Goal: Contribute content: Contribute content

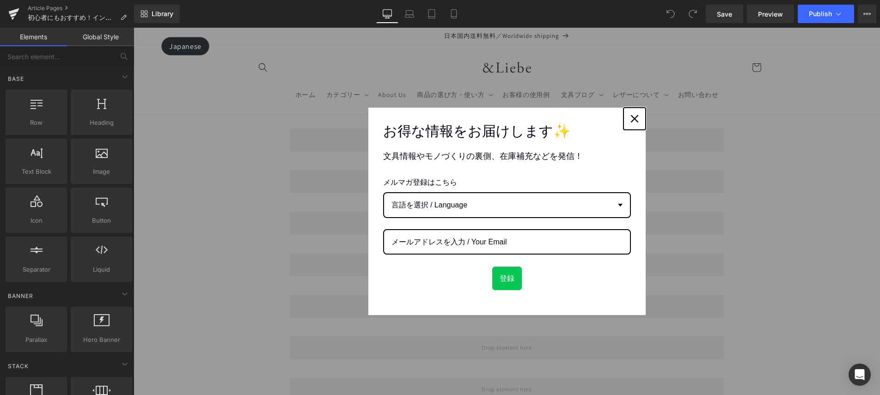
click at [627, 121] on div "Close" at bounding box center [634, 118] width 15 height 15
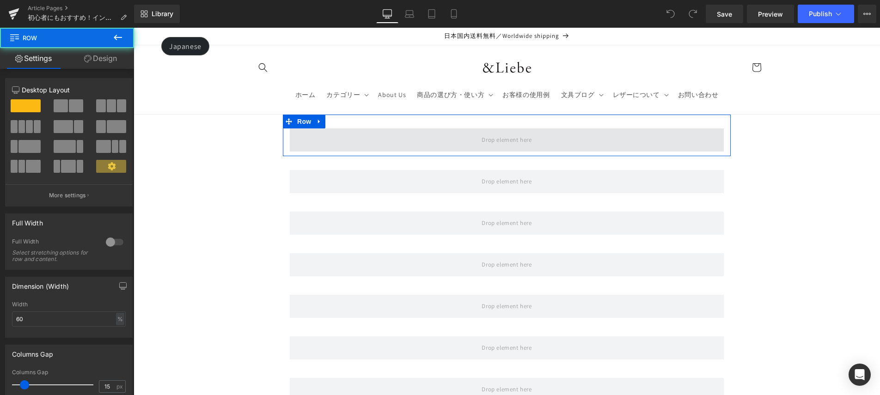
click at [596, 128] on div "Row" at bounding box center [507, 136] width 448 height 42
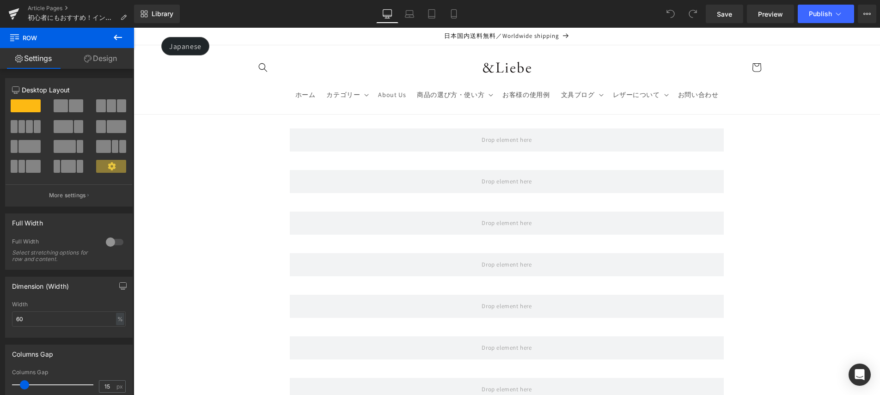
click at [122, 39] on icon at bounding box center [117, 37] width 11 height 11
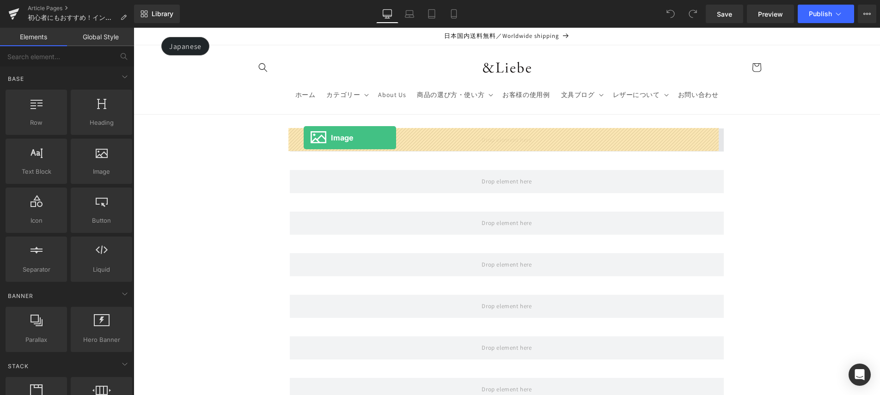
drag, startPoint x: 246, startPoint y: 190, endPoint x: 304, endPoint y: 138, distance: 77.6
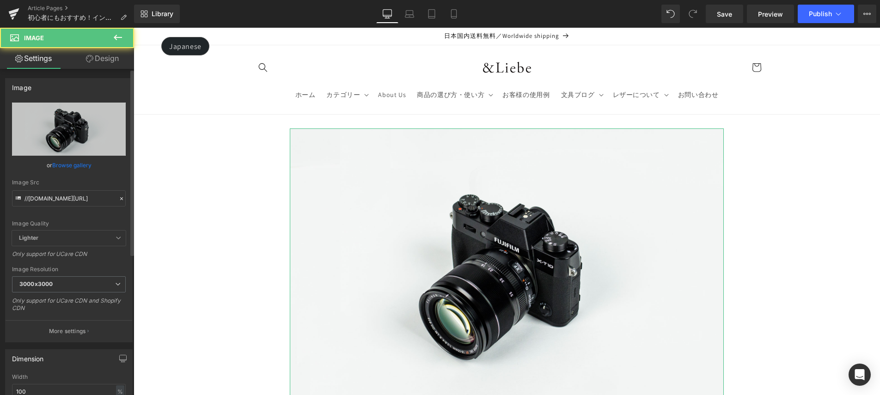
click at [79, 166] on link "Browse gallery" at bounding box center [71, 165] width 39 height 16
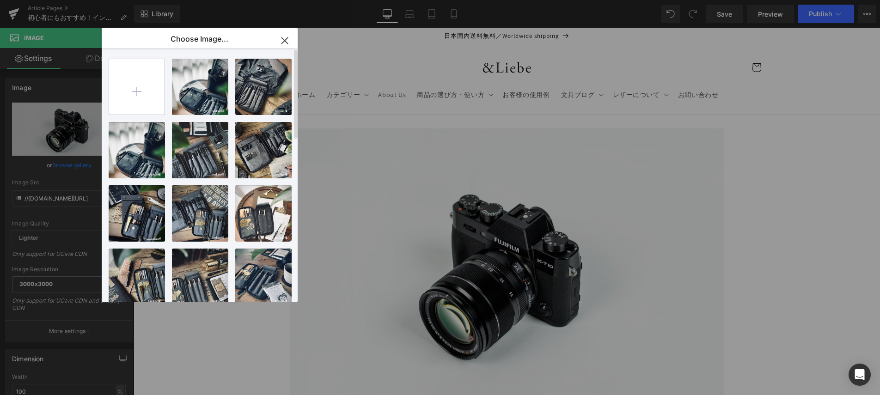
click at [127, 83] on input "file" at bounding box center [136, 86] width 55 height 55
type input "C:\fakepath\1.jpg"
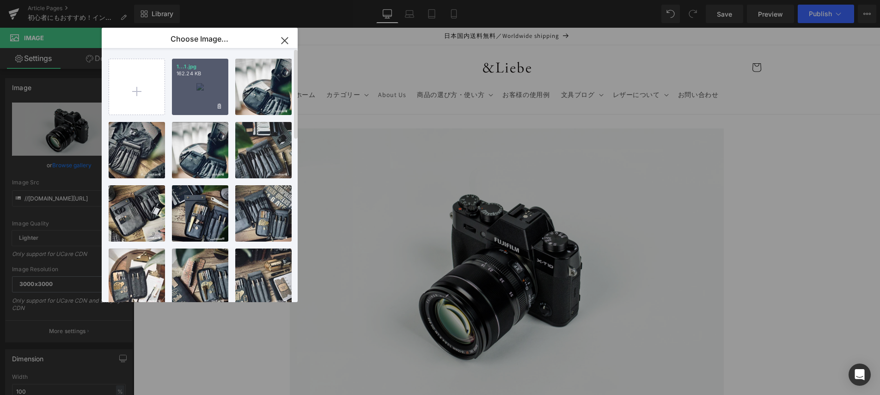
click at [189, 84] on div "1...1.jpg 162.24 KB" at bounding box center [200, 87] width 56 height 56
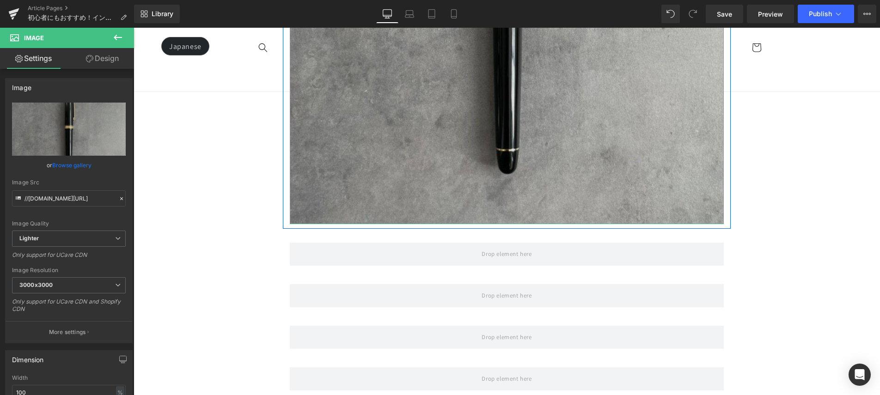
scroll to position [335, 0]
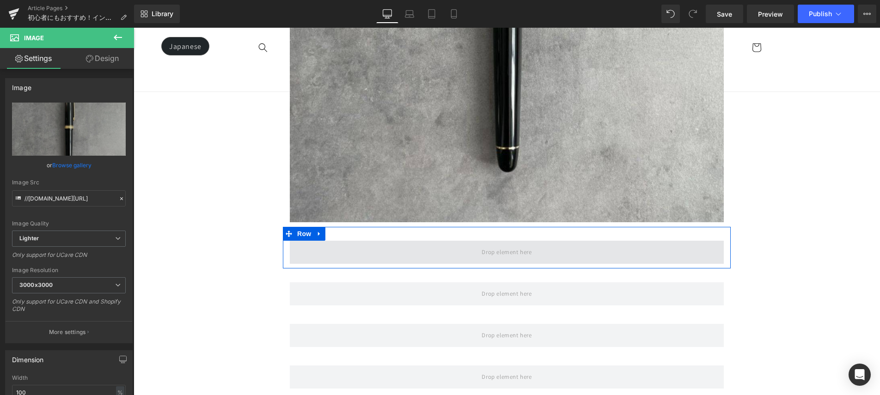
click at [431, 244] on span at bounding box center [507, 252] width 434 height 23
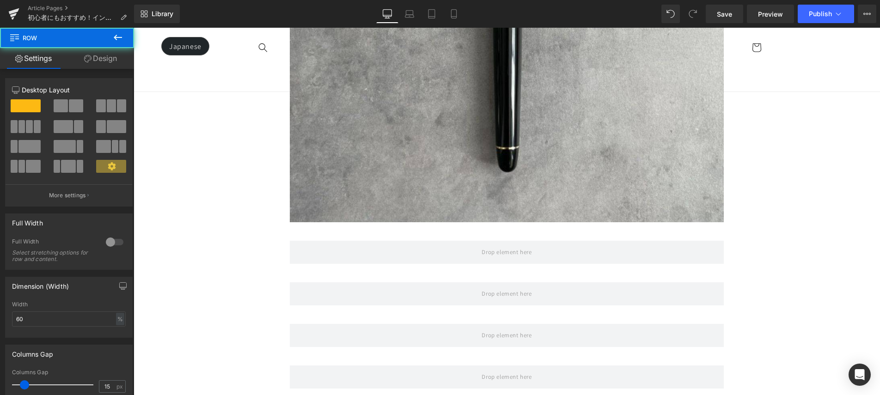
click at [124, 37] on button at bounding box center [118, 38] width 32 height 20
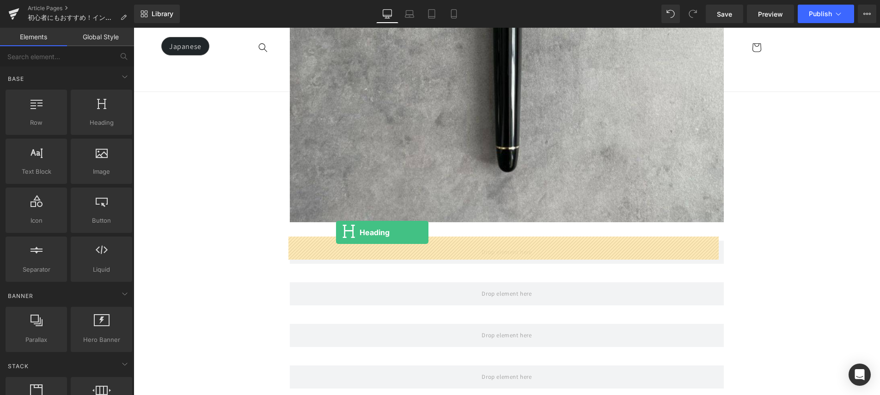
drag, startPoint x: 235, startPoint y: 147, endPoint x: 336, endPoint y: 233, distance: 132.5
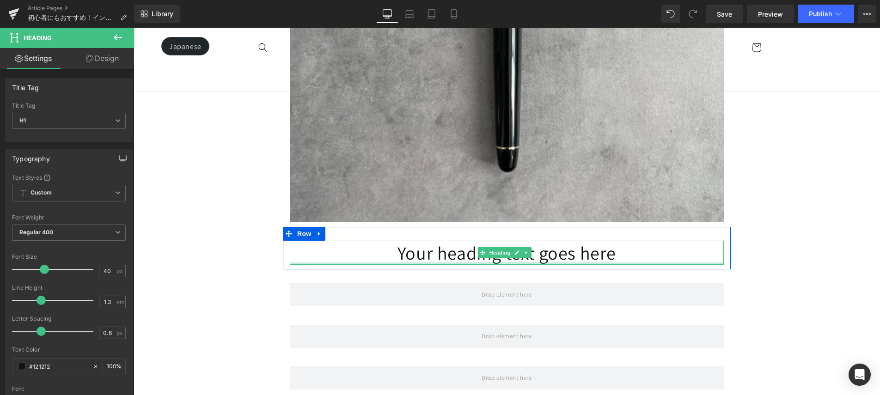
click at [477, 258] on div "Your heading text goes here Heading" at bounding box center [507, 253] width 434 height 24
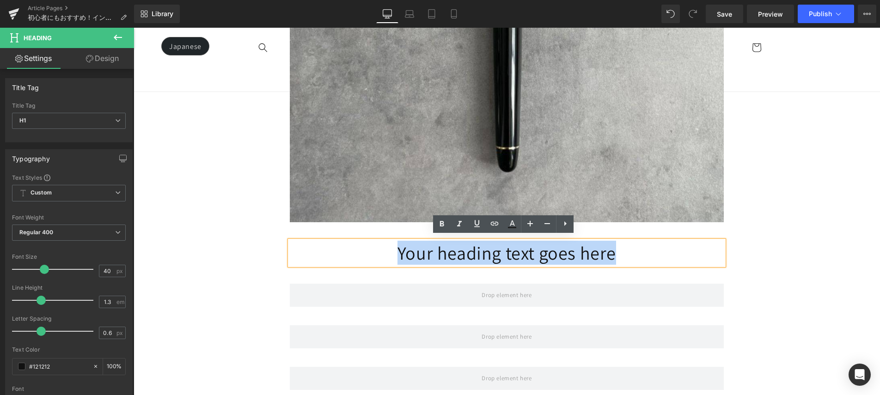
drag, startPoint x: 456, startPoint y: 253, endPoint x: 630, endPoint y: 258, distance: 173.9
click at [630, 258] on h1 "Your heading text goes here" at bounding box center [507, 253] width 434 height 24
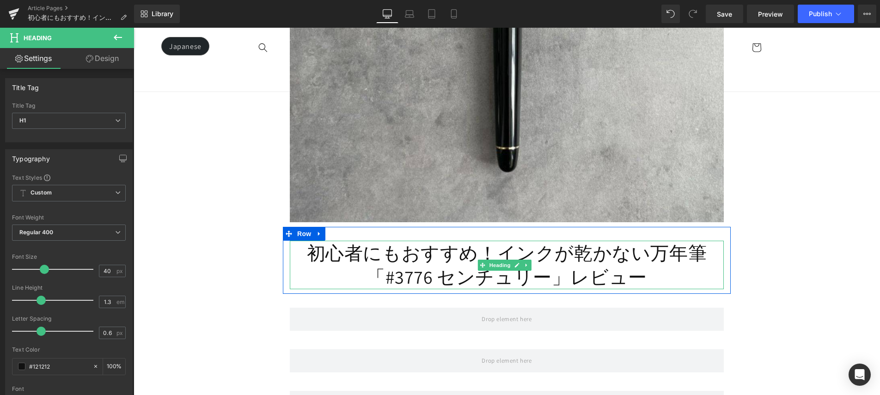
click at [494, 252] on h1 "初心者にもおすすめ！インクが乾かない万年筆「#3776 センチュリー」レビュー" at bounding box center [507, 265] width 434 height 48
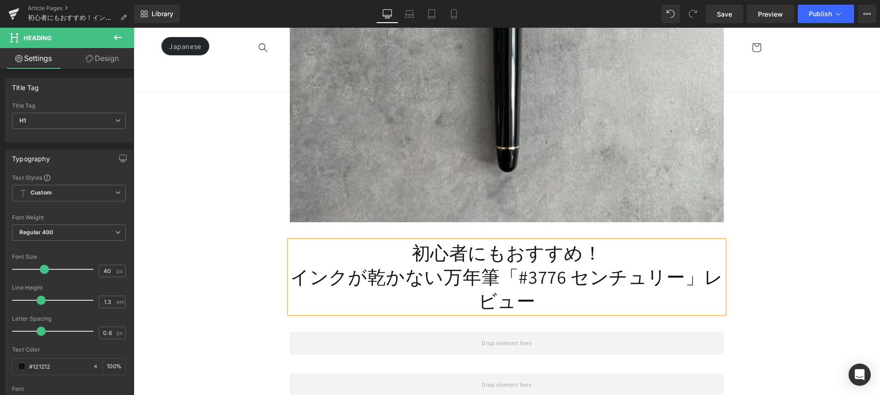
click at [505, 271] on h1 "インクが乾かない万年筆「#3776 センチュリー」レビュー" at bounding box center [507, 289] width 434 height 48
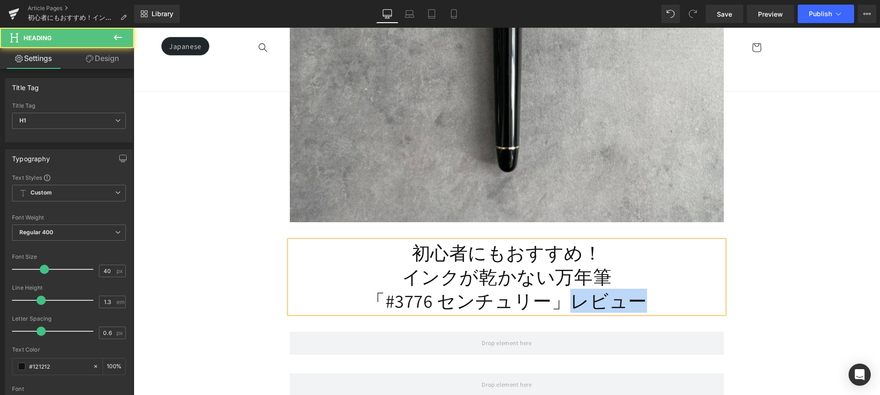
drag, startPoint x: 567, startPoint y: 297, endPoint x: 640, endPoint y: 302, distance: 73.2
click at [640, 302] on h1 "「#3776 センチュリー」レビュー" at bounding box center [507, 301] width 434 height 24
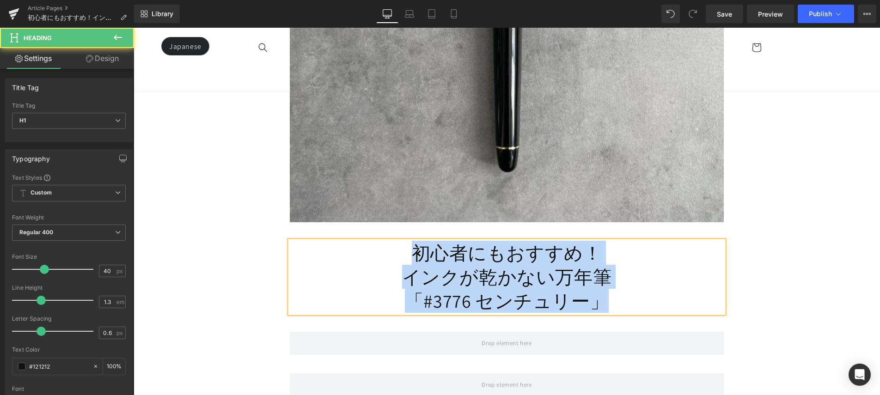
drag, startPoint x: 625, startPoint y: 298, endPoint x: 407, endPoint y: 254, distance: 223.1
click at [407, 254] on div "初心者にもおすすめ！ インクが乾かない万年筆 「#3776 センチュリー」" at bounding box center [507, 277] width 434 height 73
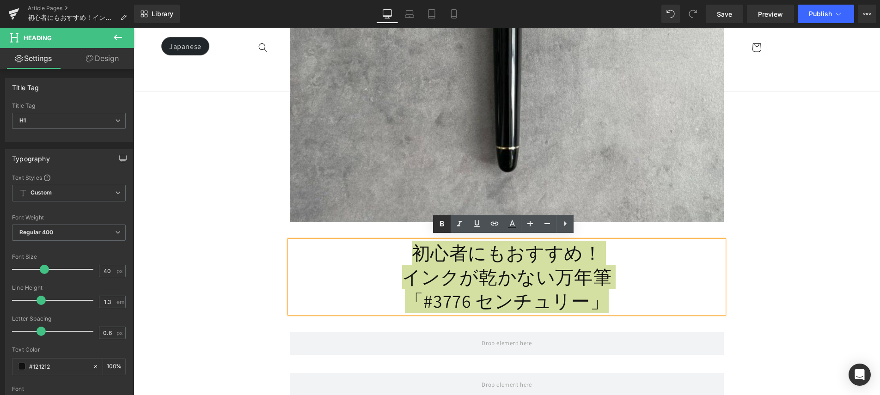
click at [442, 220] on icon at bounding box center [441, 224] width 11 height 11
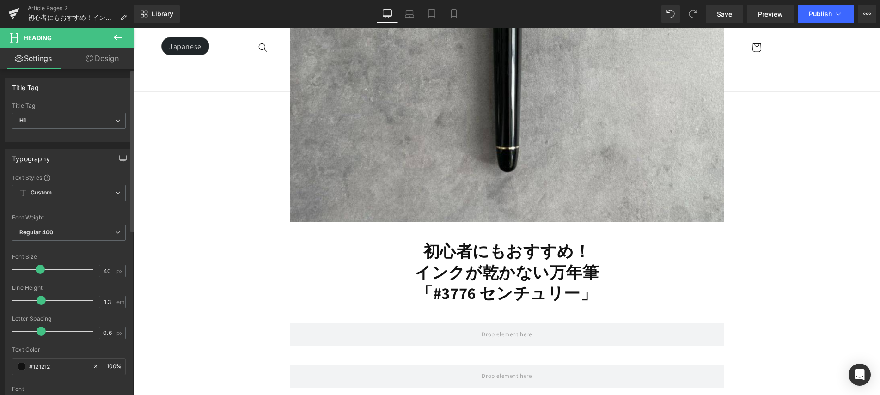
click at [36, 273] on span at bounding box center [40, 269] width 9 height 9
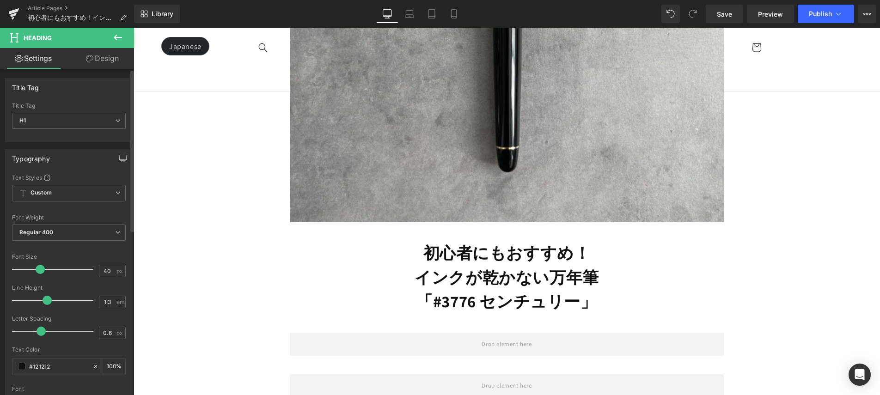
drag, startPoint x: 43, startPoint y: 298, endPoint x: 49, endPoint y: 300, distance: 5.8
click at [49, 300] on span at bounding box center [47, 300] width 9 height 9
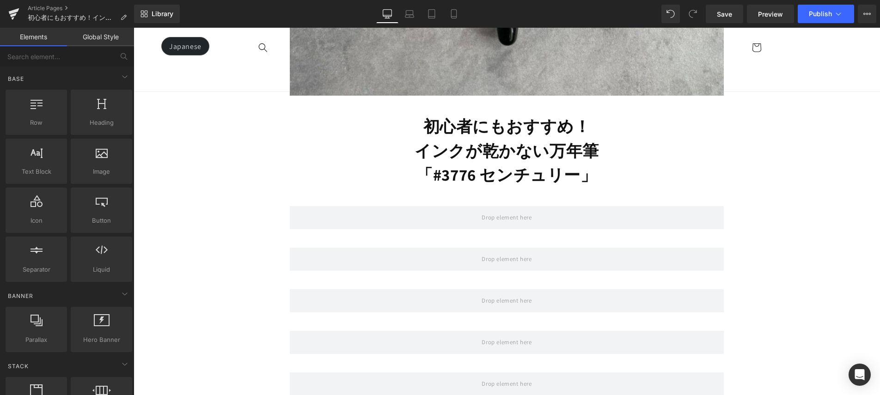
scroll to position [526, 0]
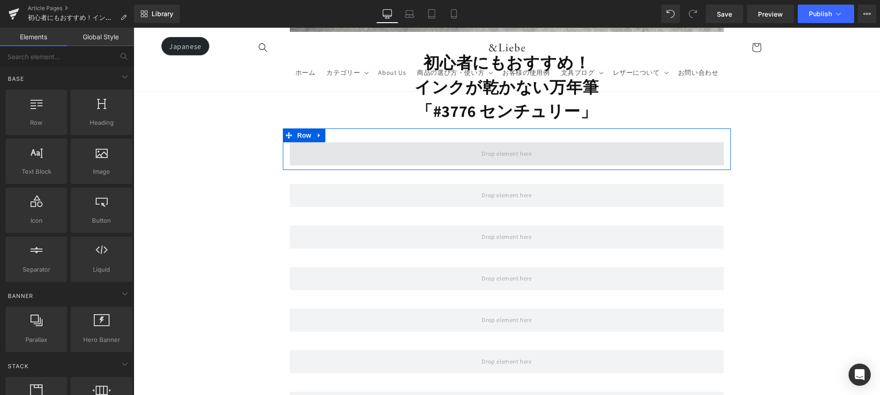
click at [588, 154] on span at bounding box center [507, 153] width 434 height 23
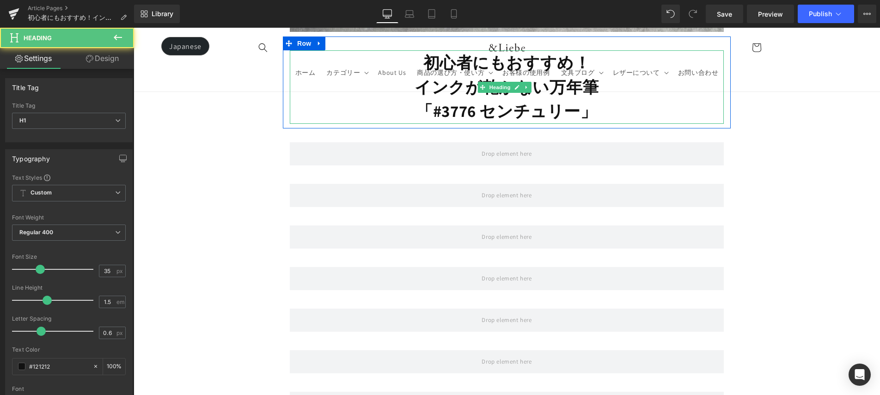
click at [470, 58] on strong "初心者にもおすすめ！" at bounding box center [506, 62] width 167 height 21
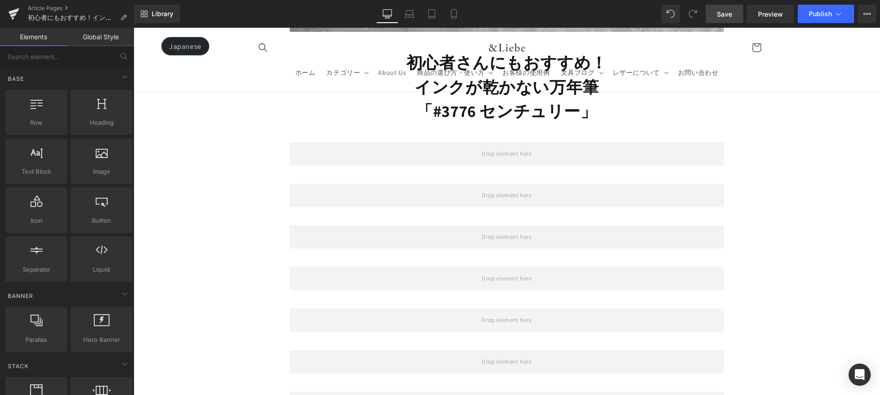
click at [730, 8] on link "Save" at bounding box center [724, 14] width 37 height 18
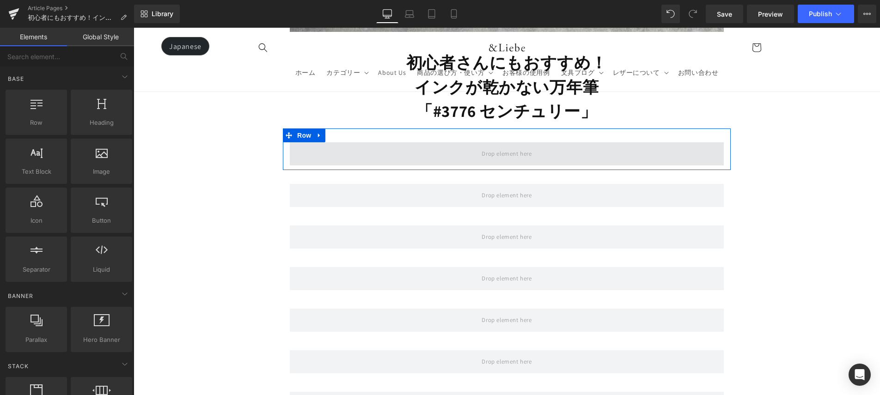
click at [498, 147] on span at bounding box center [506, 153] width 56 height 15
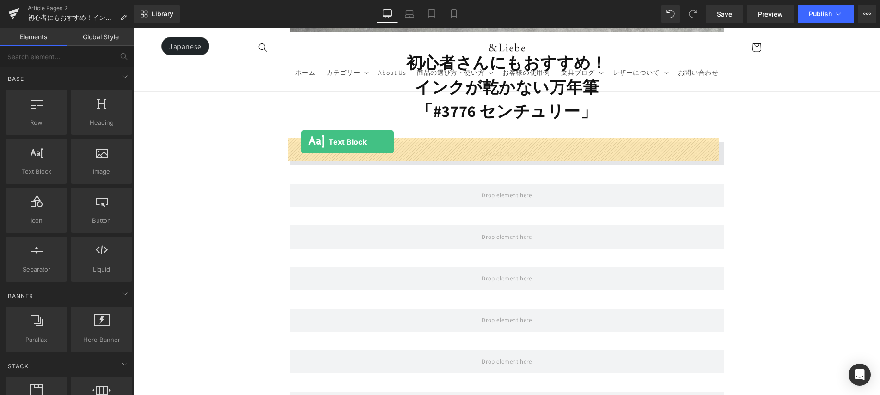
drag, startPoint x: 248, startPoint y: 182, endPoint x: 301, endPoint y: 142, distance: 66.8
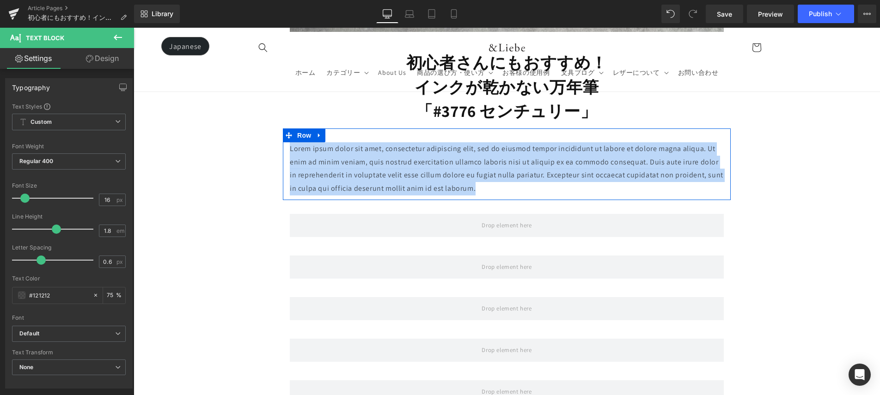
drag, startPoint x: 433, startPoint y: 169, endPoint x: 290, endPoint y: 144, distance: 145.1
click at [290, 144] on p "Lorem ipsum dolor sit amet, consectetur adipiscing elit, sed do eiusmod tempor …" at bounding box center [507, 168] width 434 height 53
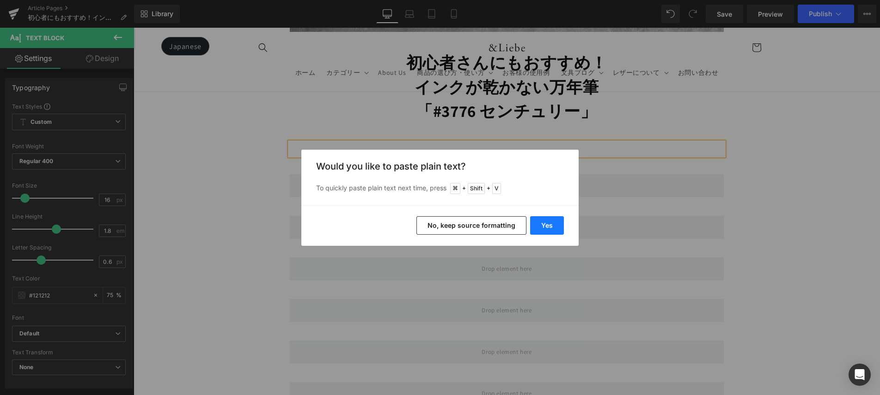
click at [540, 223] on button "Yes" at bounding box center [547, 225] width 34 height 18
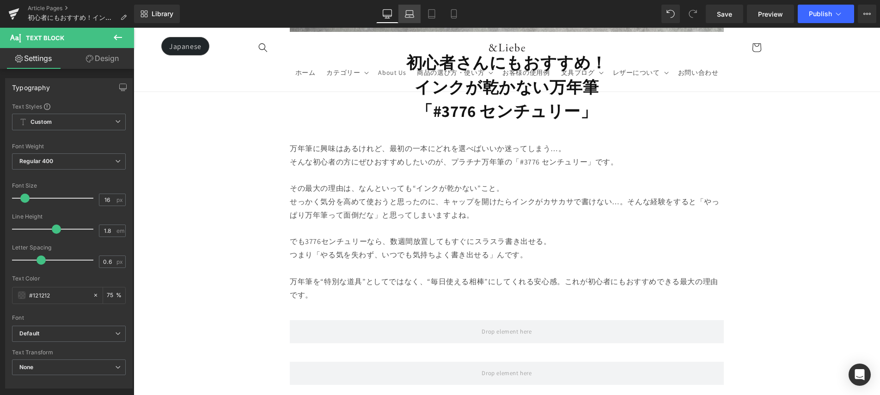
click at [410, 19] on link "Laptop" at bounding box center [409, 14] width 22 height 18
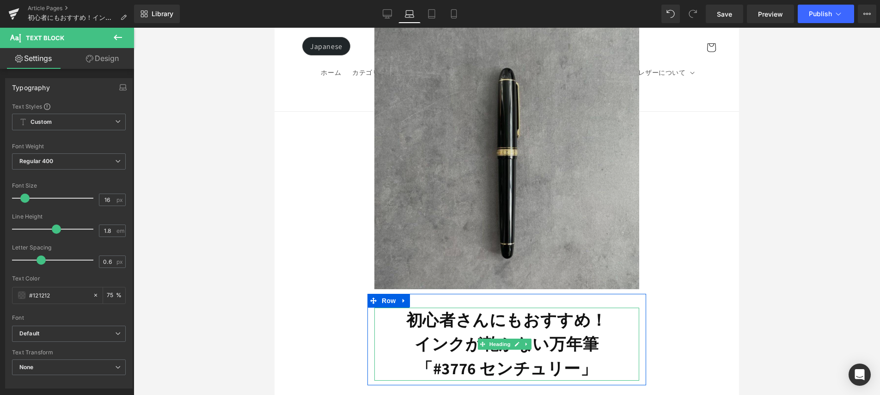
scroll to position [116, 0]
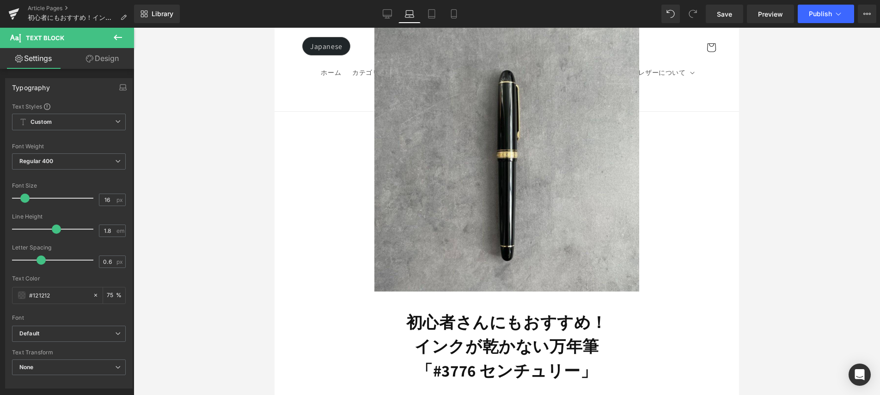
click at [403, 15] on link "Laptop" at bounding box center [409, 14] width 22 height 18
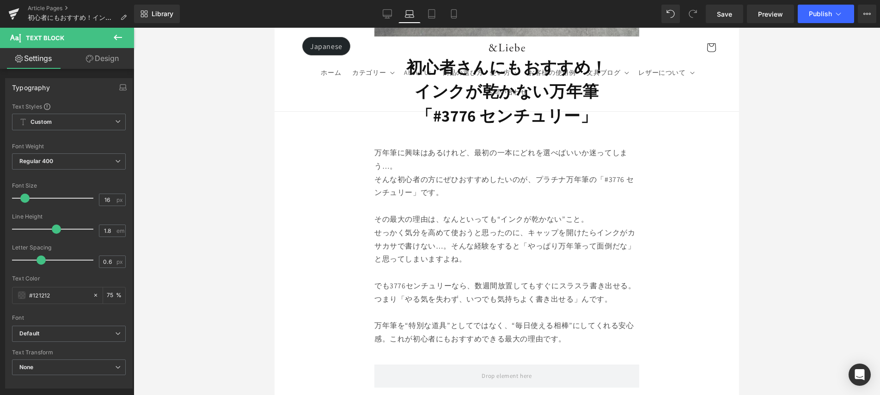
scroll to position [282, 0]
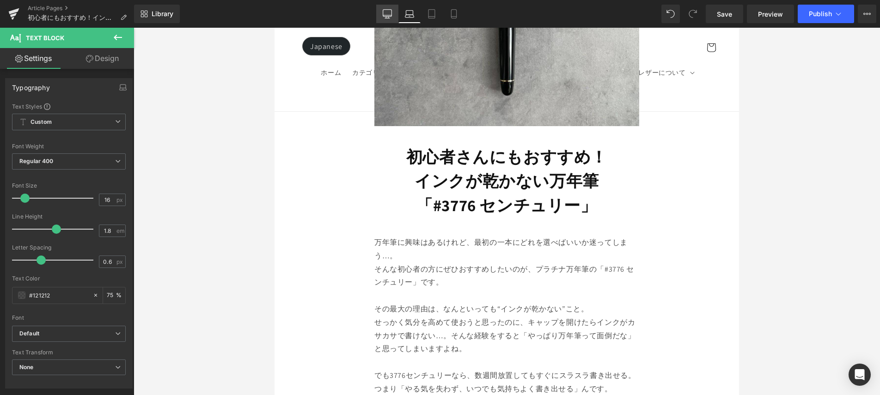
click at [386, 16] on icon at bounding box center [387, 13] width 9 height 7
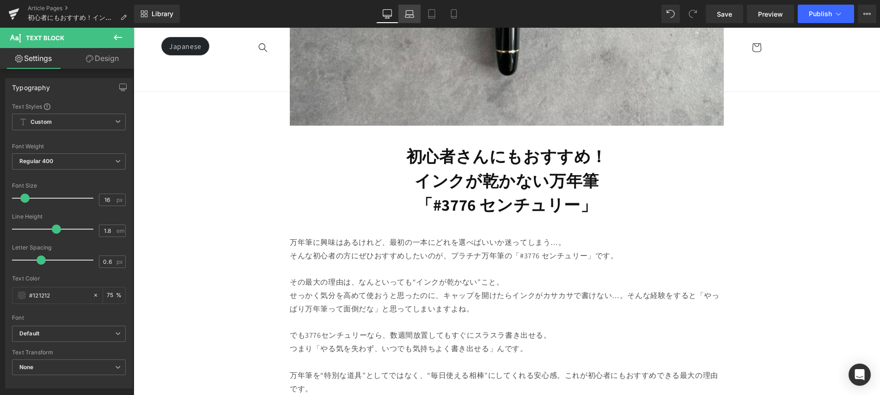
click at [406, 16] on icon at bounding box center [409, 13] width 9 height 9
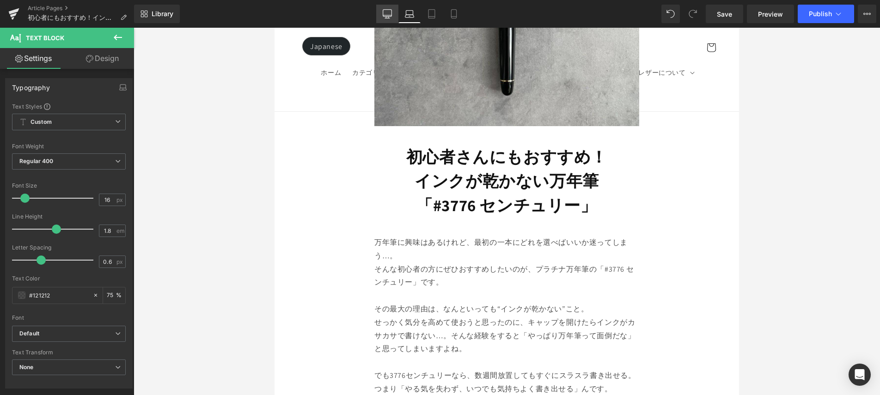
click at [383, 18] on icon at bounding box center [387, 13] width 9 height 9
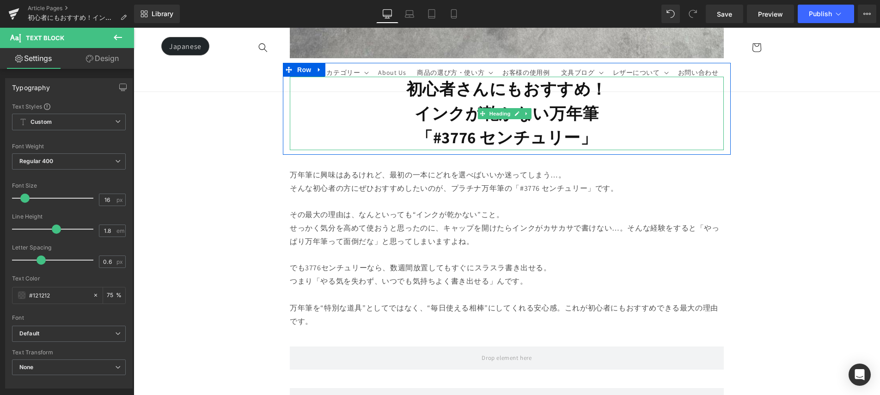
scroll to position [511, 0]
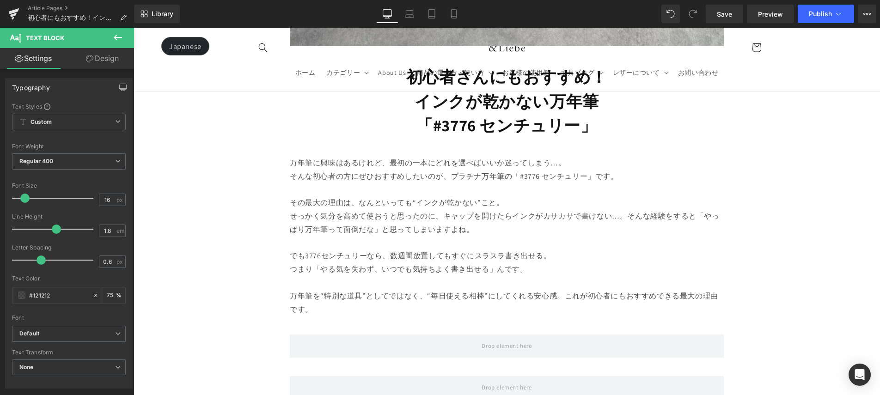
click at [504, 210] on p "せっかく気分を高めて使おうと思ったのに、キャップを開けたらインクがカサカサで書けない…。そんな経験をすると「やっぱり万年筆って面倒だな」と思ってしまいますよね。" at bounding box center [507, 223] width 434 height 27
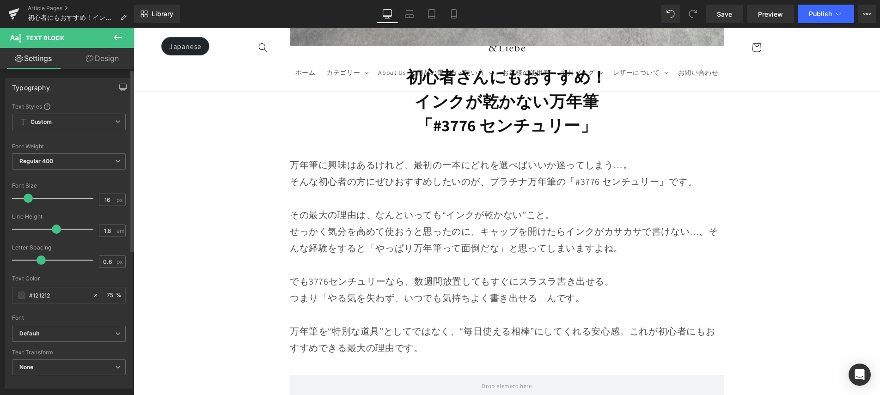
click at [27, 202] on span at bounding box center [28, 198] width 9 height 9
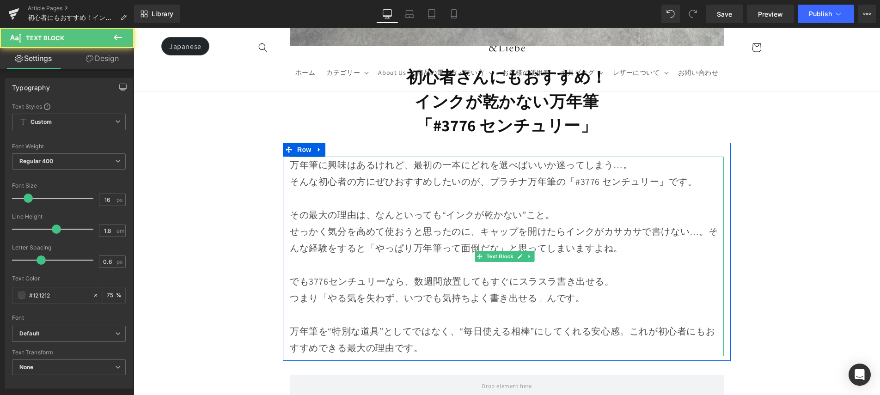
click at [639, 165] on p "万年筆に興味はあるけれど、最初の一本にどれを選べばいいか迷ってしまう…。" at bounding box center [507, 165] width 434 height 17
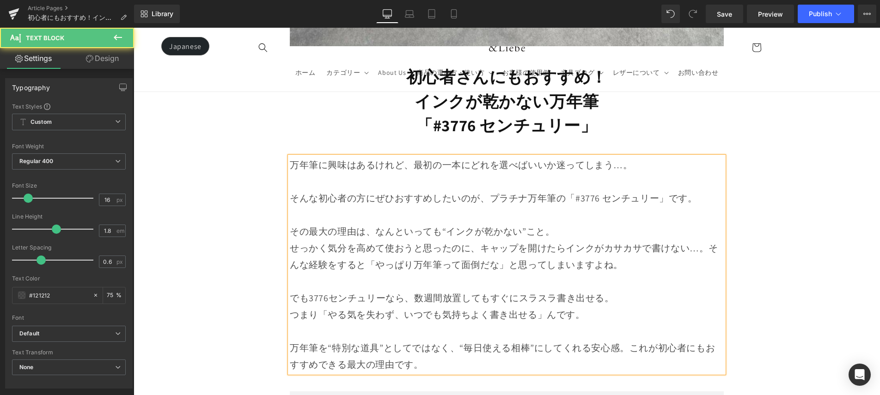
click at [636, 227] on p "その最大の理由は、なんといっても“インクが乾かない”こと。" at bounding box center [507, 231] width 434 height 17
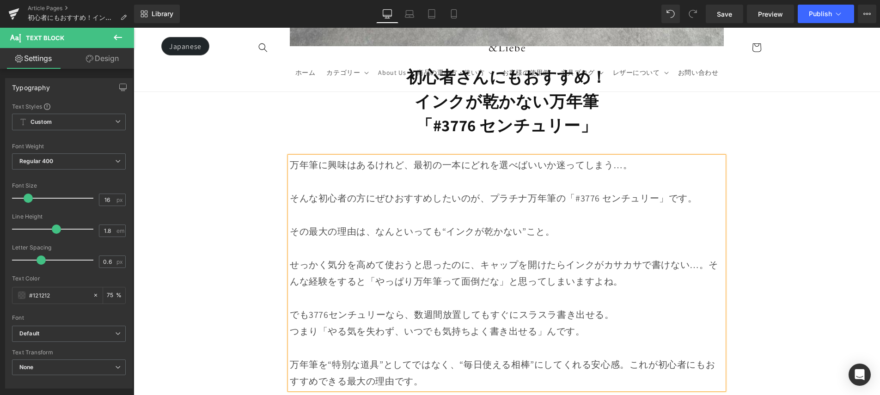
click at [704, 260] on p "せっかく気分を高めて使おうと思ったのに、キャップを開けたらインクがカサカサで書けない…。そんな経験をすると「やっぱり万年筆って面倒だな」と思ってしまいますよね。" at bounding box center [507, 273] width 434 height 33
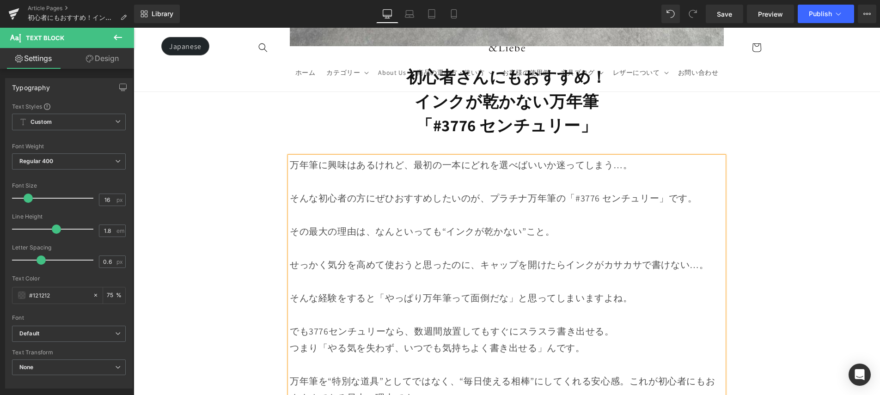
click at [655, 328] on p "でも3776センチュリーなら、数週間放置してもすぐにスラスラ書き出せる。" at bounding box center [507, 331] width 434 height 17
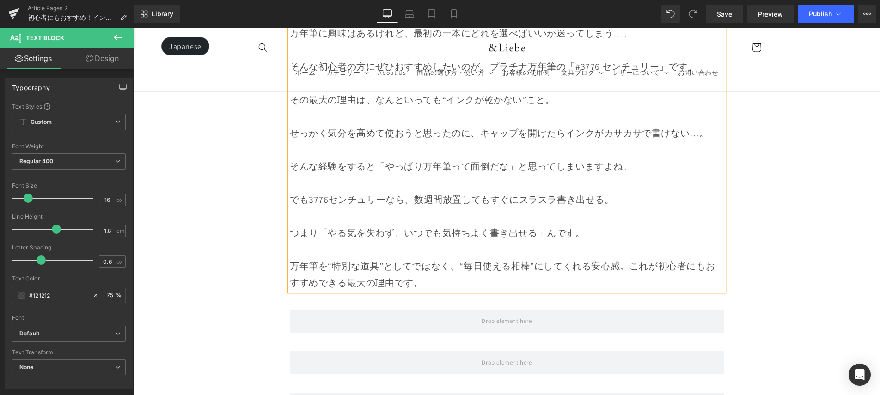
scroll to position [645, 0]
click at [628, 264] on p "万年筆を“特別な道具”としてではなく、“毎日使える相棒”にしてくれる安心感。これが初心者にもおすすめできる最大の理由です。" at bounding box center [507, 272] width 434 height 33
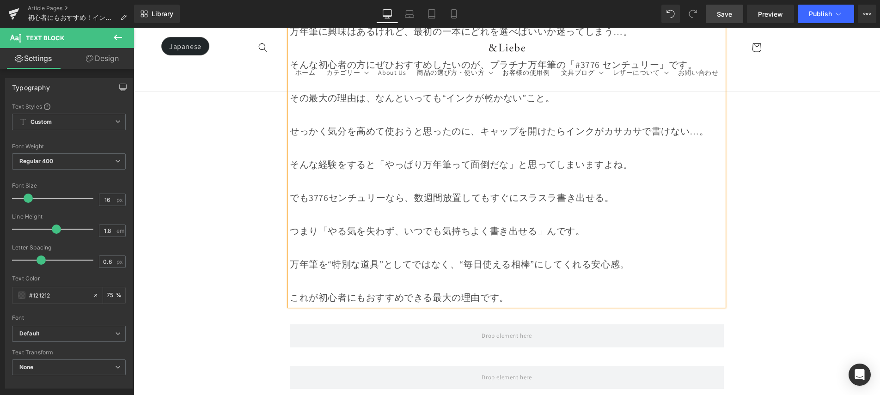
click at [724, 15] on span "Save" at bounding box center [724, 14] width 15 height 10
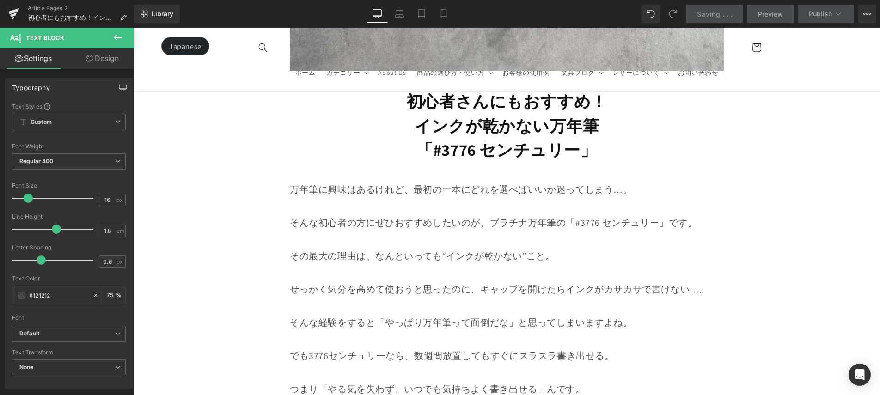
scroll to position [490, 0]
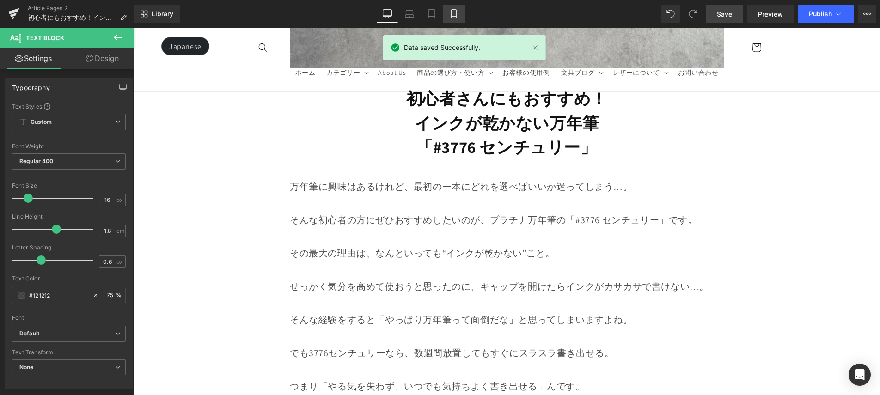
click at [460, 8] on link "Mobile" at bounding box center [454, 14] width 22 height 18
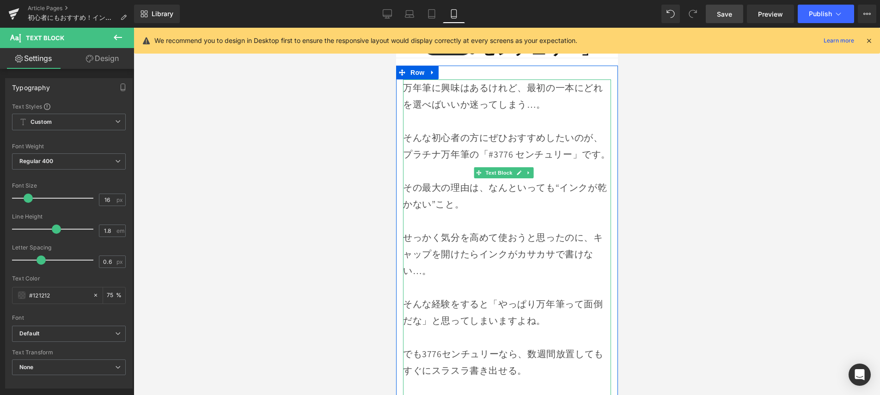
scroll to position [128, 0]
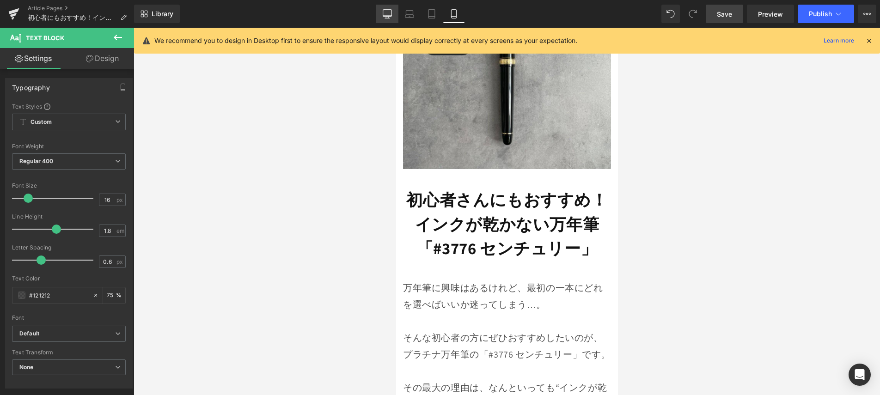
click at [398, 17] on link "Desktop" at bounding box center [387, 14] width 22 height 18
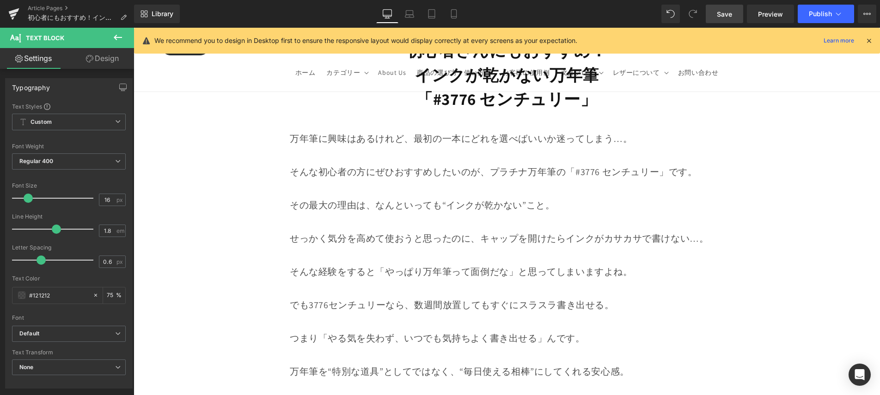
scroll to position [554, 0]
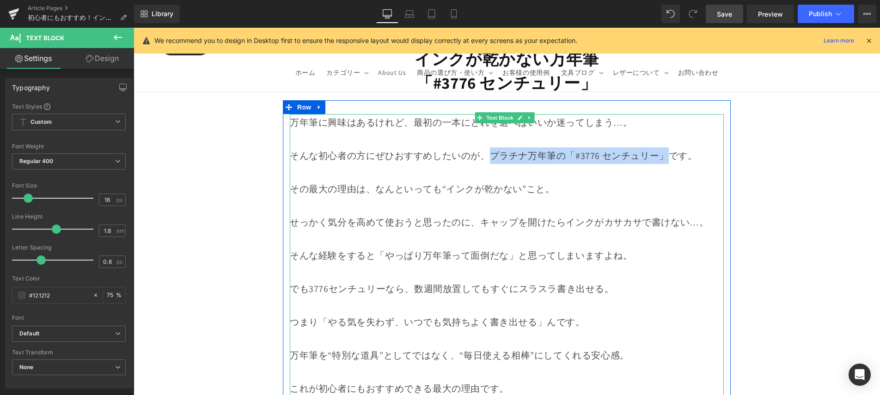
drag, startPoint x: 495, startPoint y: 153, endPoint x: 661, endPoint y: 158, distance: 165.5
click at [663, 158] on p "そんな初心者の方にぜひおすすめしたいのが、プラチナ万年筆の「#3776 センチュリー」です。" at bounding box center [507, 155] width 434 height 17
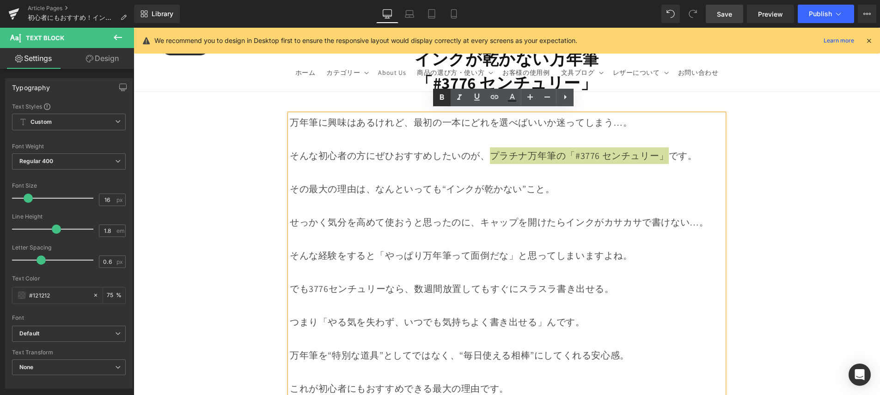
click at [438, 93] on icon at bounding box center [441, 97] width 11 height 11
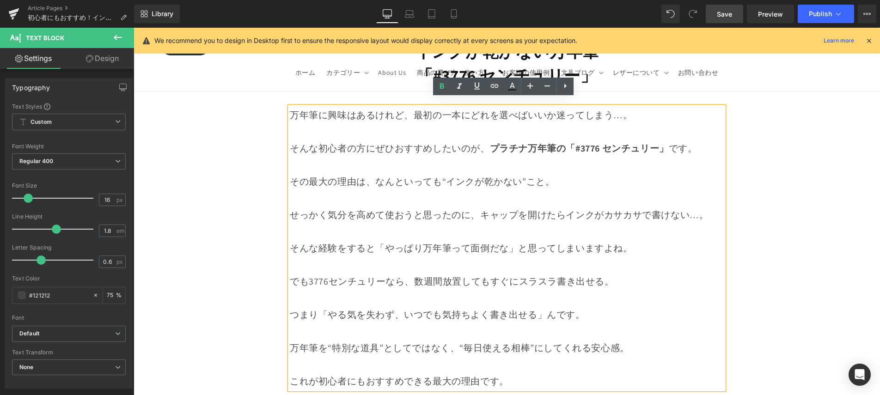
scroll to position [570, 0]
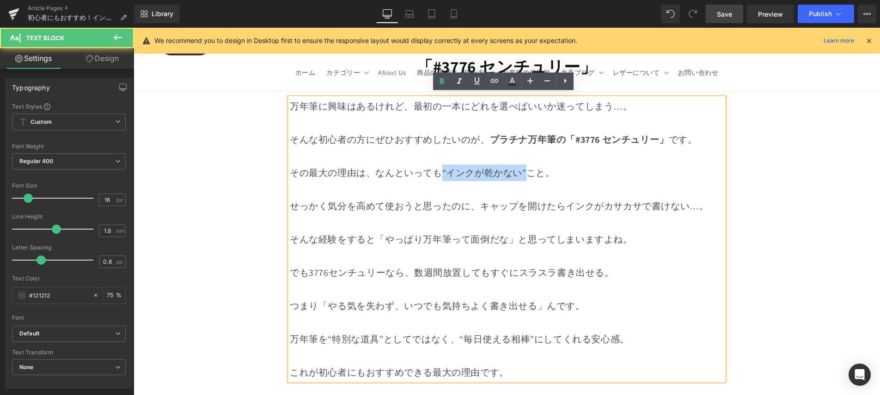
drag, startPoint x: 512, startPoint y: 167, endPoint x: 438, endPoint y: 171, distance: 74.0
click at [438, 171] on p "その最大の理由は、なんといっても“インクが乾かない”こと。" at bounding box center [507, 173] width 434 height 17
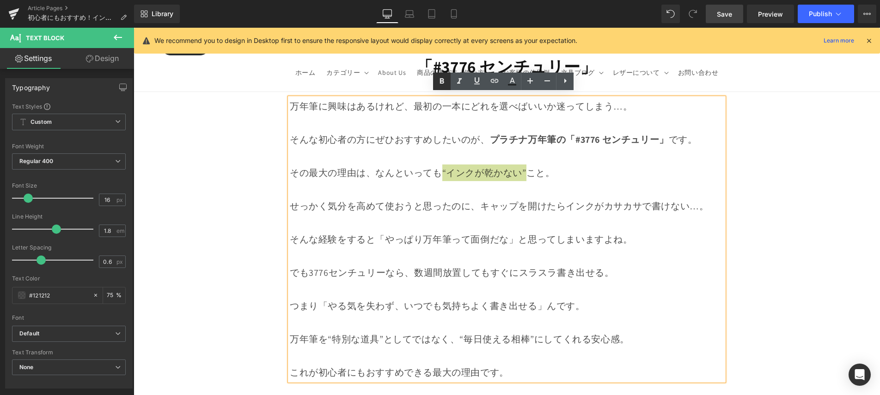
click at [440, 84] on icon at bounding box center [441, 81] width 11 height 11
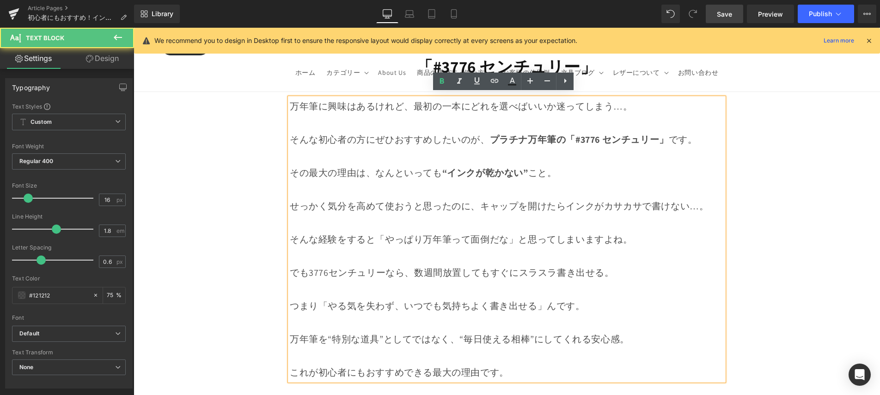
click at [416, 155] on p at bounding box center [507, 156] width 434 height 17
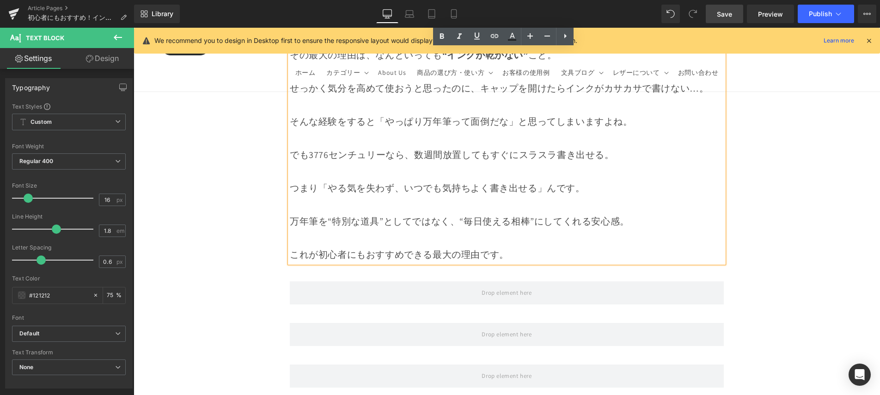
scroll to position [688, 0]
click at [437, 151] on p "でも3776センチュリーなら、数週間放置してもすぐにスラスラ書き出せる。" at bounding box center [507, 154] width 434 height 17
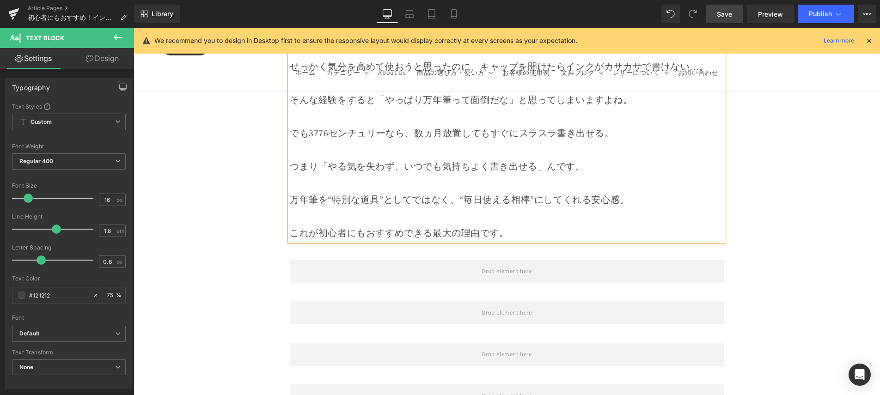
scroll to position [712, 0]
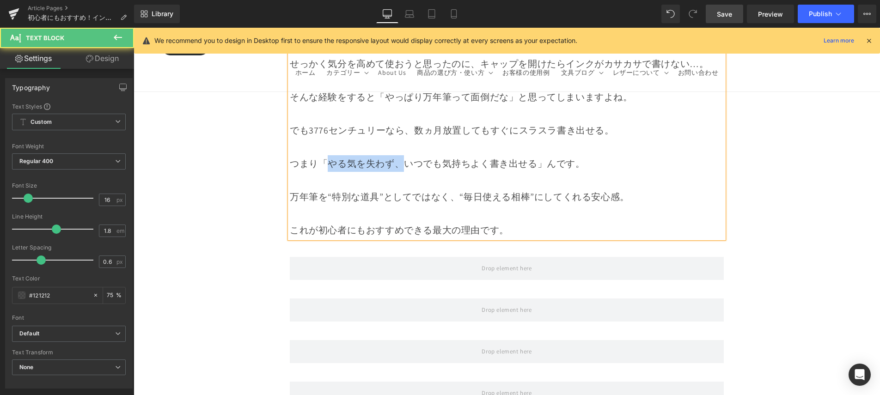
drag, startPoint x: 398, startPoint y: 158, endPoint x: 335, endPoint y: 159, distance: 63.8
click at [331, 159] on p "つまり「やる気を失わず、いつでも気持ちよく書き出せる」んです。" at bounding box center [507, 163] width 434 height 17
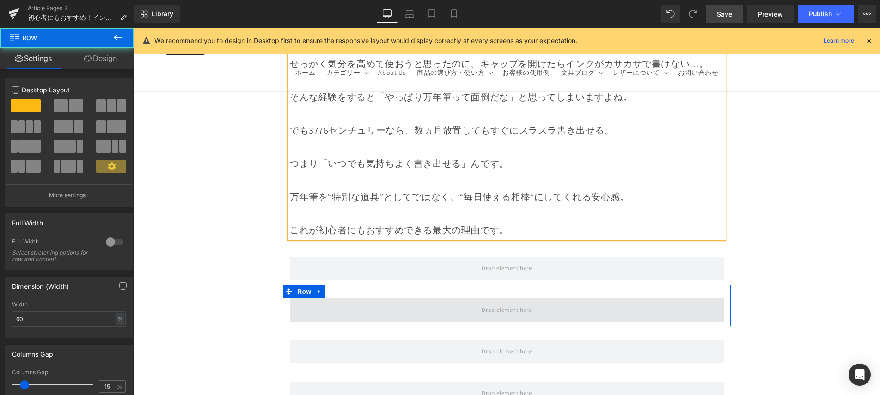
click at [437, 299] on span at bounding box center [507, 310] width 434 height 23
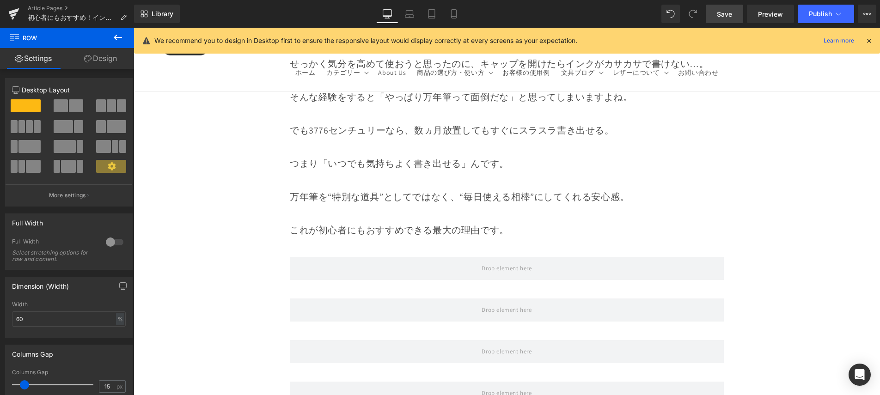
click at [716, 18] on link "Save" at bounding box center [724, 14] width 37 height 18
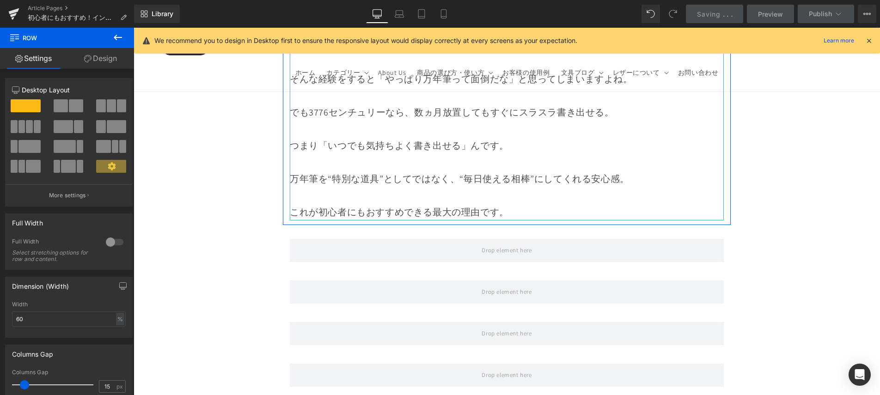
scroll to position [737, 0]
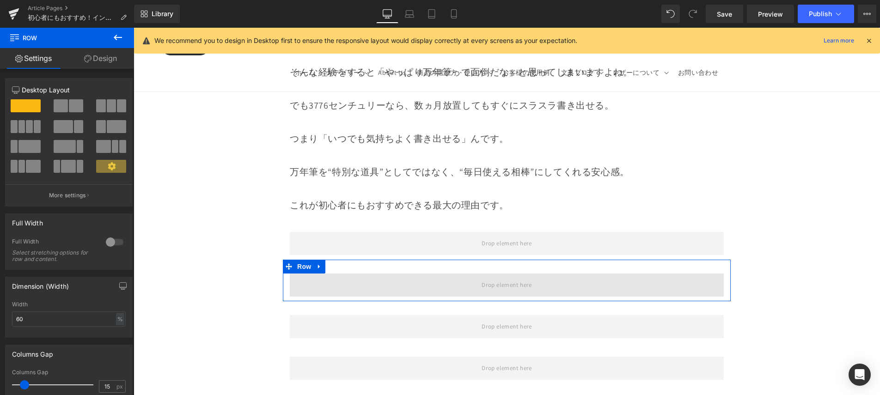
click at [502, 284] on span at bounding box center [506, 284] width 56 height 15
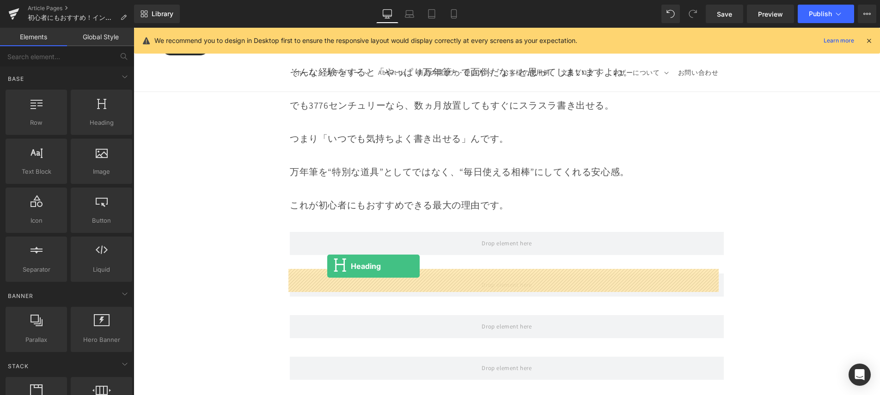
drag, startPoint x: 247, startPoint y: 145, endPoint x: 327, endPoint y: 266, distance: 145.4
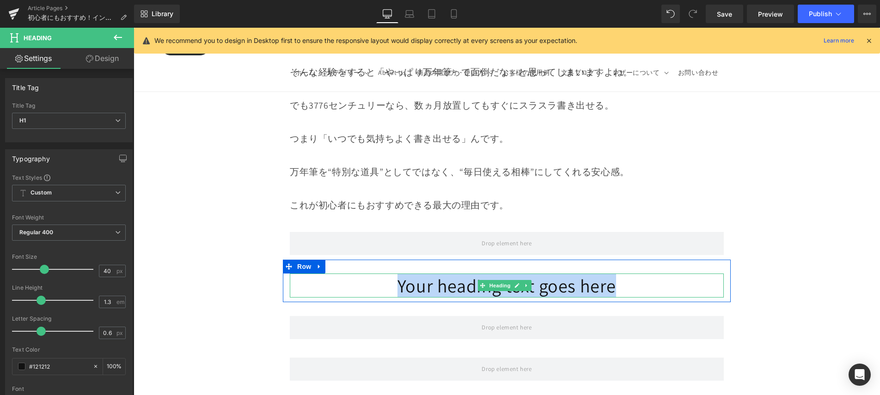
drag, startPoint x: 422, startPoint y: 289, endPoint x: 618, endPoint y: 288, distance: 196.0
click at [618, 288] on h1 "Your heading text goes here" at bounding box center [507, 286] width 434 height 24
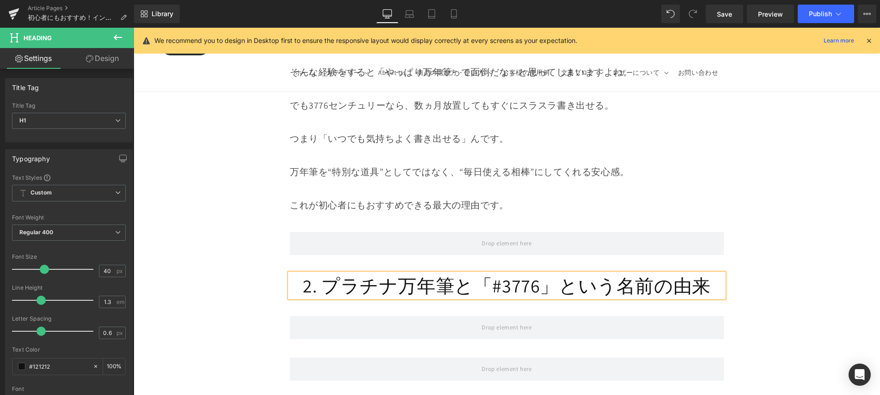
click at [321, 281] on h1 "2. プラチナ万年筆と「#3776」という名前の由来" at bounding box center [507, 286] width 434 height 24
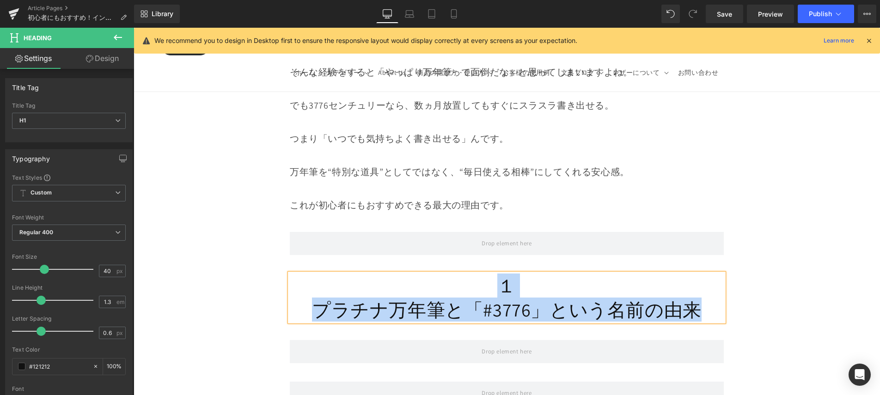
drag, startPoint x: 464, startPoint y: 279, endPoint x: 695, endPoint y: 306, distance: 233.1
click at [695, 306] on div "１ プラチナ万年筆と「#3776」という名前の由来" at bounding box center [507, 298] width 434 height 48
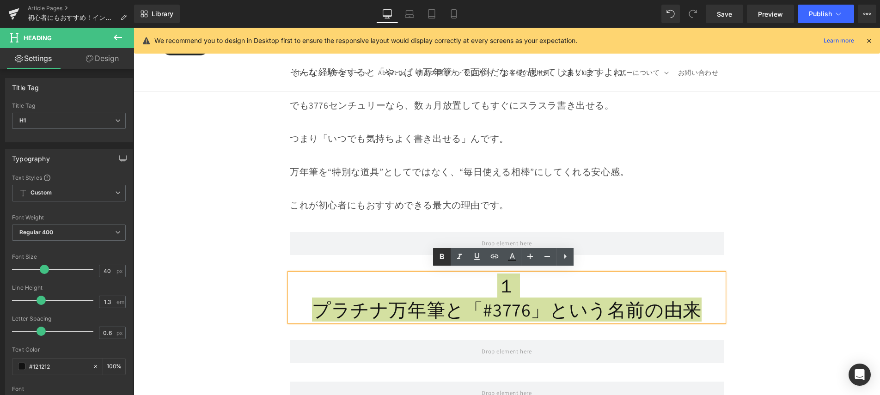
click at [442, 257] on icon at bounding box center [442, 257] width 4 height 6
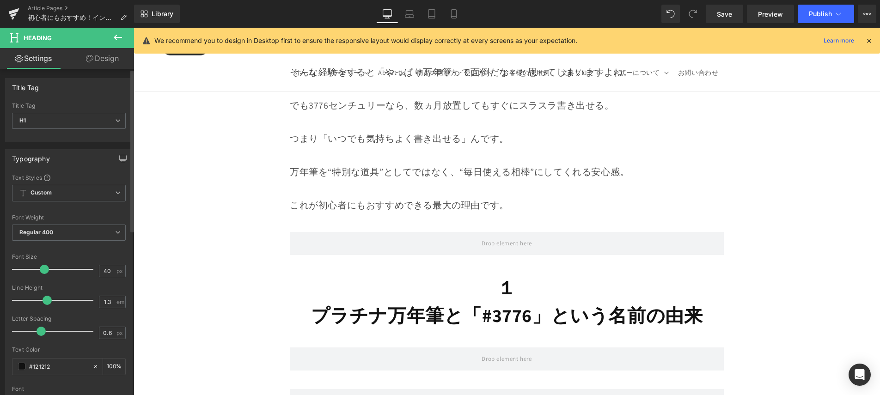
drag, startPoint x: 39, startPoint y: 298, endPoint x: 44, endPoint y: 299, distance: 5.6
click at [44, 299] on span at bounding box center [47, 300] width 9 height 9
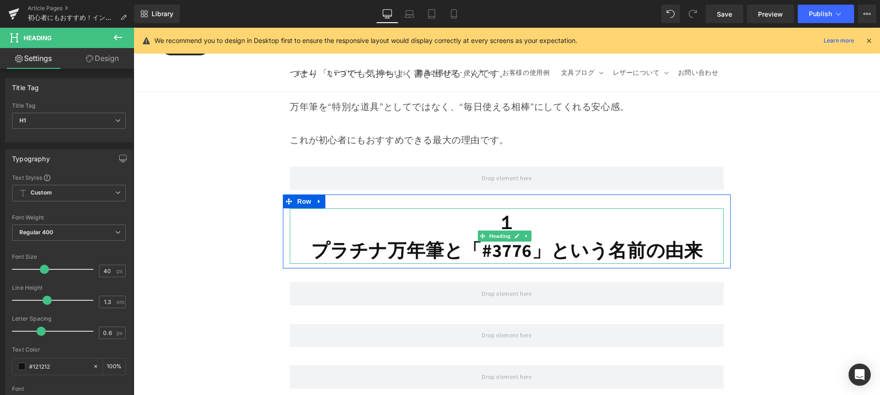
scroll to position [808, 0]
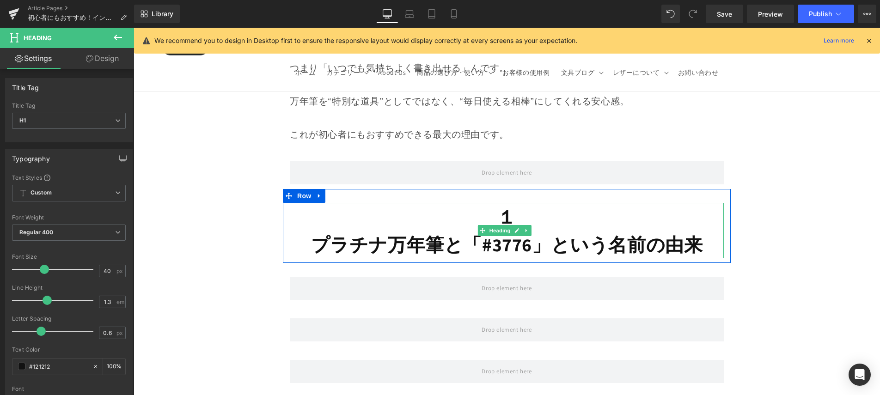
click at [468, 240] on strong "プラチナ万年筆と「#3776」という名前の由来" at bounding box center [507, 245] width 392 height 24
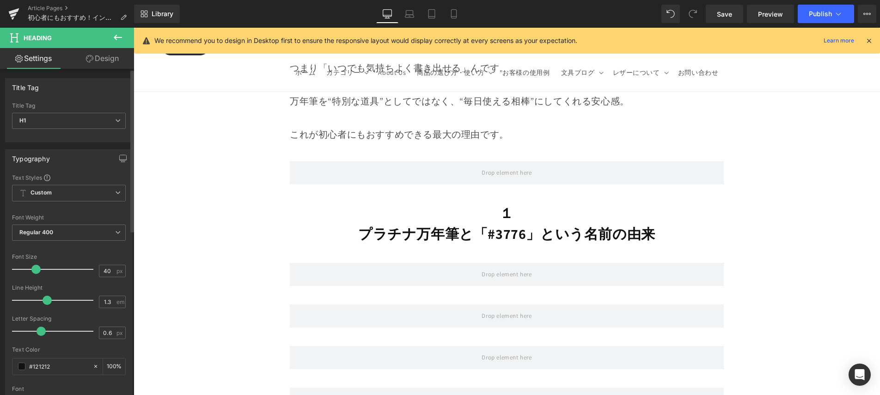
drag, startPoint x: 45, startPoint y: 269, endPoint x: 37, endPoint y: 271, distance: 8.1
click at [37, 271] on span at bounding box center [35, 269] width 9 height 9
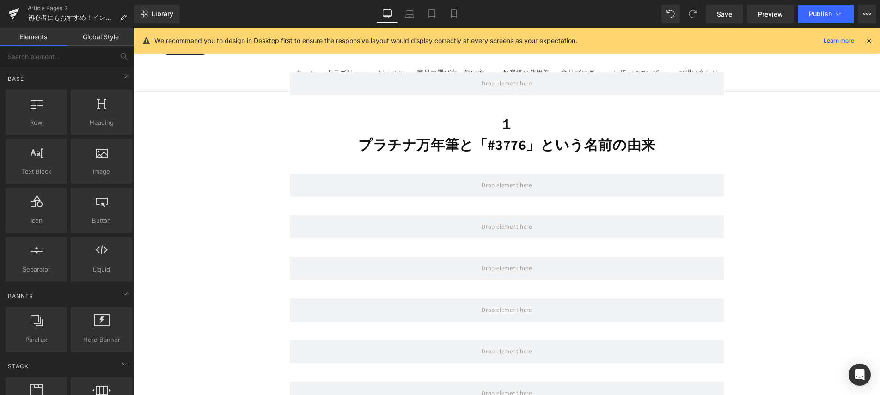
scroll to position [898, 0]
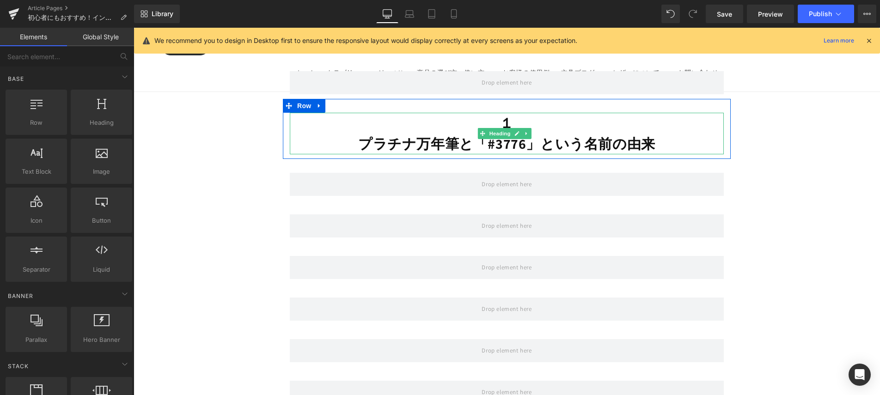
click at [466, 138] on strong "プラチナ万年筆と「#3776」という名前の由来" at bounding box center [506, 144] width 297 height 18
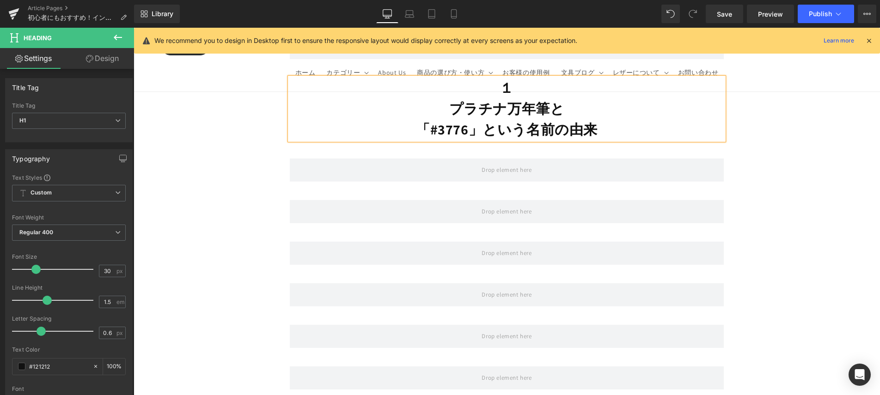
scroll to position [850, 0]
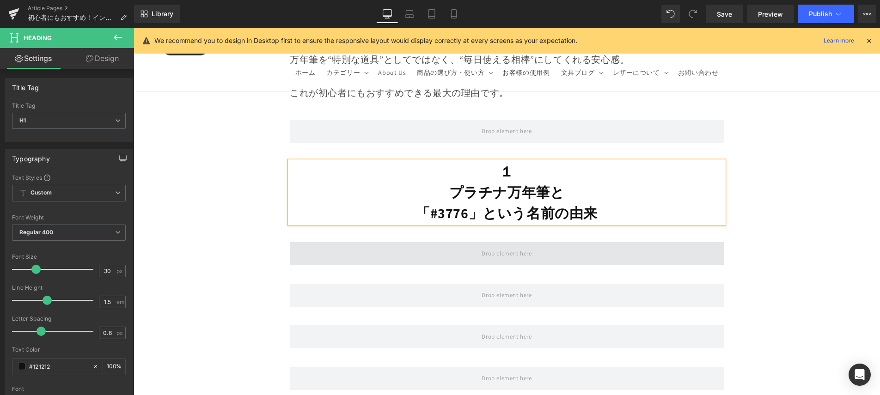
click at [467, 248] on span at bounding box center [507, 253] width 434 height 23
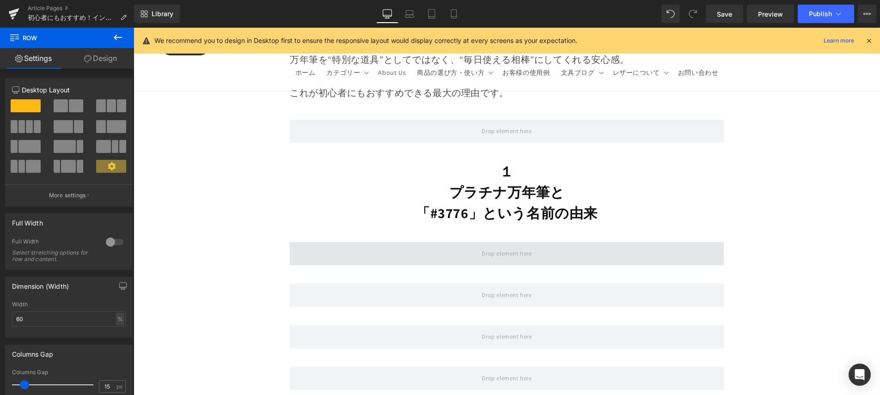
click at [503, 246] on span at bounding box center [506, 253] width 56 height 15
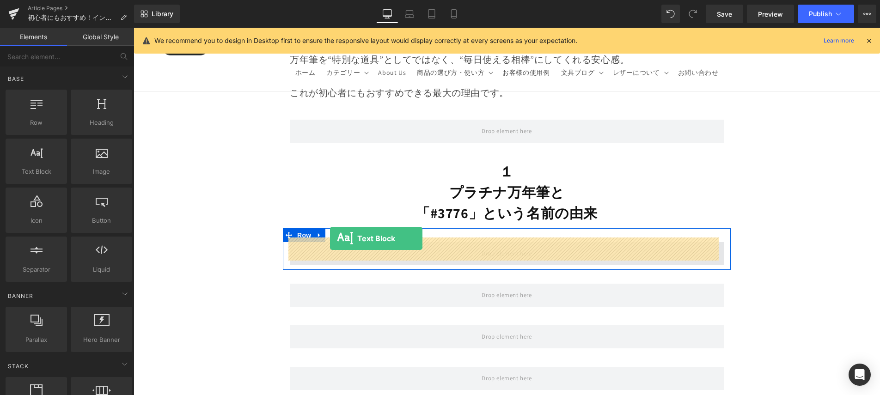
drag, startPoint x: 253, startPoint y: 226, endPoint x: 330, endPoint y: 239, distance: 78.3
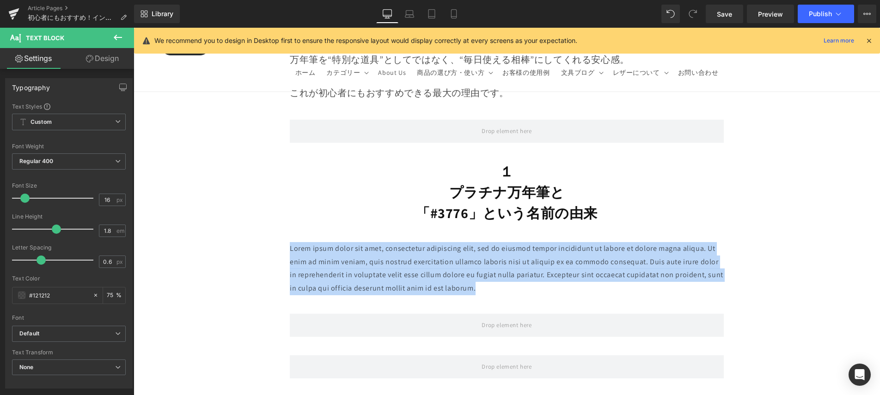
drag, startPoint x: 367, startPoint y: 262, endPoint x: 282, endPoint y: 245, distance: 87.8
click at [283, 245] on div "Lorem ipsum dolor sit amet, consectetur adipiscing elit, sed do eiusmod tempor …" at bounding box center [507, 268] width 448 height 53
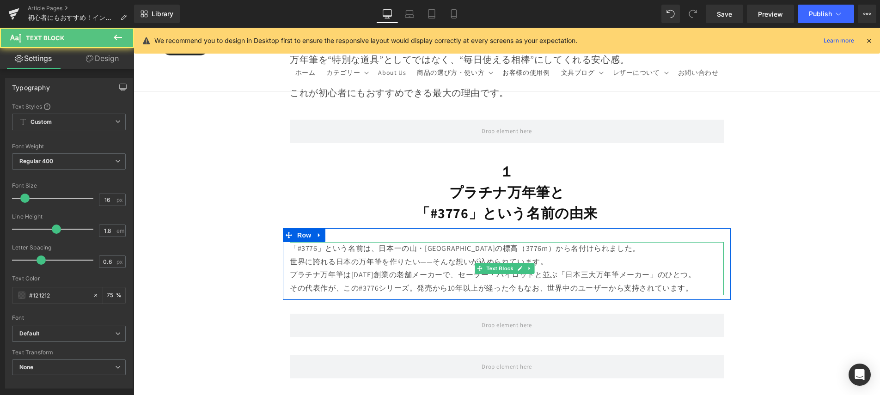
click at [667, 269] on p "プラチナ万年筆は1919年創業の老舗メーカーで、セーラー・パイロットと並ぶ「日本三大万年筆メーカー」のひとつ。 その代表作が、この#3776シリーズ。発売から…" at bounding box center [507, 282] width 434 height 27
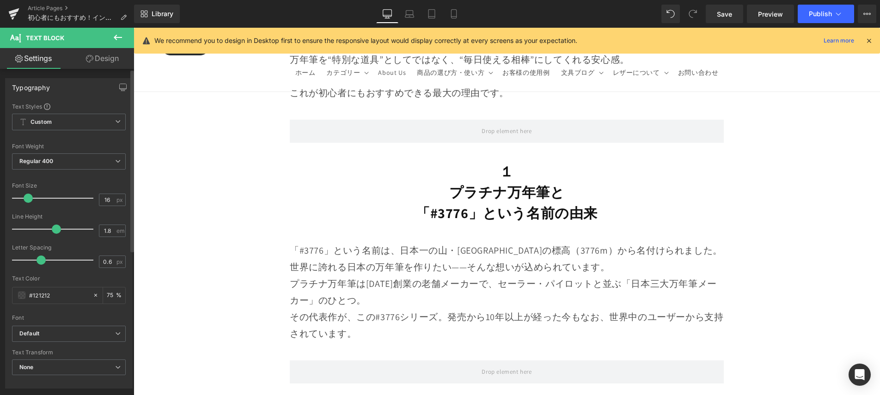
click at [27, 198] on span at bounding box center [28, 198] width 9 height 9
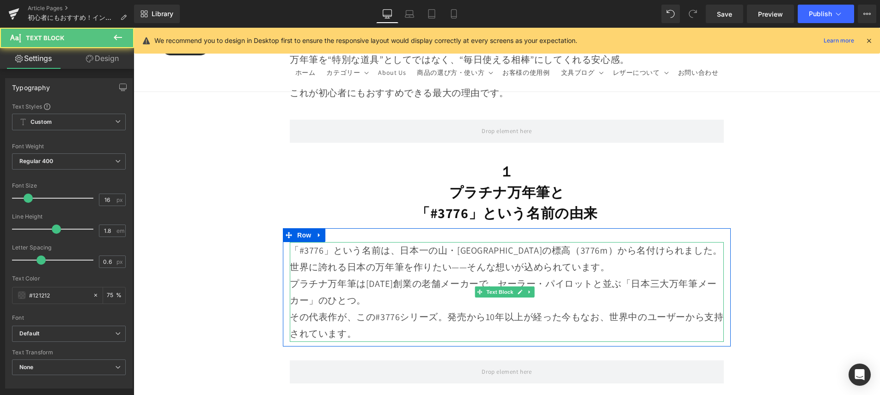
click at [676, 246] on p "「#3776」という名前は、日本一の山・富士山の標高（3776m）から名付けられました。 世界に誇れる日本の万年筆を作りたい——そんな想いが込められています。" at bounding box center [507, 258] width 434 height 33
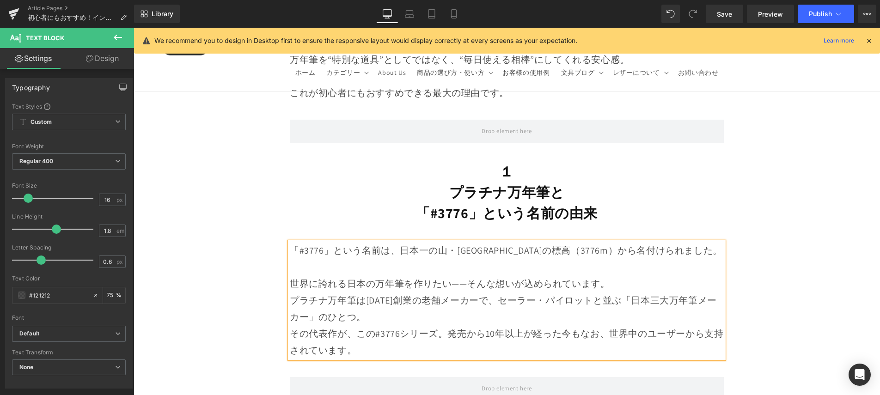
click at [618, 281] on p "世界に誇れる日本の万年筆を作りたい——そんな想いが込められています。" at bounding box center [507, 275] width 434 height 33
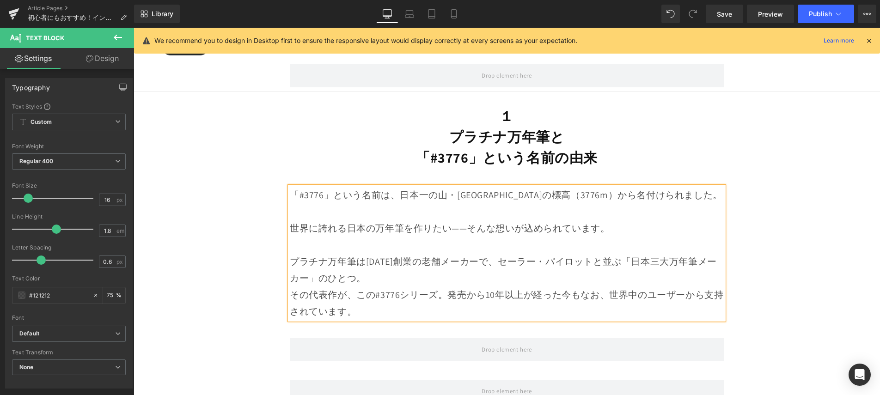
scroll to position [912, 0]
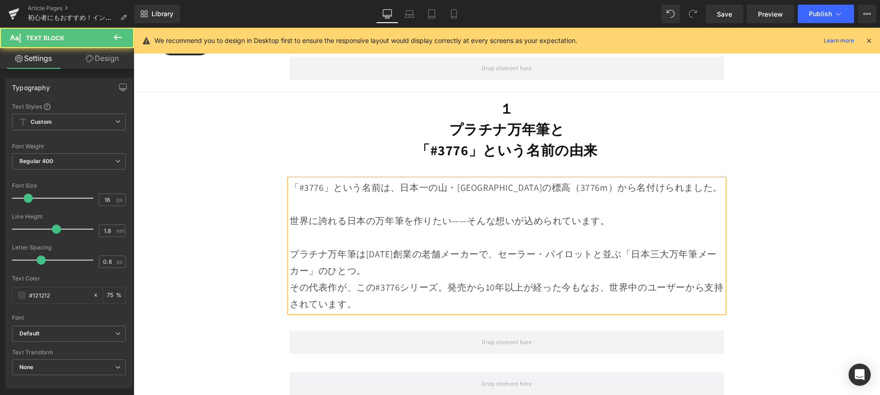
click at [506, 267] on p "プラチナ万年筆は1919年創業の老舗メーカーで、セーラー・パイロットと並ぶ「日本三大万年筆メーカー」のひとつ。 その代表作が、この#3776シリーズ。発売から…" at bounding box center [507, 279] width 434 height 67
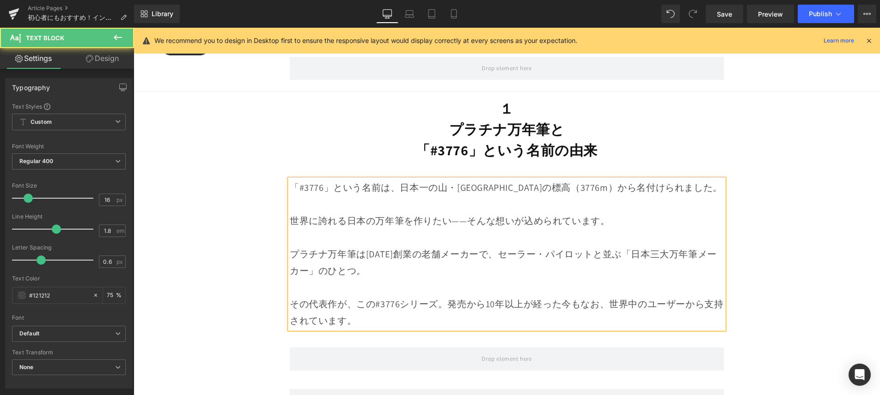
click at [444, 298] on p "その代表作が、この#3776シリーズ。発売から10年以上が経った今もなお、世界中のユーザーから支持されています。" at bounding box center [507, 304] width 434 height 50
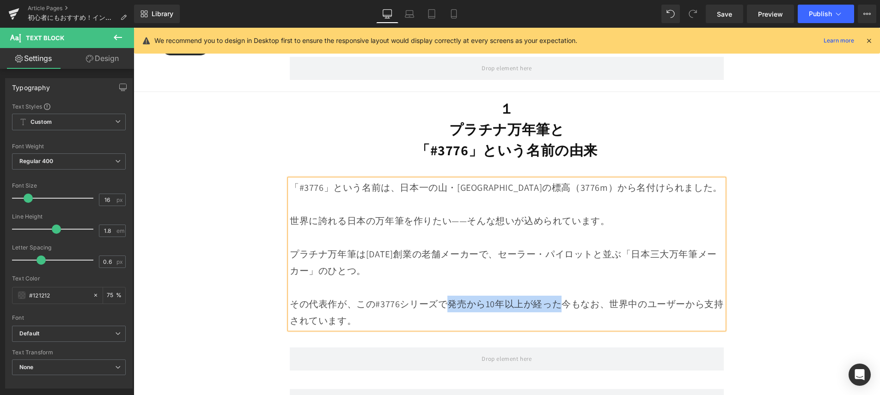
drag, startPoint x: 535, startPoint y: 301, endPoint x: 449, endPoint y: 304, distance: 86.0
click at [449, 304] on span "発売から10年以上が経った今もなお、世界中のユーザーから支持されています。" at bounding box center [507, 312] width 434 height 29
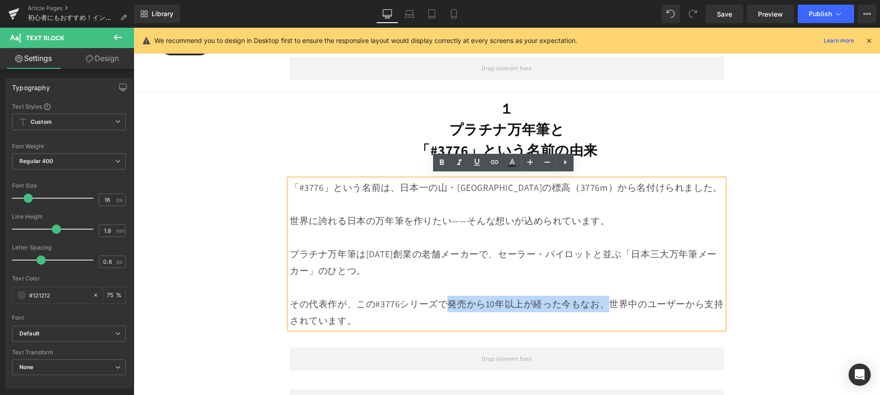
drag, startPoint x: 606, startPoint y: 299, endPoint x: 447, endPoint y: 307, distance: 159.7
click at [447, 307] on p "その代表作が、この#3776シリーズで 発売から10年以上が経った今もなお、世界中のユーザーから支持されています。" at bounding box center [507, 304] width 434 height 50
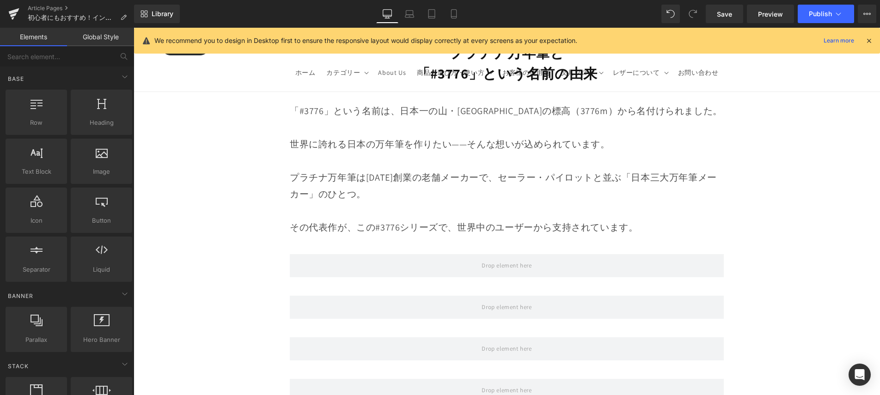
scroll to position [990, 0]
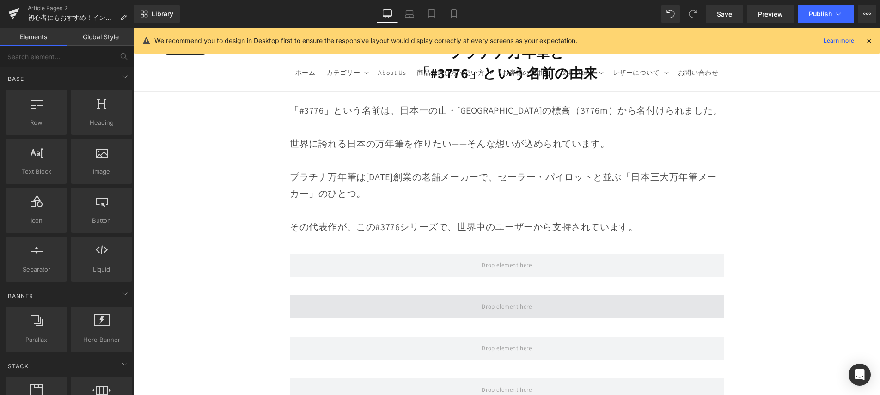
click at [617, 298] on span at bounding box center [507, 306] width 434 height 23
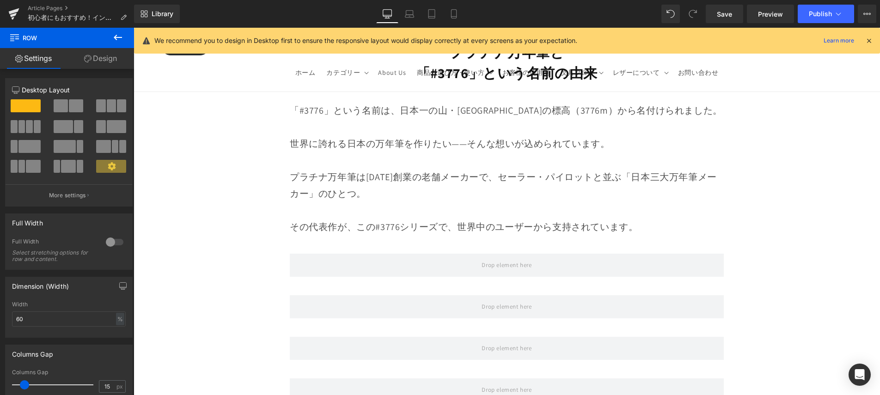
click at [122, 46] on button at bounding box center [118, 38] width 32 height 20
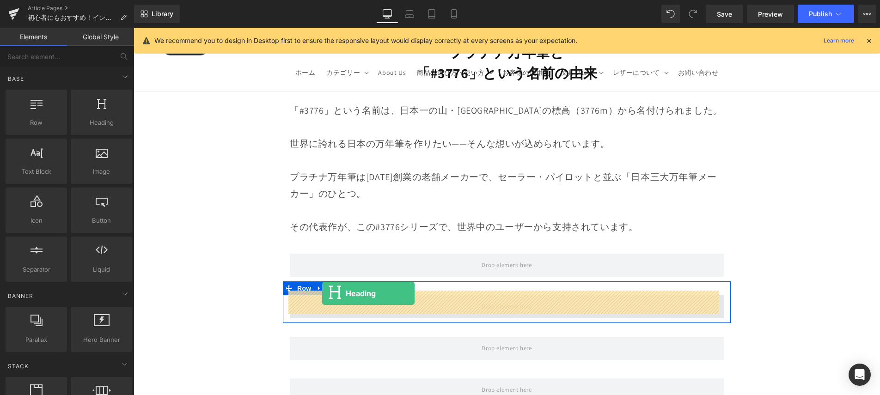
drag, startPoint x: 232, startPoint y: 153, endPoint x: 322, endPoint y: 294, distance: 166.8
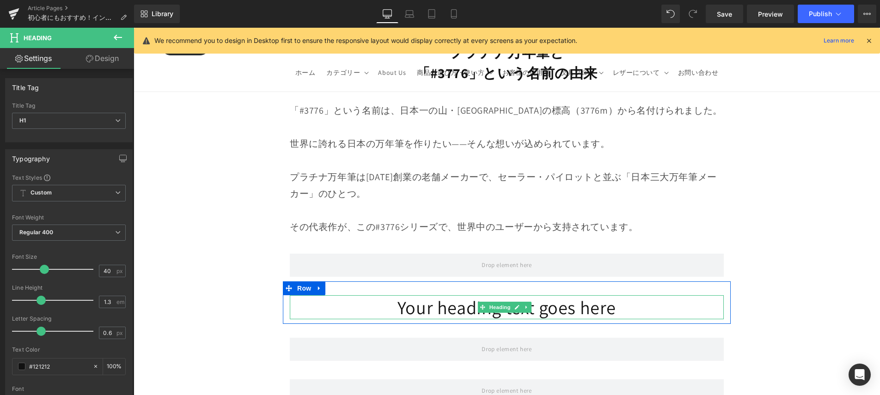
click at [375, 298] on h1 "Your heading text goes here" at bounding box center [507, 307] width 434 height 24
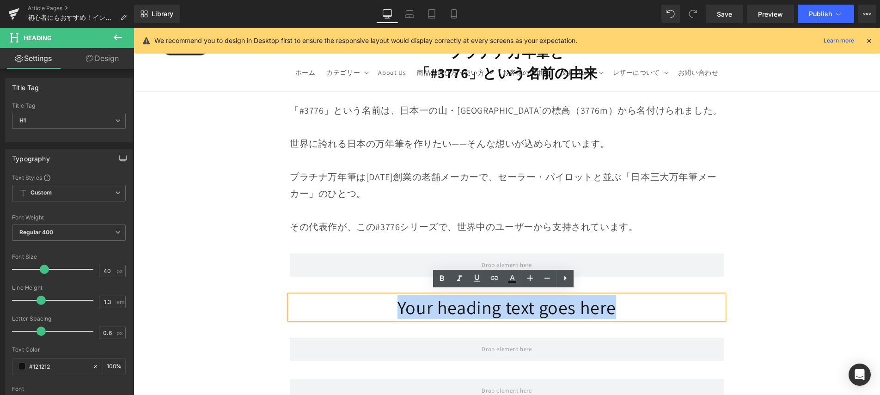
drag, startPoint x: 374, startPoint y: 299, endPoint x: 611, endPoint y: 308, distance: 237.8
click at [611, 308] on h1 "Your heading text goes here" at bounding box center [507, 307] width 434 height 24
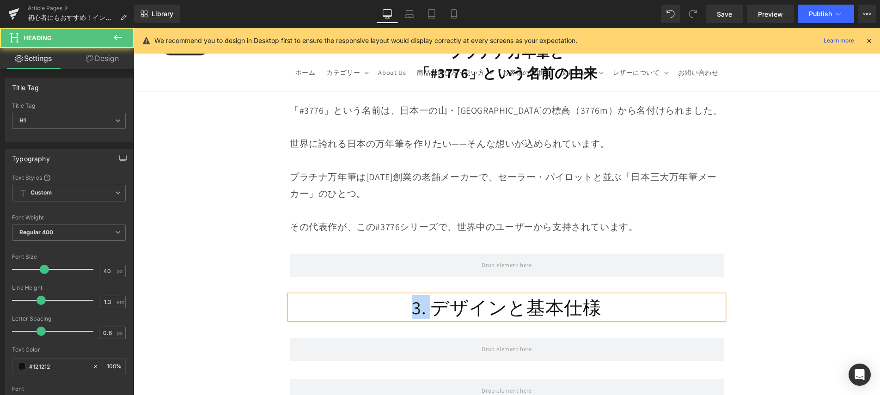
drag, startPoint x: 429, startPoint y: 302, endPoint x: 391, endPoint y: 302, distance: 38.4
click at [391, 302] on h1 "3. デザインと基本仕様" at bounding box center [507, 307] width 434 height 24
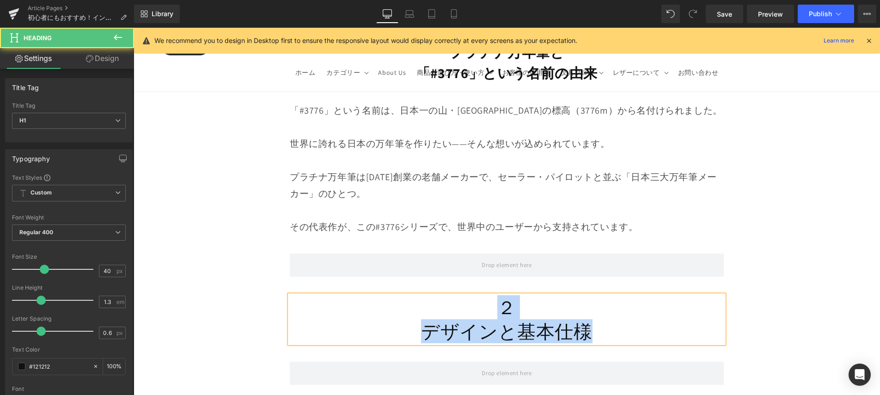
drag, startPoint x: 476, startPoint y: 311, endPoint x: 606, endPoint y: 331, distance: 132.5
click at [606, 331] on div "２ デザインと基本仕様" at bounding box center [507, 319] width 434 height 48
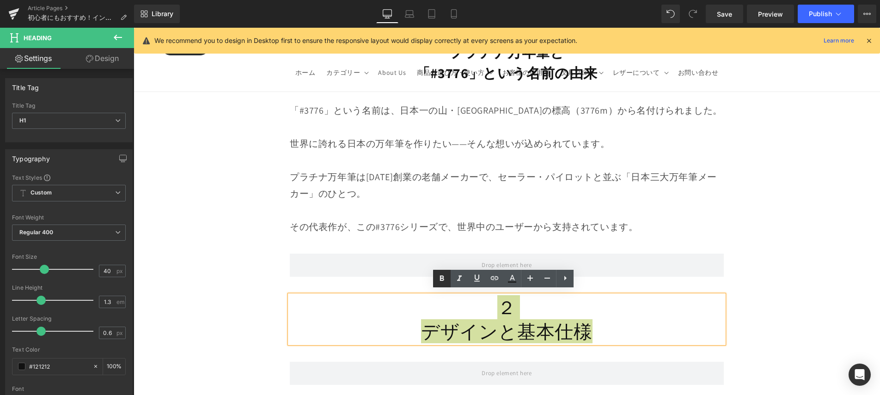
click at [435, 278] on link at bounding box center [442, 279] width 18 height 18
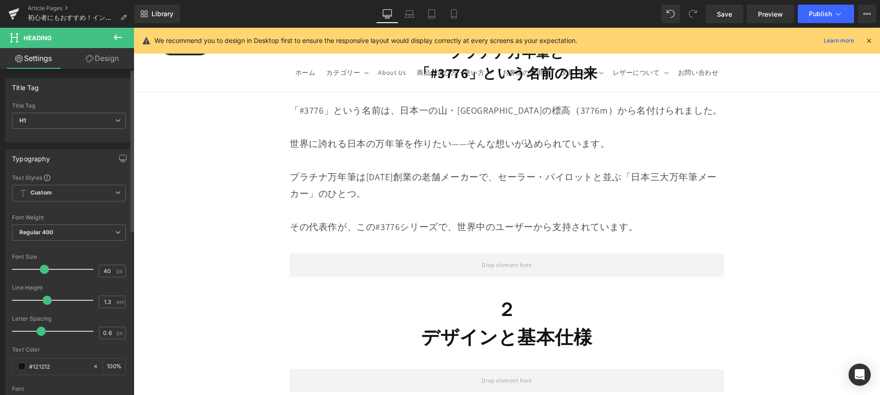
drag, startPoint x: 40, startPoint y: 301, endPoint x: 46, endPoint y: 302, distance: 5.7
click at [46, 302] on span at bounding box center [47, 300] width 9 height 9
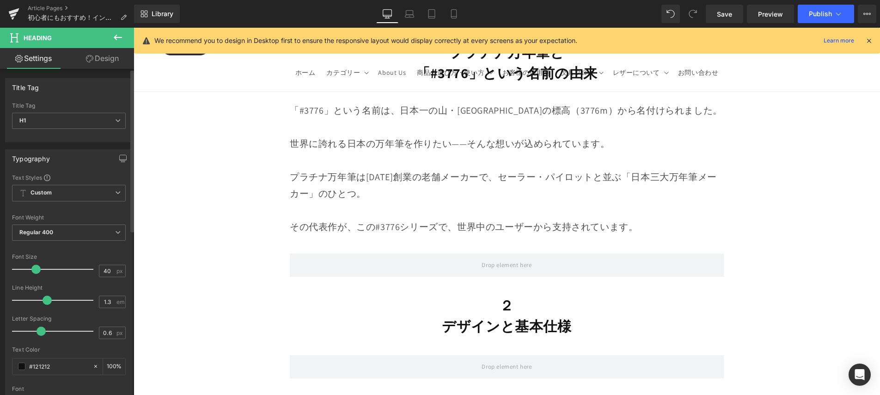
drag, startPoint x: 41, startPoint y: 269, endPoint x: 33, endPoint y: 271, distance: 8.1
click at [33, 271] on span at bounding box center [35, 269] width 9 height 9
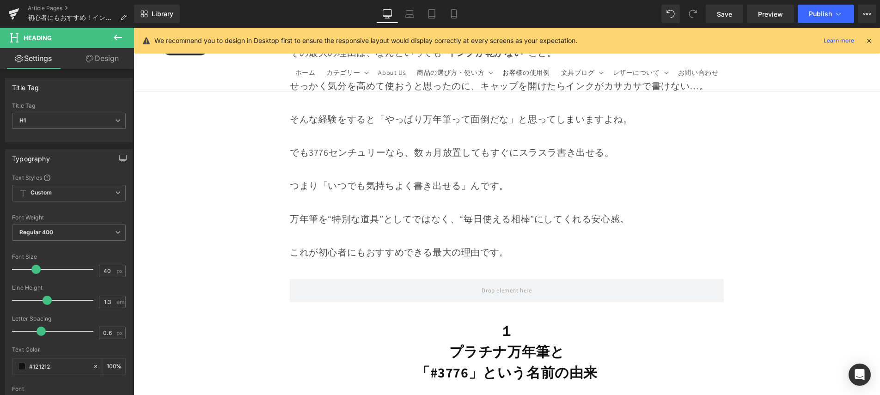
scroll to position [794, 0]
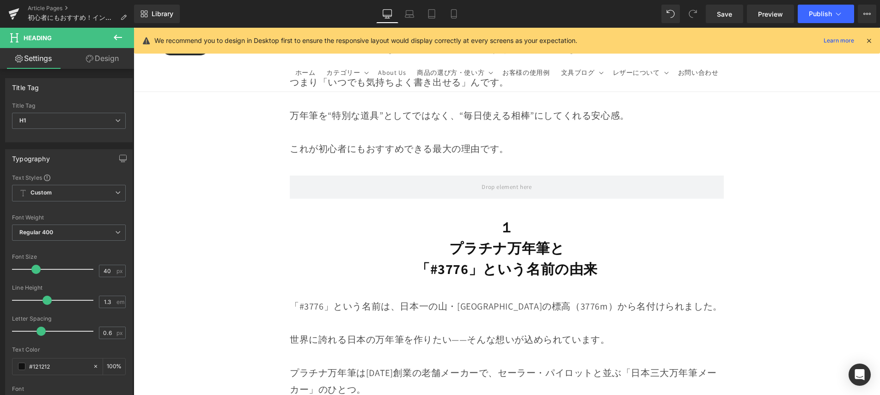
click at [520, 239] on strong "プラチナ万年筆と" at bounding box center [507, 248] width 116 height 18
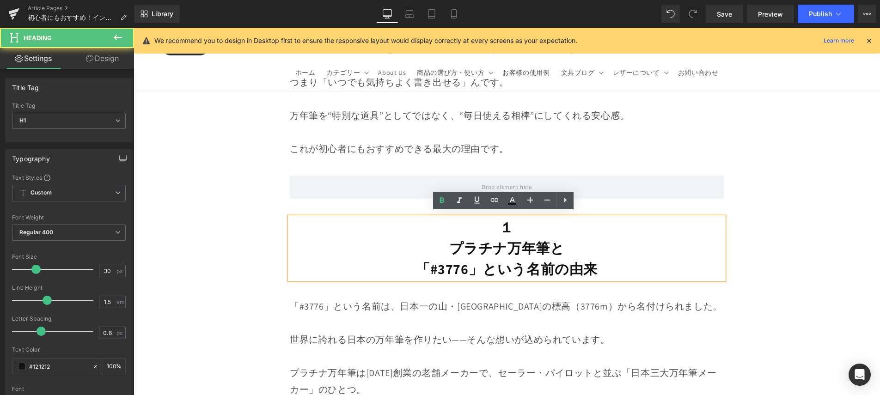
click at [520, 239] on strong "プラチナ万年筆と" at bounding box center [507, 248] width 116 height 18
click at [518, 254] on h1 "プラチナ万年筆と" at bounding box center [507, 248] width 434 height 21
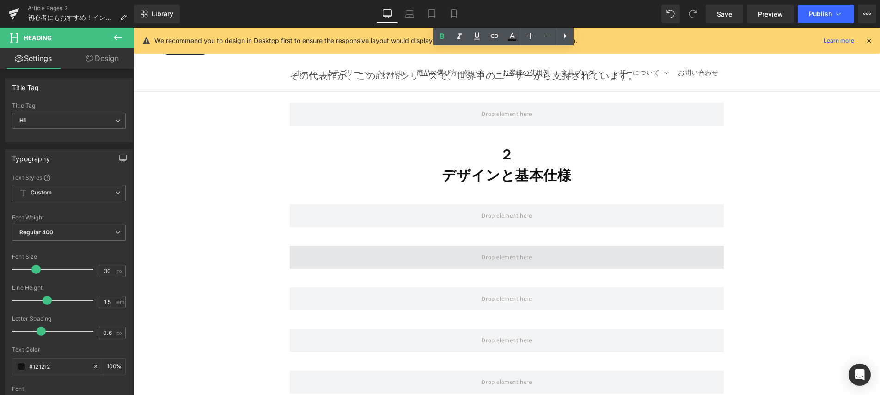
scroll to position [1131, 0]
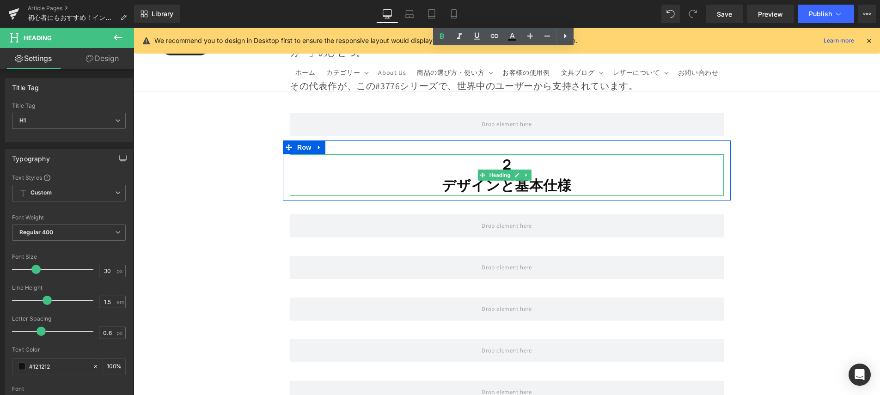
click at [501, 180] on strong "デザインと基本仕様" at bounding box center [506, 185] width 129 height 18
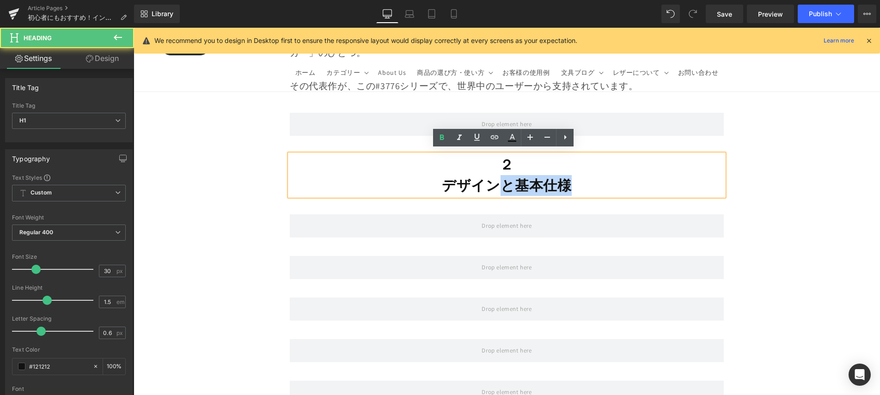
drag, startPoint x: 499, startPoint y: 181, endPoint x: 583, endPoint y: 184, distance: 84.2
click at [583, 184] on h1 "デザインと基本仕様" at bounding box center [507, 185] width 434 height 21
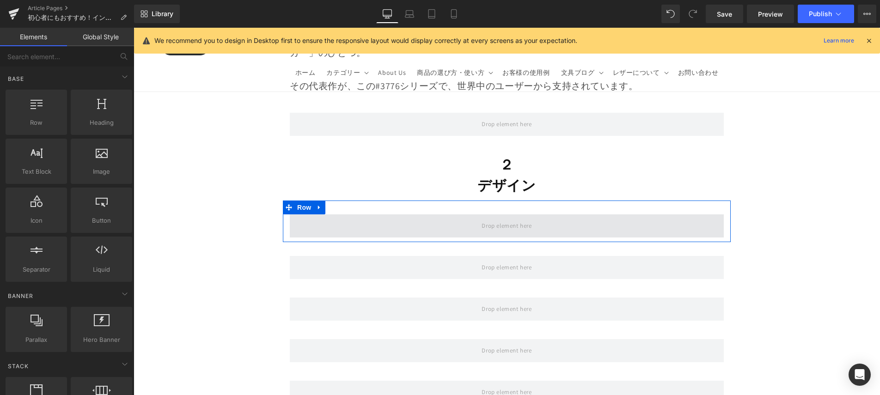
click at [639, 220] on span at bounding box center [507, 225] width 434 height 23
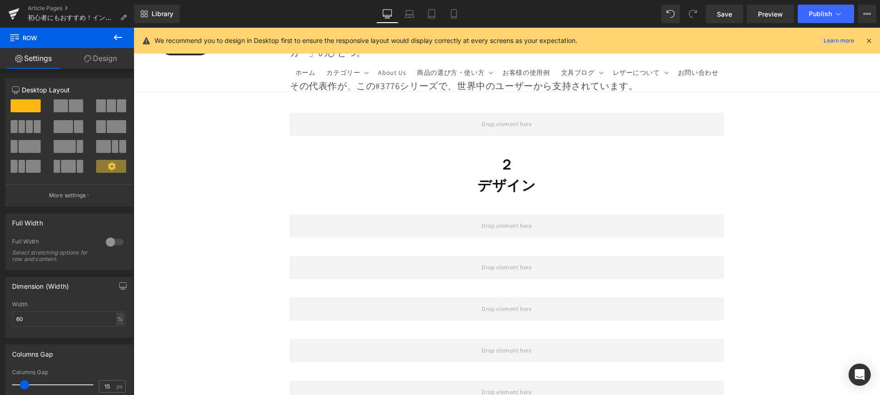
click at [119, 39] on icon at bounding box center [117, 37] width 11 height 11
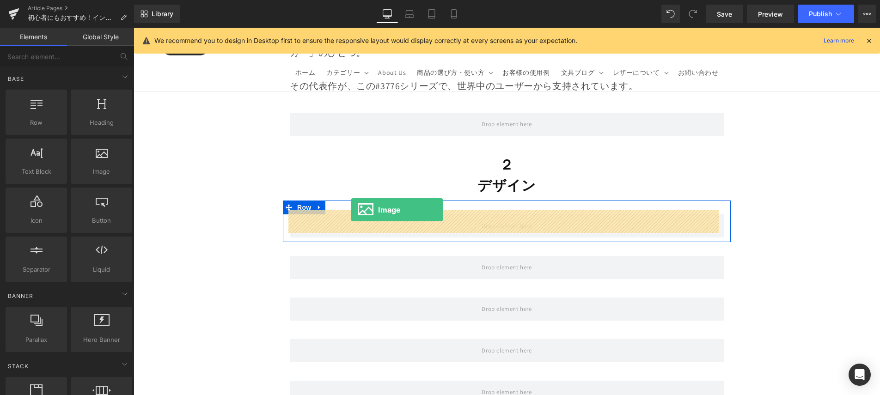
drag, startPoint x: 227, startPoint y: 196, endPoint x: 351, endPoint y: 210, distance: 124.7
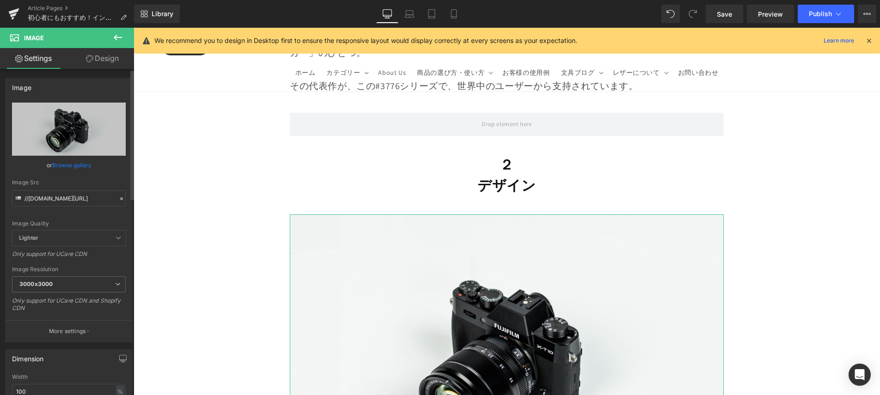
click at [91, 168] on div "or Browse gallery" at bounding box center [69, 165] width 114 height 10
click at [80, 167] on link "Browse gallery" at bounding box center [71, 165] width 39 height 16
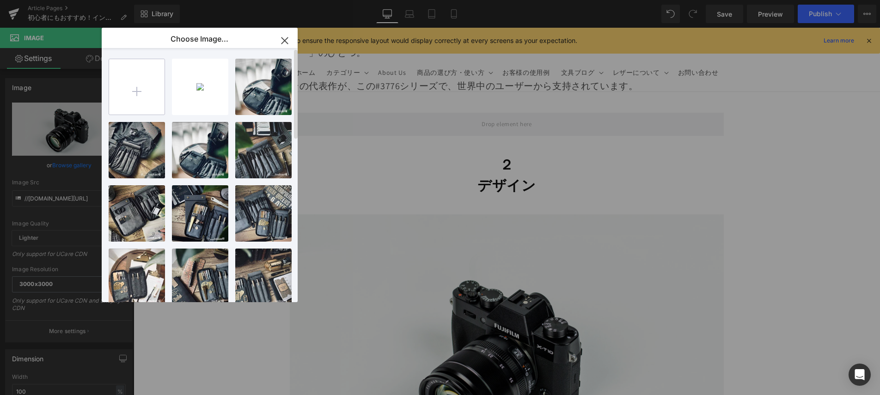
click at [135, 87] on input "file" at bounding box center [136, 86] width 55 height 55
type input "C:\fakepath\6.jpg"
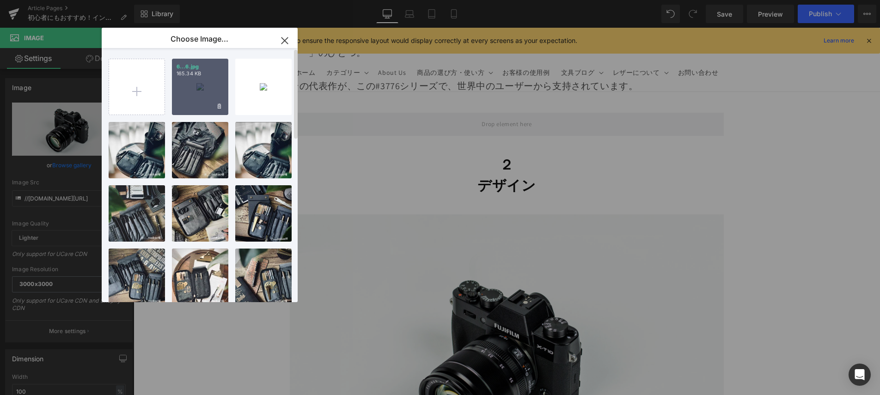
click at [192, 89] on div "6...6.jpg 165.34 KB" at bounding box center [200, 87] width 56 height 56
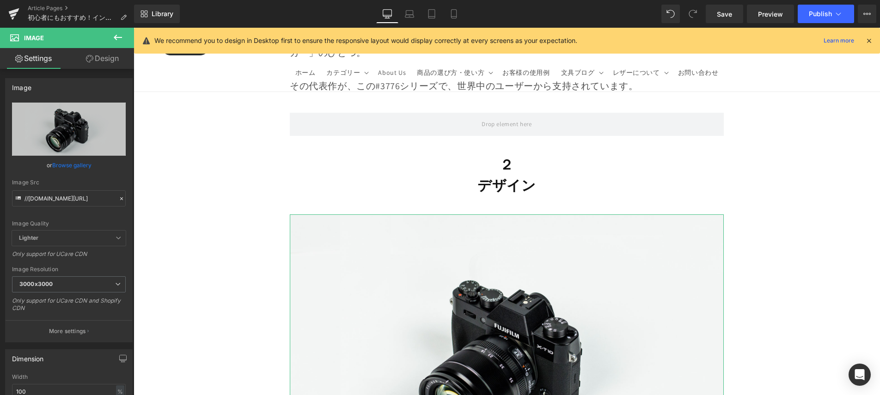
click at [80, 163] on link "Browse gallery" at bounding box center [71, 165] width 39 height 16
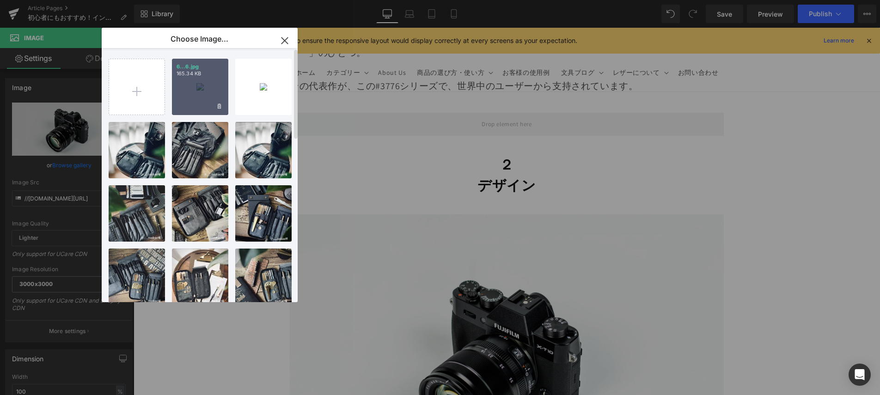
click at [214, 81] on div "6...6.jpg 165.34 KB" at bounding box center [200, 87] width 56 height 56
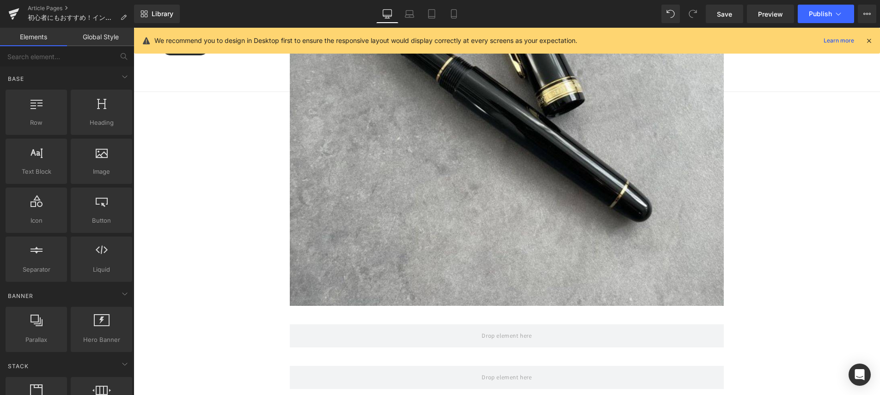
scroll to position [1469, 0]
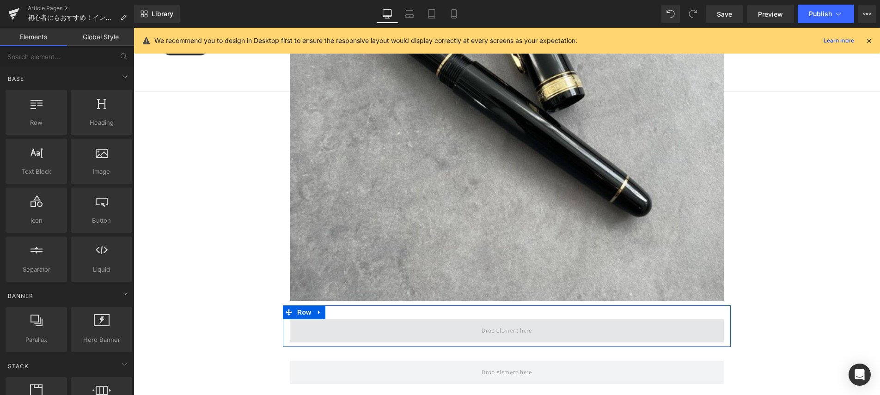
click at [453, 321] on span at bounding box center [507, 330] width 434 height 23
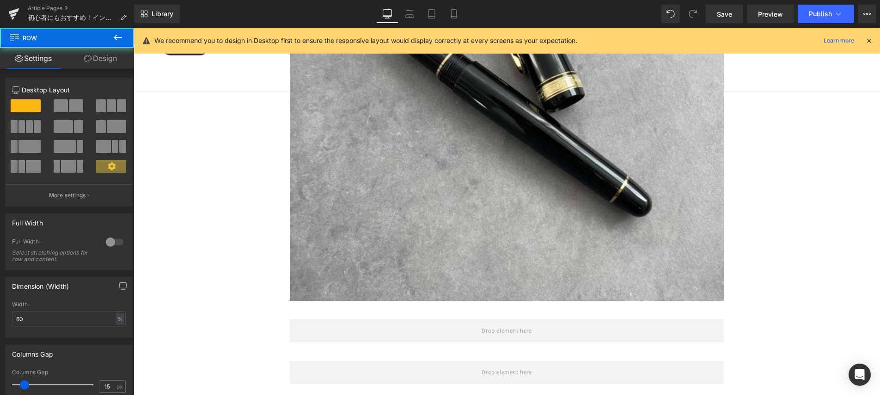
click at [119, 36] on icon at bounding box center [117, 37] width 11 height 11
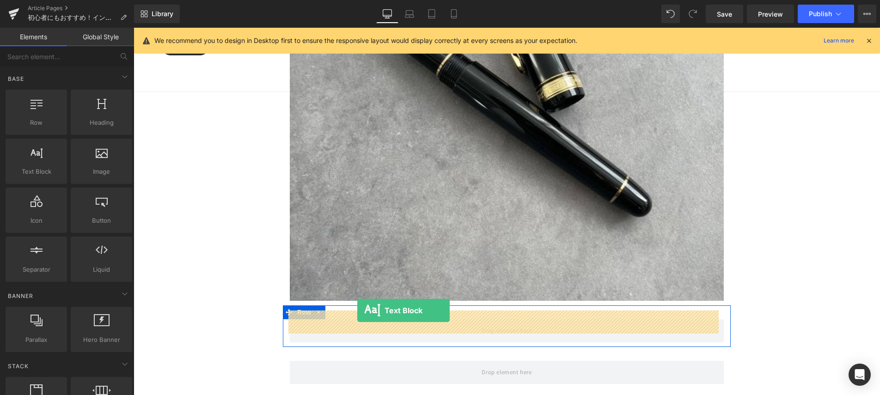
drag, startPoint x: 193, startPoint y: 190, endPoint x: 357, endPoint y: 311, distance: 204.1
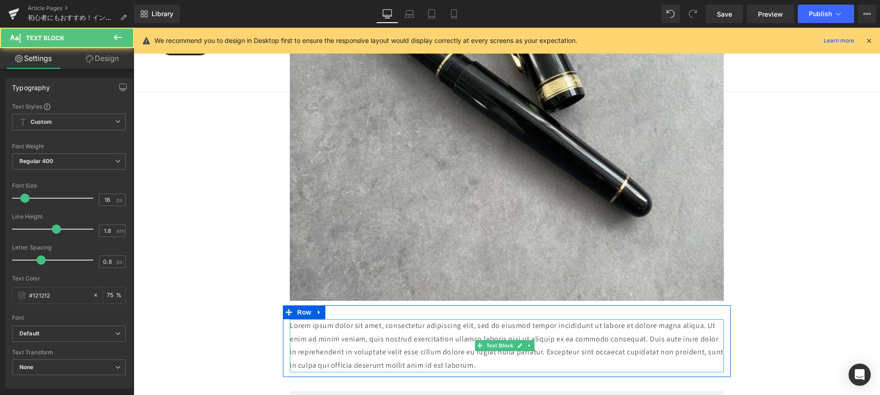
click at [513, 352] on p "Lorem ipsum dolor sit amet, consectetur adipiscing elit, sed do eiusmod tempor …" at bounding box center [507, 345] width 434 height 53
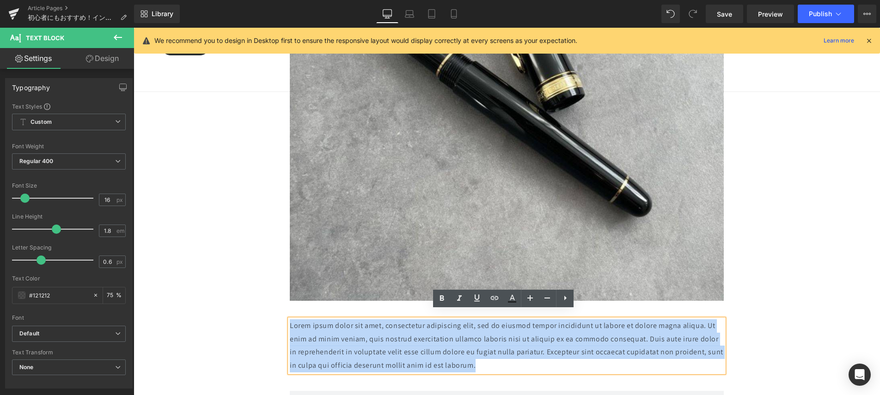
drag, startPoint x: 449, startPoint y: 343, endPoint x: 294, endPoint y: 319, distance: 156.6
click at [290, 319] on p "Lorem ipsum dolor sit amet, consectetur adipiscing elit, sed do eiusmod tempor …" at bounding box center [507, 345] width 434 height 53
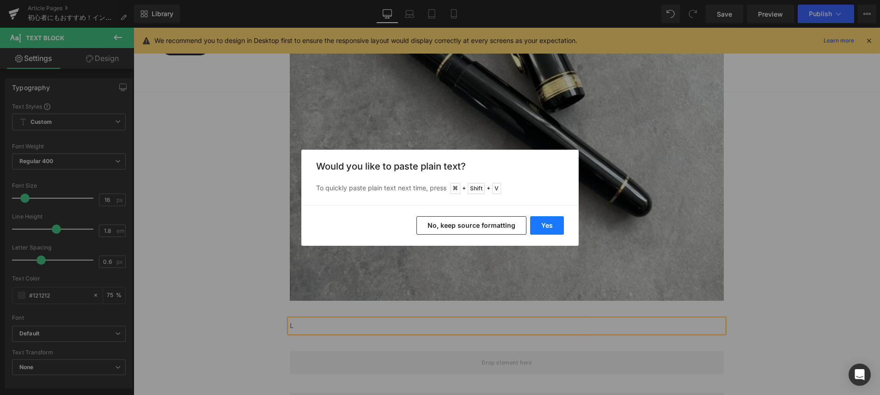
click at [551, 224] on button "Yes" at bounding box center [547, 225] width 34 height 18
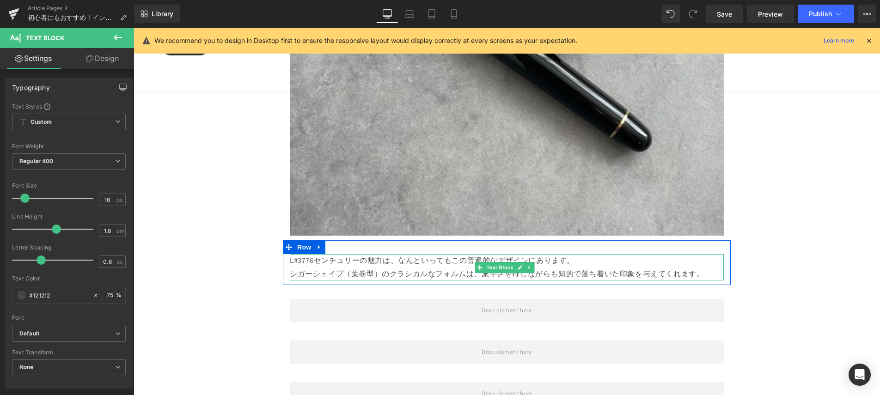
scroll to position [1541, 0]
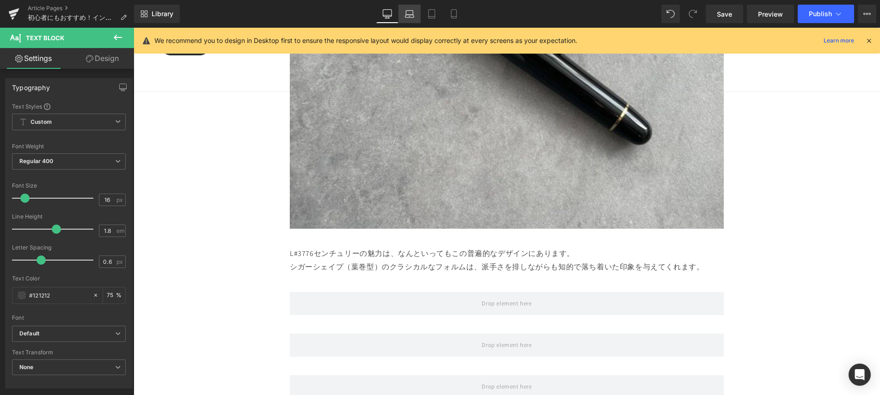
click at [416, 22] on link "Laptop" at bounding box center [409, 14] width 22 height 18
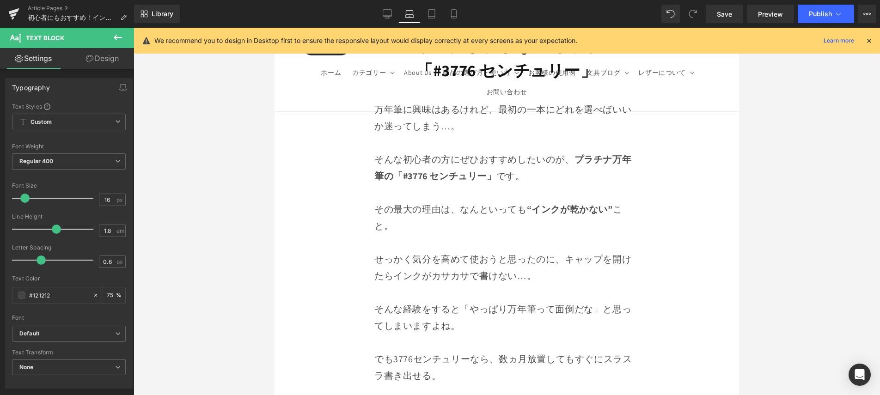
scroll to position [401, 0]
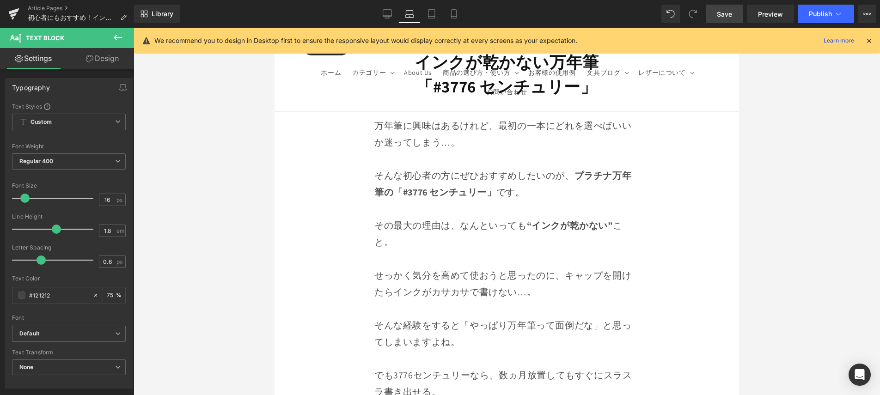
click at [737, 14] on link "Save" at bounding box center [724, 14] width 37 height 18
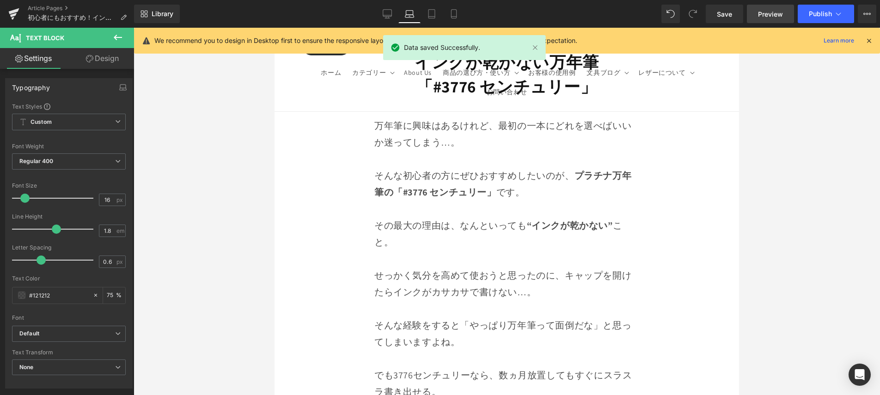
click at [772, 8] on link "Preview" at bounding box center [770, 14] width 47 height 18
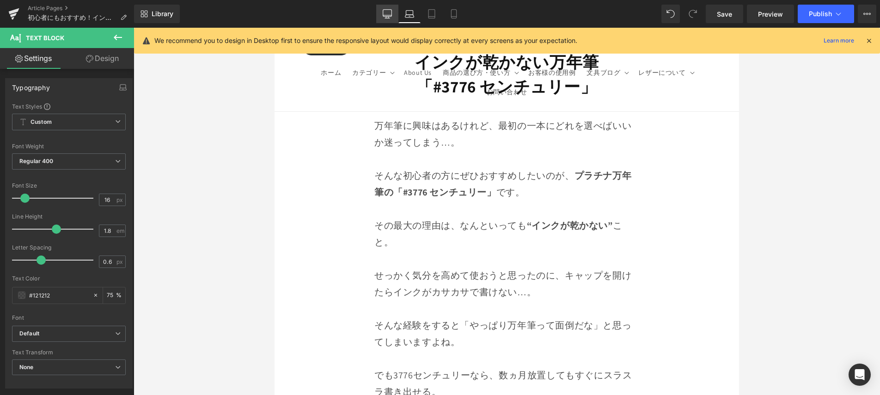
click at [388, 13] on icon at bounding box center [387, 13] width 9 height 9
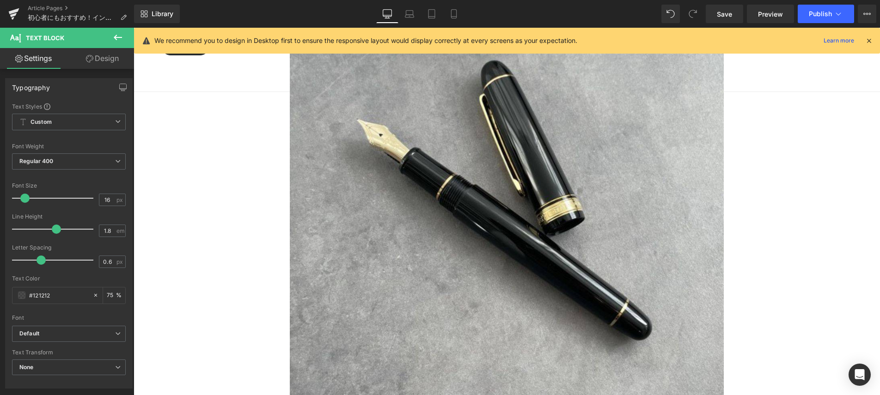
scroll to position [1549, 0]
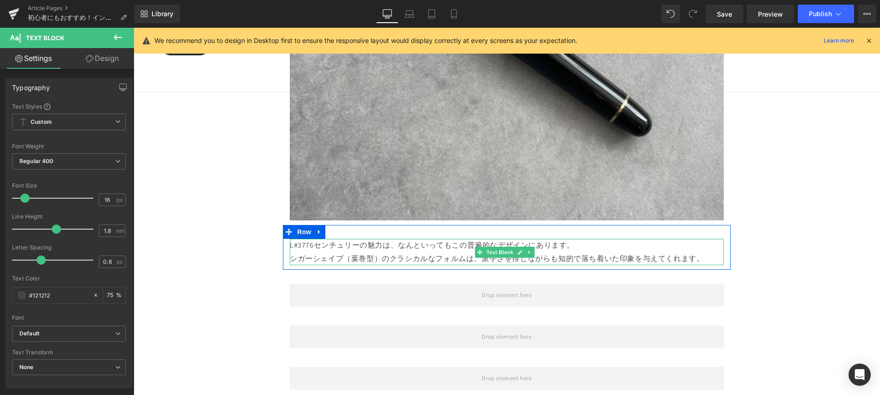
click at [430, 252] on p "シガーシェイプ（葉巻型）のクラシカルなフォルムは、派手さを排しながらも知的で落ち着いた印象を与えてくれます。" at bounding box center [507, 258] width 434 height 13
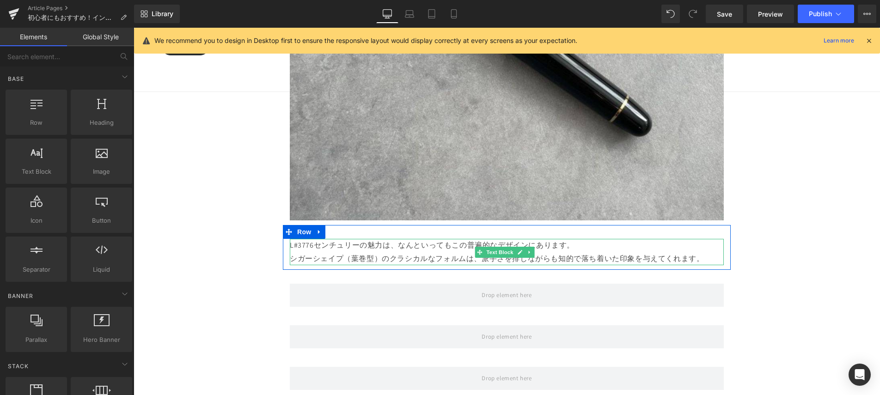
click at [663, 252] on p "シガーシェイプ（葉巻型）のクラシカルなフォルムは、派手さを排しながらも知的で落ち着いた印象を与えてくれます。" at bounding box center [507, 258] width 434 height 13
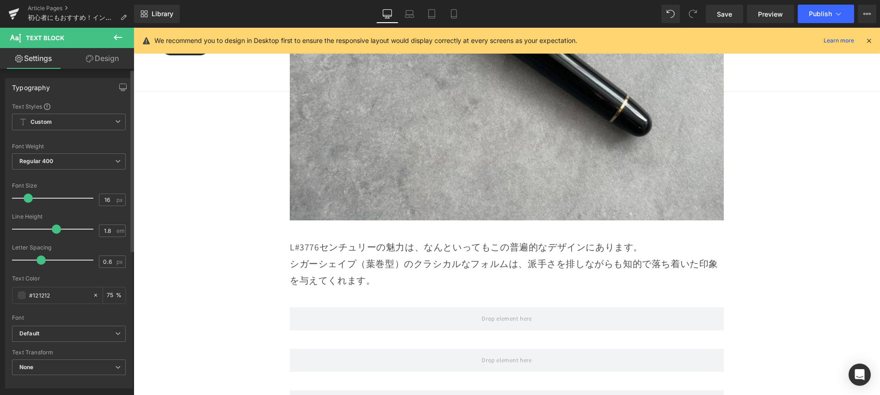
click at [24, 196] on span at bounding box center [28, 198] width 9 height 9
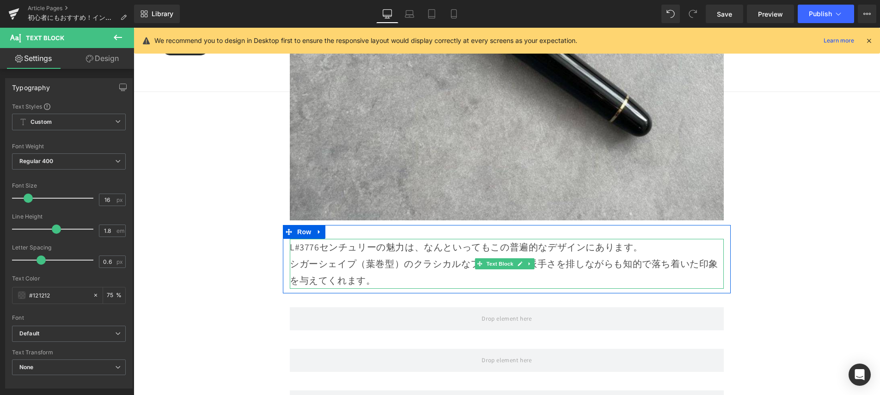
click at [646, 239] on p "L#3776センチュリーの魅力は、なんといってもこの普遍的なデザインにあります。" at bounding box center [507, 247] width 434 height 17
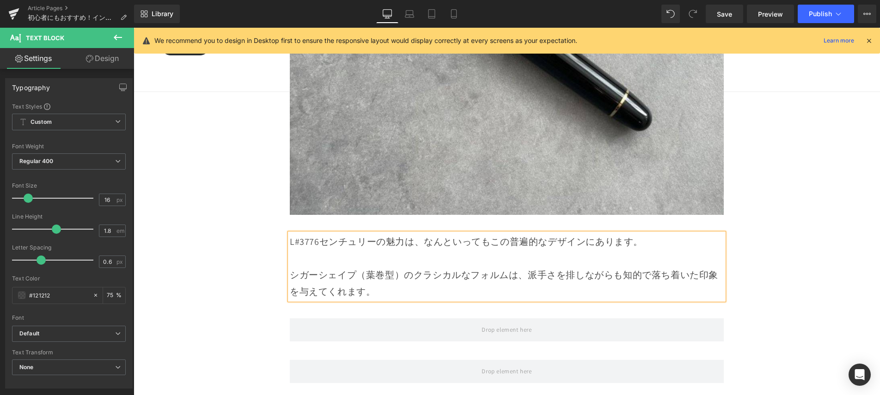
scroll to position [1572, 0]
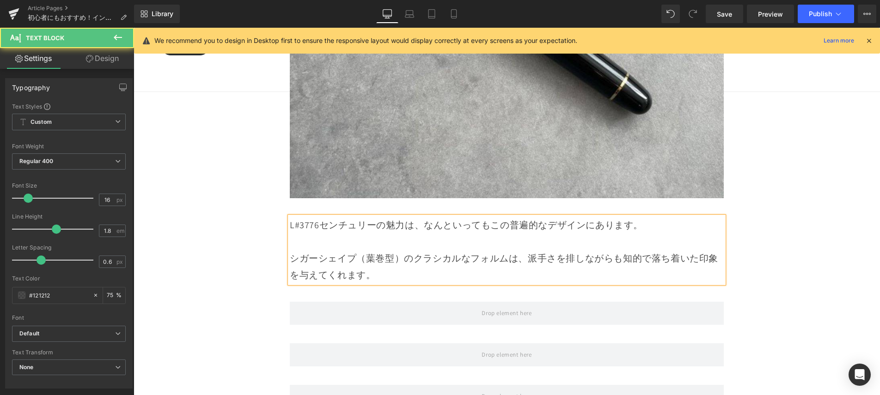
click at [416, 261] on p "シガーシェイプ（葉巻型）のクラシカルなフォルムは、派手さを排しながらも知的で落ち着いた印象を与えてくれます。" at bounding box center [507, 266] width 434 height 33
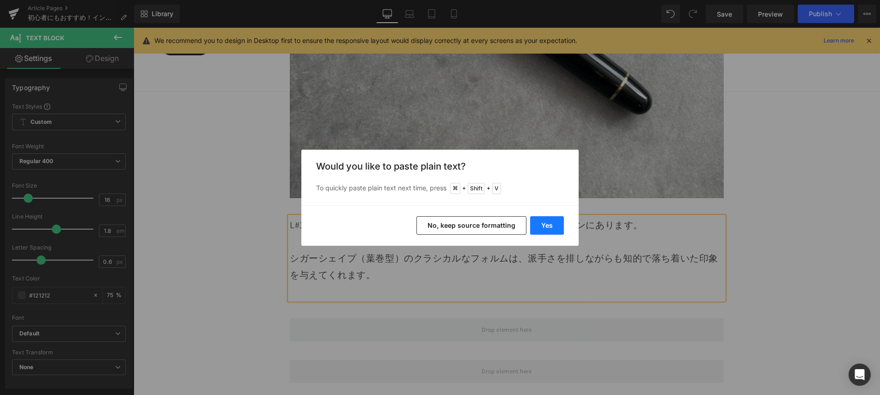
click at [547, 222] on button "Yes" at bounding box center [547, 225] width 34 height 18
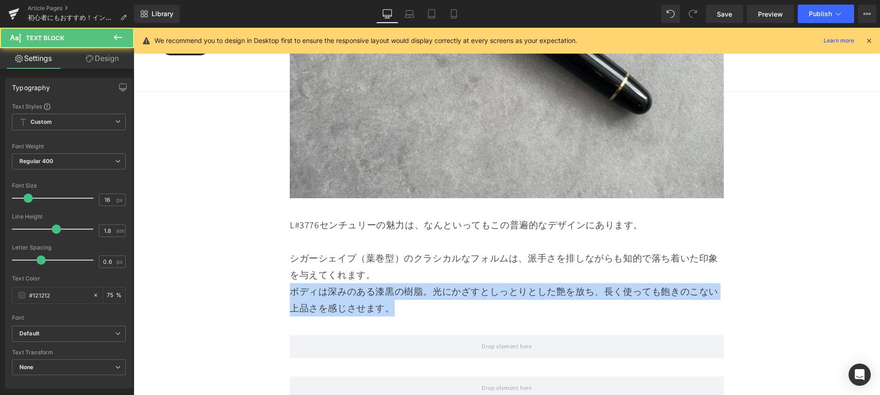
drag, startPoint x: 432, startPoint y: 298, endPoint x: 278, endPoint y: 288, distance: 153.8
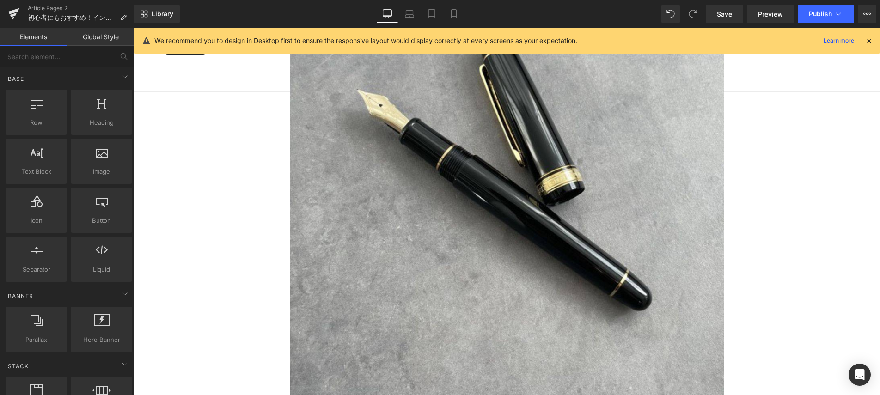
scroll to position [1323, 0]
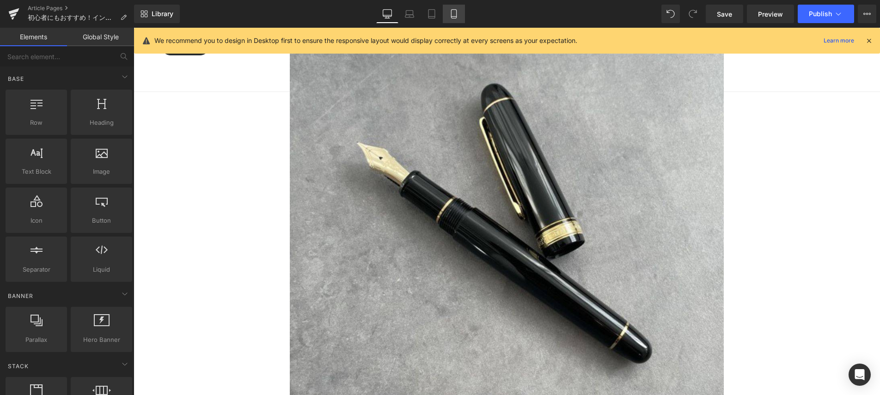
click at [453, 17] on icon at bounding box center [453, 17] width 5 height 0
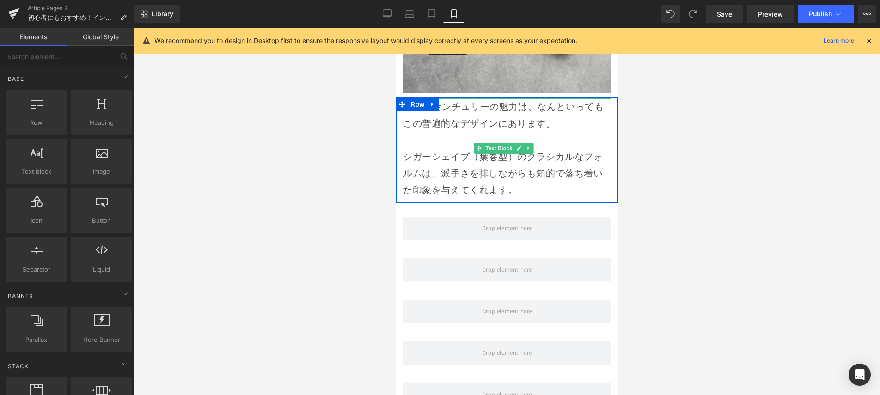
scroll to position [1459, 0]
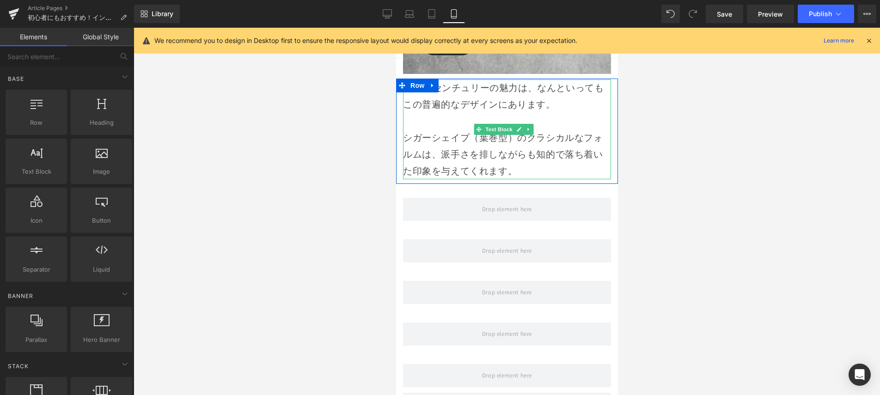
click at [536, 159] on p "シガーシェイプ（葉巻型）のクラシカルなフォルムは、派手さを排しながらも知的で落ち着いた印象を与えてくれます。" at bounding box center [507, 154] width 208 height 50
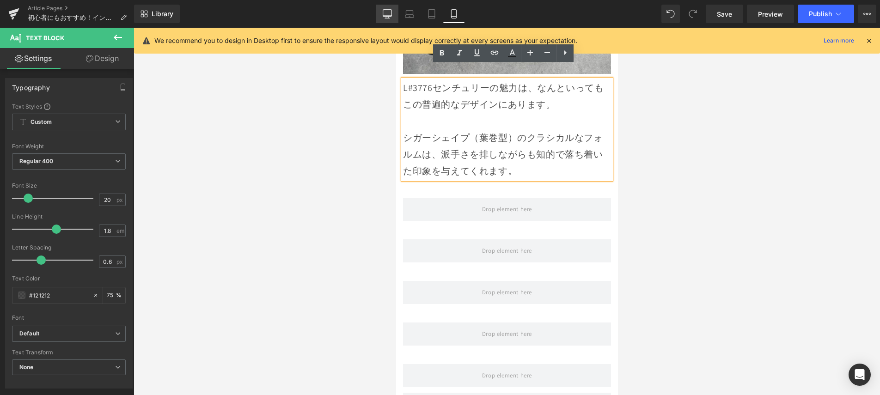
click at [391, 22] on link "Desktop" at bounding box center [387, 14] width 22 height 18
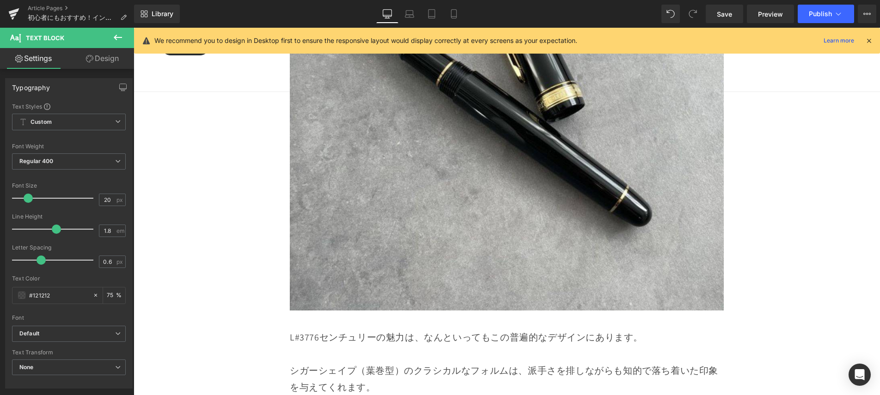
scroll to position [1714, 0]
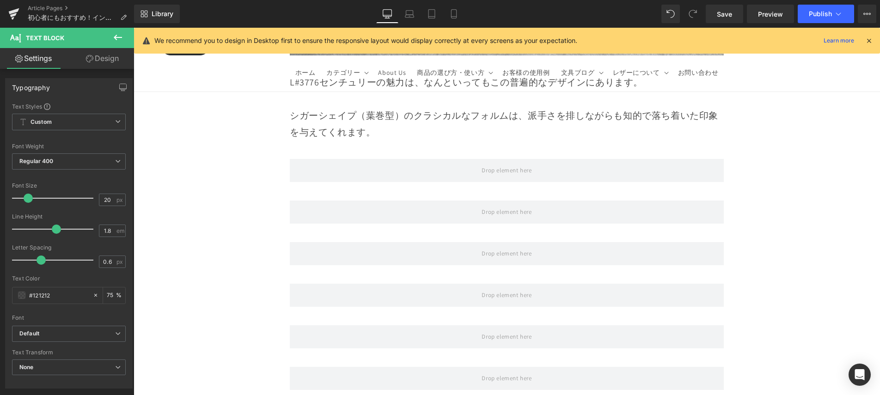
click at [522, 123] on p "シガーシェイプ（葉巻型）のクラシカルなフォルムは、派手さを排しながらも知的で落ち着いた印象を与えてくれます。" at bounding box center [507, 123] width 434 height 33
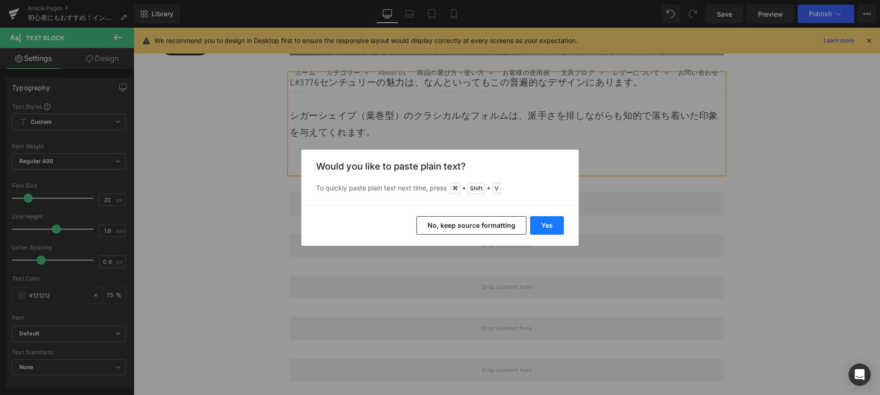
click at [543, 221] on button "Yes" at bounding box center [547, 225] width 34 height 18
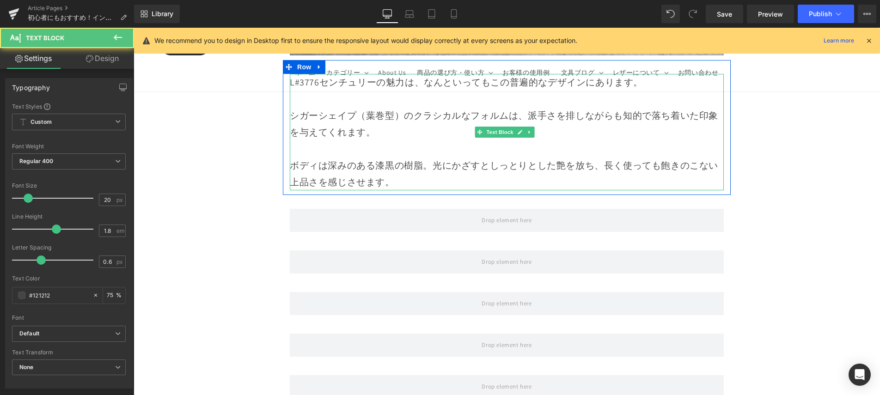
click at [427, 157] on p "ボディは深みのある漆黒の樹脂。光にかざすとしっとりとした艶を放ち、長く使っても飽きのこない上品さを感じさせます。" at bounding box center [507, 173] width 434 height 33
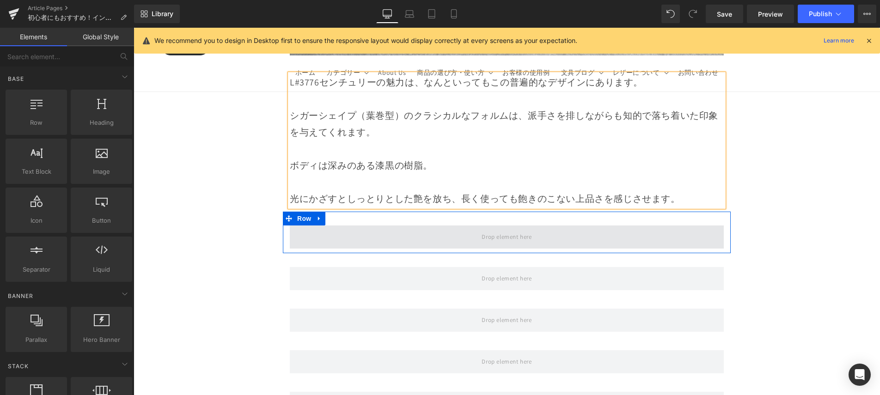
click at [506, 229] on span at bounding box center [506, 236] width 56 height 15
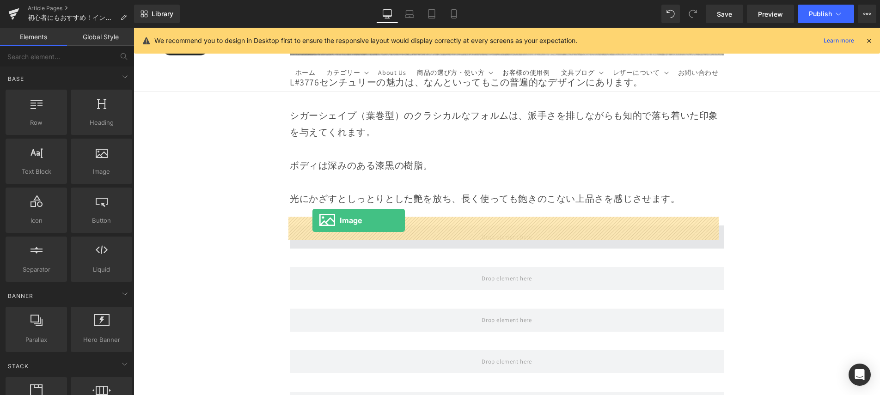
drag, startPoint x: 254, startPoint y: 214, endPoint x: 312, endPoint y: 220, distance: 58.7
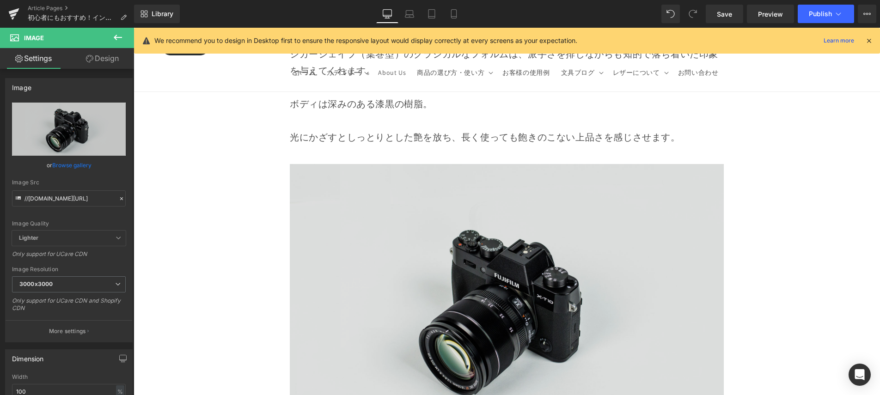
scroll to position [2016, 0]
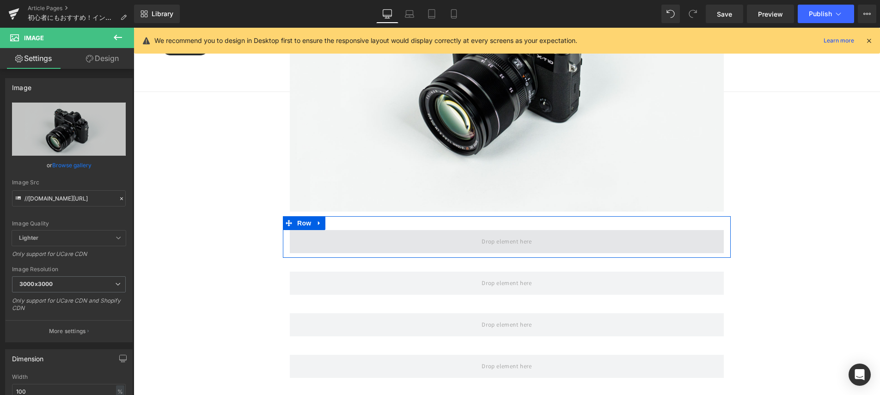
click at [413, 231] on span at bounding box center [507, 241] width 434 height 23
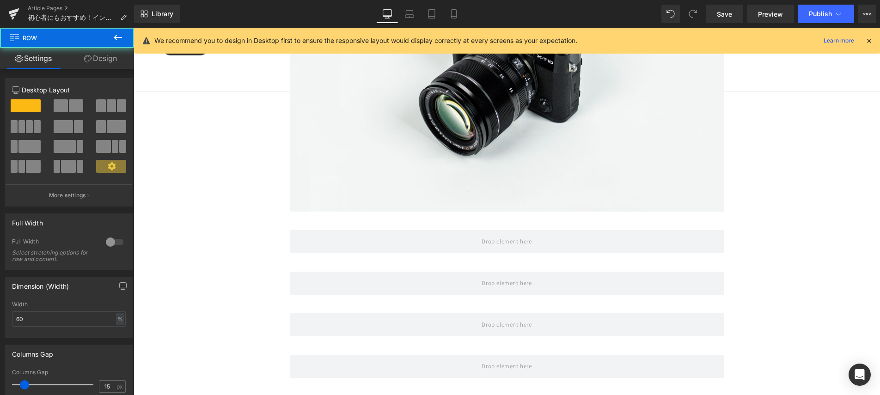
click at [112, 38] on icon at bounding box center [117, 37] width 11 height 11
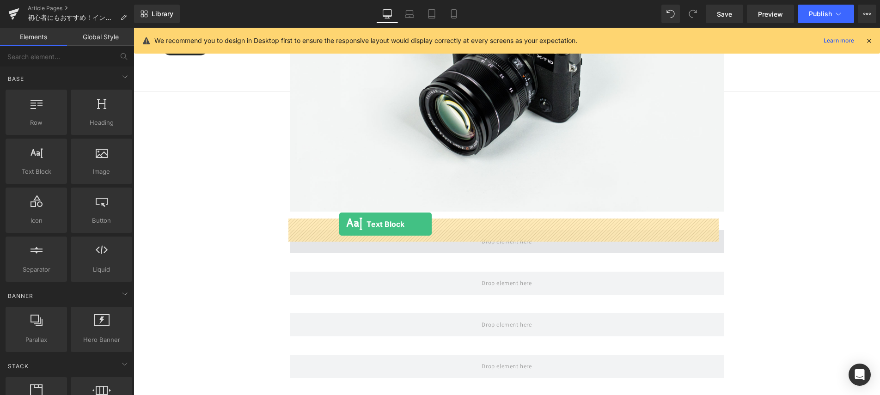
drag, startPoint x: 241, startPoint y: 220, endPoint x: 340, endPoint y: 225, distance: 99.0
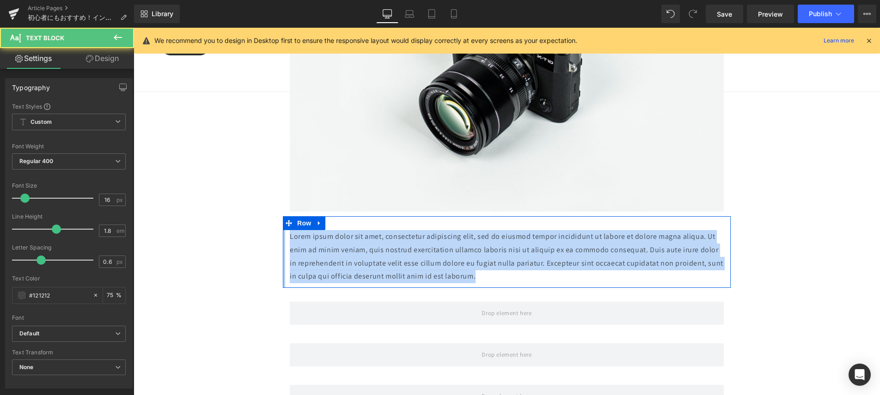
drag, startPoint x: 510, startPoint y: 266, endPoint x: 283, endPoint y: 224, distance: 231.4
click at [283, 224] on div "Lorem ipsum dolor sit amet, consectetur adipiscing elit, sed do eiusmod tempor …" at bounding box center [507, 252] width 448 height 72
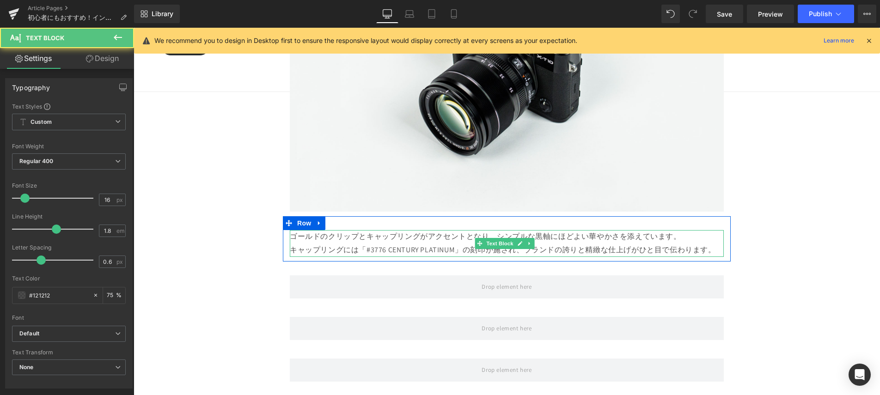
click at [685, 230] on p "ゴールドのクリップとキャップリングがアクセントとなり、シンプルな黒軸にほどよい華やかさを添えています。" at bounding box center [507, 236] width 434 height 13
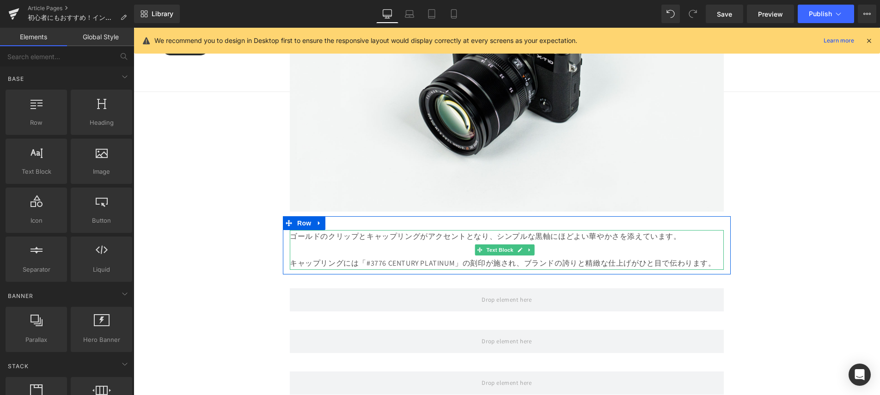
click at [686, 257] on p "キャップリングには「#3776 CENTURY PLATINUM」の刻印が施され、ブランドの誇りと精緻な仕上げがひと目で伝わります。" at bounding box center [507, 263] width 434 height 13
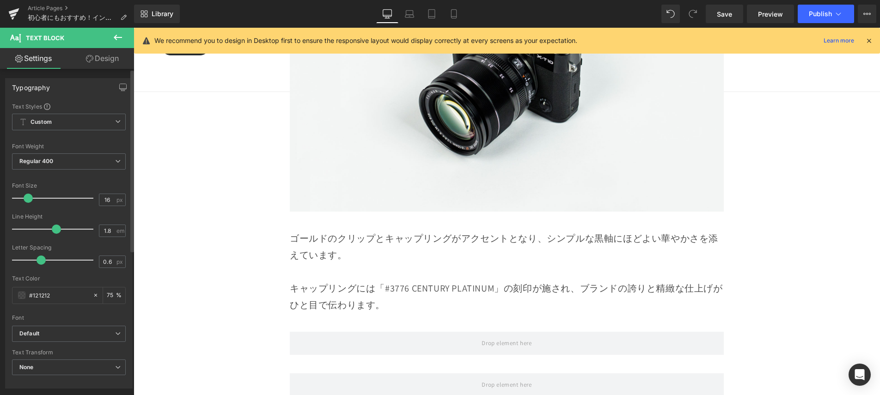
drag, startPoint x: 35, startPoint y: 199, endPoint x: 30, endPoint y: 202, distance: 6.4
click at [30, 202] on span at bounding box center [28, 198] width 9 height 9
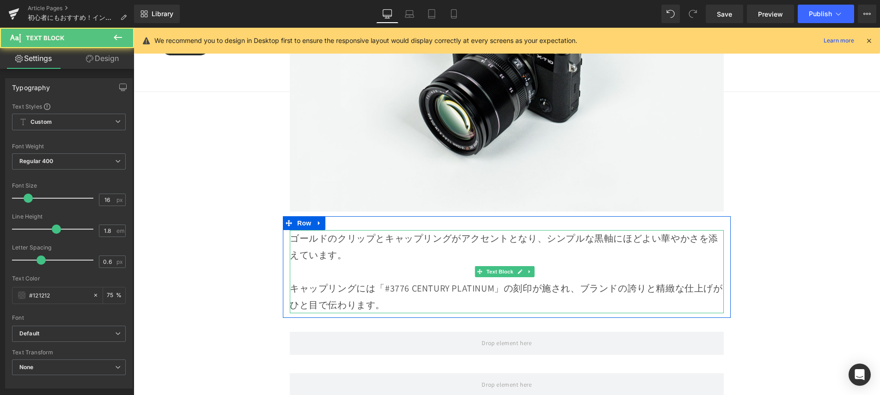
click at [387, 297] on p "キャップリングには「#3776 CENTURY PLATINUM」の刻印が施され、ブランドの誇りと精緻な仕上げがひと目で伝わります。" at bounding box center [507, 296] width 434 height 33
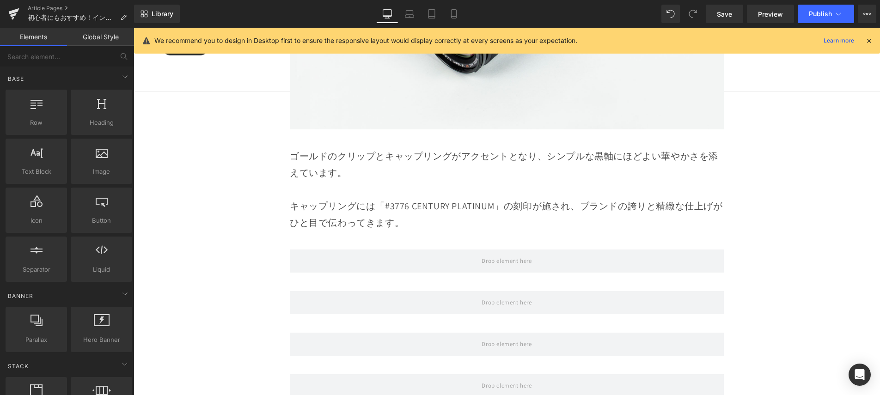
scroll to position [2108, 0]
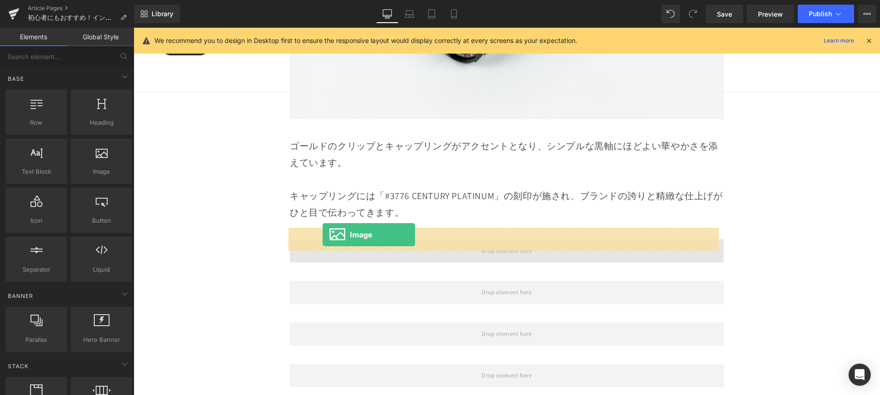
drag, startPoint x: 264, startPoint y: 215, endPoint x: 323, endPoint y: 235, distance: 62.0
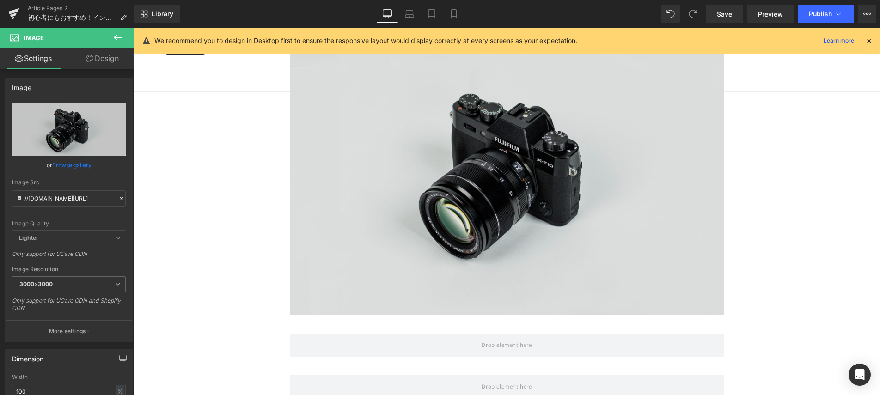
scroll to position [2272, 0]
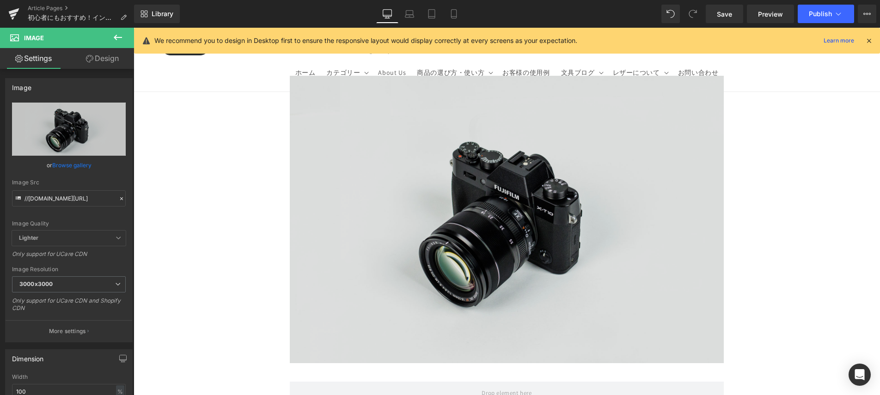
click at [513, 177] on img at bounding box center [507, 220] width 434 height 288
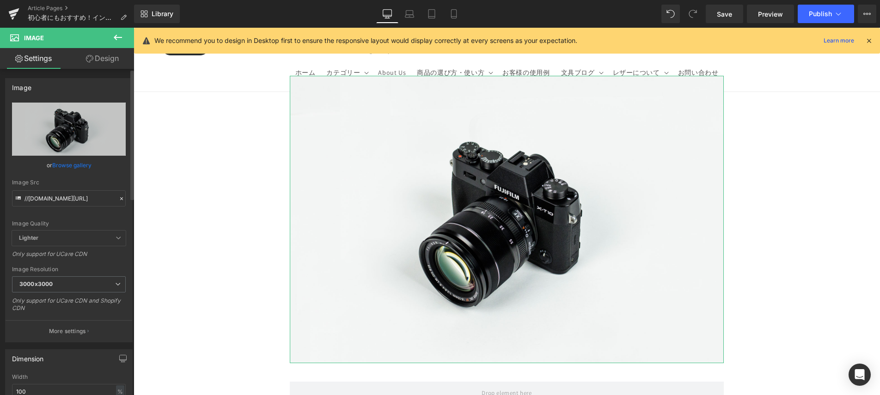
click at [71, 161] on link "Browse gallery" at bounding box center [71, 165] width 39 height 16
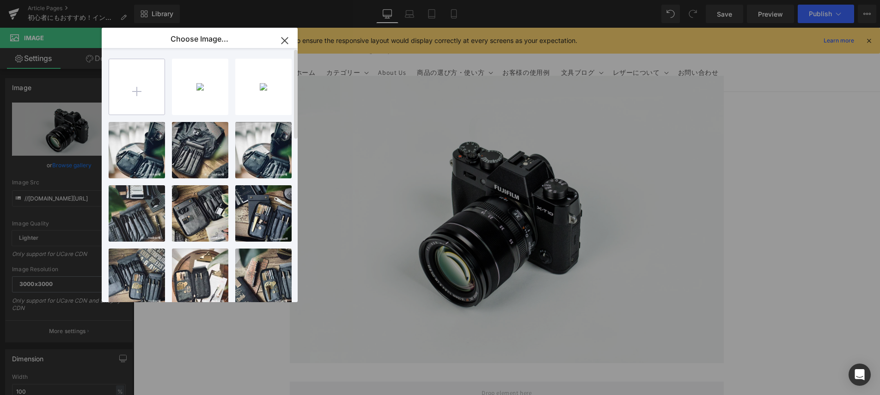
click at [132, 88] on input "file" at bounding box center [136, 86] width 55 height 55
type input "C:\fakepath\7.jpg"
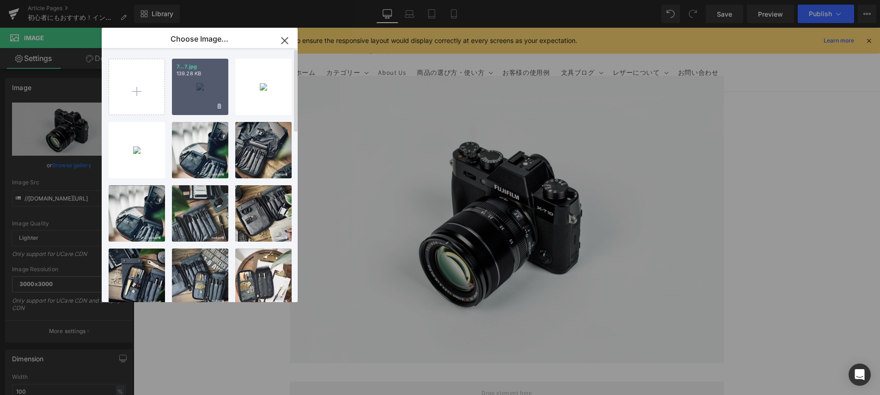
click at [200, 68] on p "7...7.jpg" at bounding box center [200, 66] width 47 height 7
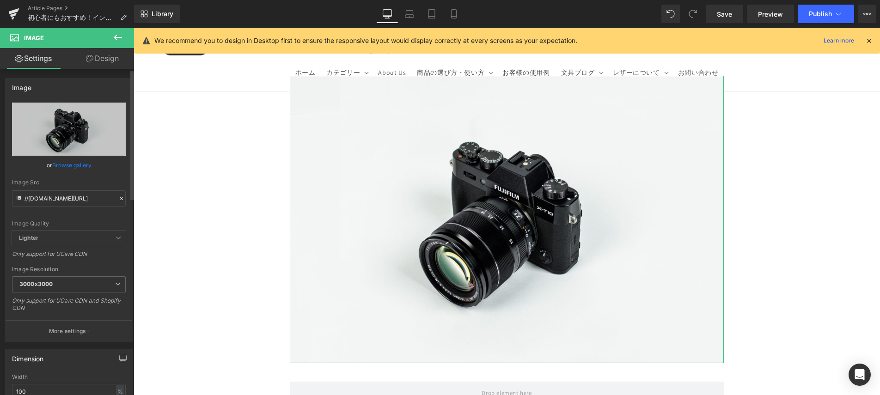
click at [82, 164] on link "Browse gallery" at bounding box center [71, 165] width 39 height 16
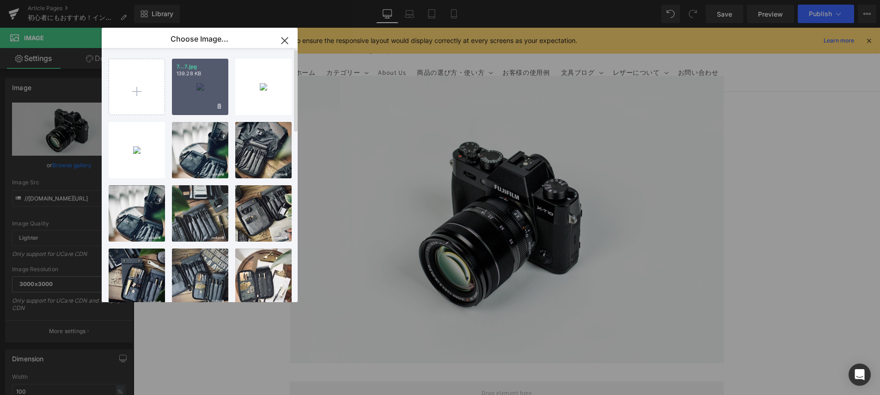
click at [185, 106] on div "7...7.jpg 139.28 KB" at bounding box center [200, 87] width 56 height 56
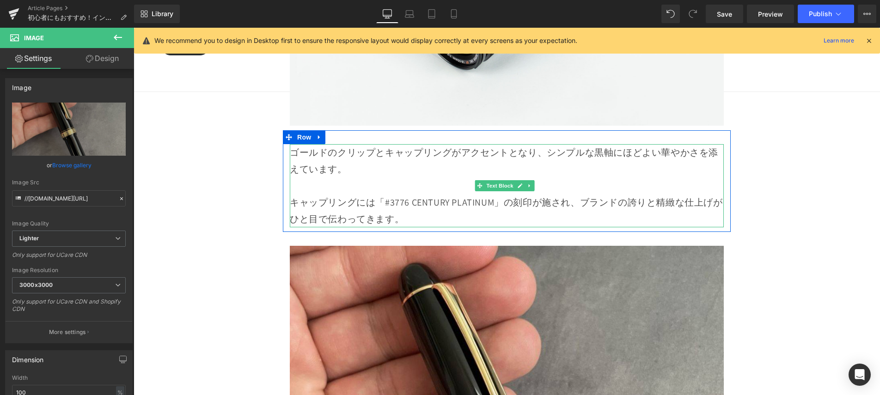
scroll to position [2100, 0]
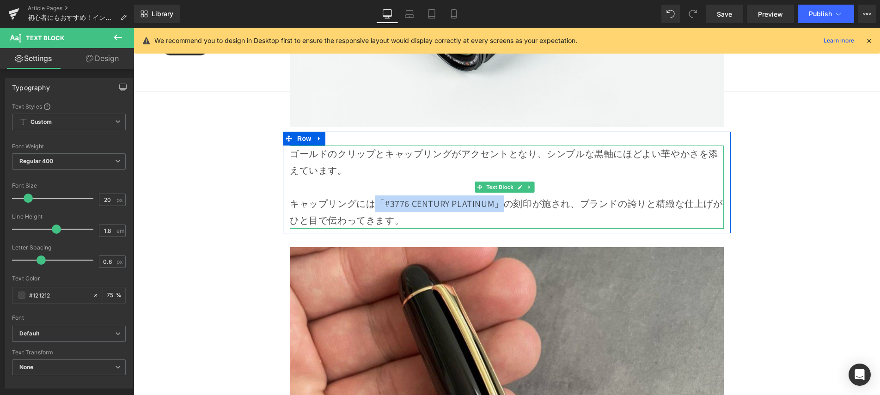
drag, startPoint x: 468, startPoint y: 194, endPoint x: 377, endPoint y: 195, distance: 91.1
click at [377, 196] on p "キャップリングには「#3776 CENTURY PLATINUM」の刻印が施され、ブランドの誇りと精緻な仕上げがひと目で伝わってきます。" at bounding box center [507, 212] width 434 height 33
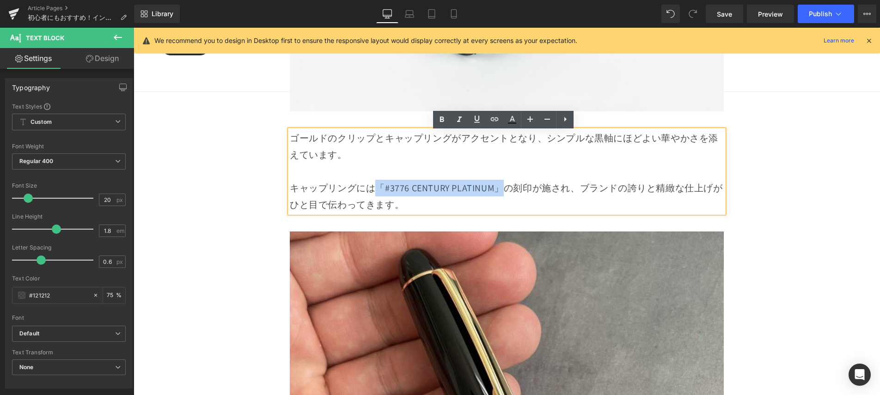
scroll to position [2255, 0]
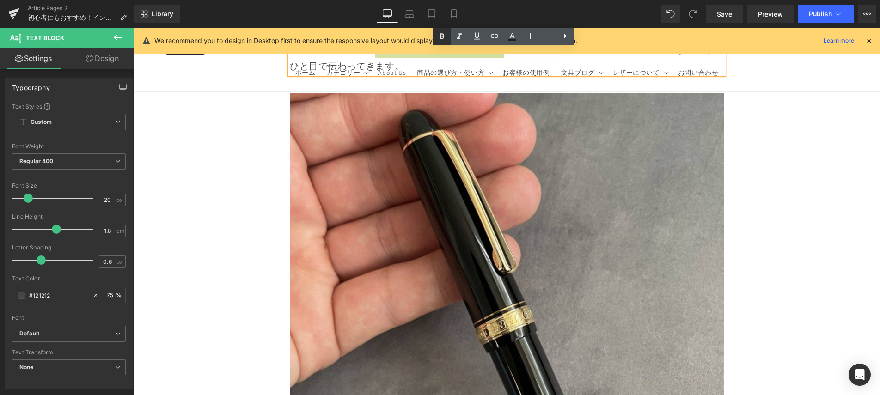
click at [443, 36] on icon at bounding box center [442, 36] width 4 height 6
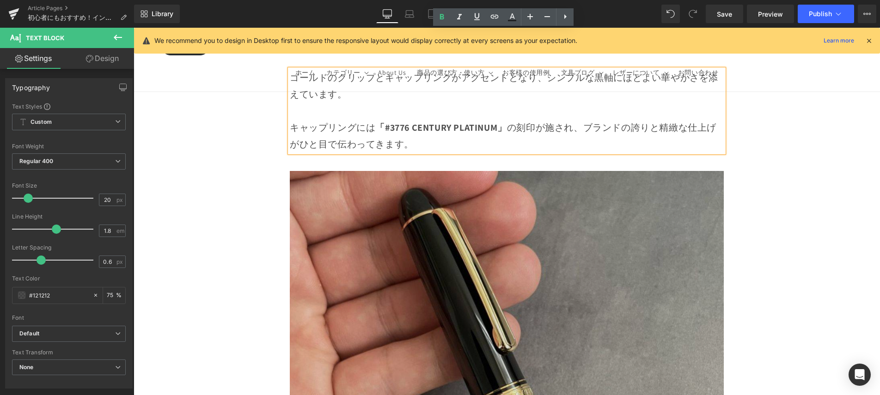
scroll to position [2173, 0]
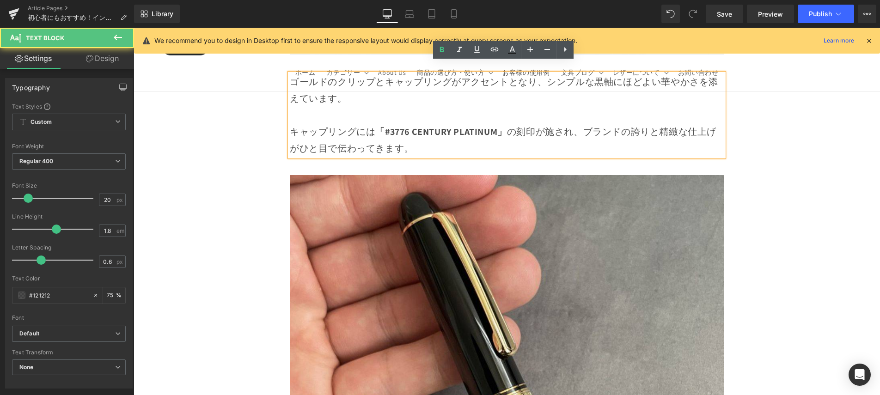
click at [500, 126] on strong "「#3776 CENTURY PLATINUM」" at bounding box center [440, 132] width 131 height 12
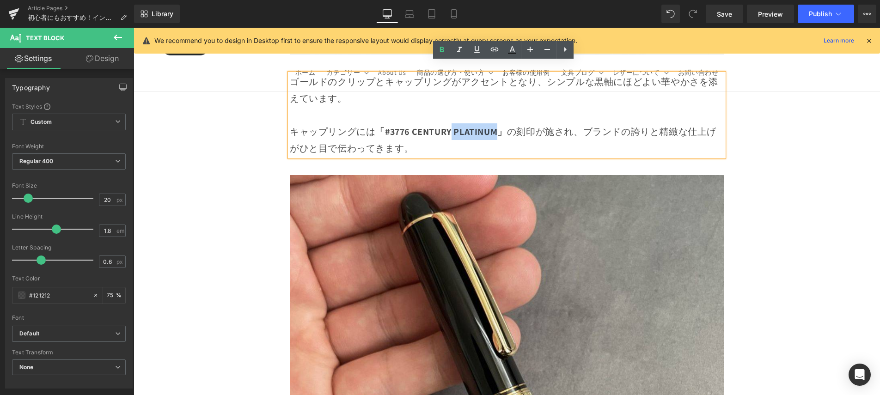
drag, startPoint x: 482, startPoint y: 120, endPoint x: 451, endPoint y: 119, distance: 31.0
click at [449, 126] on strong "「#3776 CENTURY PLATINUM」" at bounding box center [440, 132] width 131 height 12
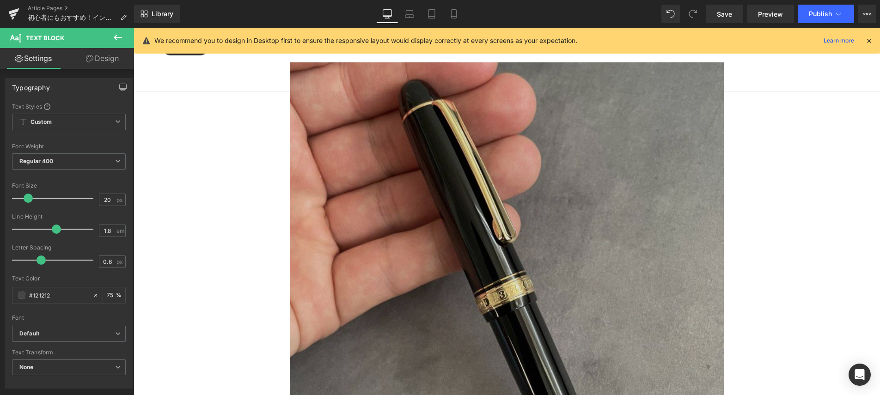
scroll to position [2293, 0]
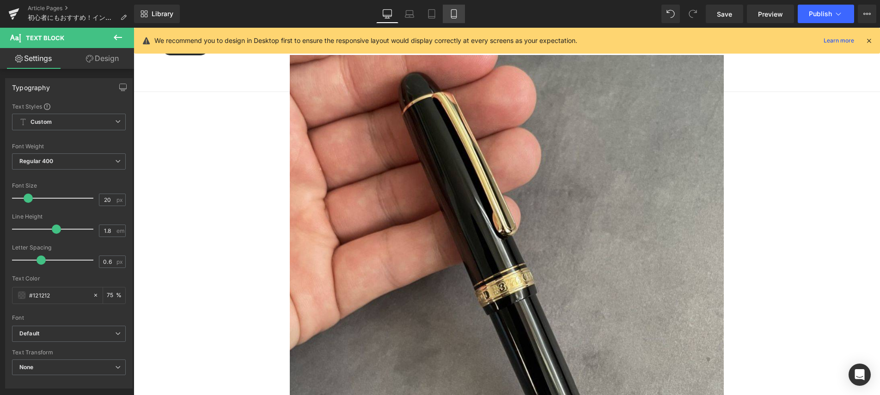
click at [459, 13] on link "Mobile" at bounding box center [454, 14] width 22 height 18
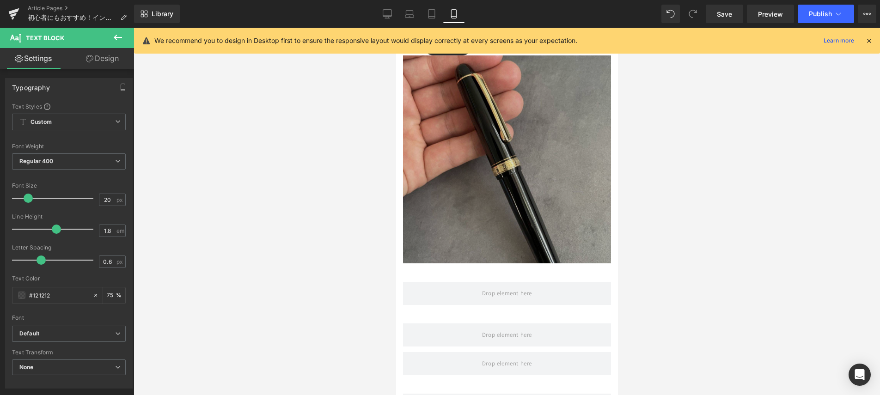
scroll to position [1977, 0]
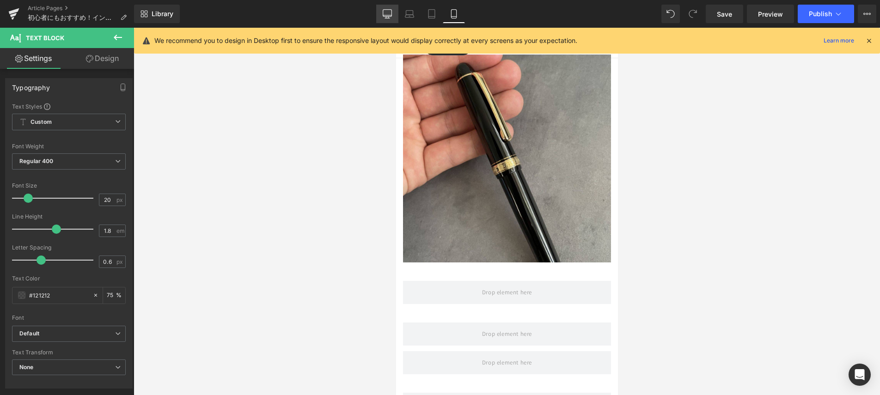
click at [389, 14] on icon at bounding box center [387, 13] width 9 height 9
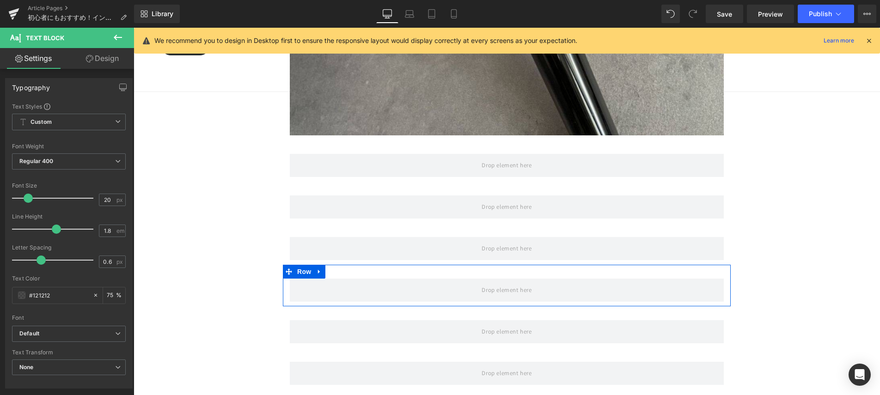
scroll to position [2544, 0]
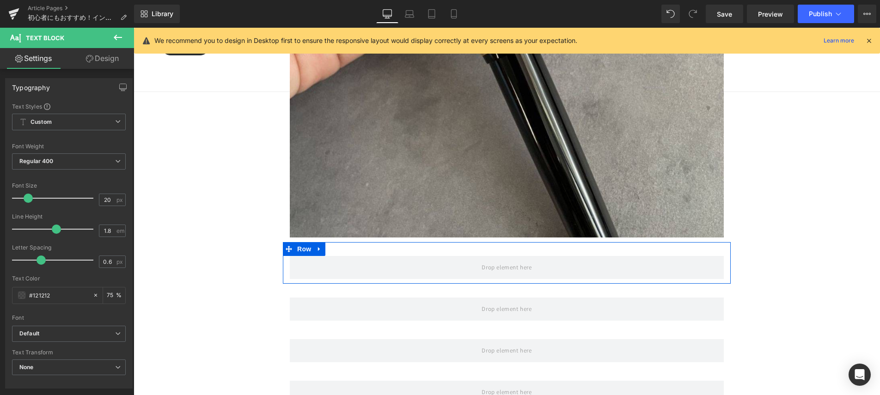
click at [448, 264] on div "Row" at bounding box center [507, 263] width 448 height 42
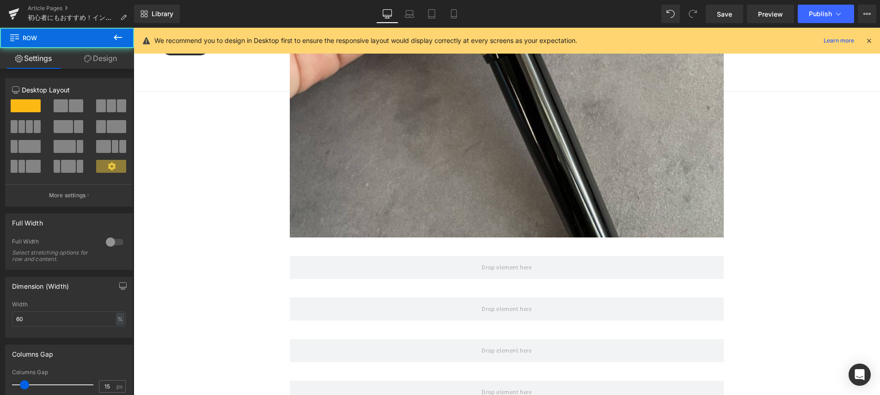
click at [121, 36] on icon at bounding box center [117, 37] width 11 height 11
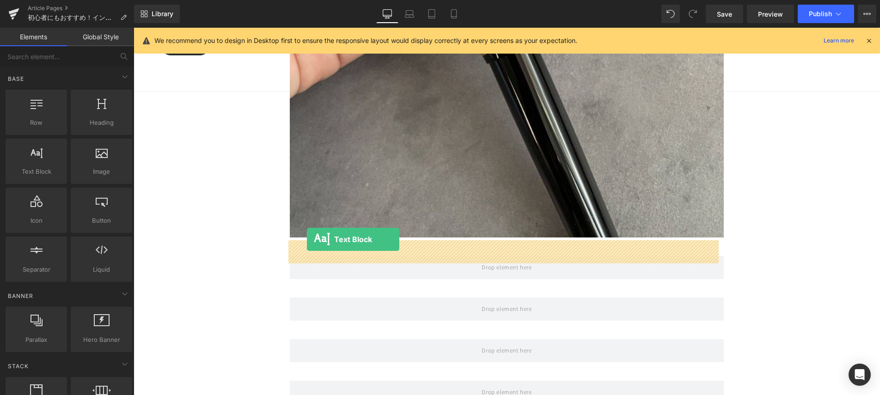
drag, startPoint x: 168, startPoint y: 205, endPoint x: 307, endPoint y: 239, distance: 143.4
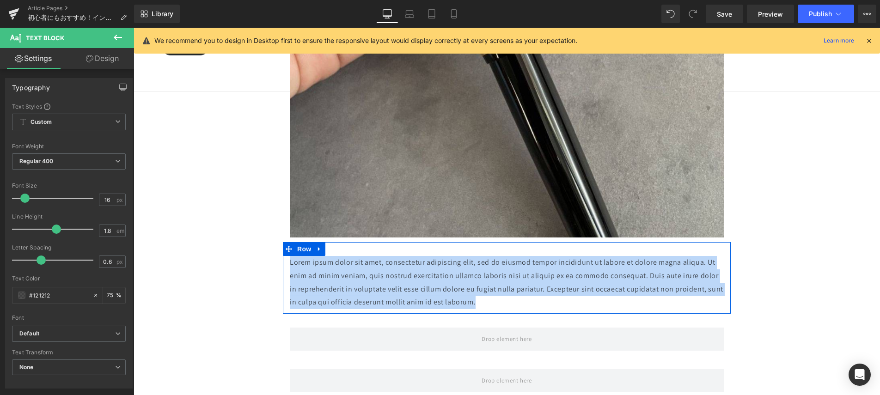
drag, startPoint x: 497, startPoint y: 287, endPoint x: 288, endPoint y: 247, distance: 212.7
click at [288, 256] on div "Lorem ipsum dolor sit amet, consectetur adipiscing elit, sed do eiusmod tempor …" at bounding box center [507, 282] width 448 height 53
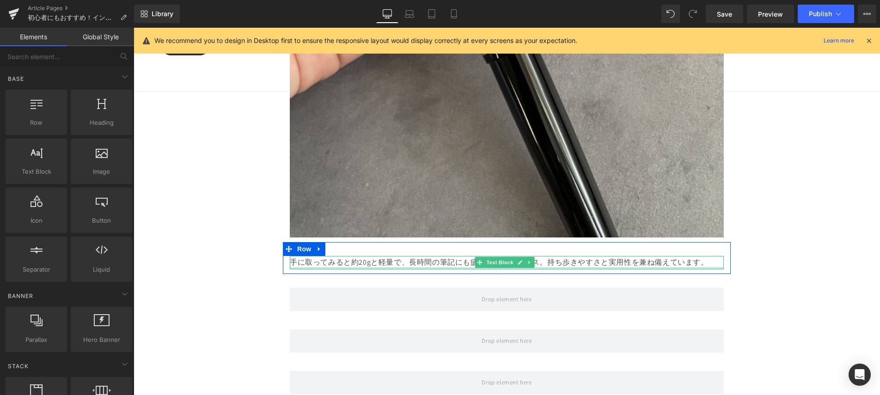
click at [705, 267] on div at bounding box center [507, 268] width 434 height 2
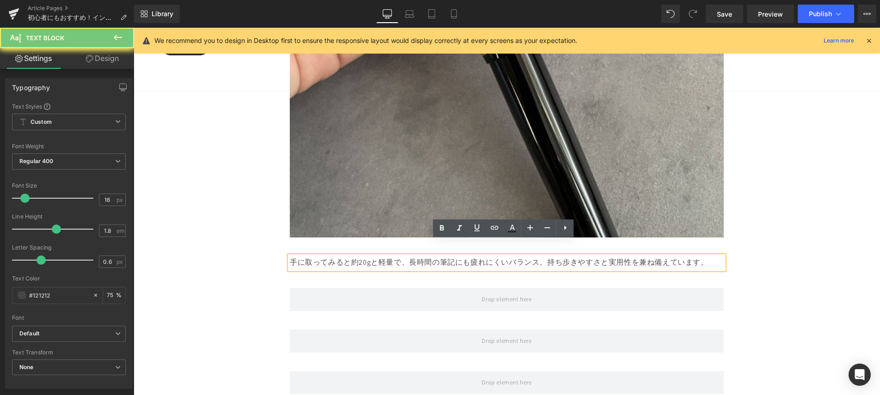
click at [703, 256] on p "手に取ってみると約20gと軽量で、長時間の筆記にも疲れにくいバランス。持ち歩きやすさと実用性を兼ね備えています。" at bounding box center [507, 262] width 434 height 13
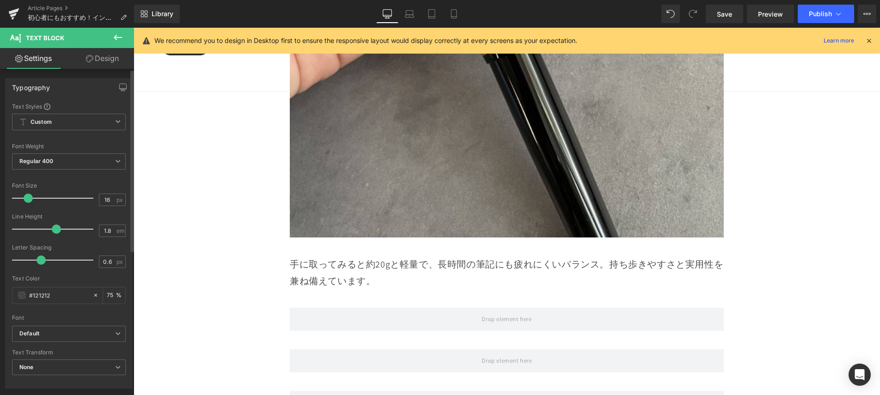
click at [28, 201] on span at bounding box center [28, 198] width 9 height 9
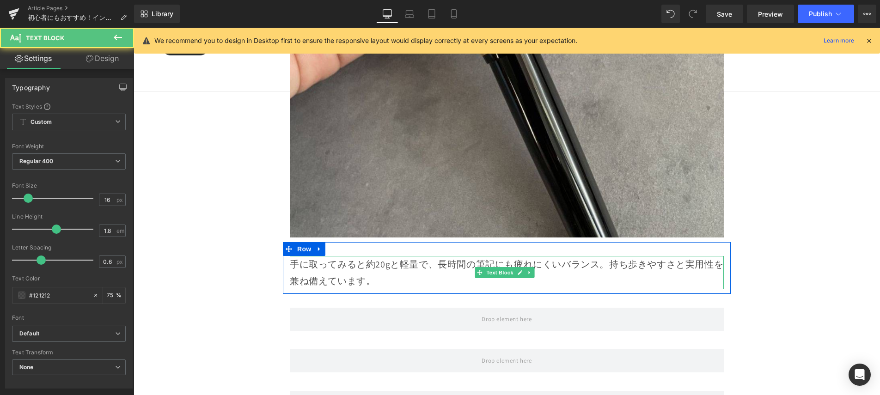
click at [605, 256] on p "手に取ってみると約20gと軽量で、長時間の筆記にも疲れにくいバランス。持ち歩きやすさと実用性を兼ね備えています。" at bounding box center [507, 272] width 434 height 33
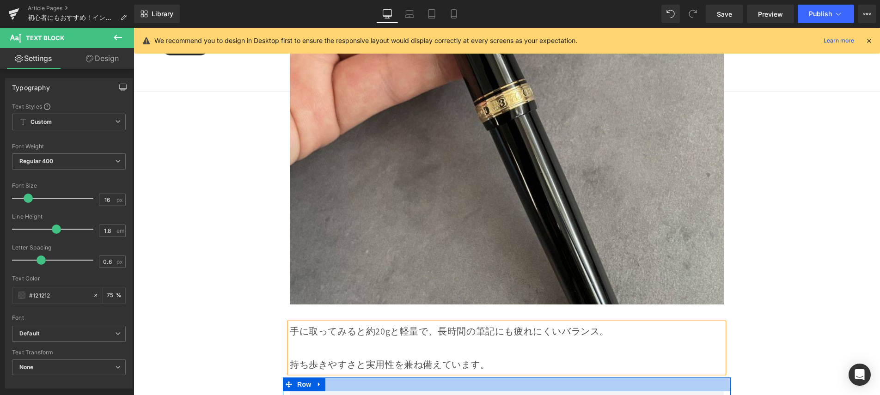
scroll to position [2703, 0]
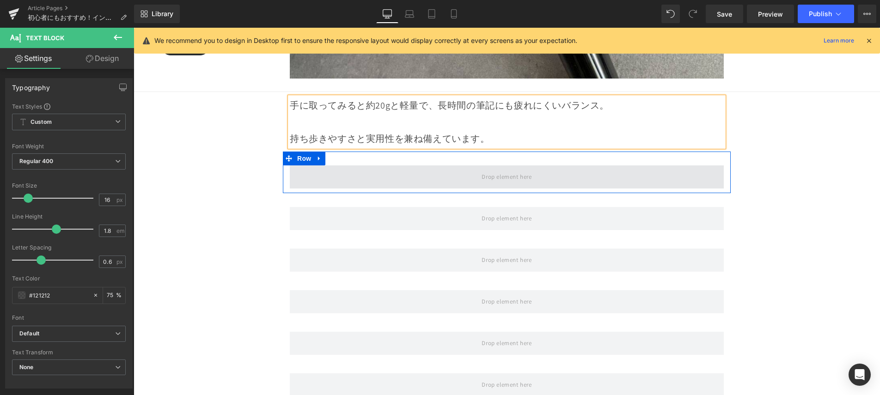
click at [489, 169] on span at bounding box center [506, 176] width 56 height 15
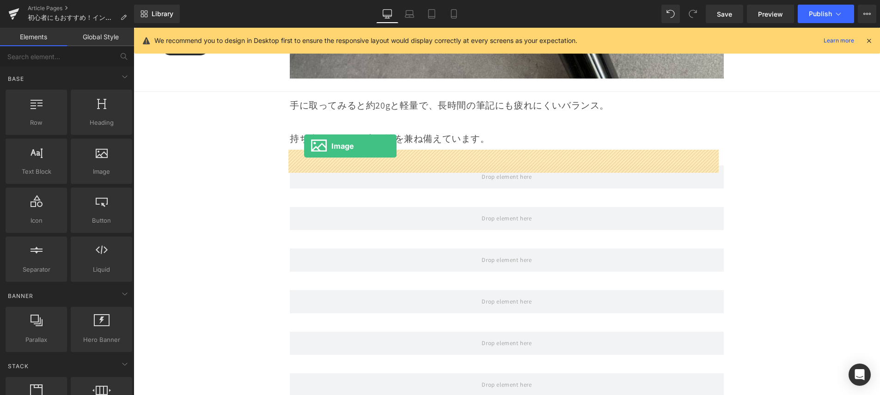
drag, startPoint x: 219, startPoint y: 188, endPoint x: 304, endPoint y: 146, distance: 94.9
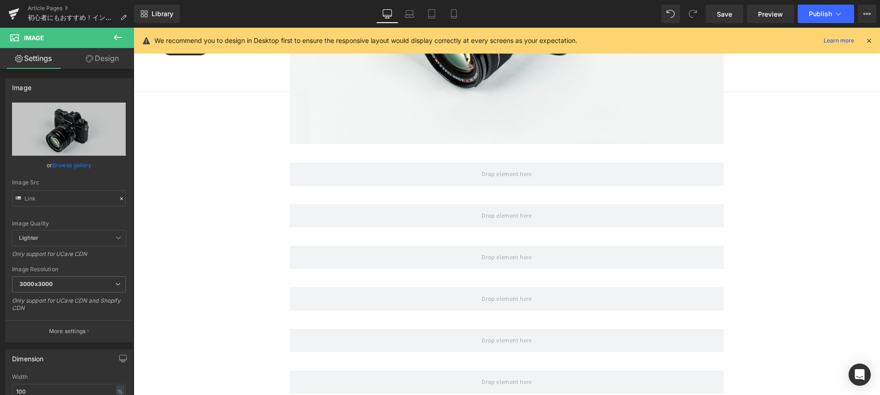
scroll to position [3022, 0]
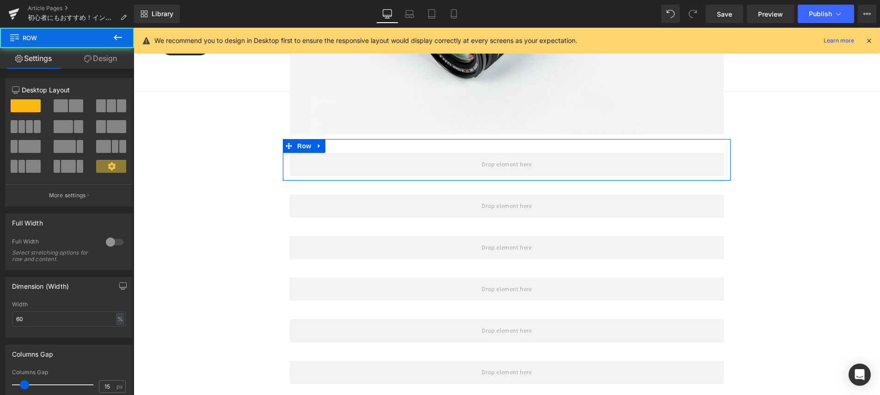
click at [473, 159] on div "Row" at bounding box center [507, 160] width 448 height 42
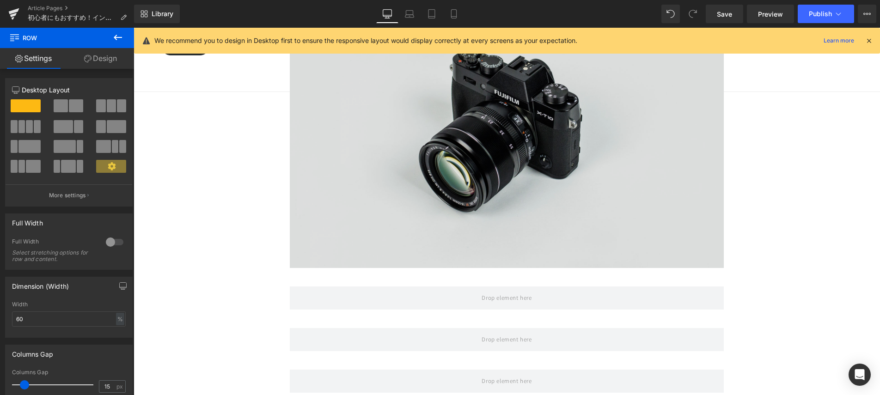
scroll to position [3012, 0]
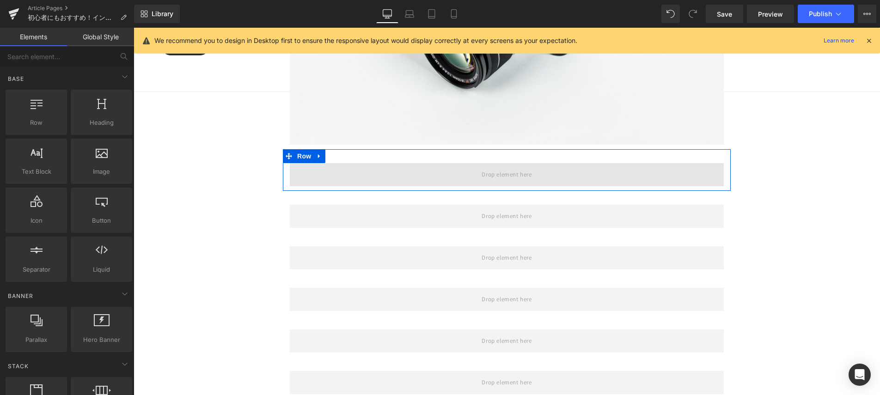
click at [516, 167] on span at bounding box center [506, 174] width 56 height 15
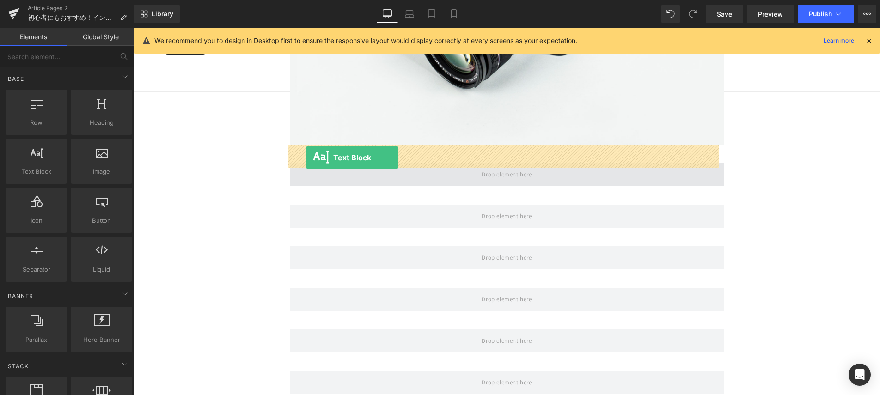
drag, startPoint x: 242, startPoint y: 183, endPoint x: 306, endPoint y: 158, distance: 69.4
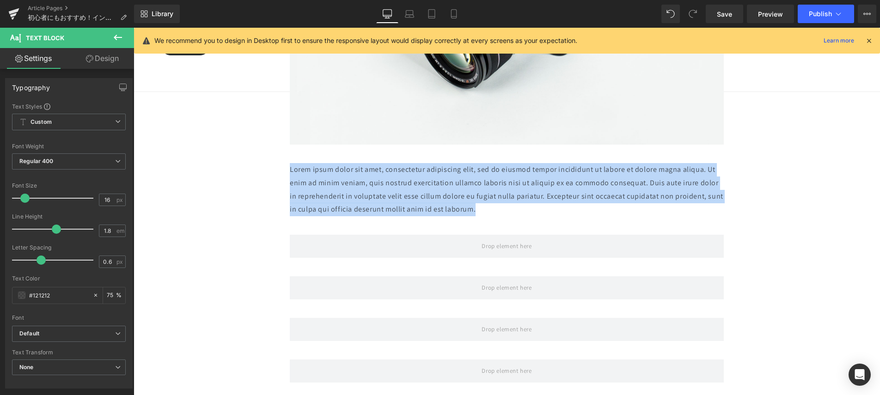
drag, startPoint x: 519, startPoint y: 187, endPoint x: 281, endPoint y: 153, distance: 240.4
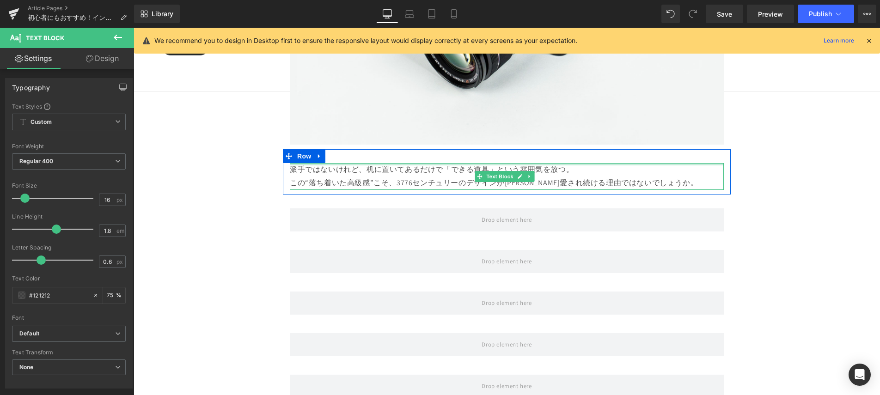
click at [578, 163] on p "派手ではないけれど、机に置いてあるだけで「できる道具」という雰囲気を放つ。 この“落ち着いた高級感”こそ、3776センチュリーのデザインが長年愛され続ける理由…" at bounding box center [507, 176] width 434 height 27
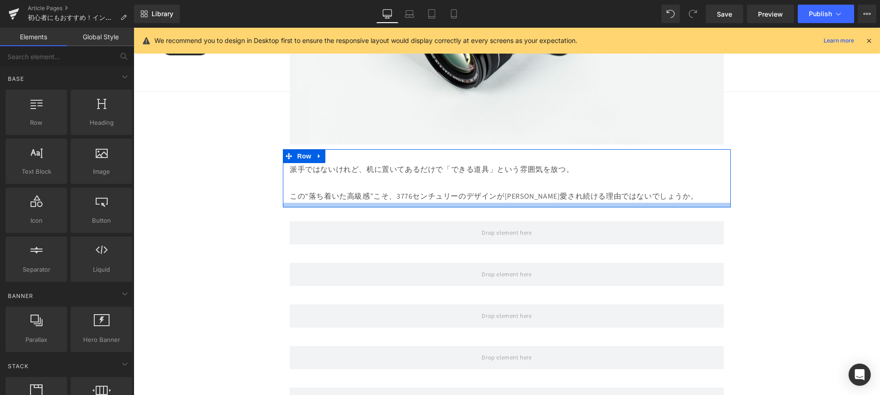
click at [662, 203] on div at bounding box center [507, 205] width 448 height 5
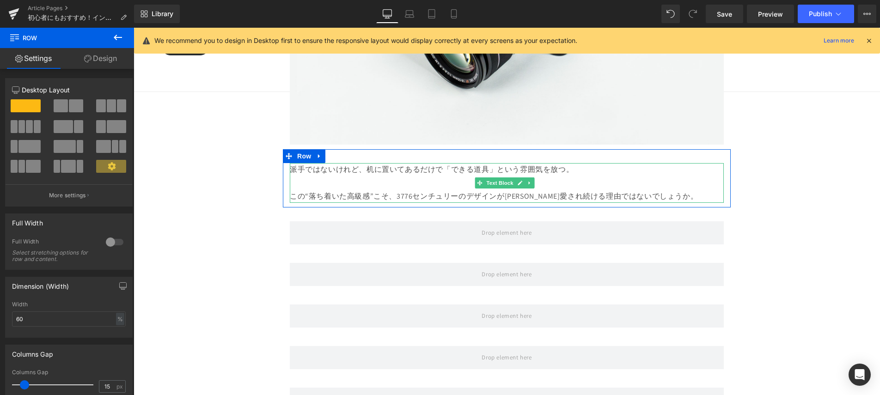
click at [320, 163] on p "派手ではないけれど、机に置いてあるだけで「できる道具」という雰囲気を放つ。" at bounding box center [507, 169] width 434 height 13
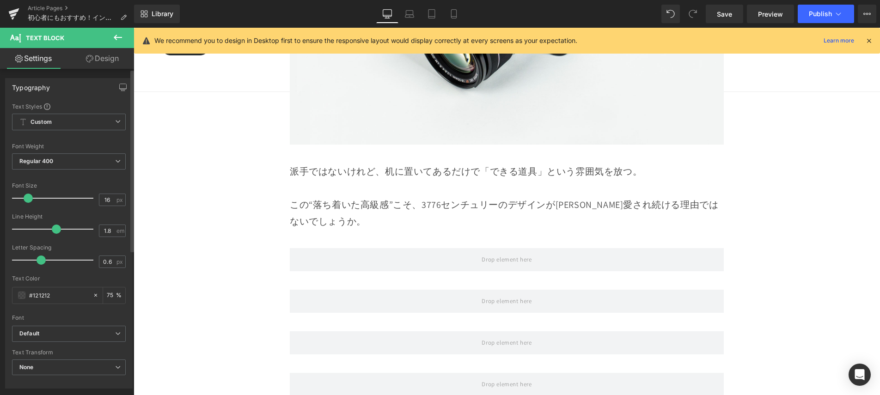
click at [29, 201] on span at bounding box center [28, 198] width 9 height 9
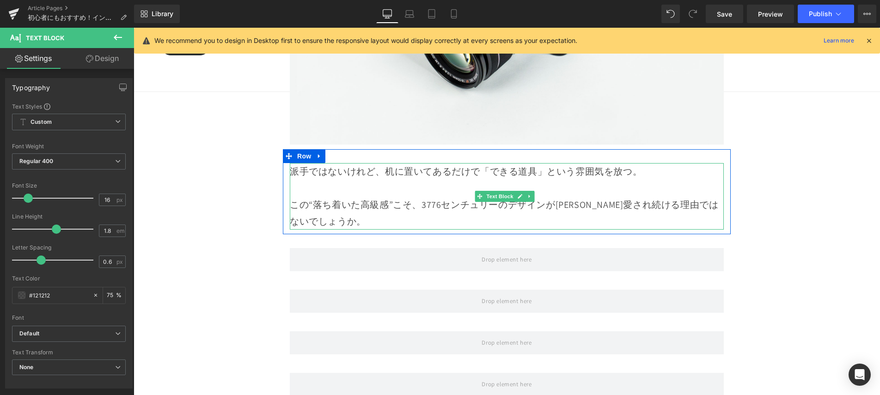
click at [650, 188] on p "この“落ち着いた高級感”こそ、3776センチュリーのデザインが長年愛され続ける理由ではないでしょうか。" at bounding box center [507, 205] width 434 height 50
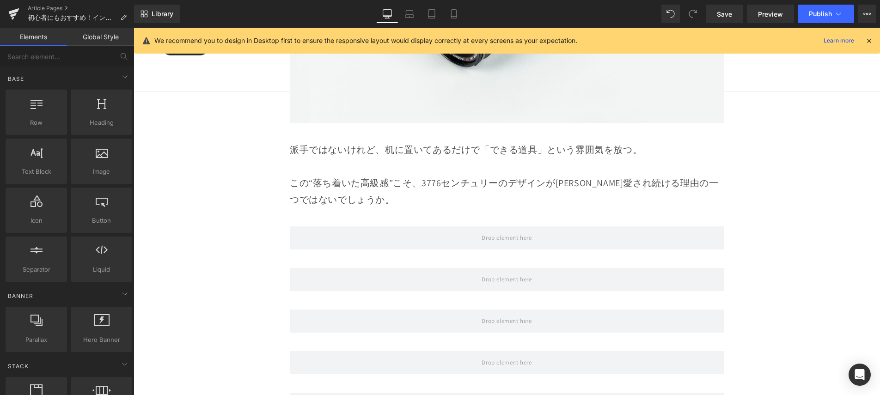
scroll to position [3035, 0]
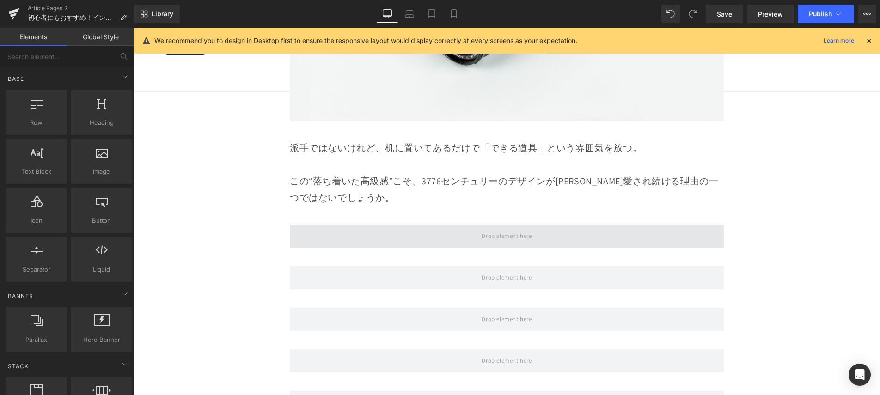
click at [653, 225] on span at bounding box center [507, 236] width 434 height 23
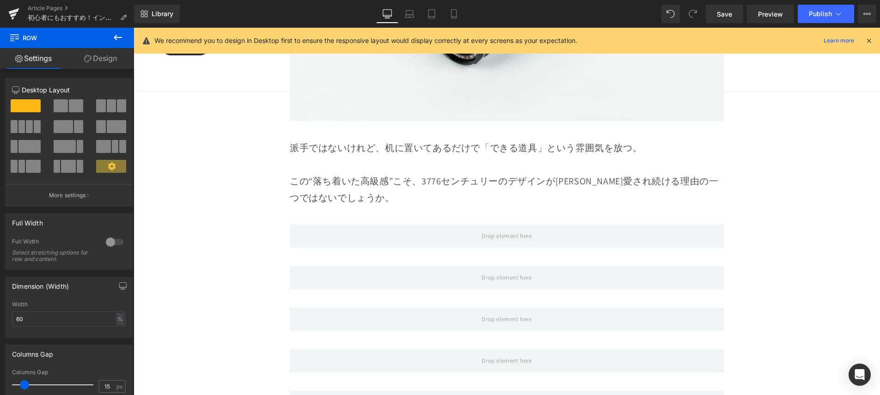
click at [121, 36] on icon at bounding box center [117, 37] width 11 height 11
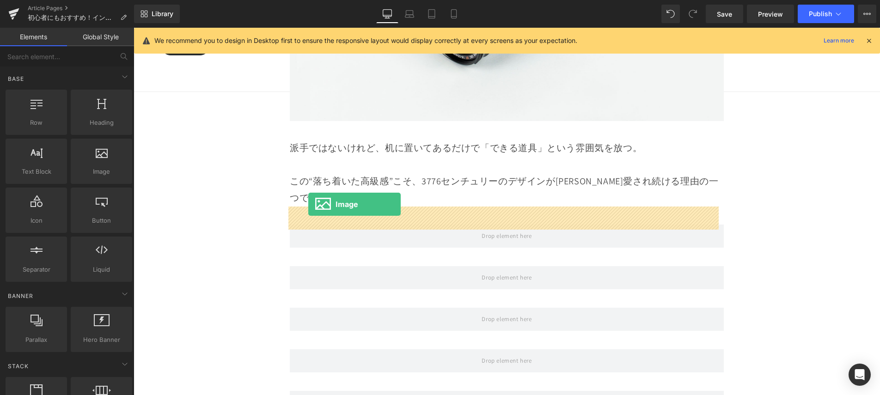
drag, startPoint x: 239, startPoint y: 189, endPoint x: 308, endPoint y: 204, distance: 70.2
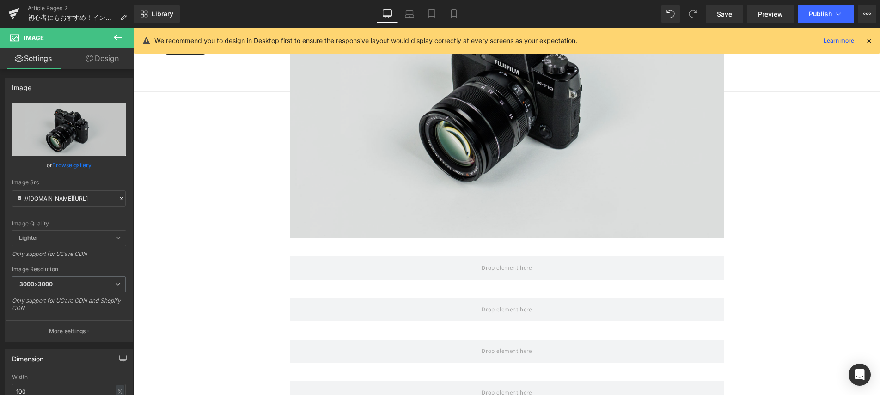
scroll to position [3411, 0]
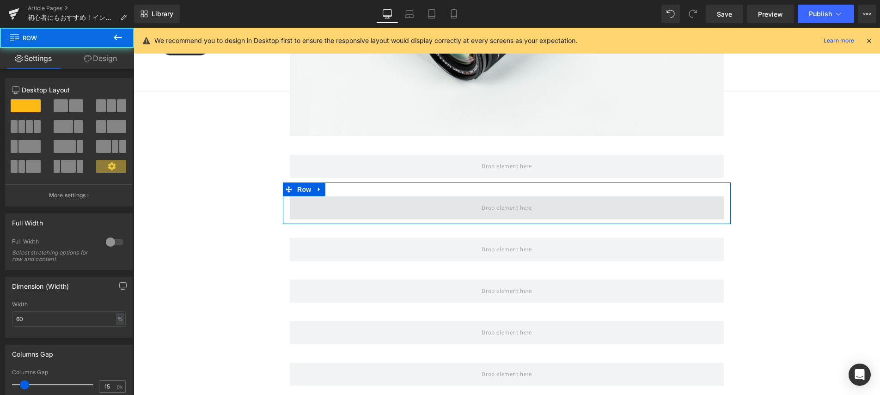
click at [395, 196] on span at bounding box center [507, 207] width 434 height 23
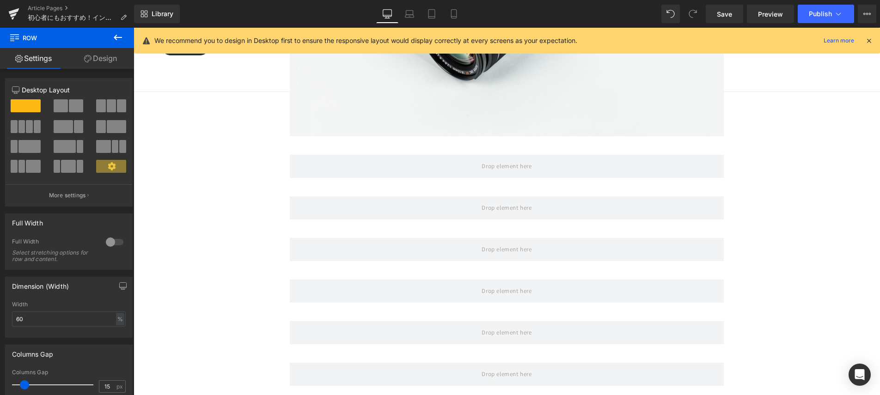
click at [122, 40] on icon at bounding box center [117, 37] width 11 height 11
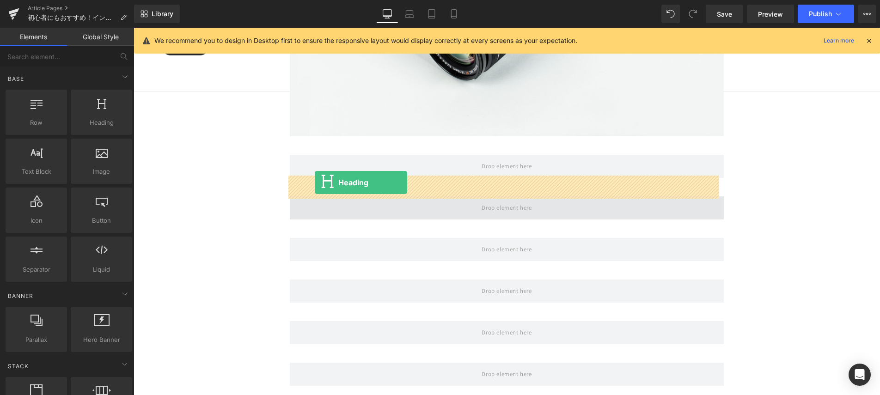
drag, startPoint x: 247, startPoint y: 140, endPoint x: 315, endPoint y: 183, distance: 79.8
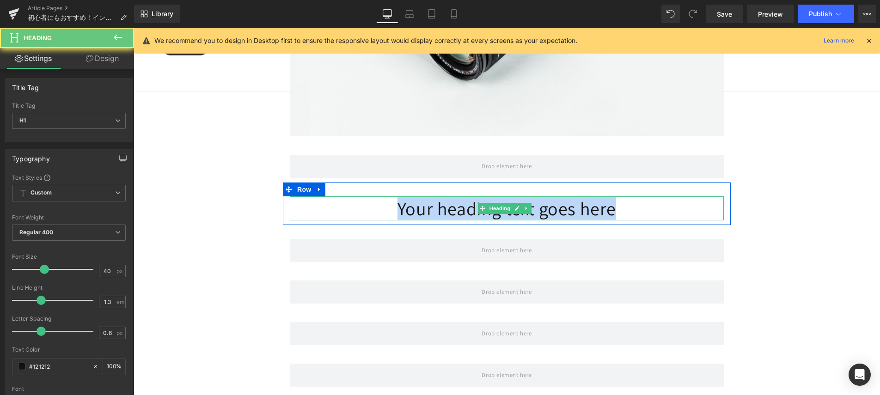
drag, startPoint x: 397, startPoint y: 189, endPoint x: 622, endPoint y: 195, distance: 225.2
click at [622, 196] on h1 "Your heading text goes here" at bounding box center [507, 208] width 434 height 24
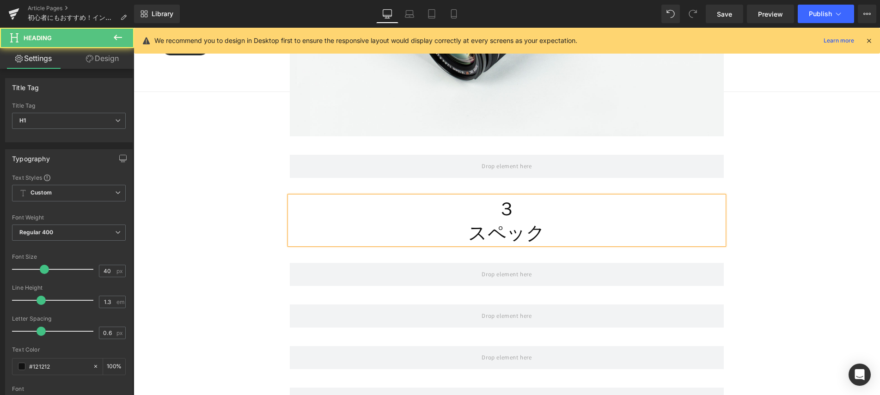
drag, startPoint x: 478, startPoint y: 180, endPoint x: 545, endPoint y: 215, distance: 75.7
click at [547, 216] on div "３ スペック" at bounding box center [507, 220] width 434 height 48
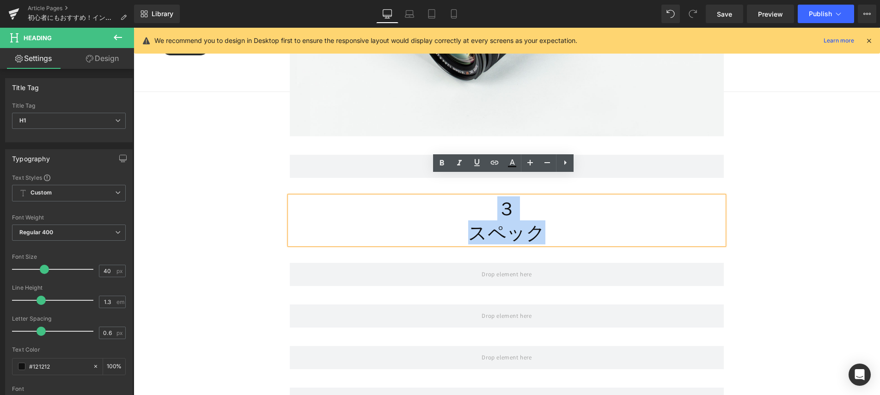
drag, startPoint x: 545, startPoint y: 215, endPoint x: 484, endPoint y: 191, distance: 66.4
click at [484, 196] on div "３ スペック" at bounding box center [507, 220] width 434 height 48
click at [438, 163] on icon at bounding box center [441, 163] width 11 height 11
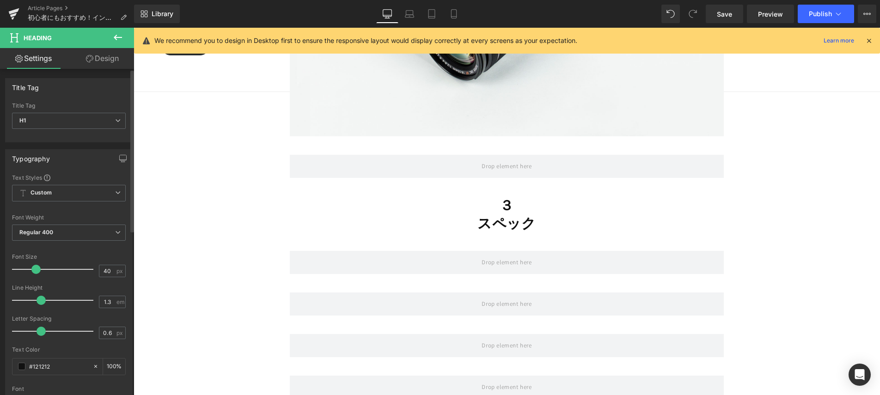
drag, startPoint x: 43, startPoint y: 268, endPoint x: 36, endPoint y: 270, distance: 7.9
click at [36, 270] on span at bounding box center [35, 269] width 9 height 9
drag, startPoint x: 41, startPoint y: 300, endPoint x: 46, endPoint y: 300, distance: 4.7
click at [45, 301] on span at bounding box center [47, 300] width 9 height 9
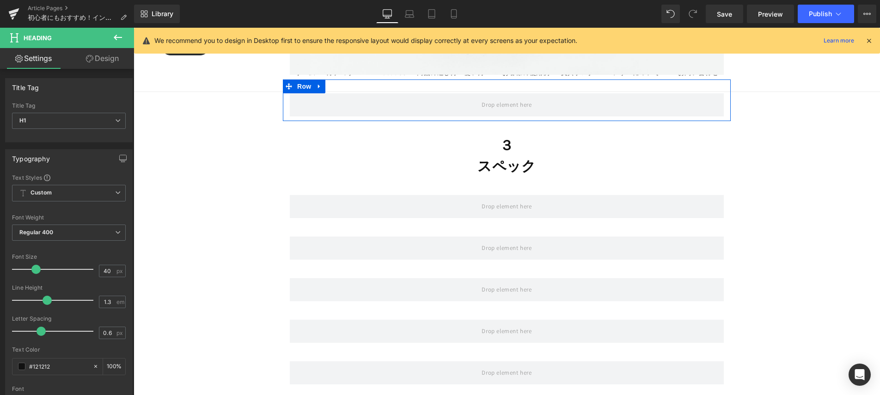
scroll to position [3485, 0]
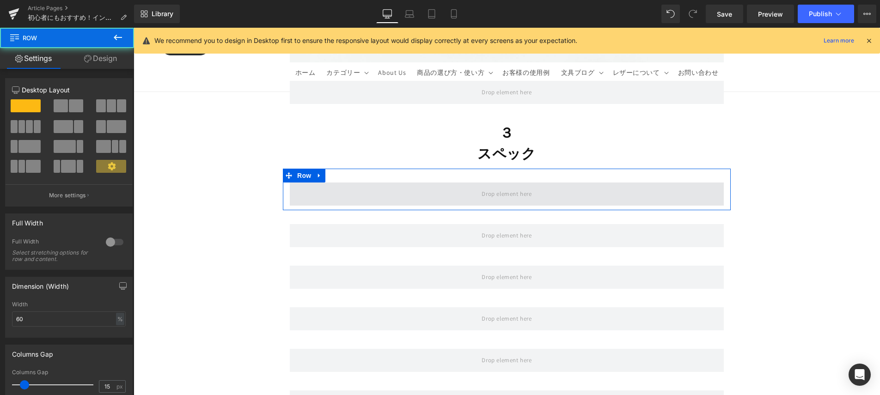
click at [461, 183] on span at bounding box center [507, 194] width 434 height 23
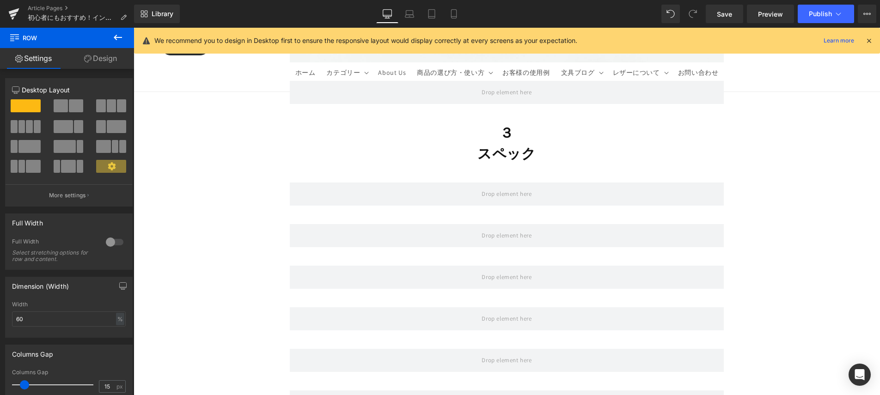
click at [122, 41] on icon at bounding box center [117, 37] width 11 height 11
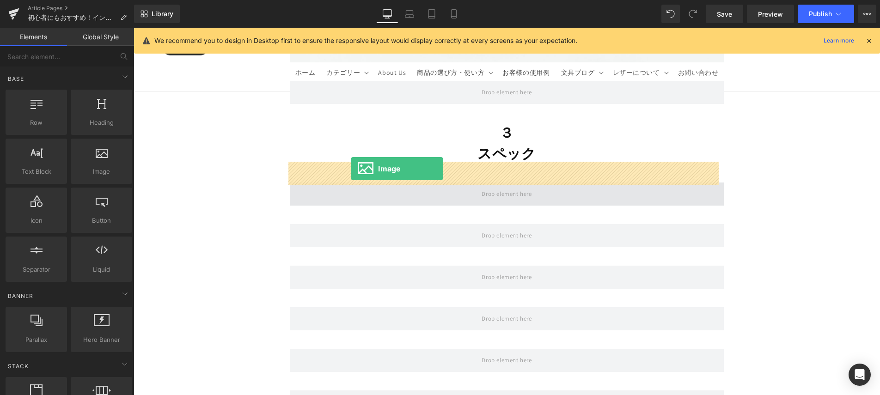
drag, startPoint x: 245, startPoint y: 202, endPoint x: 352, endPoint y: 169, distance: 111.8
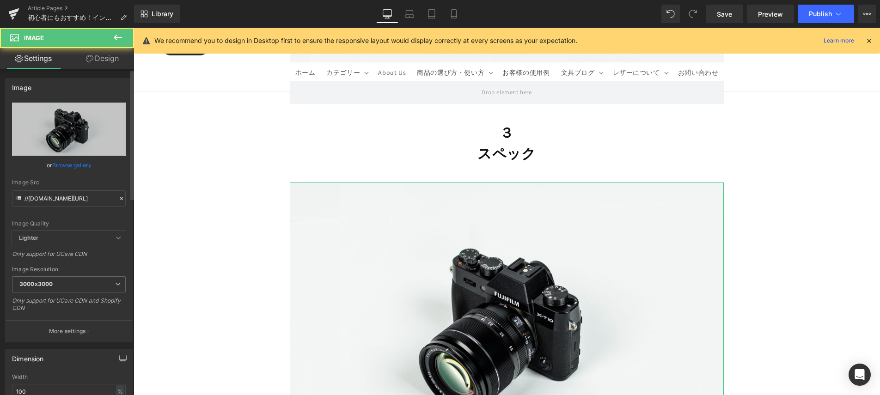
click at [55, 168] on link "Browse gallery" at bounding box center [71, 165] width 39 height 16
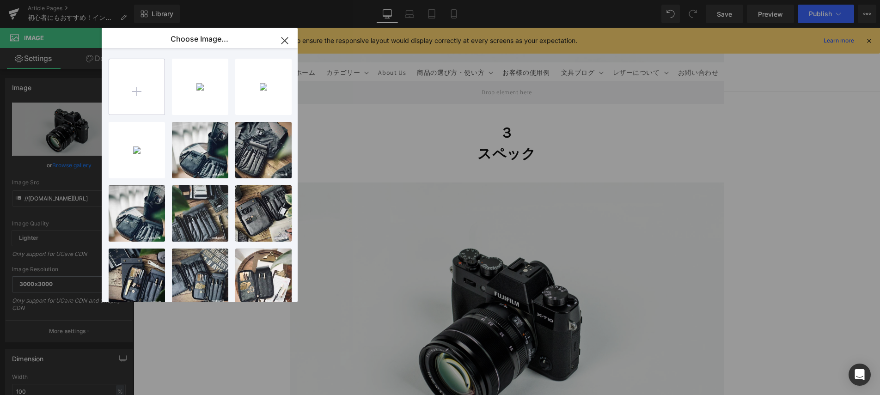
click at [147, 63] on input "file" at bounding box center [136, 86] width 55 height 55
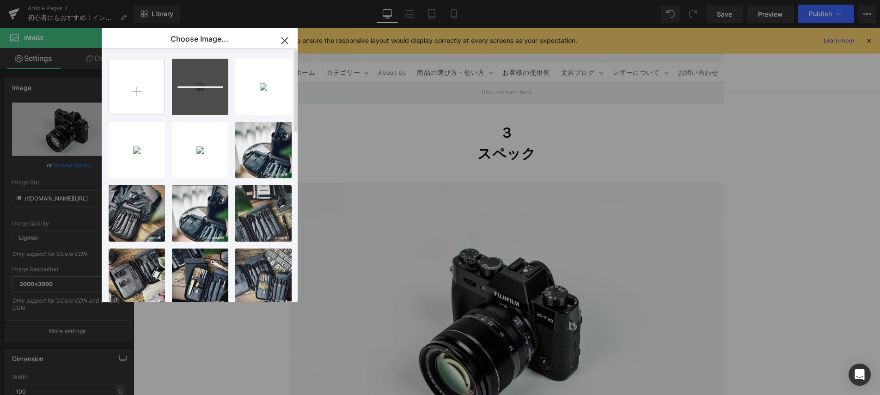
click at [150, 86] on input "file" at bounding box center [136, 86] width 55 height 55
type input "C:\fakepath\4.jpg"
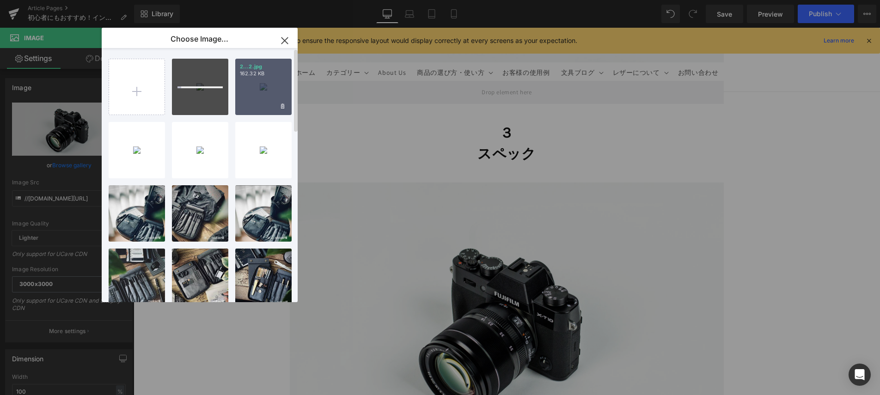
click at [259, 97] on div "2...2.jpg 162.32 KB" at bounding box center [263, 87] width 56 height 56
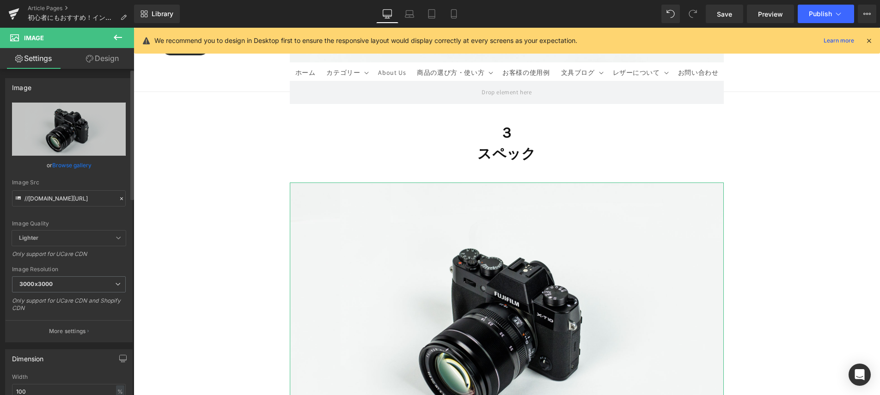
click at [83, 165] on link "Browse gallery" at bounding box center [71, 165] width 39 height 16
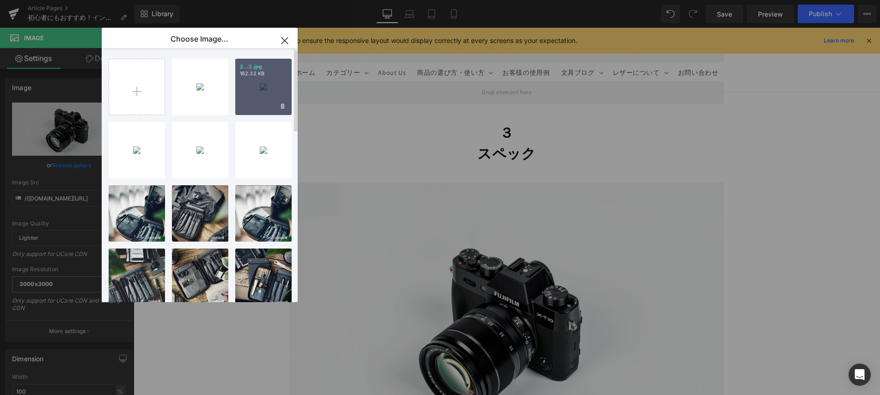
click at [247, 106] on div "2...2.jpg 162.32 KB" at bounding box center [263, 87] width 56 height 56
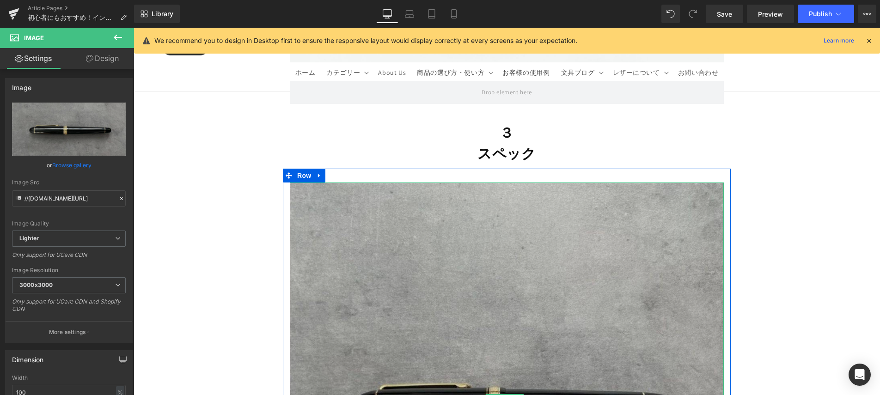
click at [478, 183] on img at bounding box center [507, 400] width 434 height 434
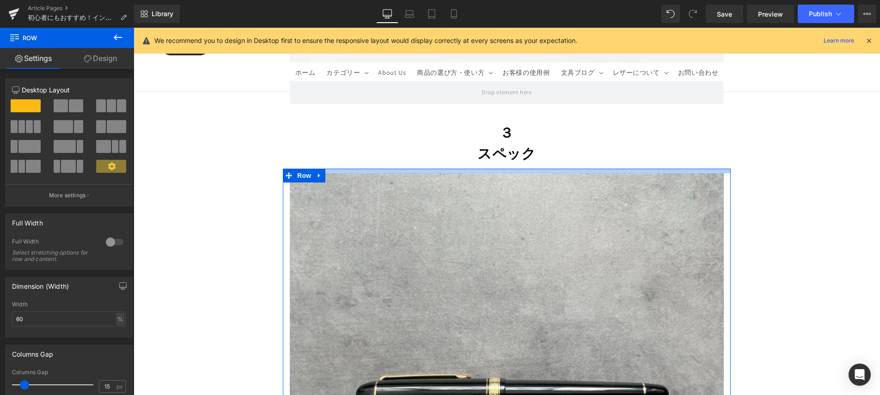
drag, startPoint x: 488, startPoint y: 148, endPoint x: 484, endPoint y: 138, distance: 10.8
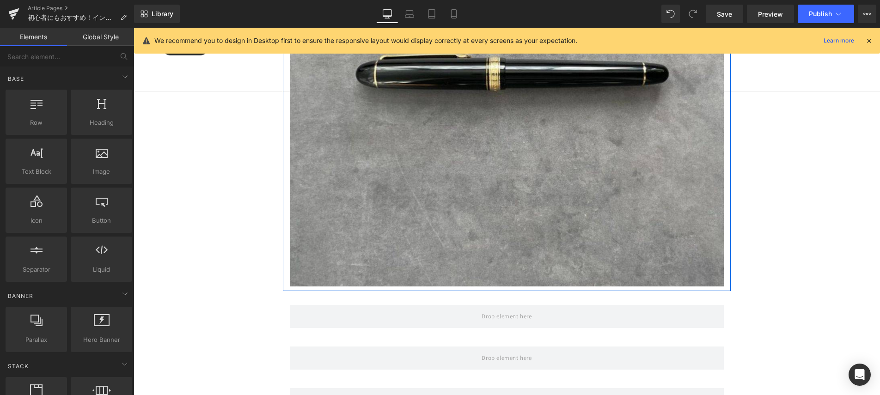
scroll to position [3808, 0]
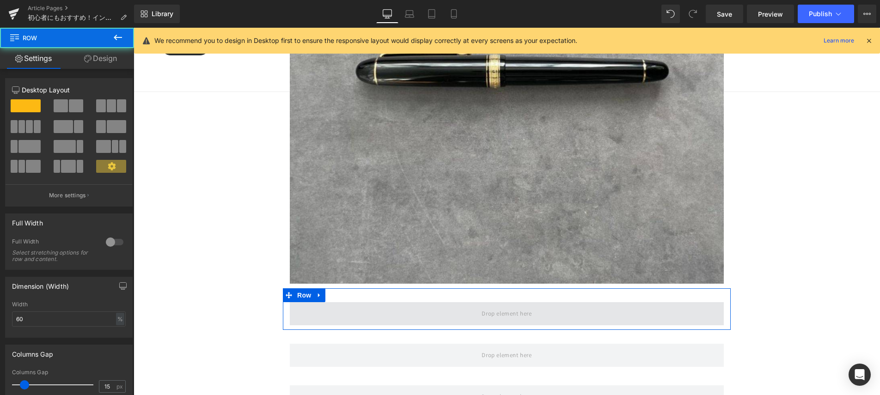
click at [359, 302] on span at bounding box center [507, 313] width 434 height 23
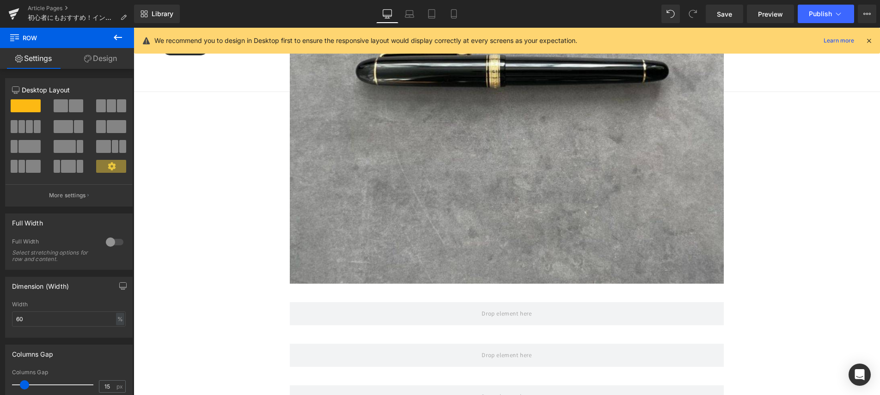
click at [122, 45] on button at bounding box center [118, 38] width 32 height 20
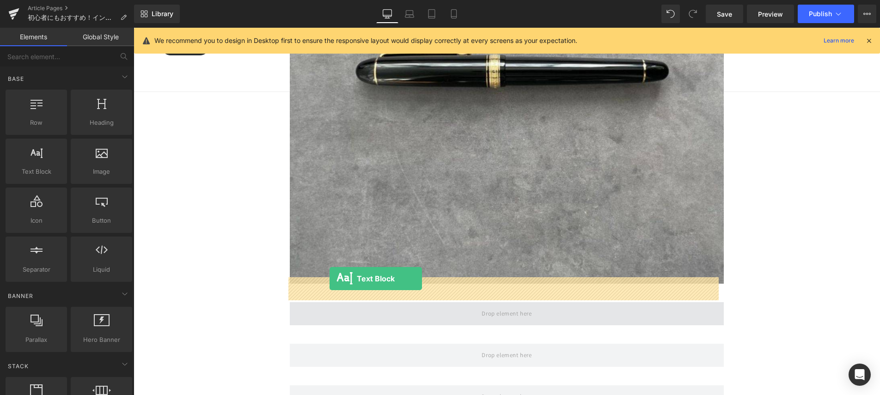
drag, startPoint x: 263, startPoint y: 247, endPoint x: 330, endPoint y: 279, distance: 73.6
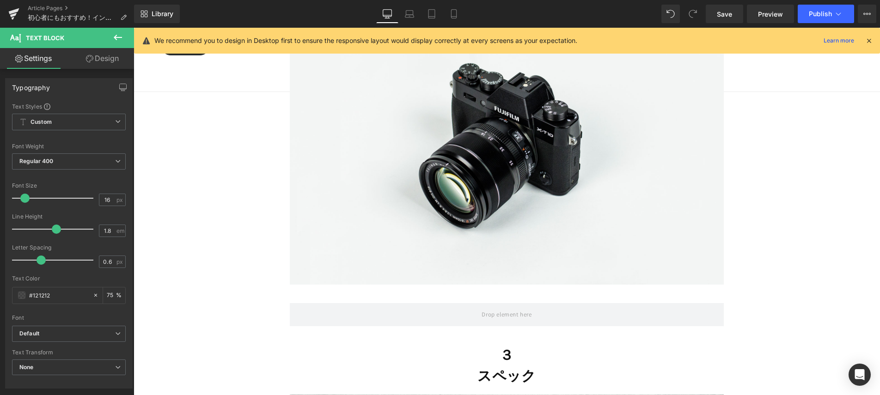
scroll to position [3467, 0]
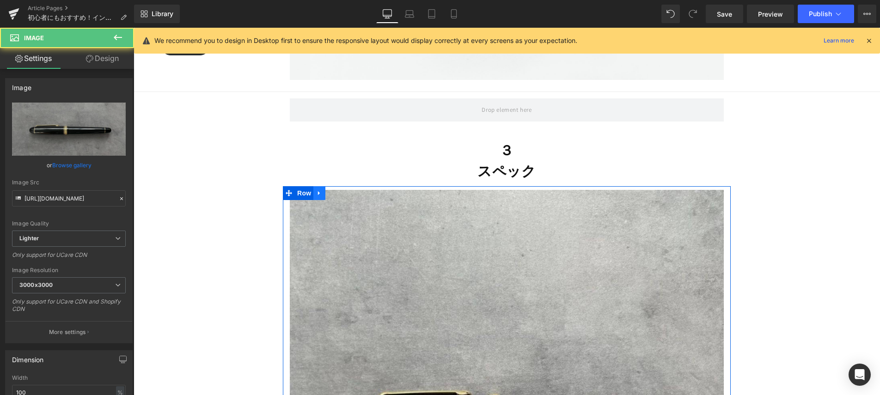
click at [322, 186] on link at bounding box center [319, 193] width 12 height 14
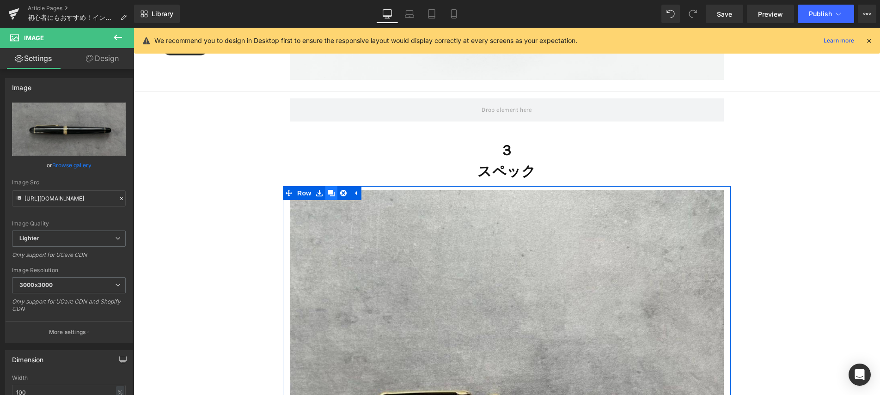
click at [334, 186] on link at bounding box center [331, 193] width 12 height 14
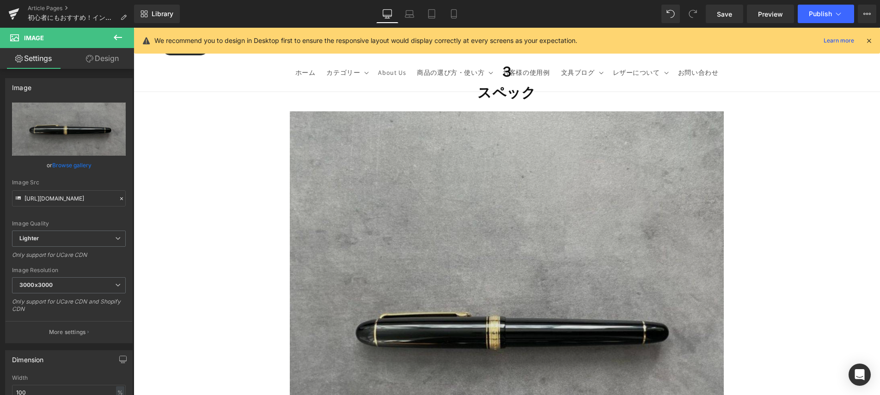
scroll to position [3680, 0]
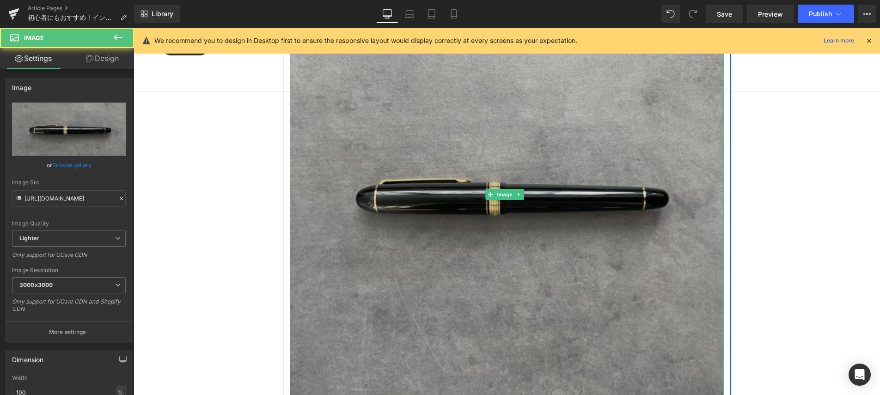
click at [377, 161] on img at bounding box center [507, 194] width 434 height 434
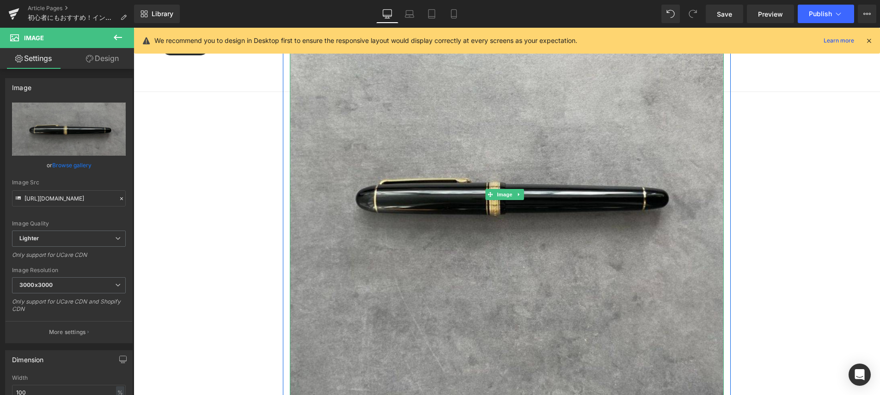
click at [520, 192] on icon at bounding box center [519, 195] width 5 height 6
click at [523, 192] on icon at bounding box center [523, 195] width 5 height 6
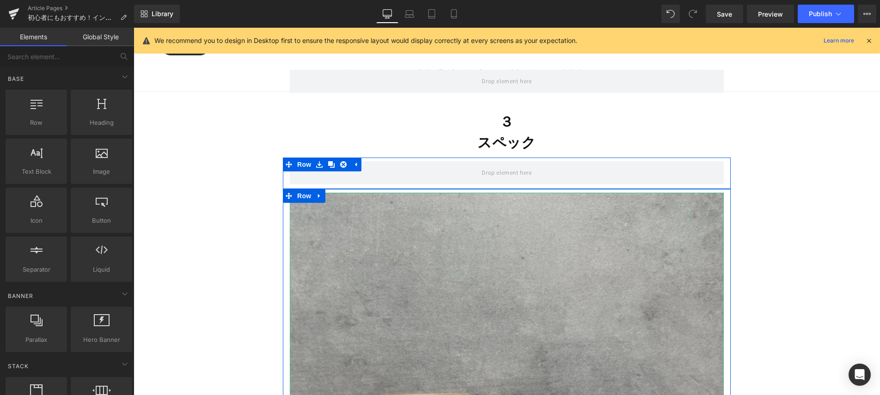
scroll to position [3370, 0]
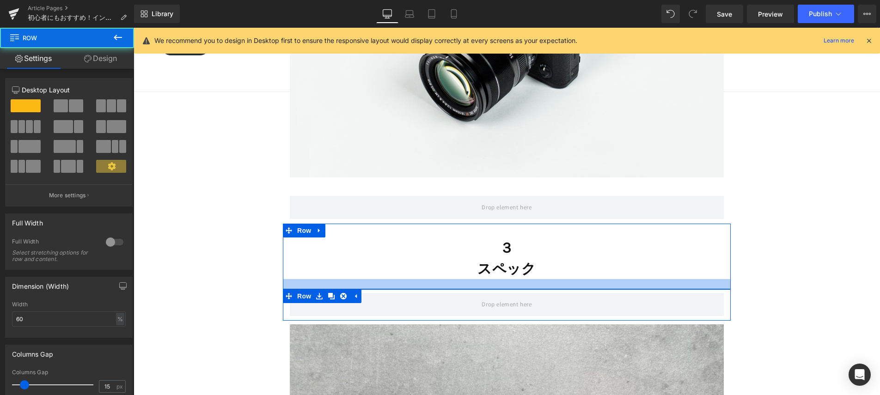
drag, startPoint x: 482, startPoint y: 261, endPoint x: 482, endPoint y: 267, distance: 5.6
click at [482, 279] on div at bounding box center [507, 284] width 448 height 10
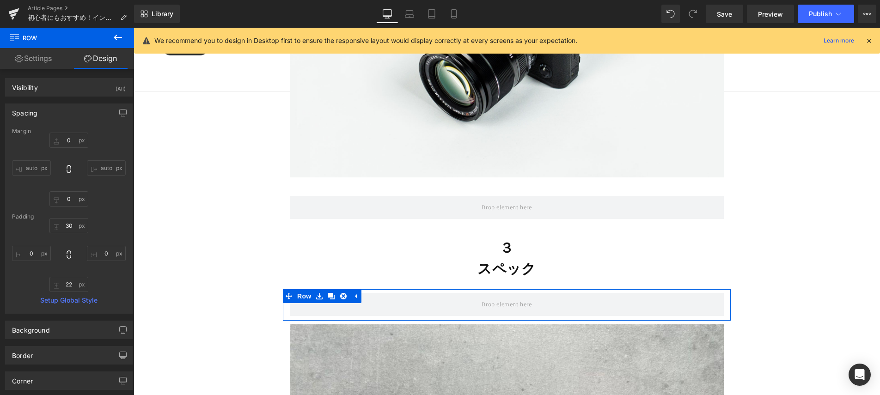
click at [119, 44] on button at bounding box center [118, 38] width 32 height 20
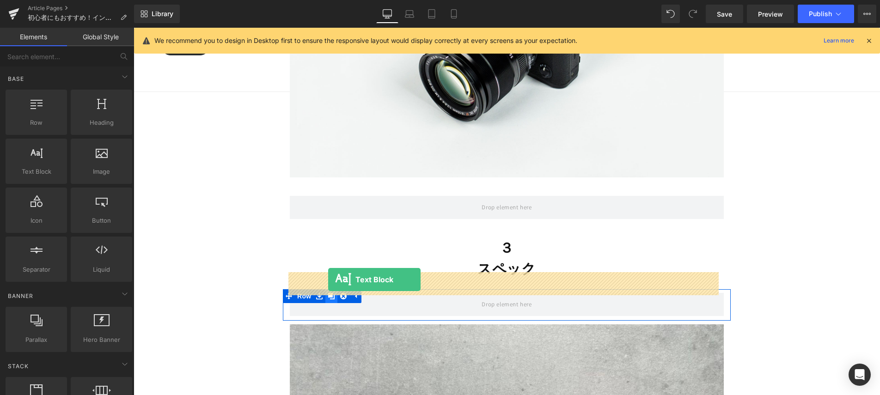
drag, startPoint x: 244, startPoint y: 234, endPoint x: 328, endPoint y: 280, distance: 96.0
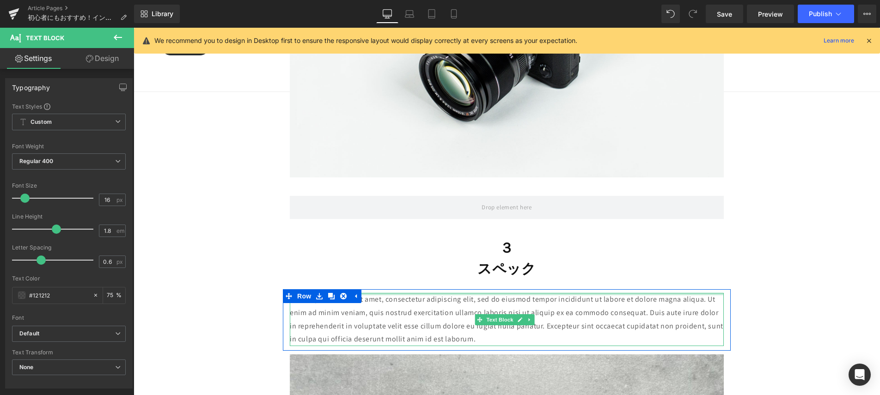
click at [498, 293] on div at bounding box center [507, 294] width 434 height 2
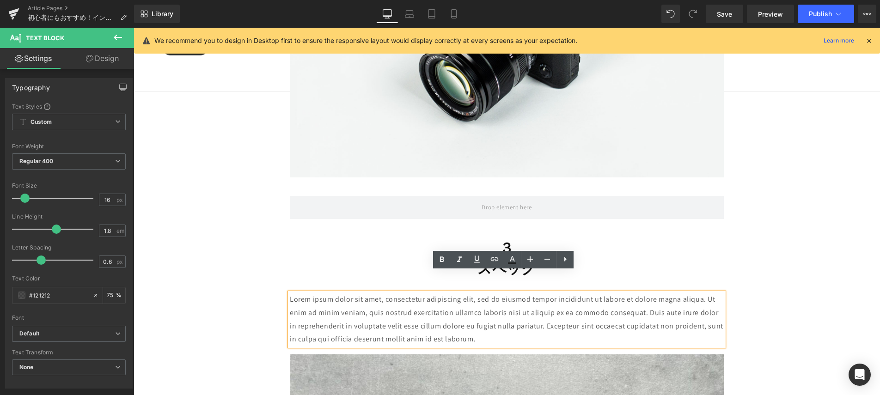
click at [572, 293] on p "Lorem ipsum dolor sit amet, consectetur adipiscing elit, sed do eiusmod tempor …" at bounding box center [507, 319] width 434 height 53
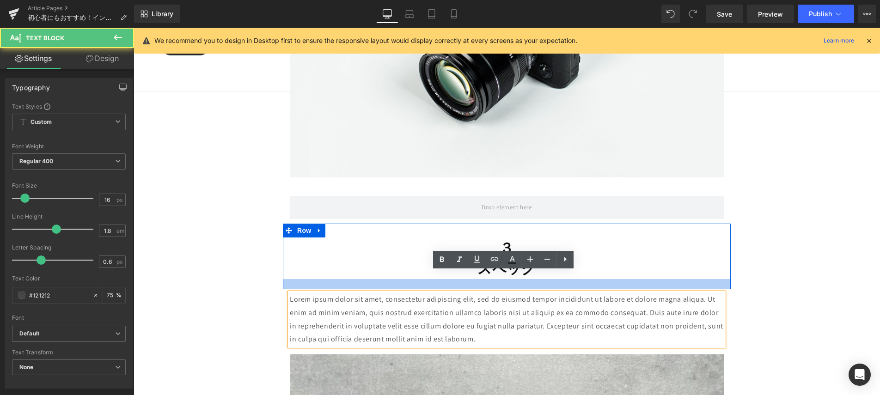
click at [632, 279] on div at bounding box center [507, 284] width 448 height 10
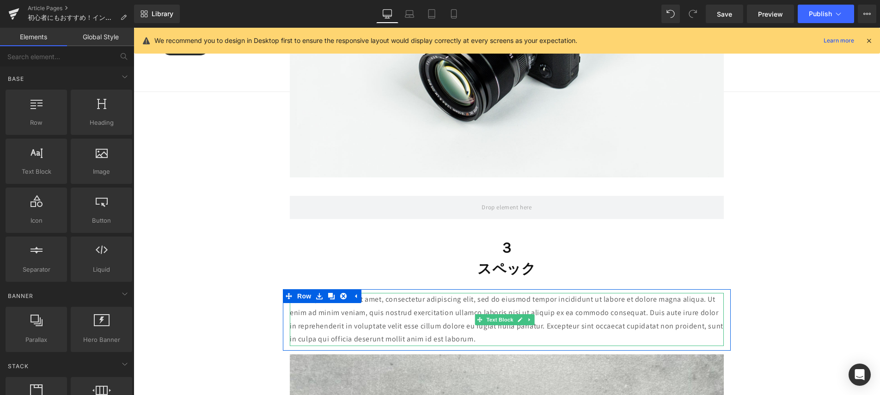
click at [327, 293] on p "Lorem ipsum dolor sit amet, consectetur adipiscing elit, sed do eiusmod tempor …" at bounding box center [507, 319] width 434 height 53
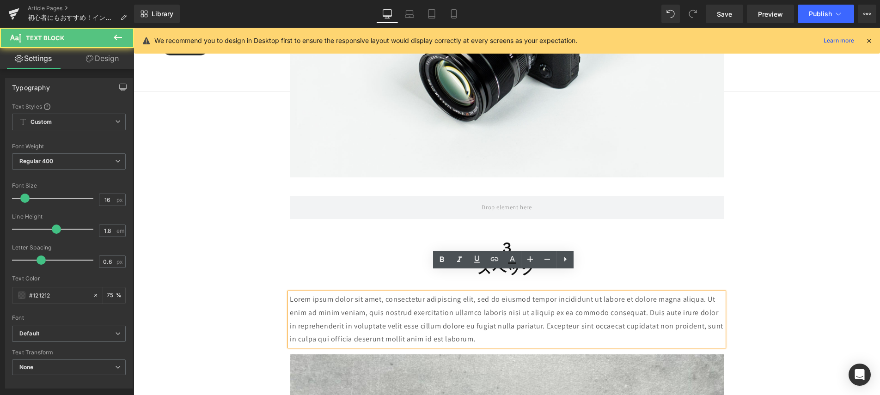
click at [336, 293] on p "Lorem ipsum dolor sit amet, consectetur adipiscing elit, sed do eiusmod tempor …" at bounding box center [507, 319] width 434 height 53
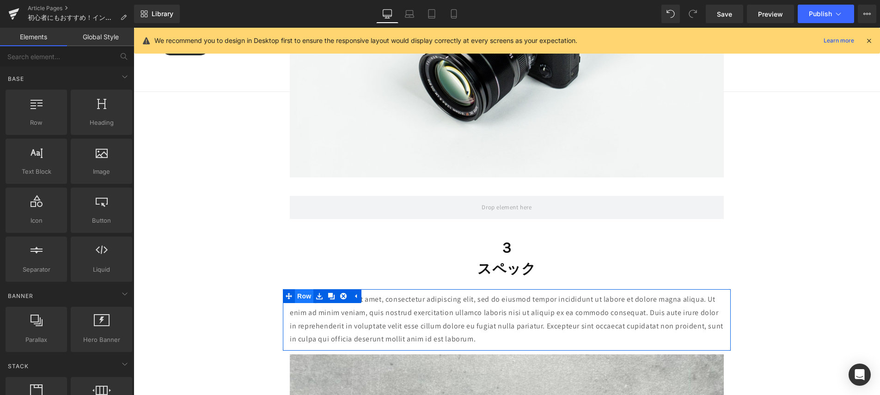
click at [299, 289] on span "Row" at bounding box center [304, 296] width 18 height 14
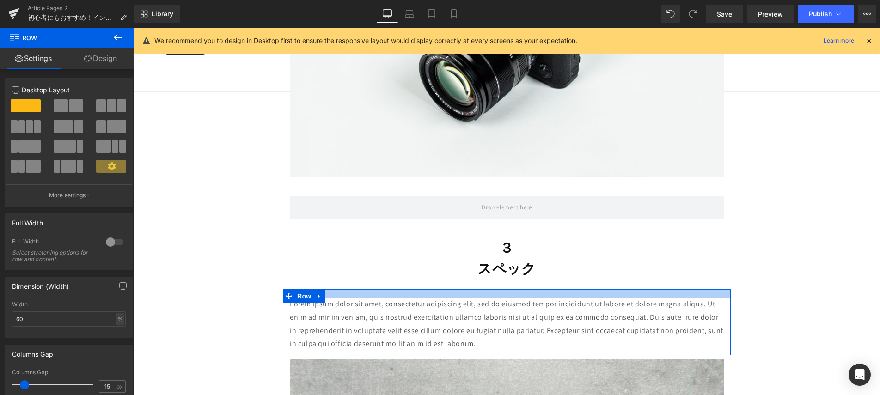
click at [429, 289] on div at bounding box center [507, 293] width 448 height 8
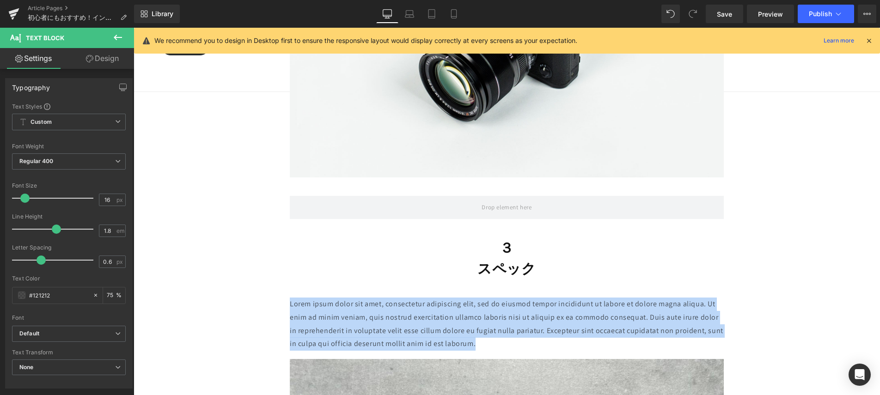
drag, startPoint x: 437, startPoint y: 316, endPoint x: 287, endPoint y: 265, distance: 159.2
click at [283, 289] on div "Lorem ipsum dolor sit amet, consectetur adipiscing elit, sed do eiusmod tempor …" at bounding box center [507, 322] width 448 height 66
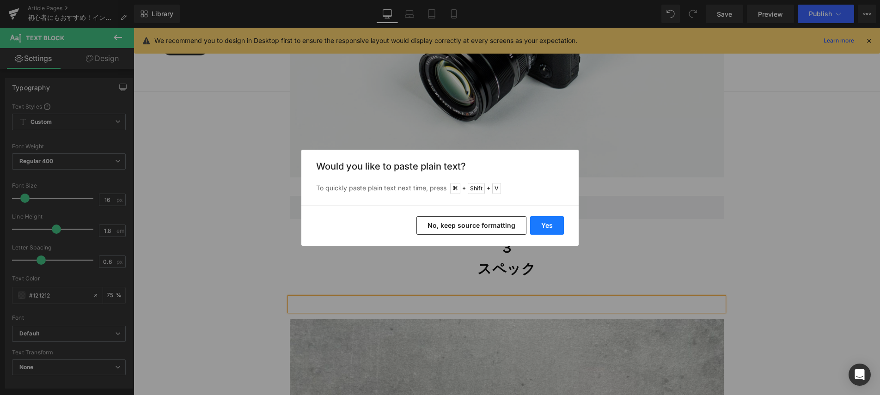
click at [545, 230] on button "Yes" at bounding box center [547, 225] width 34 height 18
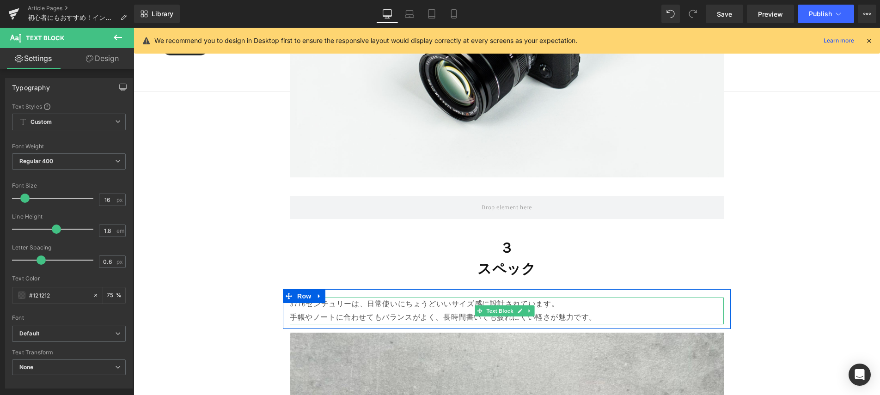
click at [605, 298] on p "3776センチュリーは、日常使いにちょうどいいサイズ感に設計されています。" at bounding box center [507, 304] width 434 height 13
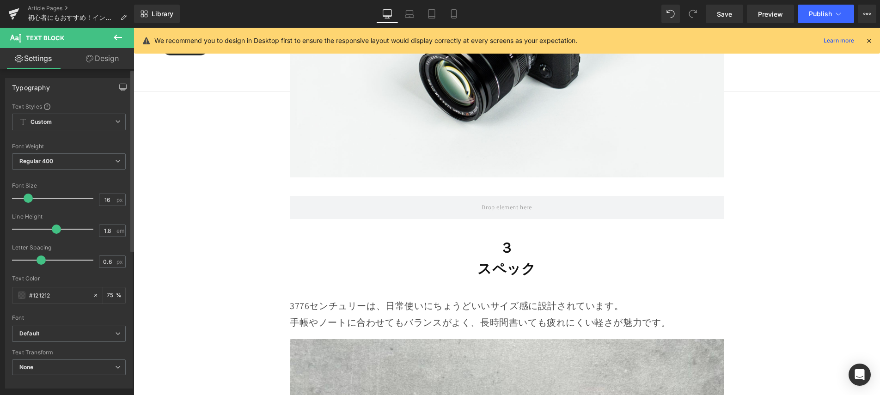
drag, startPoint x: 26, startPoint y: 196, endPoint x: 42, endPoint y: 200, distance: 15.6
click at [30, 199] on span at bounding box center [28, 198] width 9 height 9
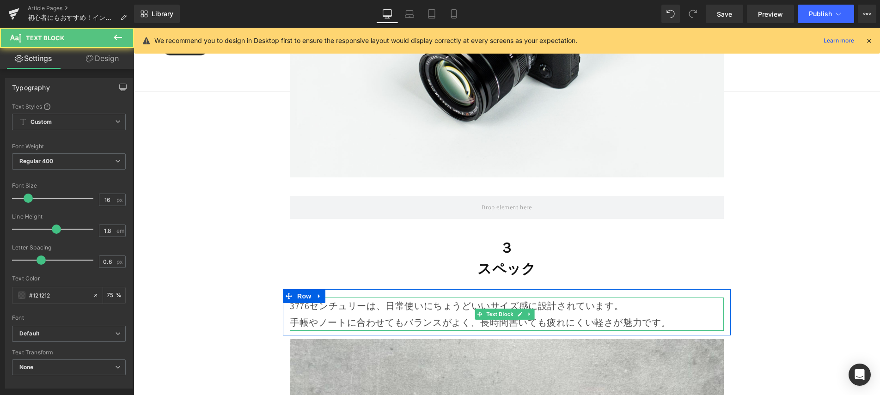
click at [625, 298] on p "3776センチュリーは、日常使いにちょうどいいサイズ感に設計されています。" at bounding box center [507, 306] width 434 height 17
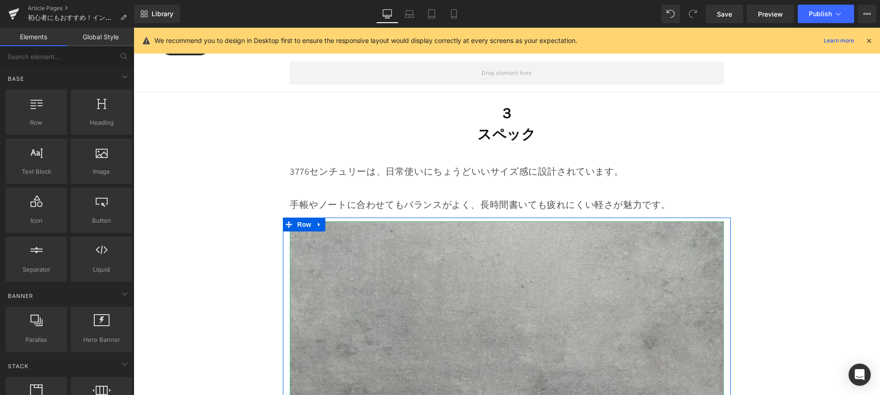
scroll to position [3416, 0]
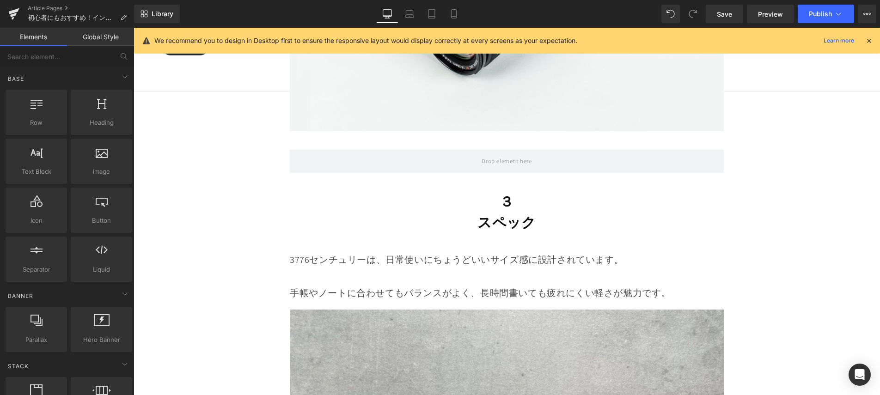
click at [519, 191] on div "３ スペック Heading" at bounding box center [507, 212] width 434 height 42
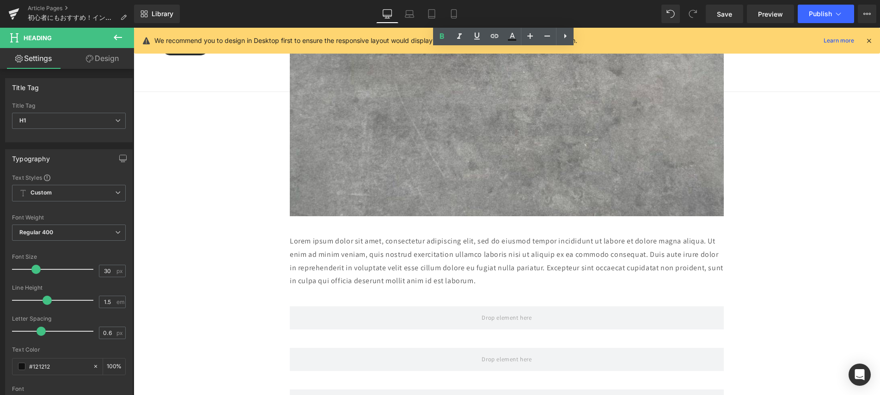
scroll to position [3962, 0]
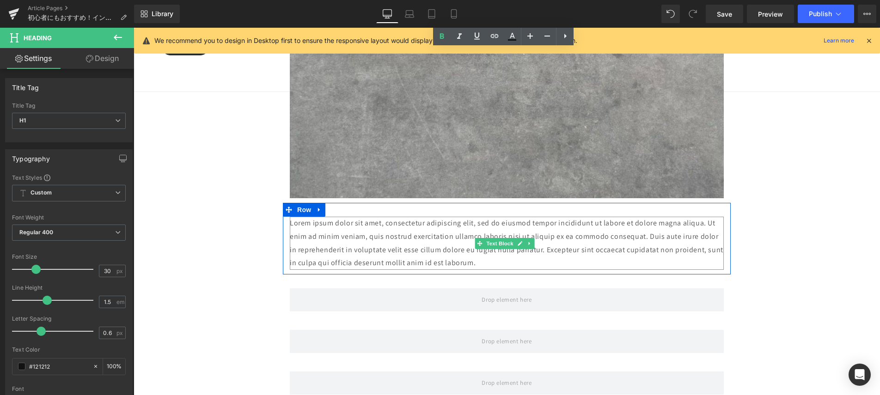
drag, startPoint x: 482, startPoint y: 226, endPoint x: 493, endPoint y: 238, distance: 15.7
click at [483, 226] on p "Lorem ipsum dolor sit amet, consectetur adipiscing elit, sed do eiusmod tempor …" at bounding box center [507, 243] width 434 height 53
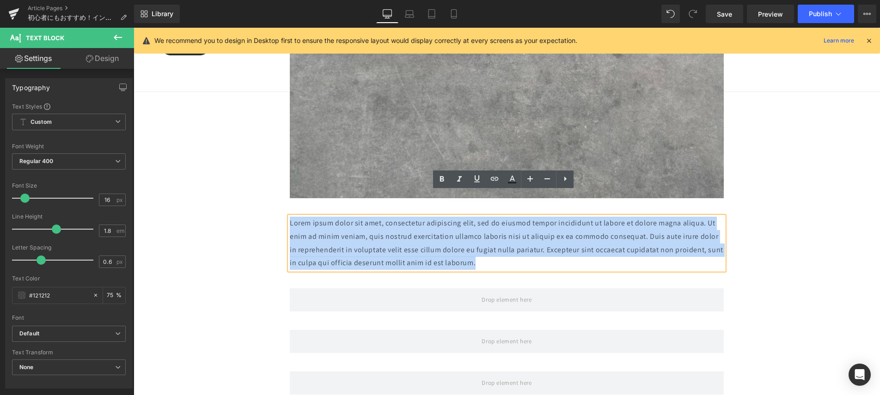
drag, startPoint x: 481, startPoint y: 234, endPoint x: 272, endPoint y: 202, distance: 210.9
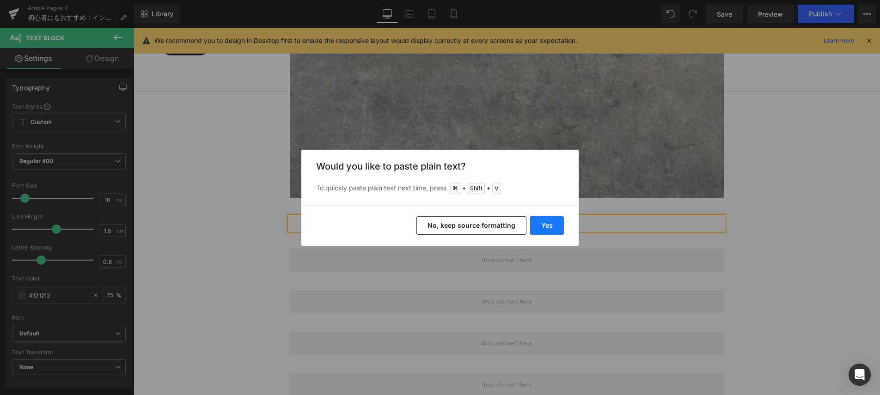
click at [539, 229] on button "Yes" at bounding box center [547, 225] width 34 height 18
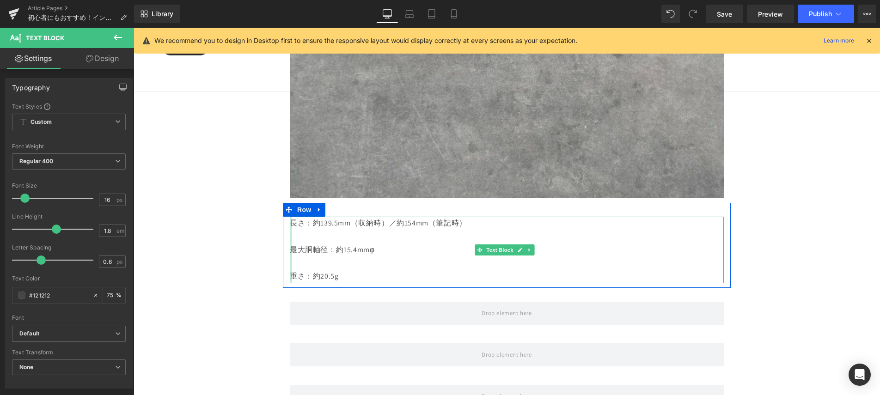
click at [290, 217] on div at bounding box center [291, 250] width 2 height 67
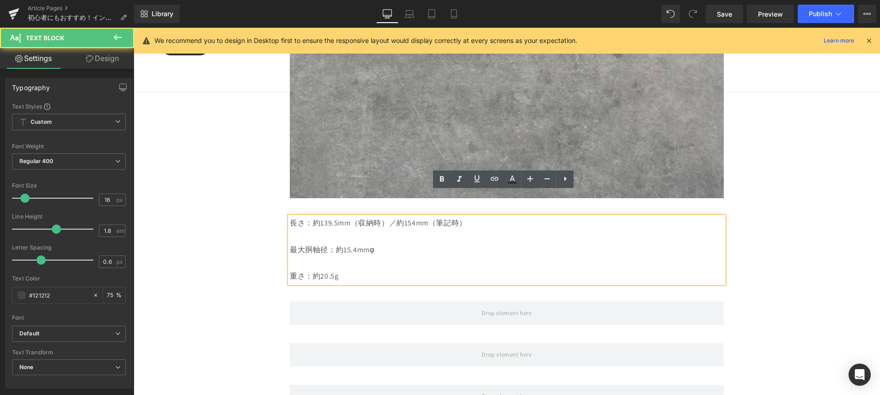
click at [291, 217] on p "長さ：約139.5mm（収納時）／約154mm（筆記時）" at bounding box center [507, 223] width 434 height 13
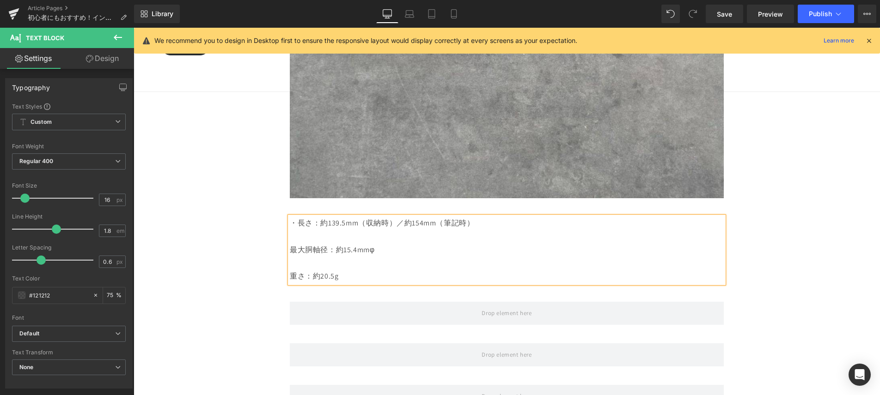
click at [290, 244] on p "最大胴軸径：約15.4mmφ" at bounding box center [507, 250] width 434 height 13
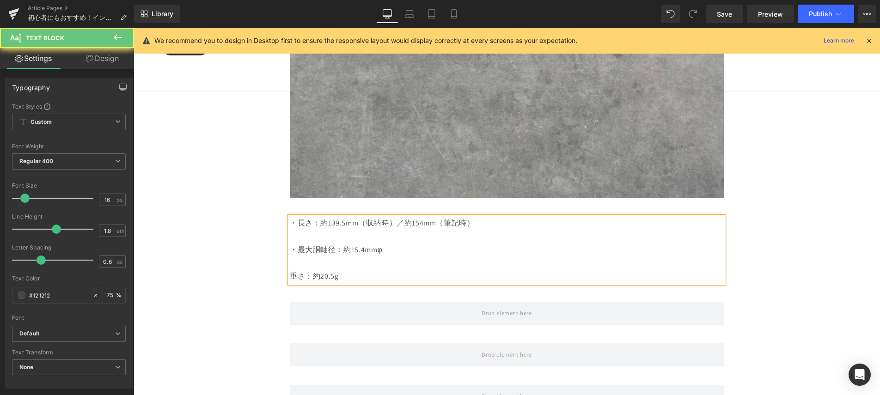
click at [290, 270] on p "重さ：約20.5g" at bounding box center [507, 276] width 434 height 13
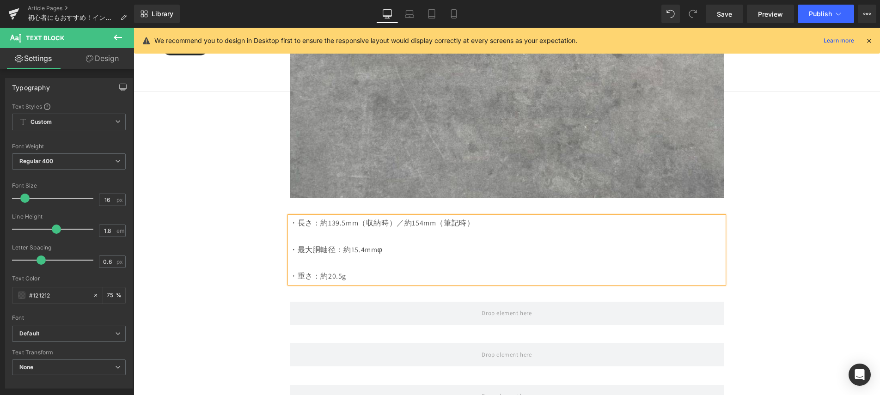
click at [380, 244] on p "・最大胴軸径：約15.4mmφ" at bounding box center [507, 250] width 434 height 13
click at [394, 217] on p "・長さ：約139.5mm（収納時）／約154mm（筆記時）" at bounding box center [507, 223] width 434 height 13
click at [389, 217] on p "・長さ：約139.5mm（収納時）／約154mm（筆記時）" at bounding box center [507, 223] width 434 height 13
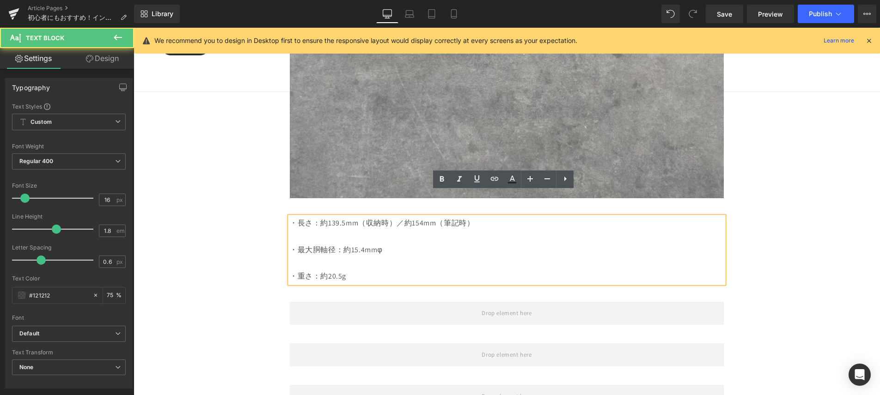
click at [465, 217] on p "・長さ：約139.5mm（収納時）／約154mm（筆記時）" at bounding box center [507, 223] width 434 height 13
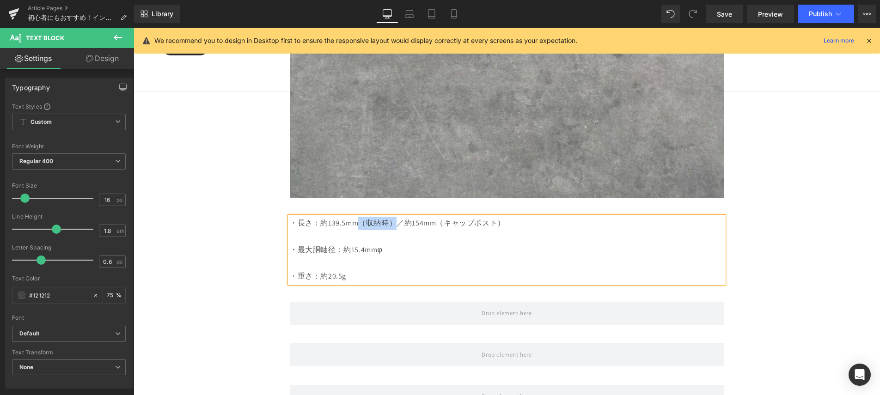
drag, startPoint x: 394, startPoint y: 198, endPoint x: 360, endPoint y: 199, distance: 34.2
click at [360, 217] on p "・長さ：約139.5mm（収納時）／約154mm（キャップポスト）" at bounding box center [507, 223] width 434 height 13
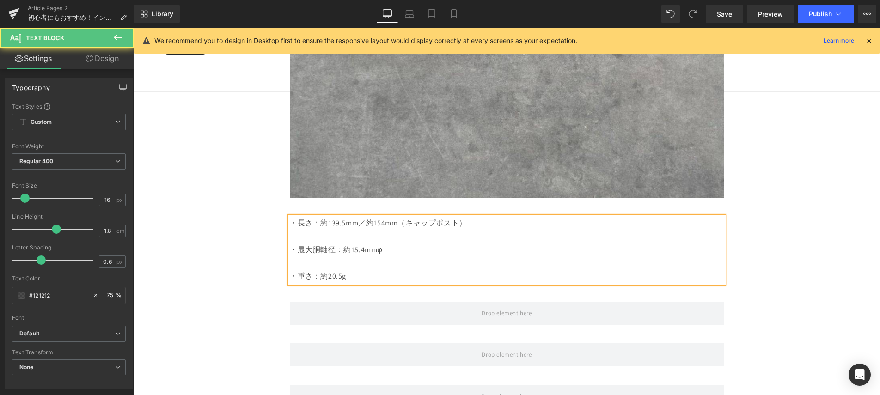
click at [390, 244] on p "・最大胴軸径：約15.4mmφ" at bounding box center [507, 250] width 434 height 13
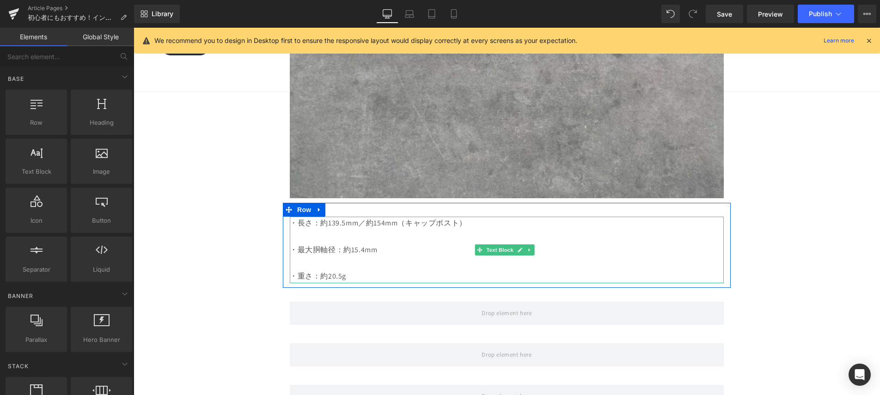
click at [322, 244] on p "・最大胴軸径：約15.4mm" at bounding box center [507, 250] width 434 height 13
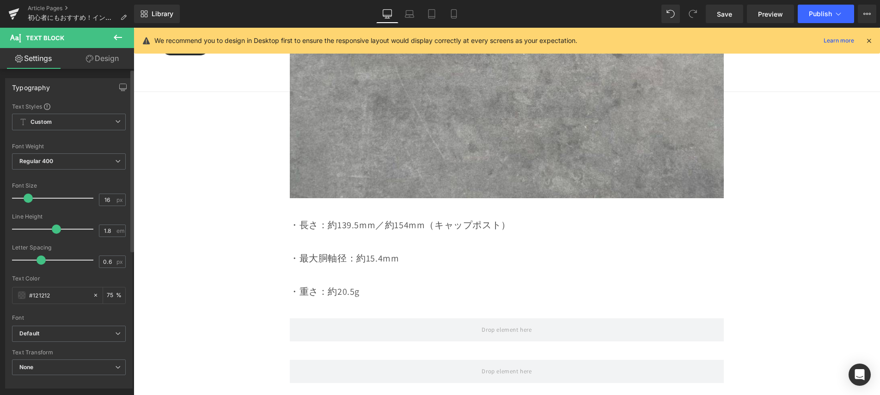
click at [26, 200] on span at bounding box center [28, 198] width 9 height 9
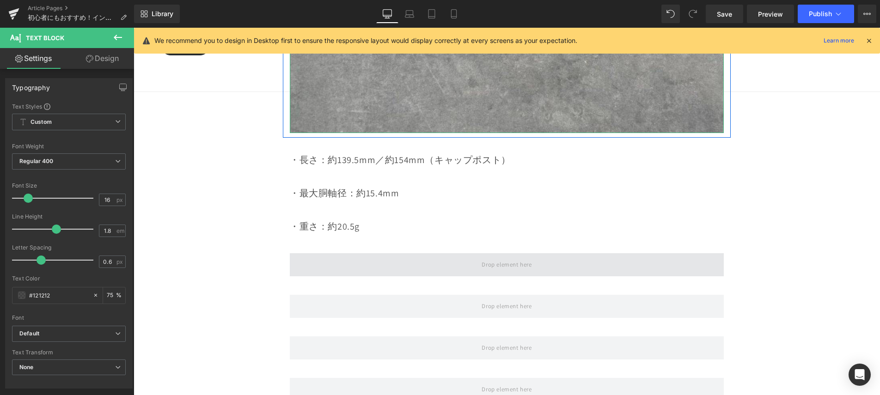
scroll to position [4033, 0]
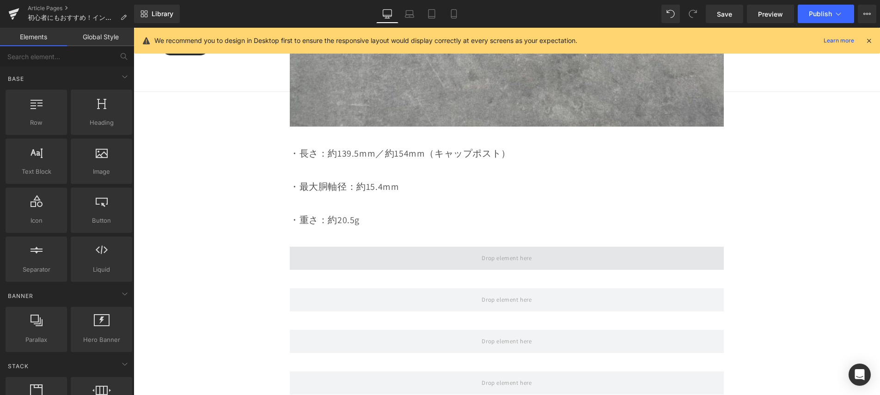
click at [479, 251] on span at bounding box center [506, 258] width 56 height 15
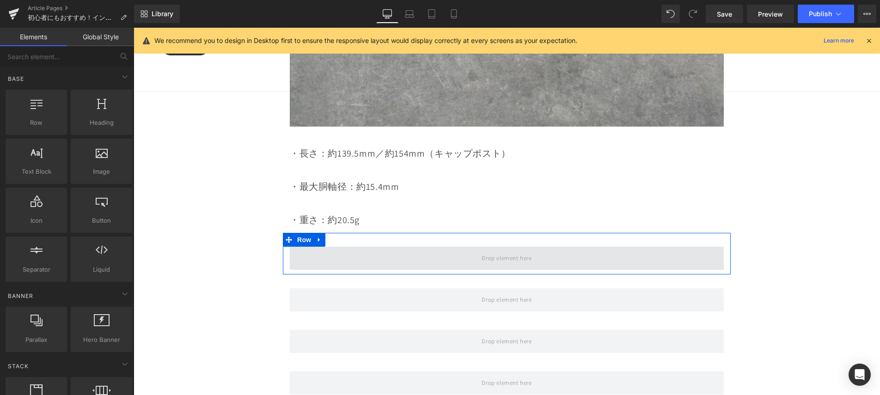
click at [339, 247] on span at bounding box center [507, 258] width 434 height 23
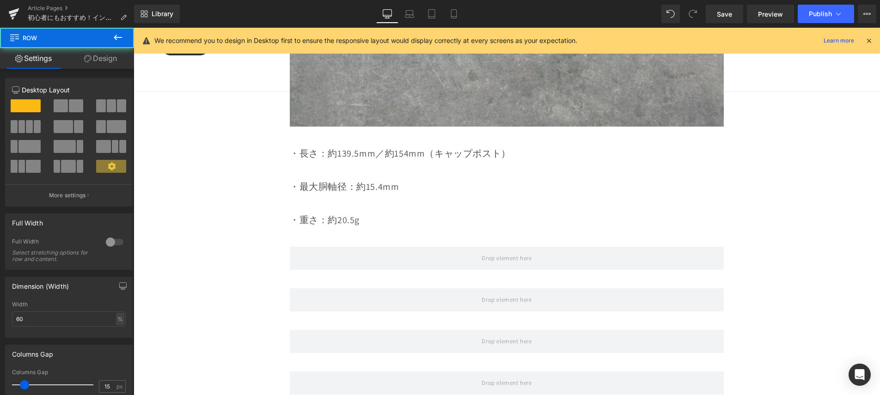
click at [113, 34] on icon at bounding box center [117, 37] width 11 height 11
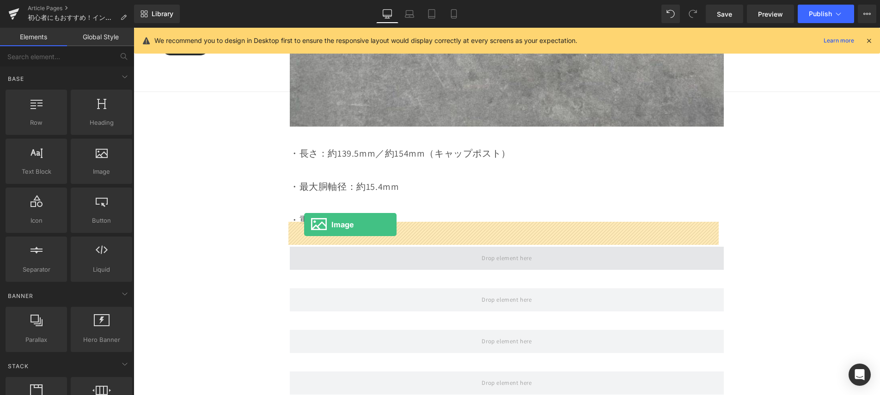
drag, startPoint x: 264, startPoint y: 227, endPoint x: 304, endPoint y: 225, distance: 39.9
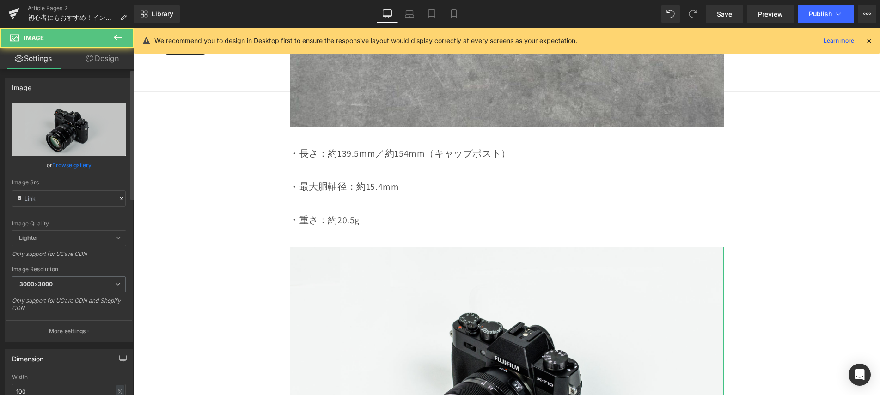
click at [80, 166] on link "Browse gallery" at bounding box center [71, 165] width 39 height 16
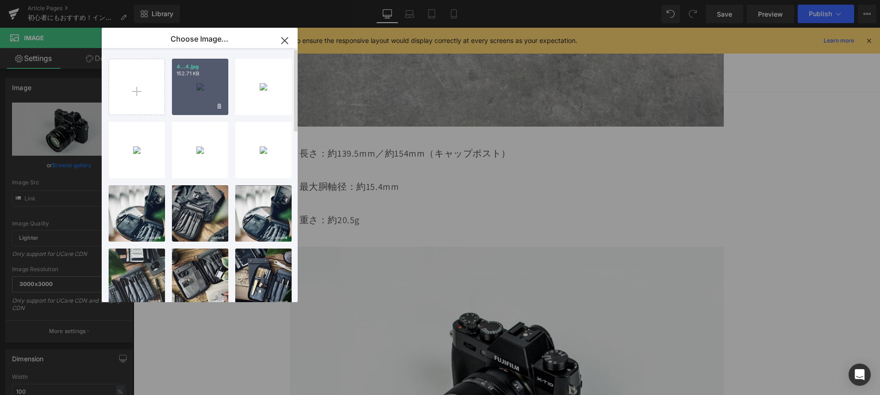
click at [190, 91] on div "4...4.jpg 152.71 KB" at bounding box center [200, 87] width 56 height 56
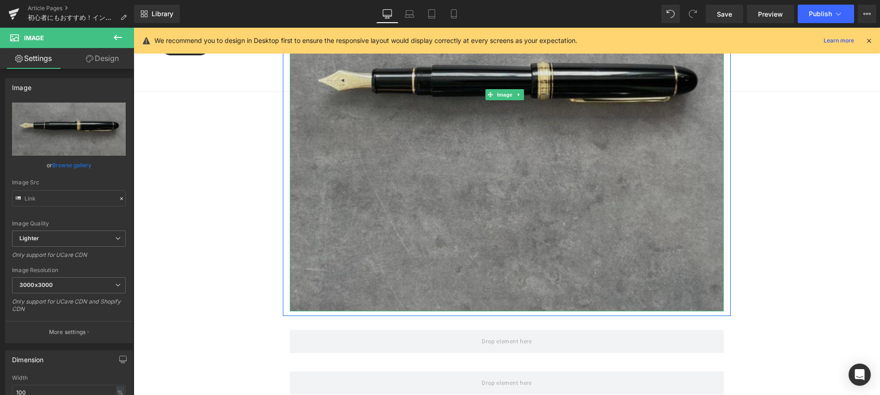
scroll to position [4591, 0]
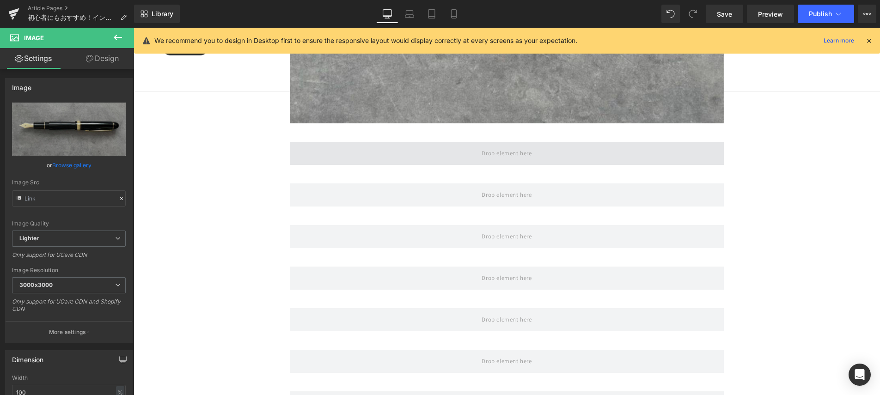
click at [430, 142] on span at bounding box center [507, 153] width 434 height 23
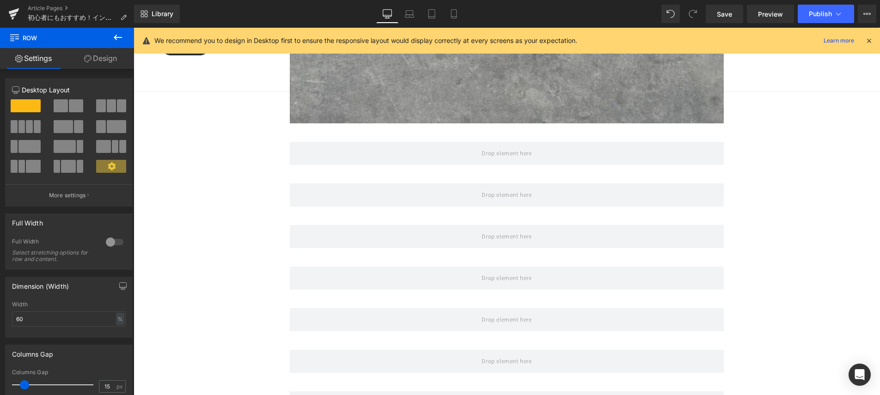
drag, startPoint x: 113, startPoint y: 33, endPoint x: 125, endPoint y: 54, distance: 23.8
click at [114, 32] on icon at bounding box center [117, 37] width 11 height 11
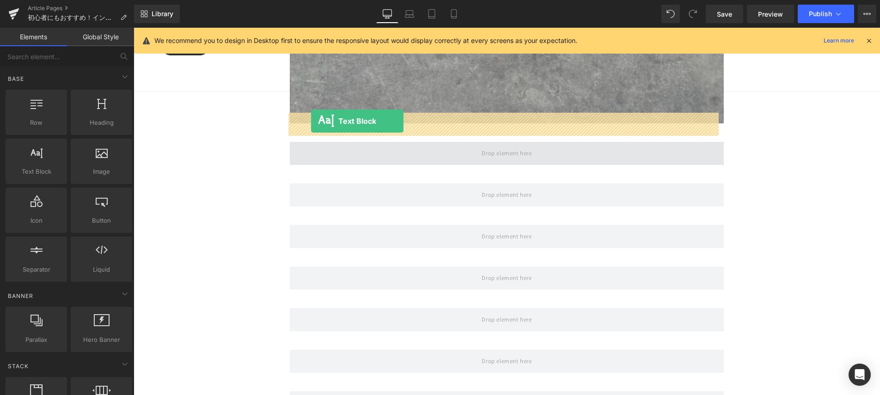
drag, startPoint x: 180, startPoint y: 186, endPoint x: 312, endPoint y: 121, distance: 146.6
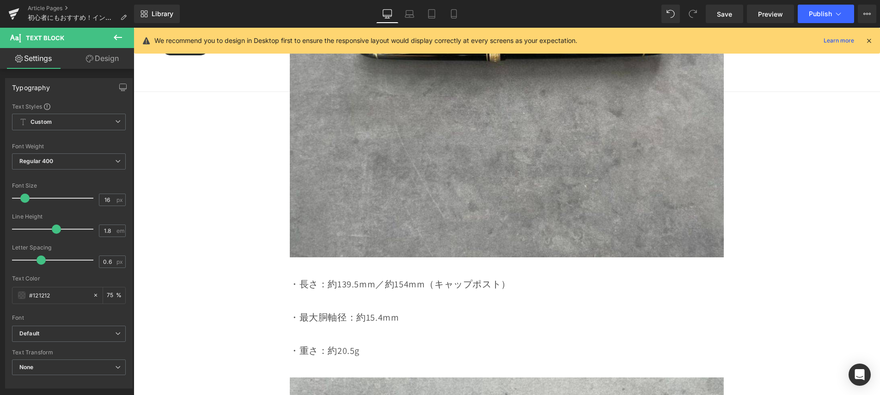
scroll to position [4050, 0]
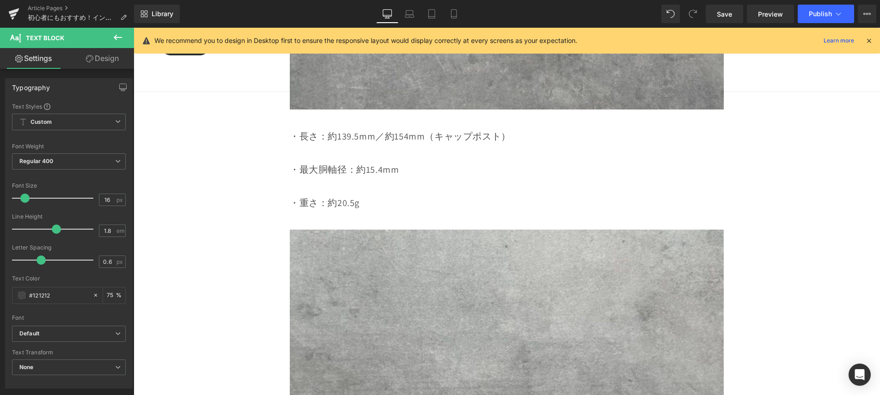
click at [454, 145] on p at bounding box center [507, 153] width 434 height 17
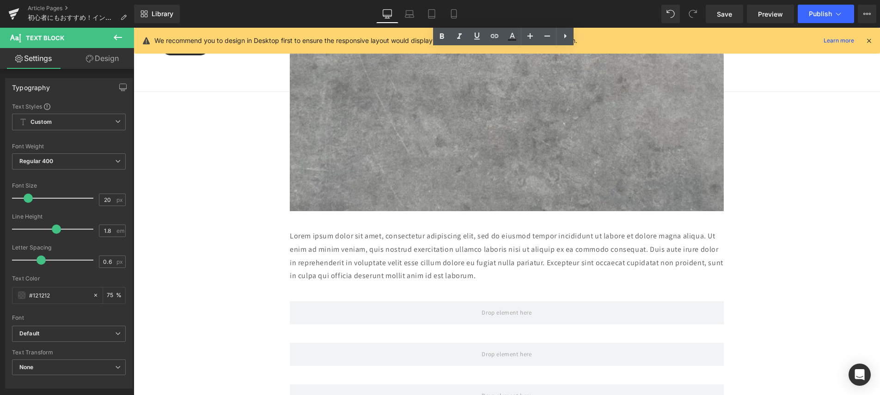
scroll to position [4506, 0]
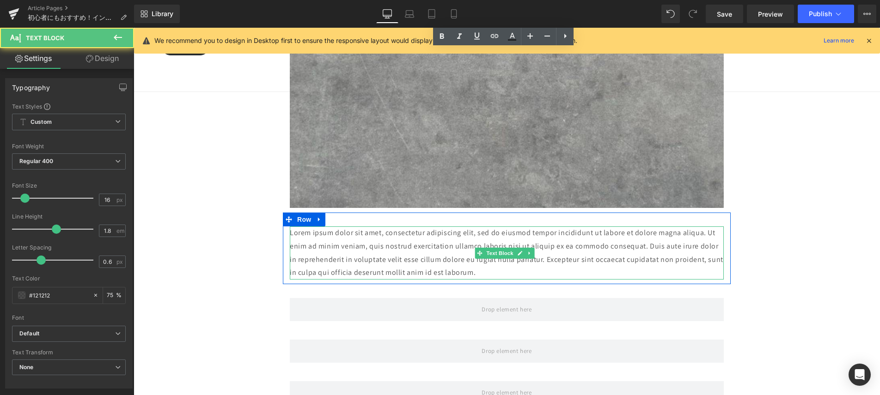
click at [453, 227] on p "Lorem ipsum dolor sit amet, consectetur adipiscing elit, sed do eiusmod tempor …" at bounding box center [507, 253] width 434 height 53
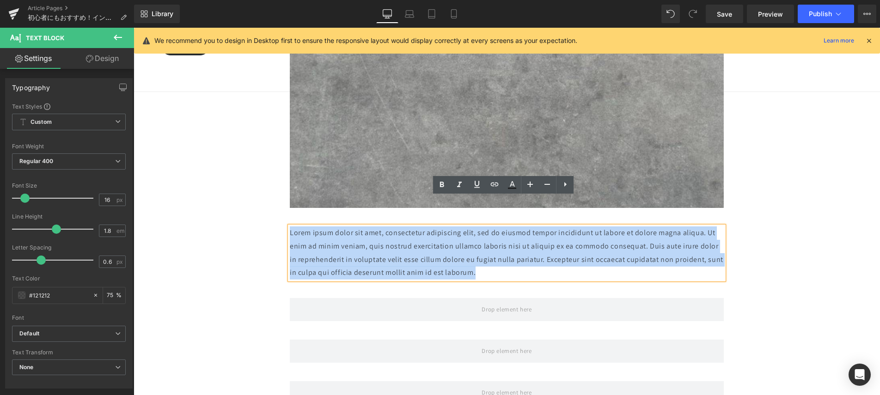
drag, startPoint x: 397, startPoint y: 223, endPoint x: 278, endPoint y: 208, distance: 119.7
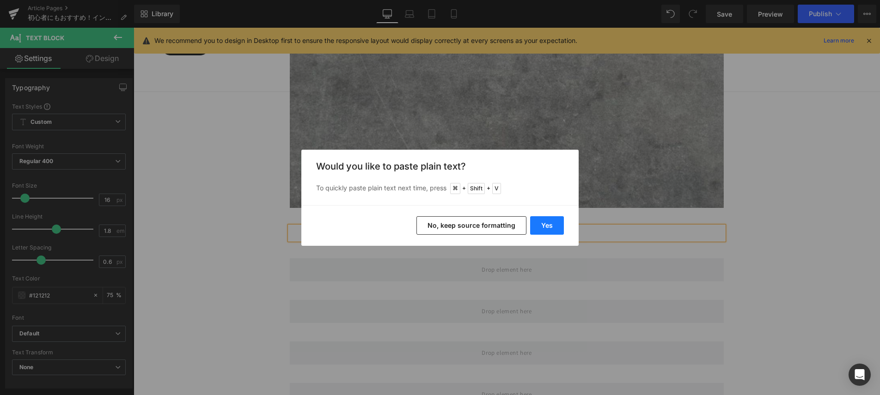
click at [545, 227] on button "Yes" at bounding box center [547, 225] width 34 height 18
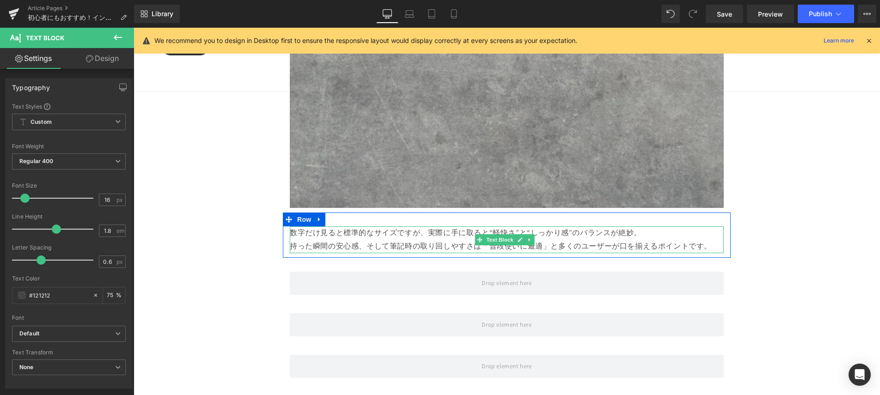
click at [639, 227] on p "数字だけ見ると標準的なサイズですが、実際に手に取ると“軽快さ”と“しっかり感”のバランスが絶妙。" at bounding box center [507, 233] width 434 height 13
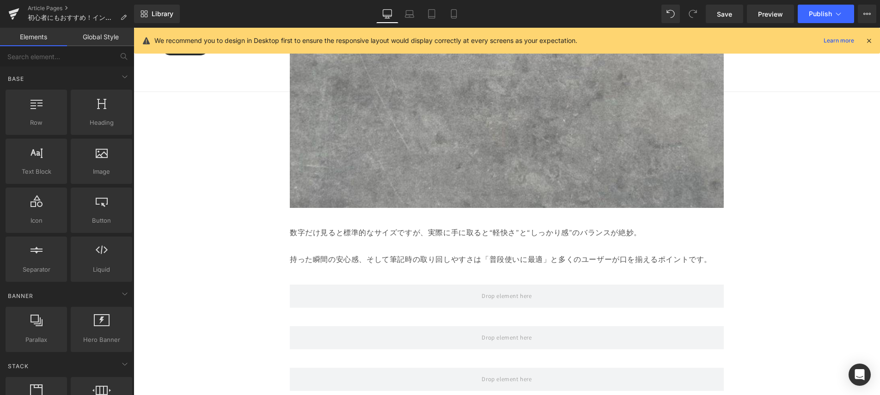
click at [134, 28] on div at bounding box center [134, 28] width 0 height 0
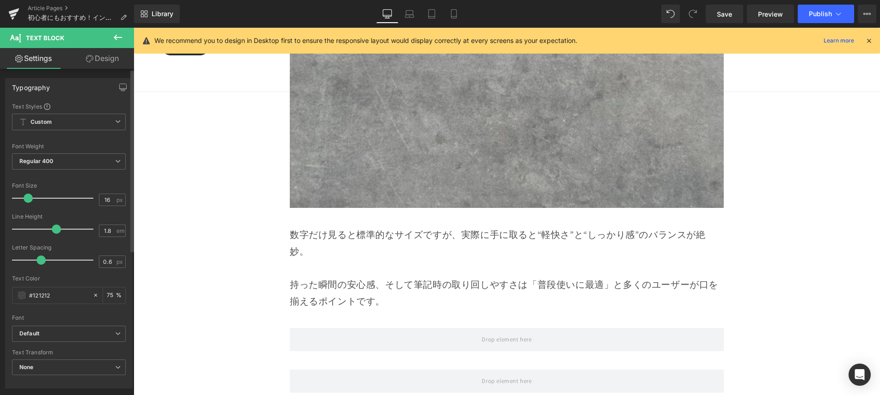
click at [26, 200] on span at bounding box center [28, 198] width 9 height 9
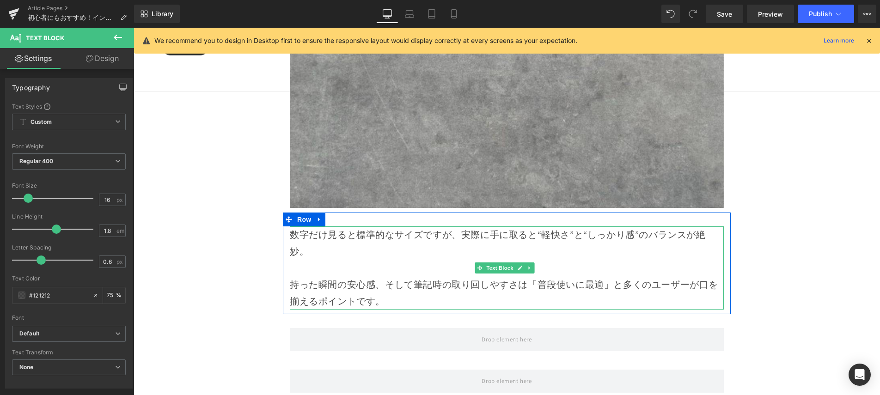
click at [550, 276] on p "持った瞬間の安心感、そして筆記時の取り回しやすさは「普段使いに最適」と多くのユーザーが口を揃えるポイントです。" at bounding box center [507, 292] width 434 height 33
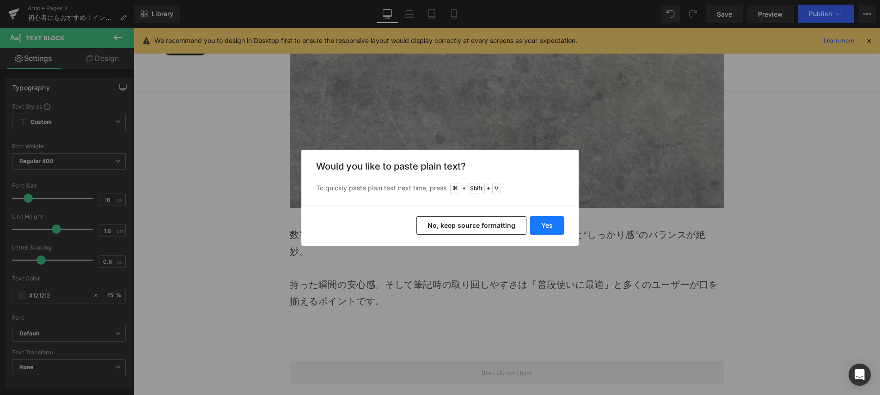
click at [541, 228] on button "Yes" at bounding box center [547, 225] width 34 height 18
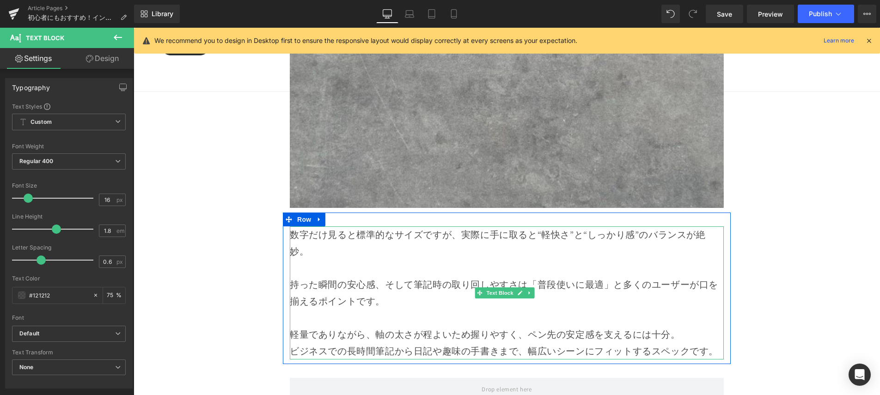
click at [681, 326] on p "軽量でありながら、軸の太さが程よいため握りやすく、ペン先の安定感を支えるには十分。" at bounding box center [507, 334] width 434 height 17
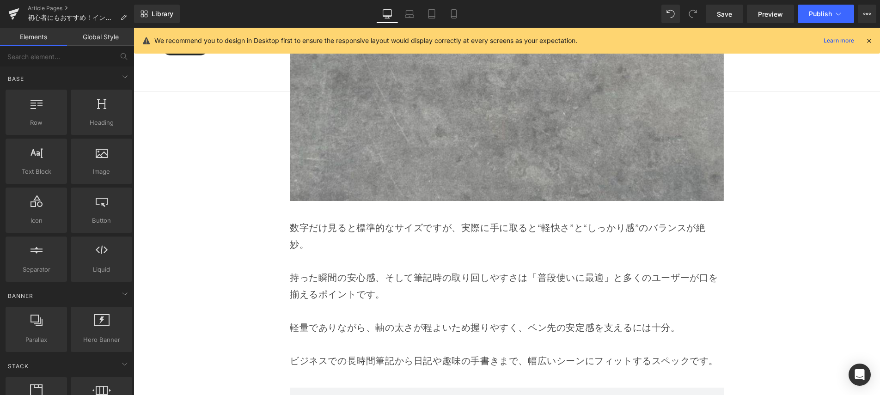
scroll to position [4513, 0]
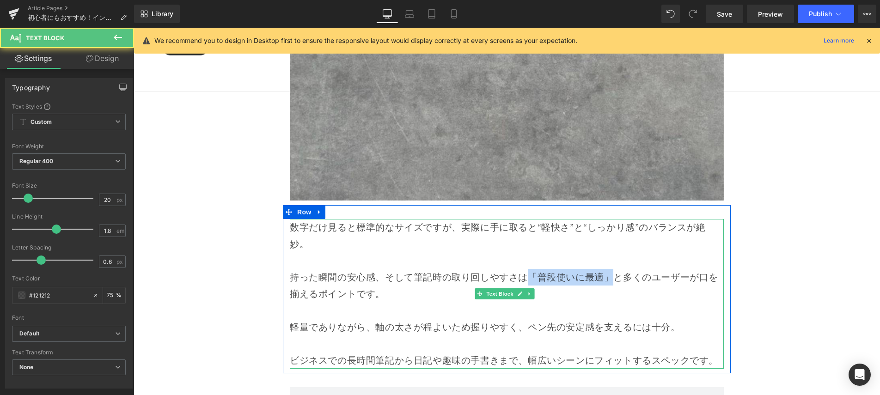
drag, startPoint x: 571, startPoint y: 250, endPoint x: 529, endPoint y: 252, distance: 42.1
click at [525, 269] on p "持った瞬間の安心感、そして筆記時の取り回しやすさは「普段使いに最適」と多くのユーザーが口を揃えるポイントです。" at bounding box center [507, 285] width 434 height 33
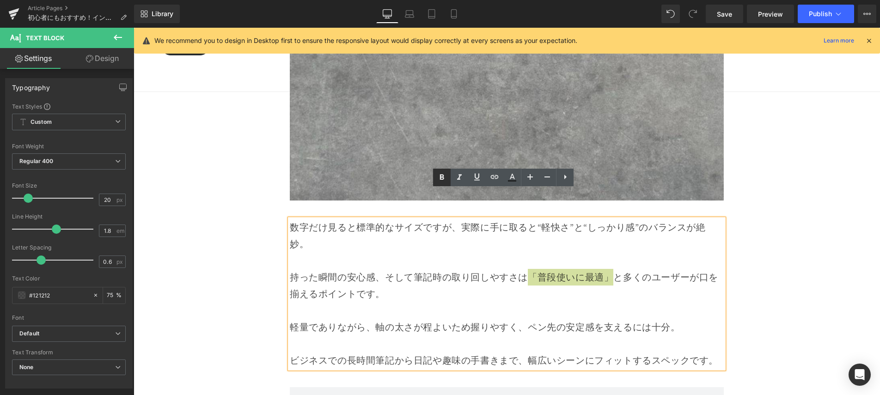
click at [441, 177] on icon at bounding box center [442, 178] width 4 height 6
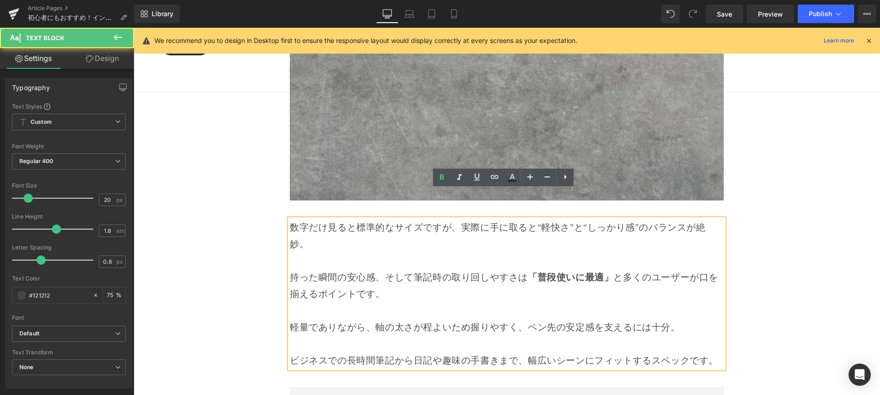
click at [479, 302] on p at bounding box center [507, 310] width 434 height 17
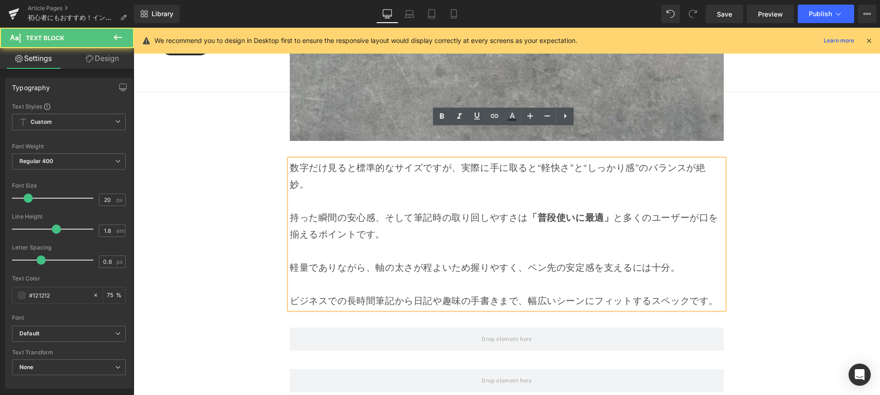
scroll to position [4574, 0]
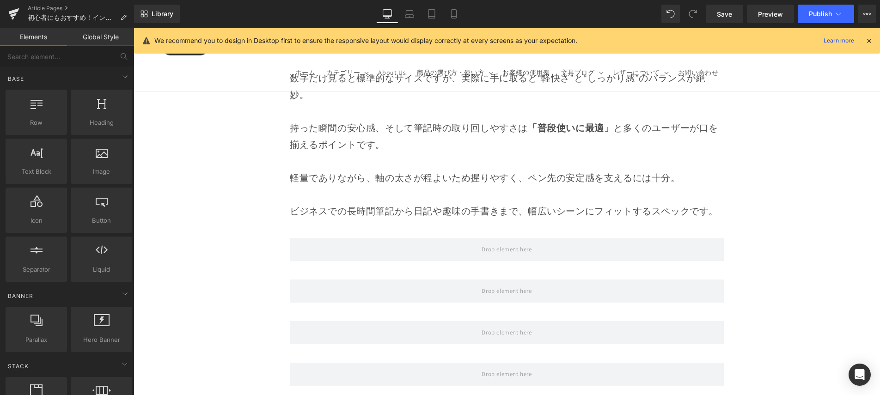
scroll to position [4743, 0]
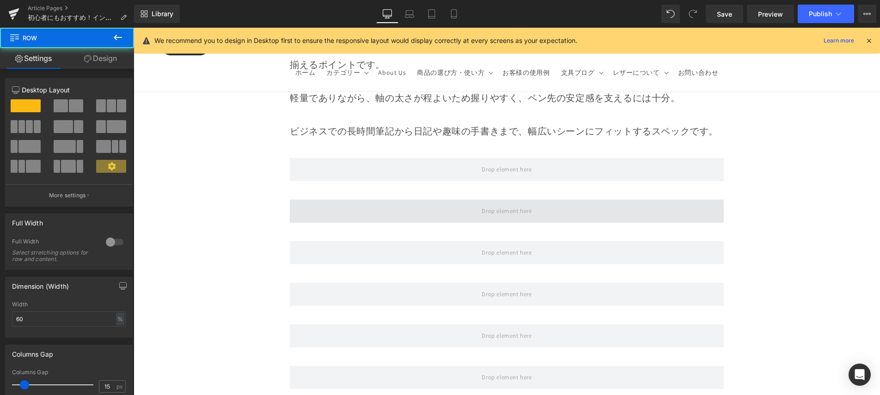
click at [572, 200] on span at bounding box center [507, 211] width 434 height 23
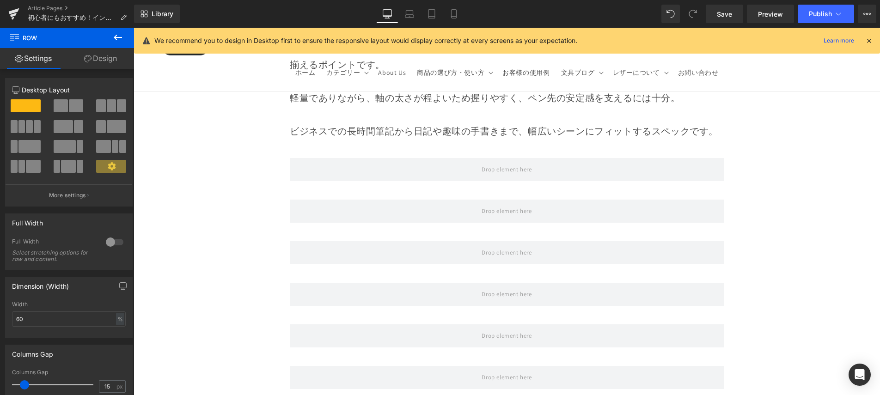
click at [117, 34] on icon at bounding box center [117, 37] width 11 height 11
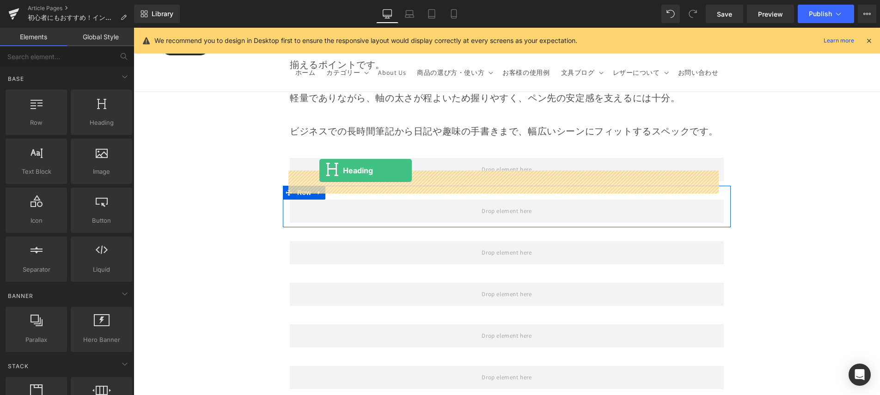
drag, startPoint x: 235, startPoint y: 145, endPoint x: 319, endPoint y: 171, distance: 88.3
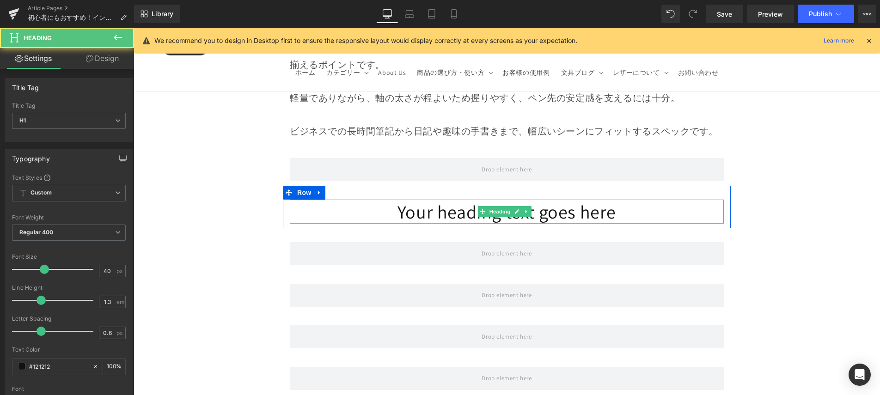
click at [466, 200] on h1 "Your heading text goes here" at bounding box center [507, 212] width 434 height 24
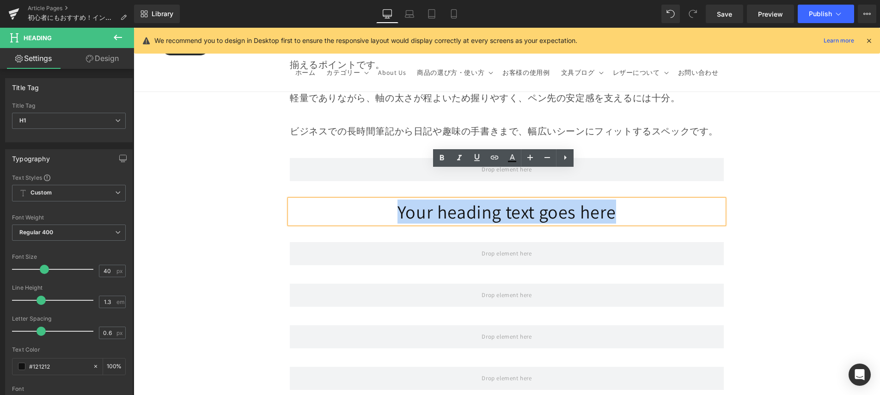
drag, startPoint x: 374, startPoint y: 181, endPoint x: 627, endPoint y: 176, distance: 252.4
click at [627, 200] on h1 "Your heading text goes here" at bounding box center [507, 212] width 434 height 24
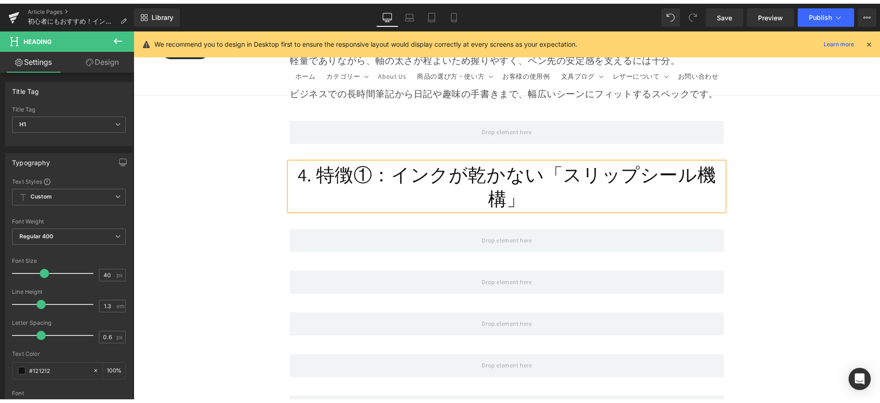
scroll to position [4786, 0]
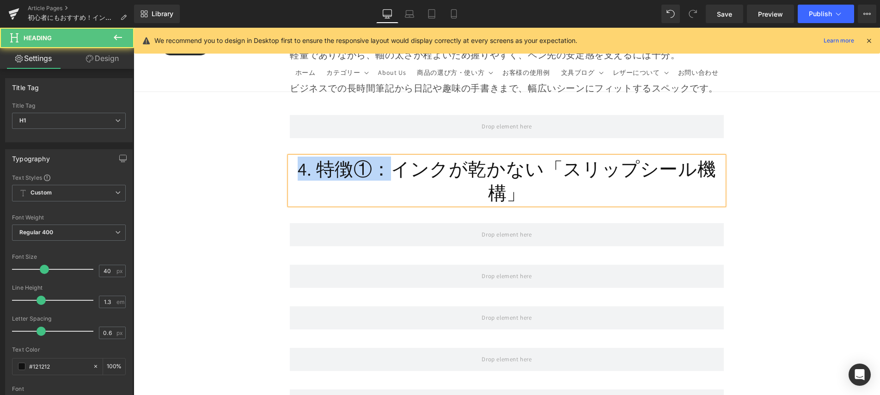
drag, startPoint x: 382, startPoint y: 144, endPoint x: 300, endPoint y: 147, distance: 81.9
click at [300, 157] on h1 "4. 特徴①：インクが乾かない「スリップシール機構」" at bounding box center [507, 181] width 434 height 48
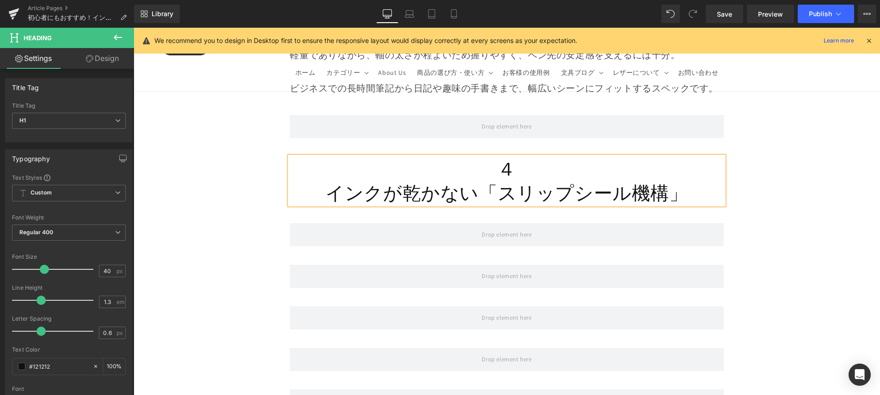
click at [484, 181] on h1 "インクが乾かない「スリップシール機構」" at bounding box center [507, 193] width 434 height 24
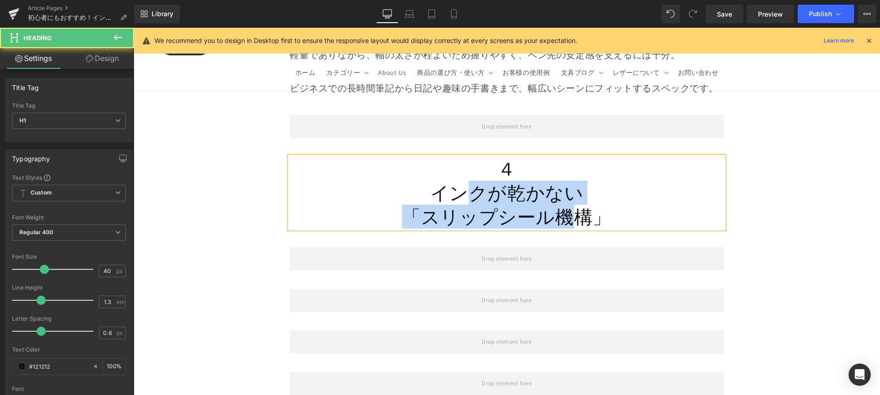
drag, startPoint x: 575, startPoint y: 175, endPoint x: 555, endPoint y: 166, distance: 22.2
click at [576, 177] on div "４ インクが乾かない 「スリップシール機構」" at bounding box center [507, 193] width 434 height 72
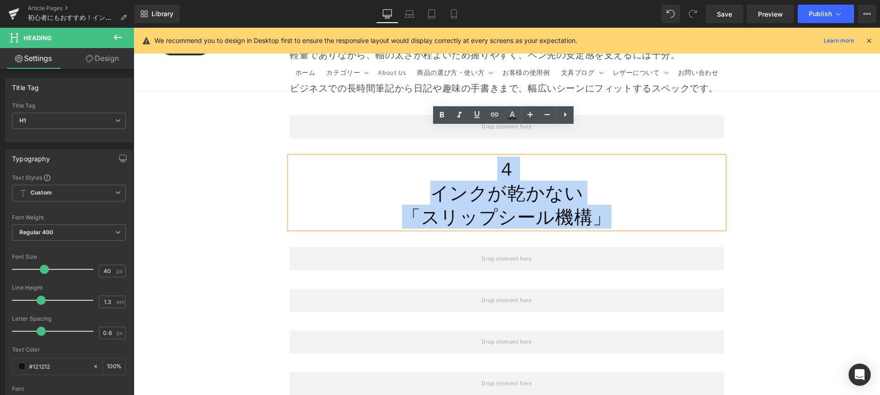
drag, startPoint x: 523, startPoint y: 159, endPoint x: 615, endPoint y: 200, distance: 100.2
click at [615, 200] on div "４ インクが乾かない 「スリップシール機構」" at bounding box center [507, 193] width 434 height 72
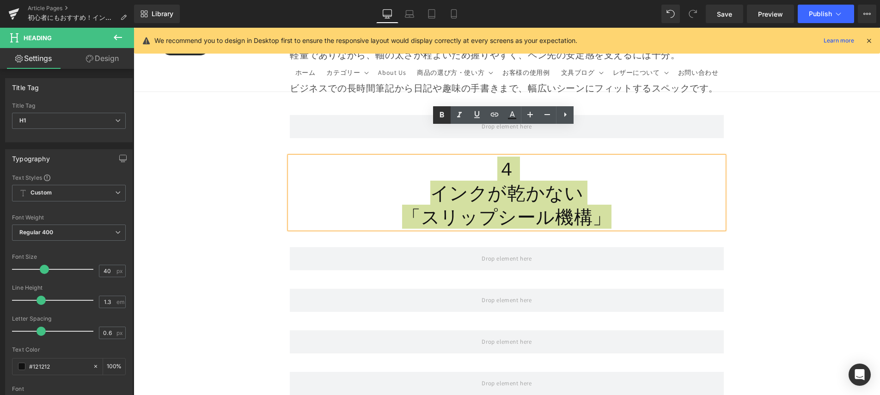
click at [443, 115] on icon at bounding box center [442, 115] width 4 height 6
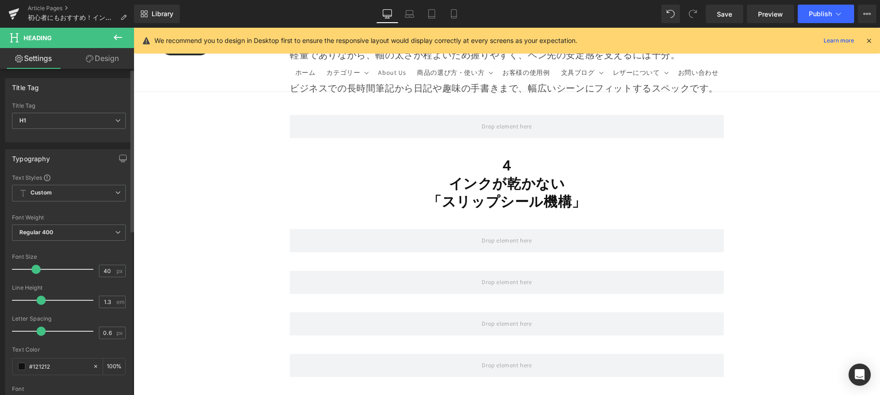
drag, startPoint x: 39, startPoint y: 269, endPoint x: 33, endPoint y: 275, distance: 8.2
click at [33, 275] on div at bounding box center [55, 269] width 77 height 18
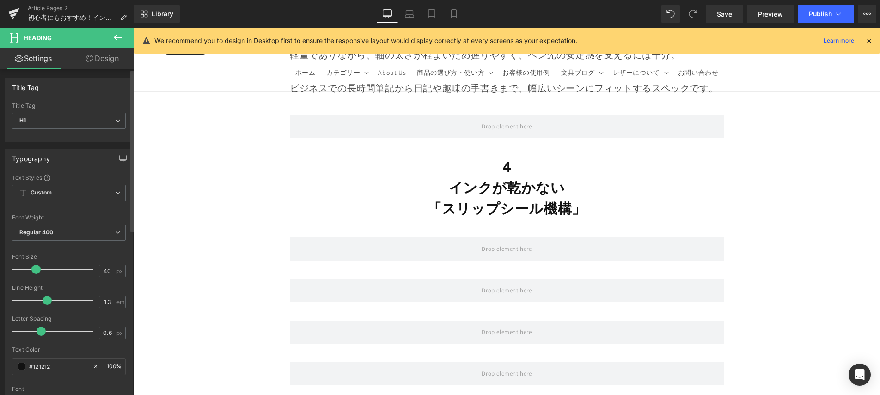
drag, startPoint x: 41, startPoint y: 303, endPoint x: 46, endPoint y: 303, distance: 4.6
click at [46, 303] on span at bounding box center [47, 300] width 9 height 9
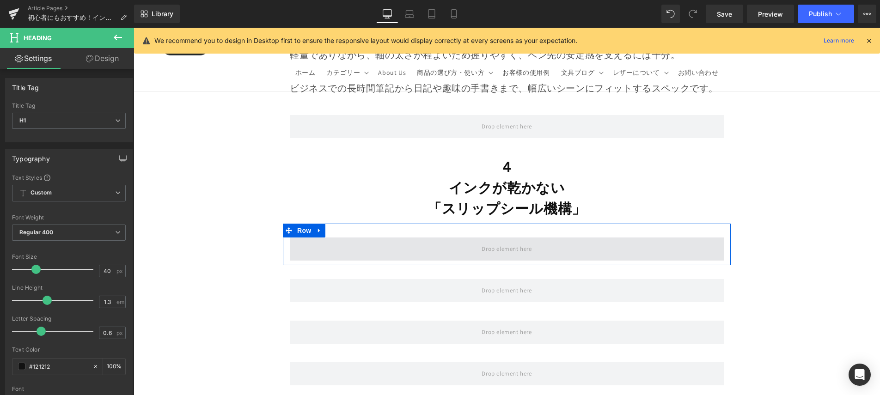
click at [417, 238] on span at bounding box center [507, 249] width 434 height 23
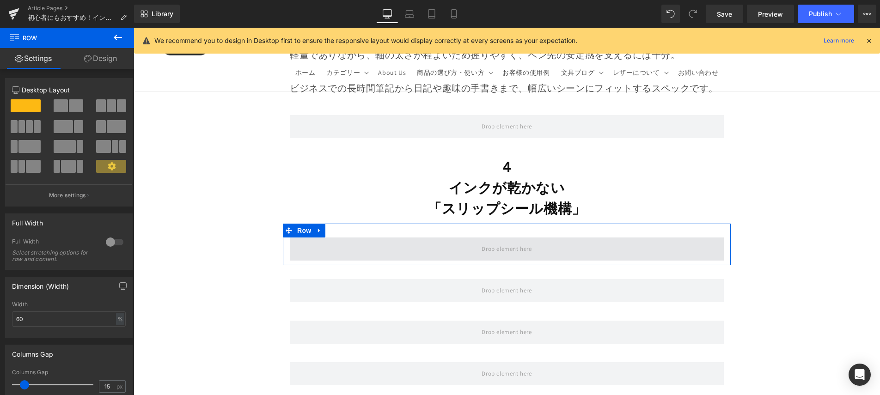
click at [447, 238] on span at bounding box center [507, 249] width 434 height 23
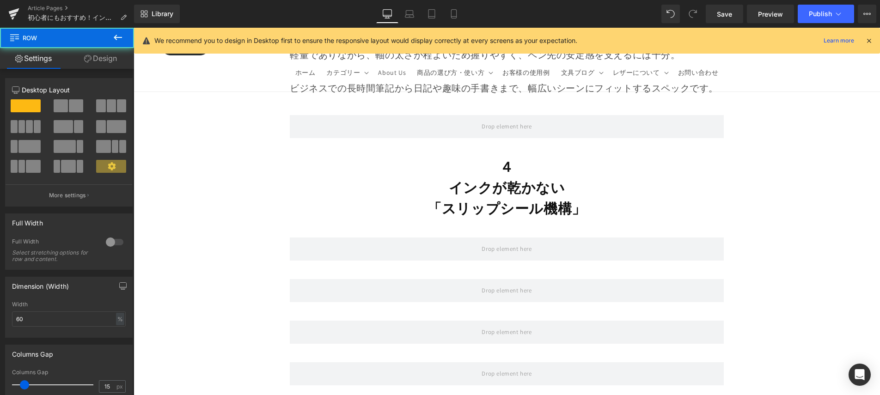
click at [115, 31] on button at bounding box center [118, 38] width 32 height 20
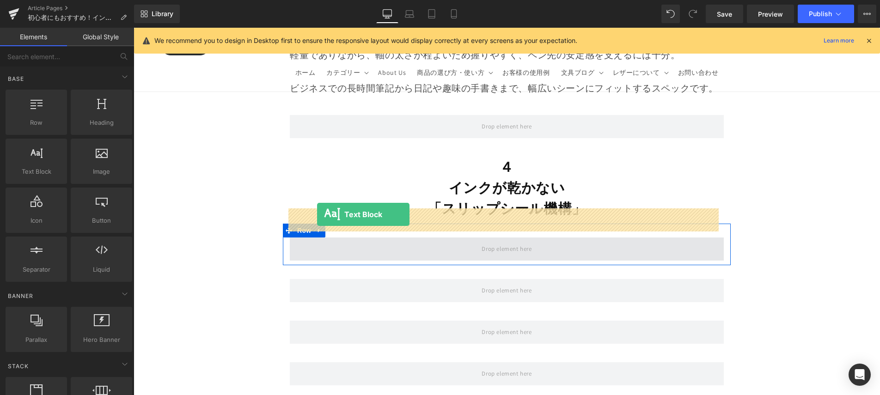
drag, startPoint x: 236, startPoint y: 200, endPoint x: 317, endPoint y: 214, distance: 82.1
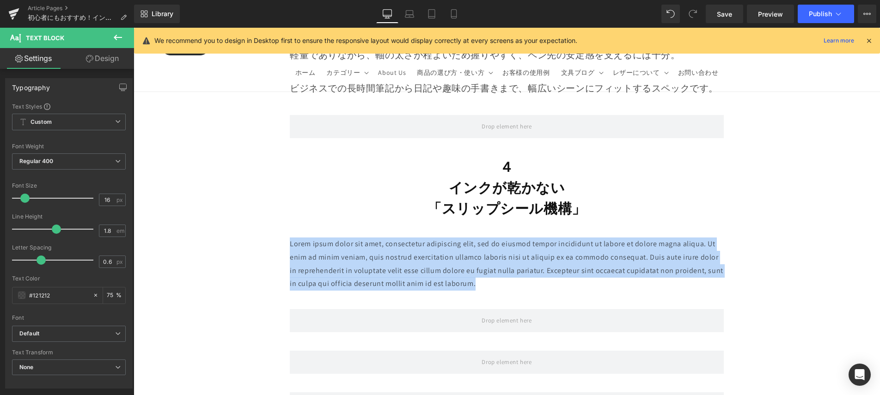
drag, startPoint x: 500, startPoint y: 256, endPoint x: 266, endPoint y: 208, distance: 238.7
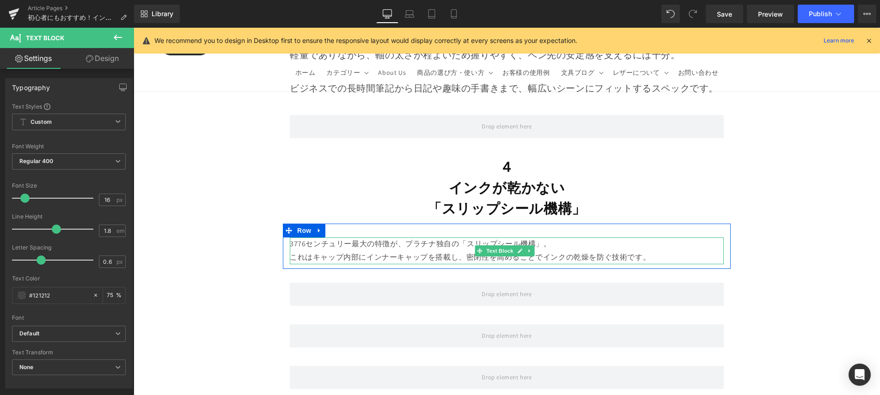
click at [561, 238] on p "3776センチュリー最大の特徴が、プラチナ独自の「スリップシール機構」。" at bounding box center [507, 244] width 434 height 13
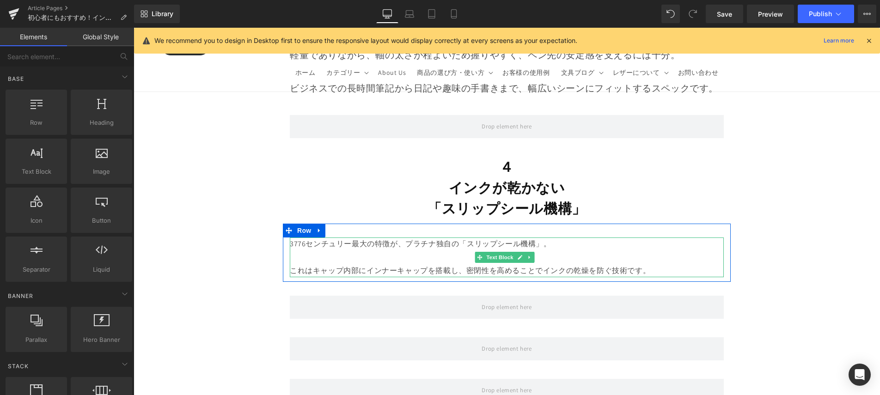
click at [669, 251] on p at bounding box center [507, 257] width 434 height 13
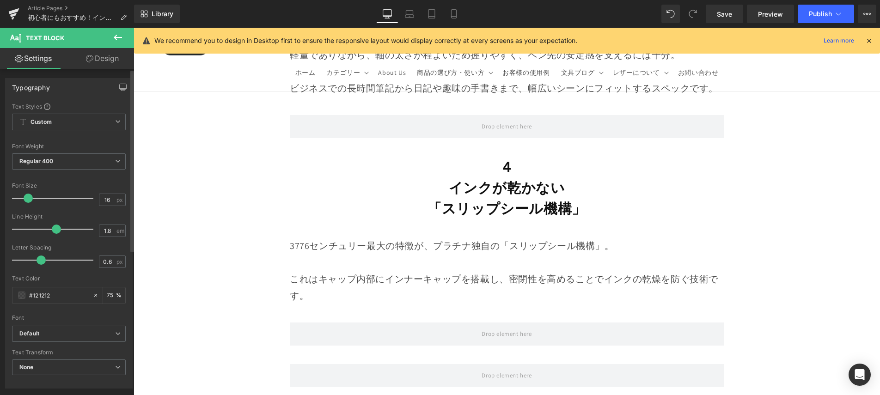
click at [26, 199] on span at bounding box center [28, 198] width 9 height 9
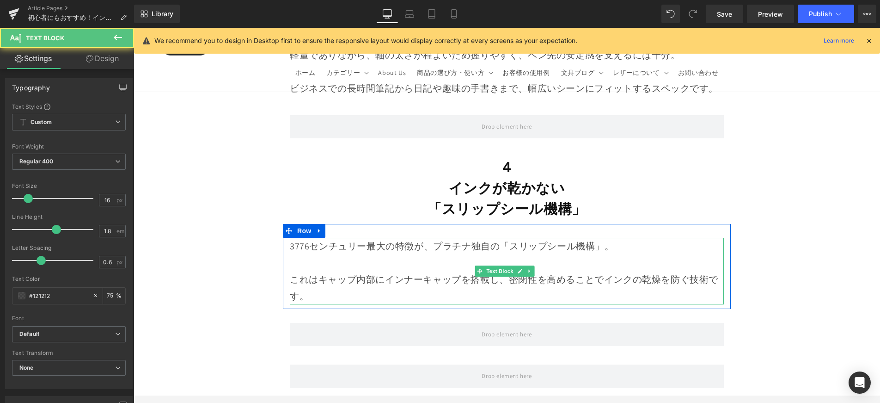
click at [449, 271] on p "これはキャップ内部にインナーキャップを搭載し、密閉性を高めることでインクの乾燥を防ぐ技術です。" at bounding box center [507, 287] width 434 height 33
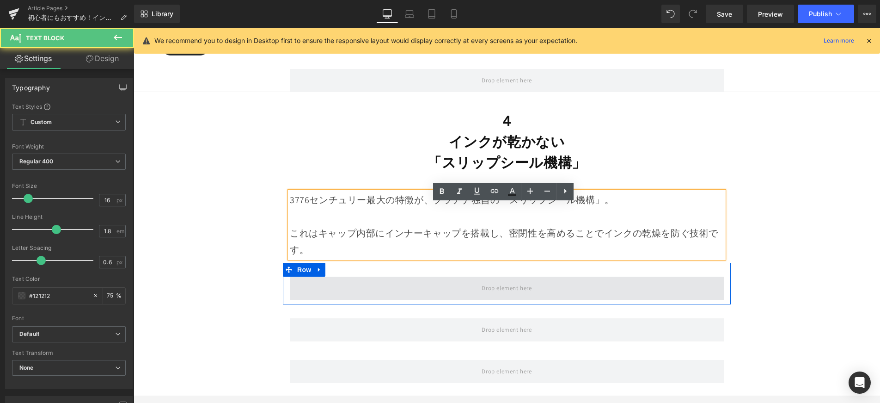
scroll to position [4865, 0]
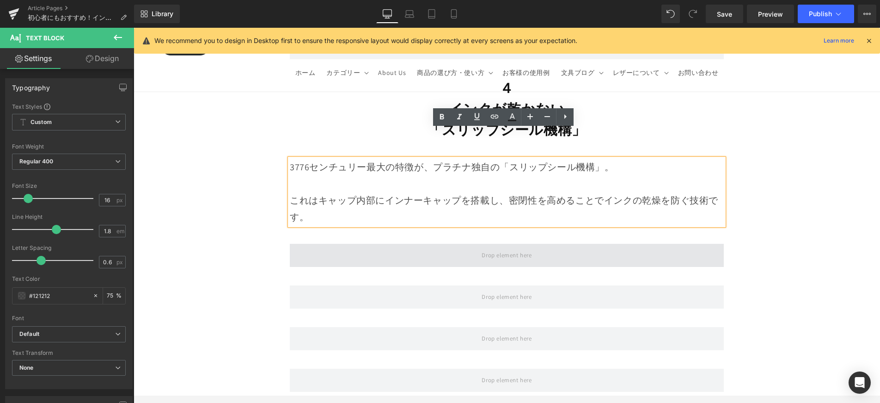
click at [446, 244] on span at bounding box center [507, 255] width 434 height 23
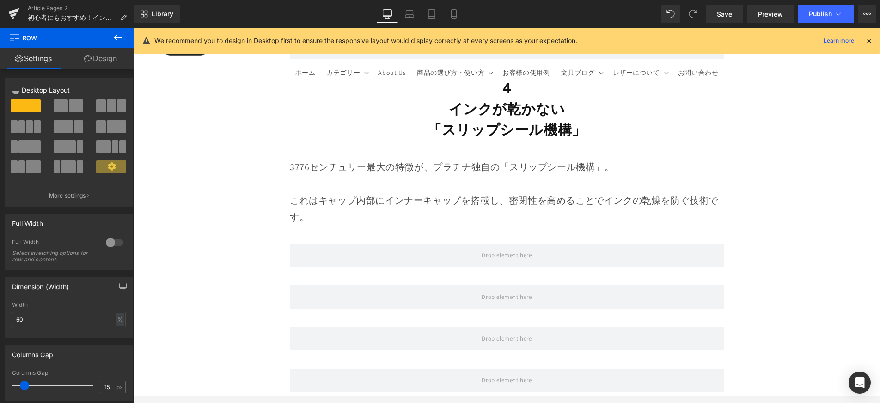
click at [120, 43] on icon at bounding box center [117, 37] width 11 height 11
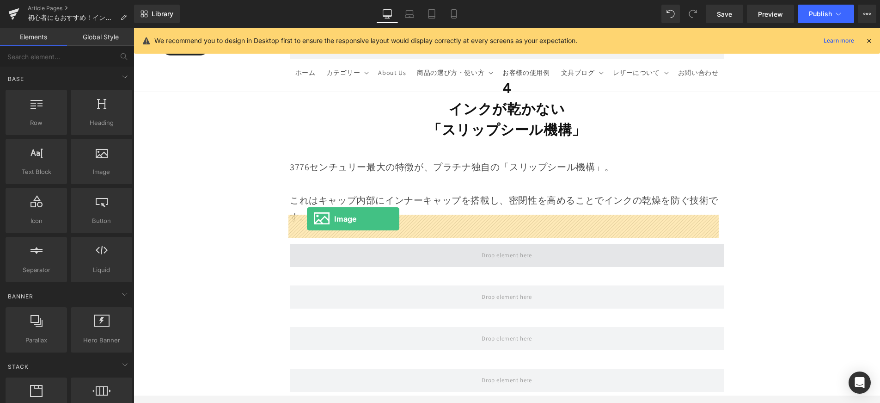
drag, startPoint x: 266, startPoint y: 213, endPoint x: 306, endPoint y: 219, distance: 40.2
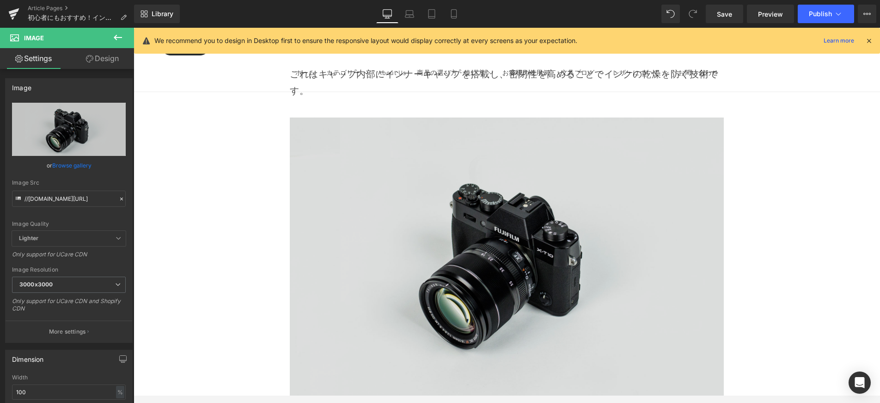
scroll to position [5038, 0]
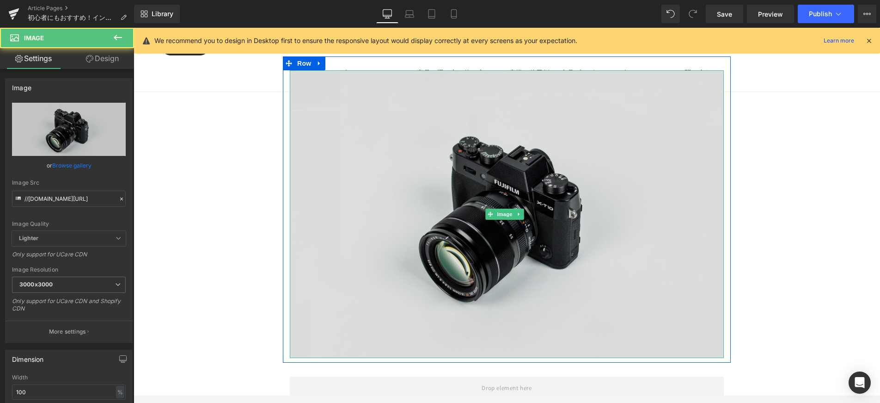
click at [482, 168] on img at bounding box center [507, 214] width 434 height 288
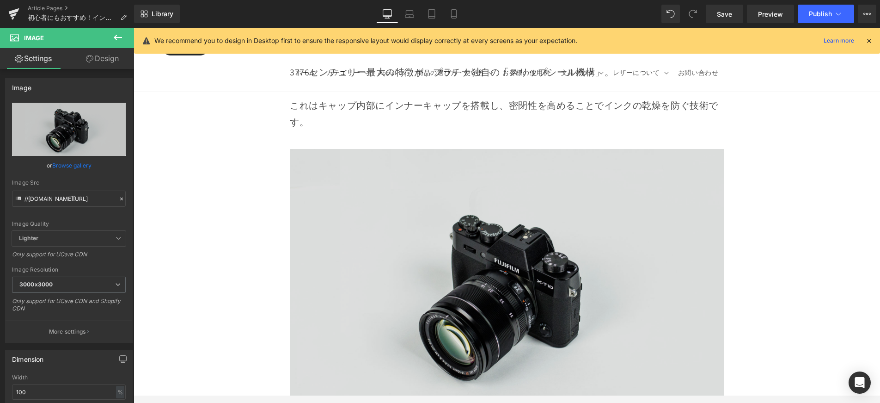
scroll to position [5198, 0]
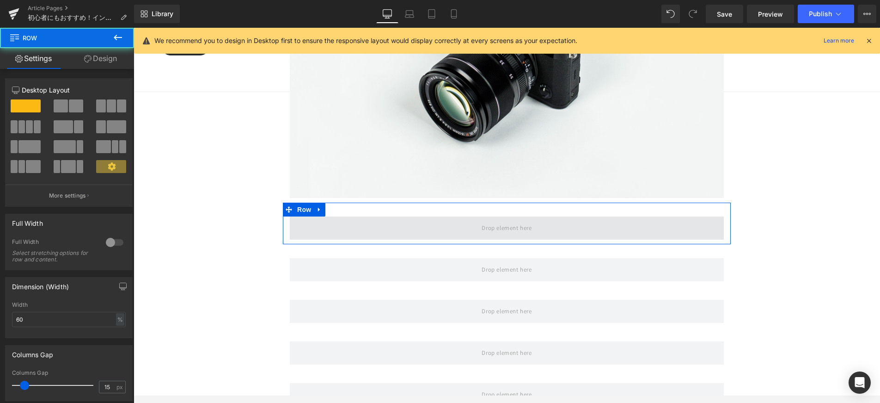
click at [492, 216] on span at bounding box center [507, 227] width 434 height 23
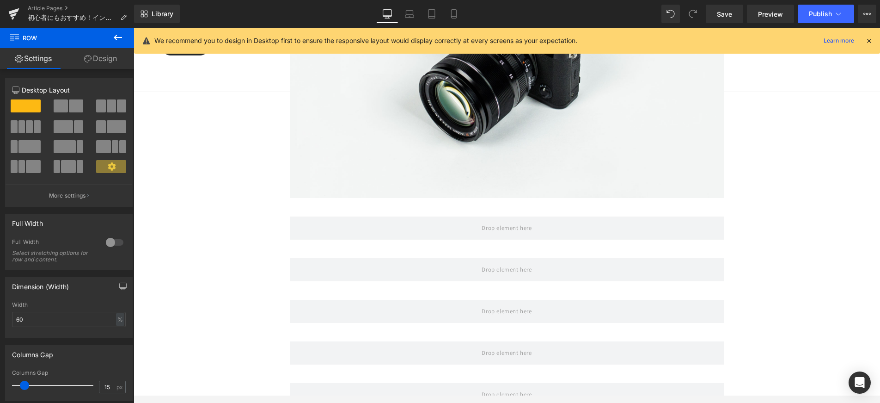
click at [118, 45] on button at bounding box center [118, 38] width 32 height 20
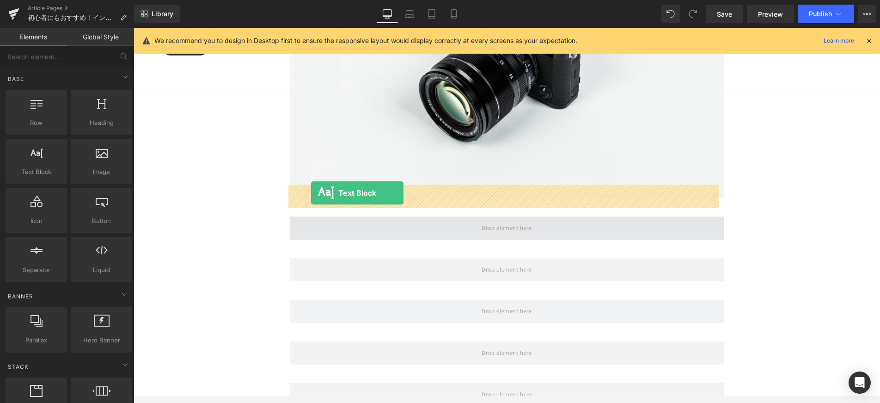
drag, startPoint x: 240, startPoint y: 196, endPoint x: 311, endPoint y: 192, distance: 71.3
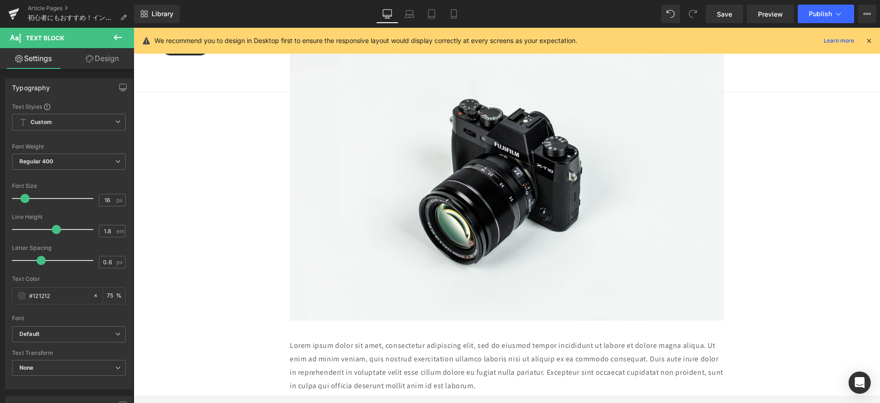
scroll to position [5188, 0]
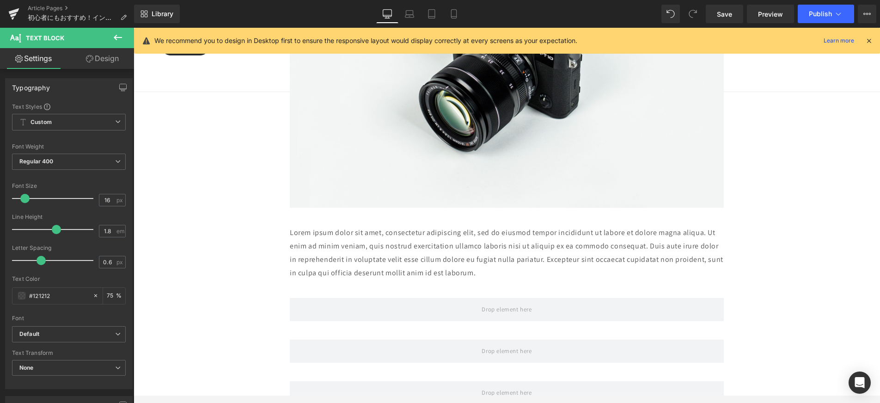
click at [504, 237] on p "Lorem ipsum dolor sit amet, consectetur adipiscing elit, sed do eiusmod tempor …" at bounding box center [507, 252] width 434 height 53
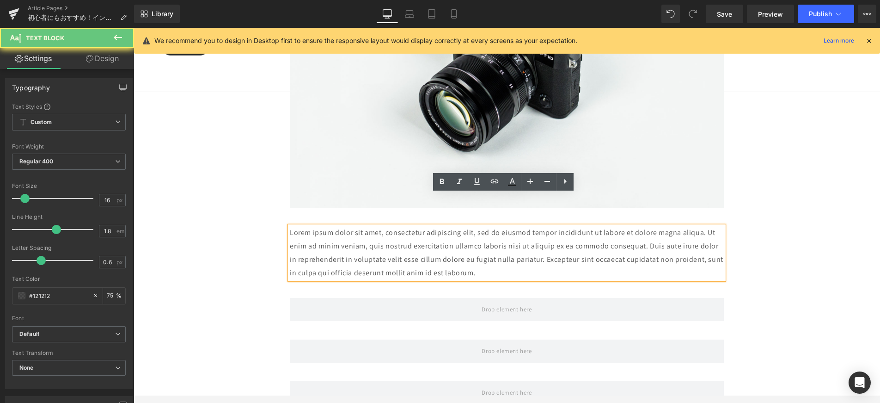
drag, startPoint x: 469, startPoint y: 233, endPoint x: 287, endPoint y: 199, distance: 185.2
click at [290, 226] on div "Lorem ipsum dolor sit amet, consectetur adipiscing elit, sed do eiusmod tempor …" at bounding box center [507, 252] width 434 height 53
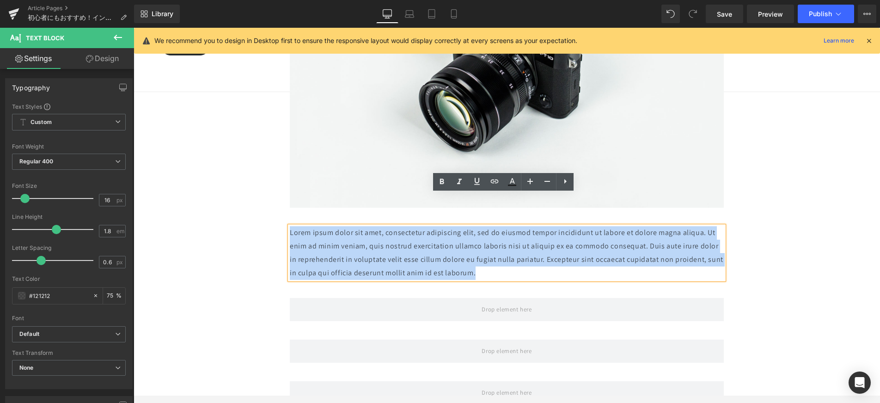
drag, startPoint x: 288, startPoint y: 201, endPoint x: 282, endPoint y: 196, distance: 7.5
click at [283, 226] on div "Lorem ipsum dolor sit amet, consectetur adipiscing elit, sed do eiusmod tempor …" at bounding box center [507, 252] width 448 height 53
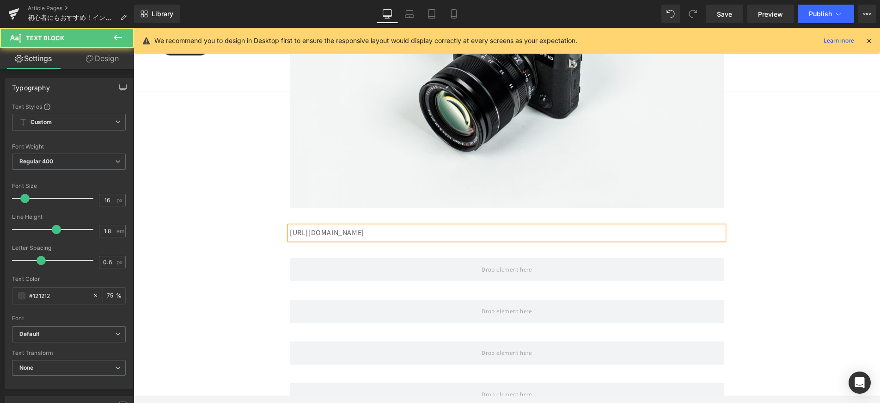
drag, startPoint x: 271, startPoint y: 211, endPoint x: 251, endPoint y: 196, distance: 25.1
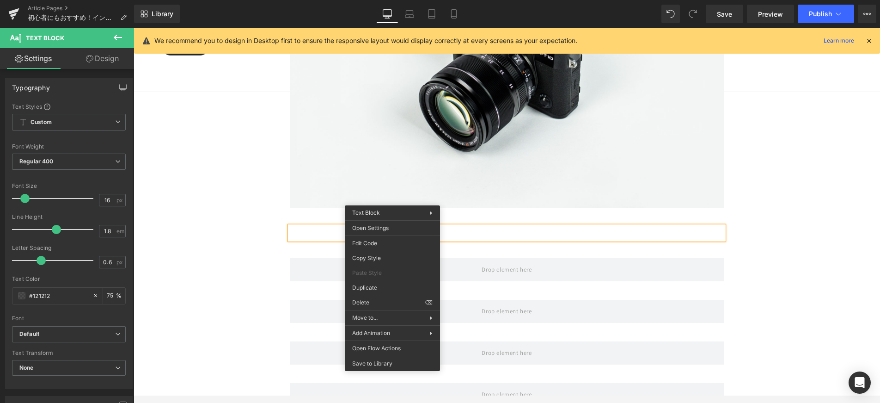
click at [312, 226] on p at bounding box center [507, 232] width 434 height 13
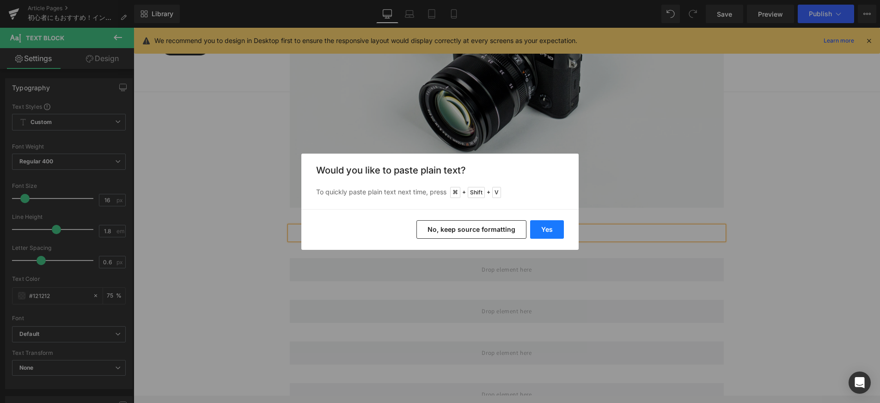
click at [547, 226] on button "Yes" at bounding box center [547, 229] width 34 height 18
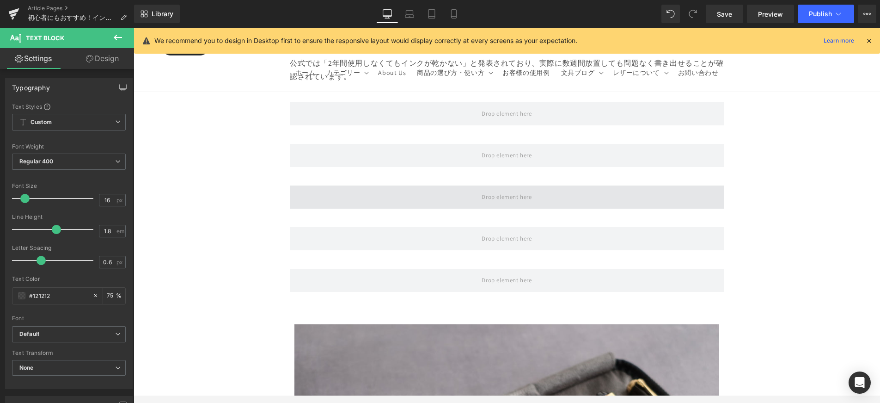
scroll to position [5166, 0]
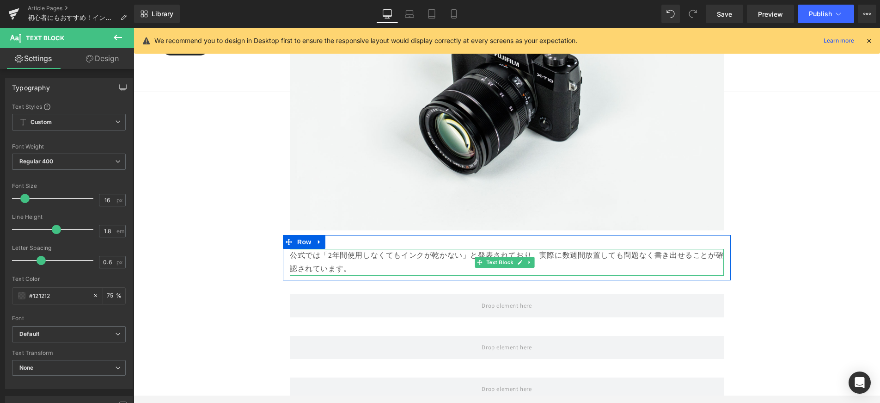
click at [445, 249] on p "公式では「2年間使用しなくてもインクが乾かない」と発表されており、実際に数週間放置しても問題なく書き出せることが確認されています。" at bounding box center [507, 262] width 434 height 27
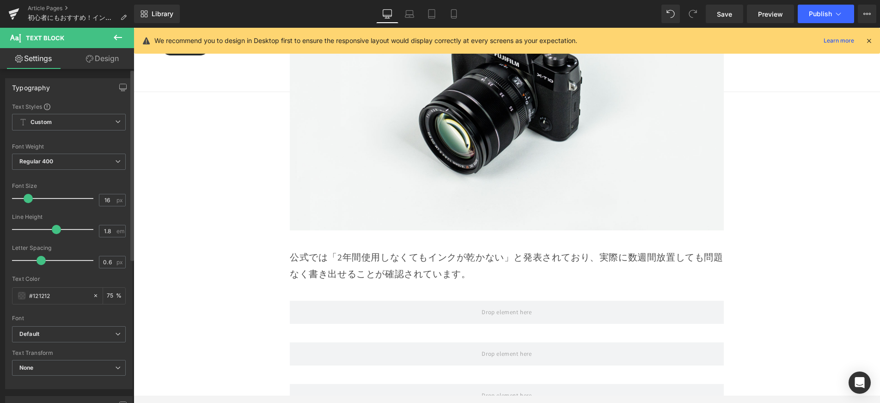
click at [26, 197] on span at bounding box center [28, 198] width 9 height 9
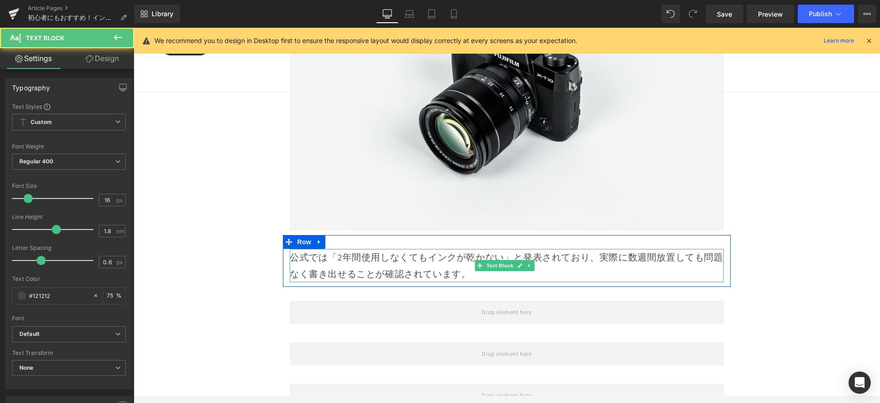
click at [654, 249] on p "公式では「2年間使用しなくてもインクが乾かない」と発表されており、実際に数週間放置しても問題なく書き出せることが確認されています。" at bounding box center [507, 265] width 434 height 33
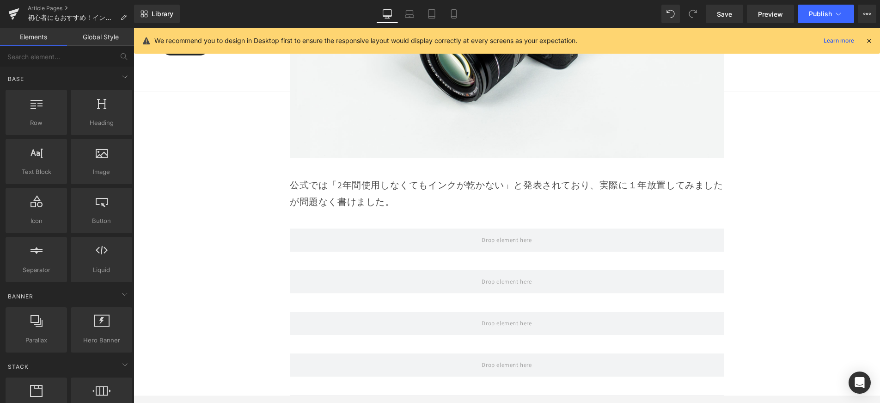
scroll to position [5249, 0]
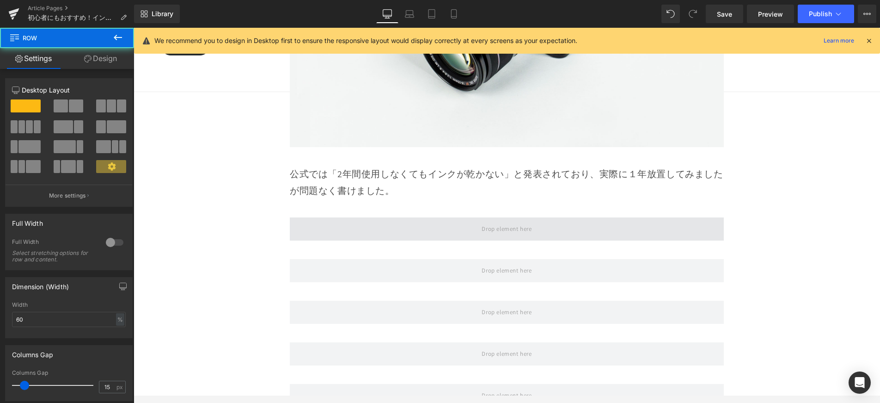
click at [603, 217] on span at bounding box center [507, 228] width 434 height 23
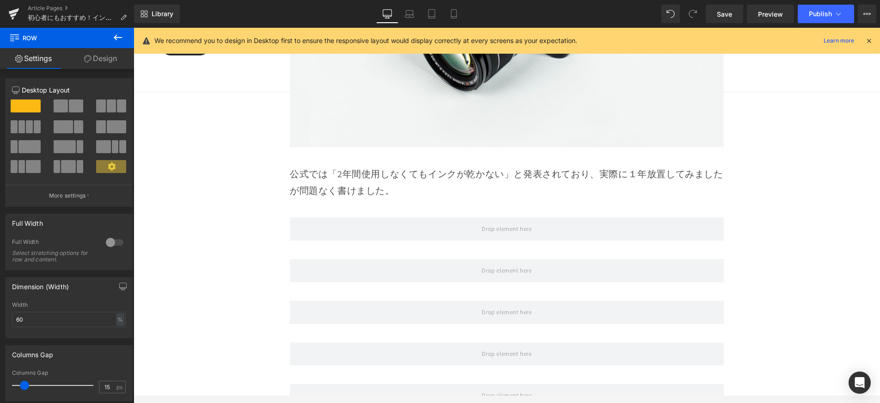
click at [118, 42] on icon at bounding box center [117, 37] width 11 height 11
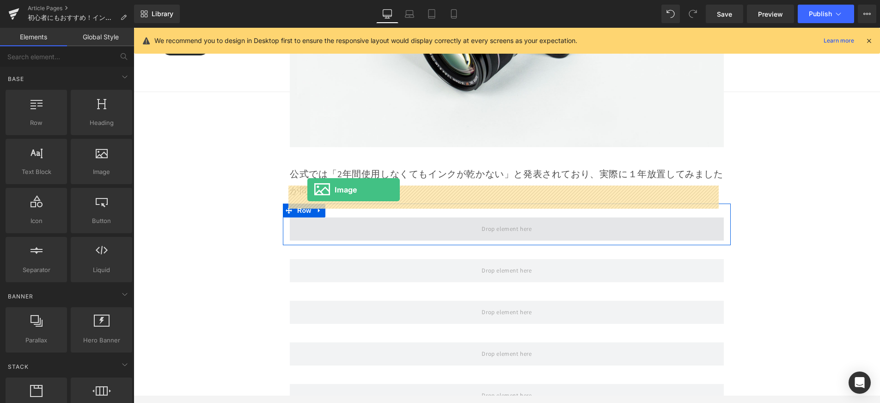
drag, startPoint x: 252, startPoint y: 196, endPoint x: 307, endPoint y: 189, distance: 55.4
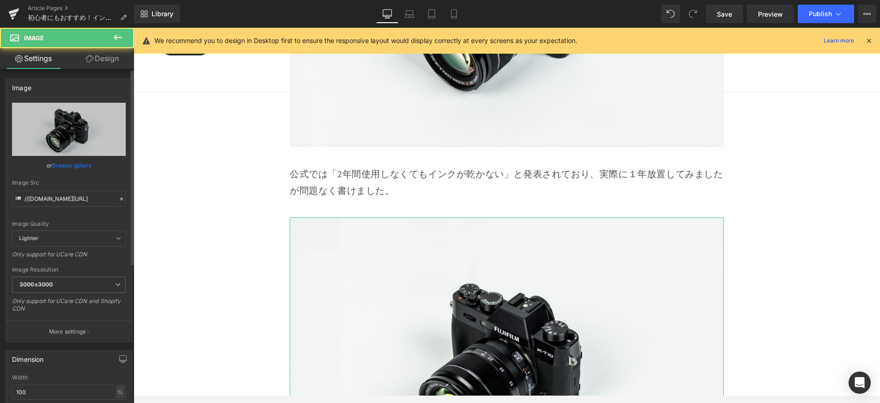
click at [84, 163] on link "Browse gallery" at bounding box center [71, 165] width 39 height 16
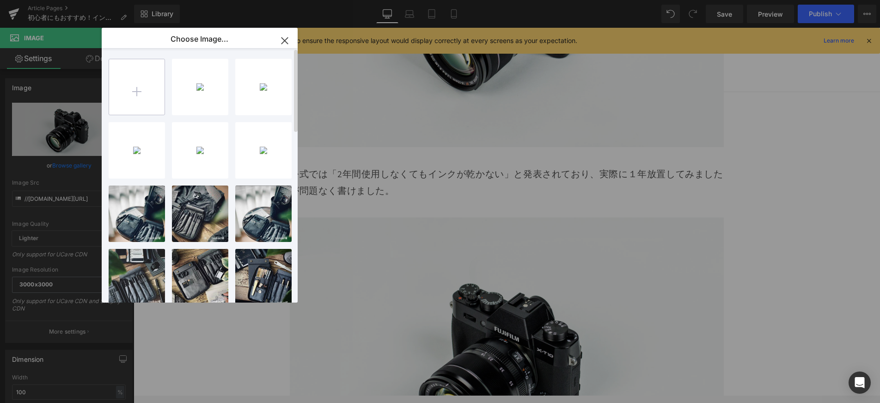
click at [132, 95] on input "file" at bounding box center [136, 86] width 55 height 55
type input "C:\fakepath\PNB-10000_33.jpg"
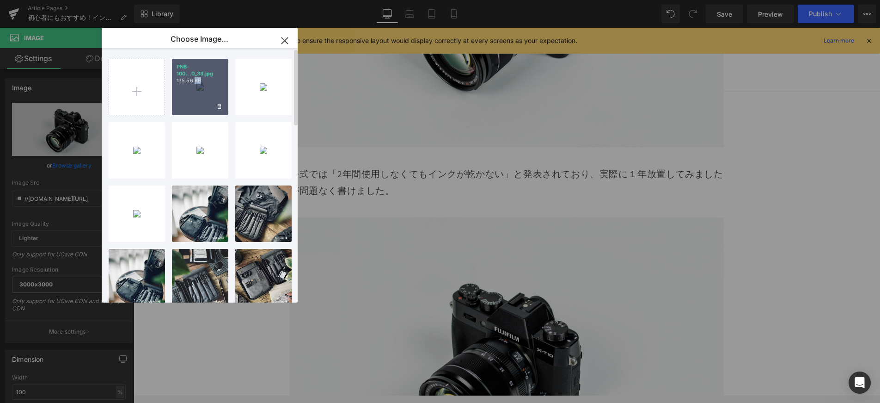
click at [198, 80] on p "135.56 KB" at bounding box center [200, 80] width 47 height 7
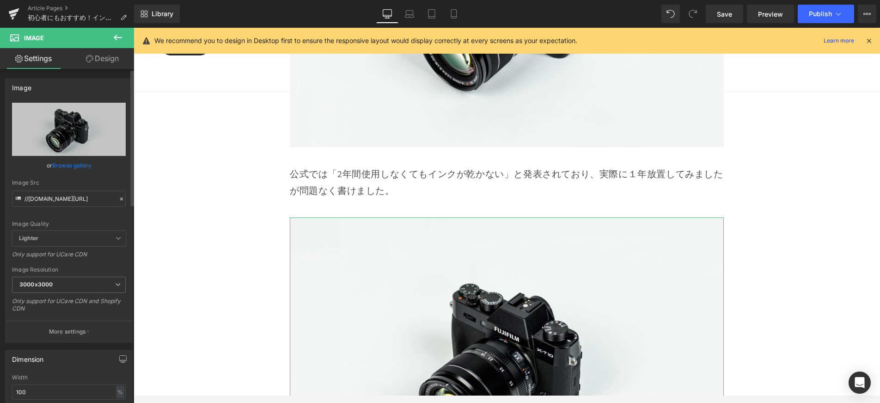
click at [73, 164] on link "Browse gallery" at bounding box center [71, 165] width 39 height 16
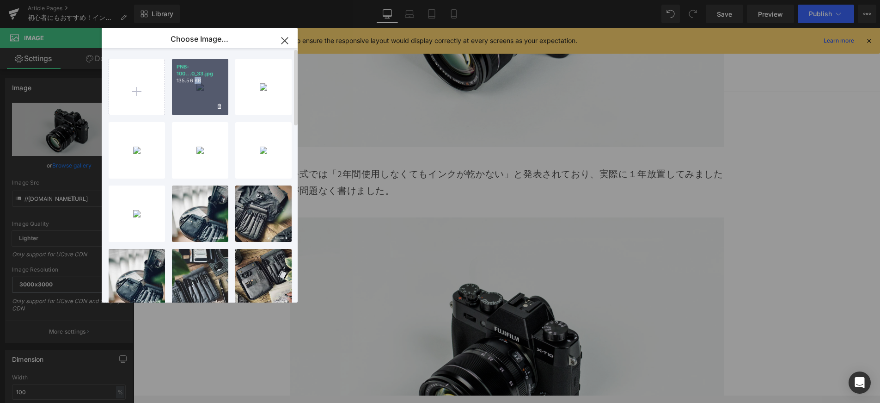
drag, startPoint x: 201, startPoint y: 98, endPoint x: 251, endPoint y: 163, distance: 81.7
click at [201, 98] on div "PNB-100...0_33.jpg 135.56 KB" at bounding box center [200, 87] width 56 height 56
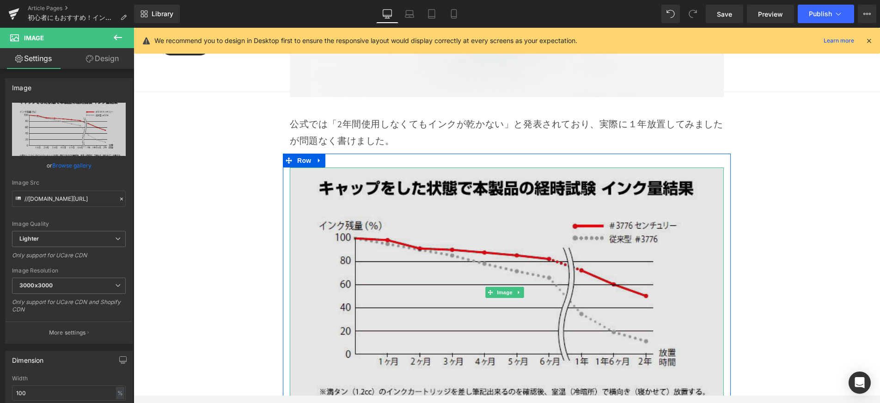
scroll to position [5324, 0]
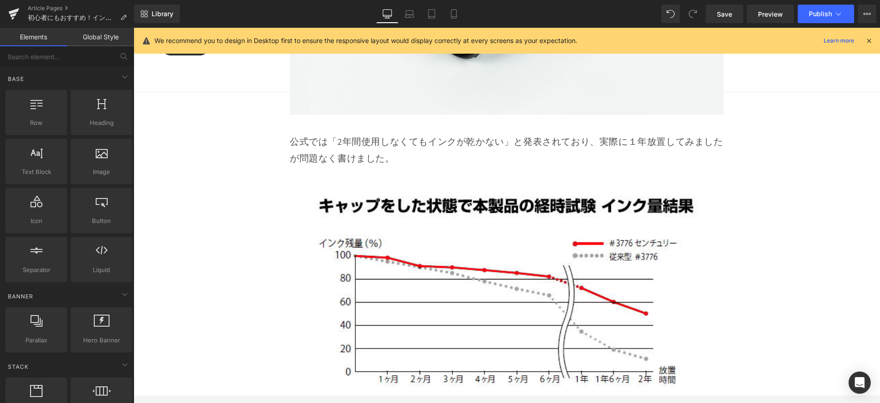
scroll to position [5275, 0]
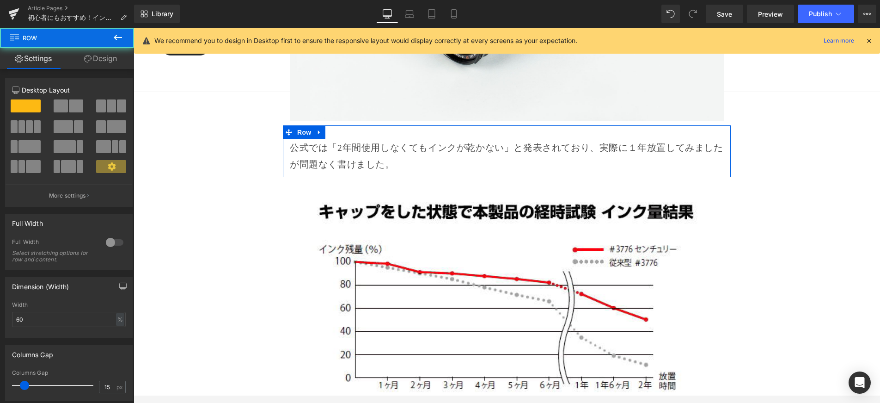
click at [557, 141] on div "公式では「2年間使用しなくてもインクが乾かない」と発表されており、実際に１年放置してみましたが問題なく書けました。 Text Block Row" at bounding box center [507, 151] width 448 height 52
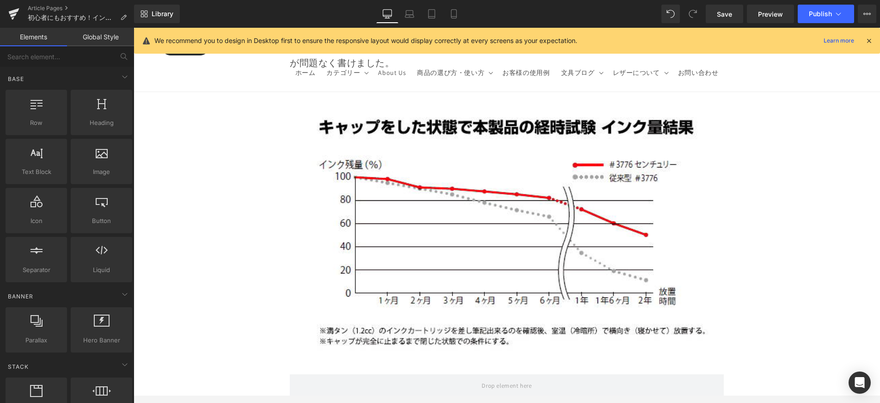
scroll to position [5462, 0]
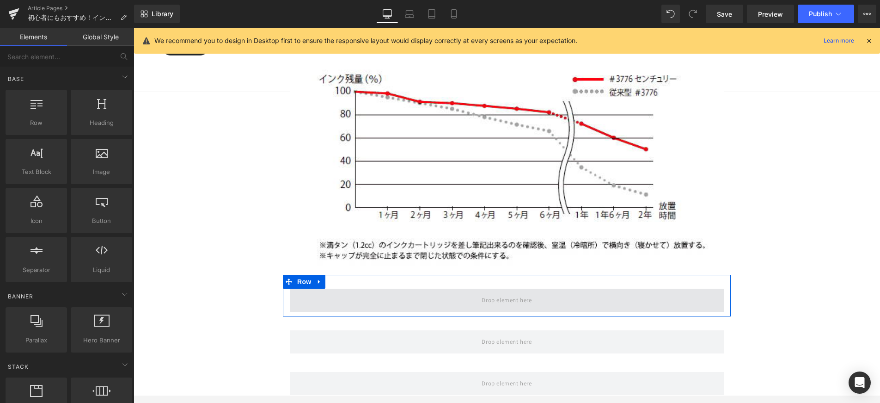
click at [547, 288] on span at bounding box center [507, 299] width 434 height 23
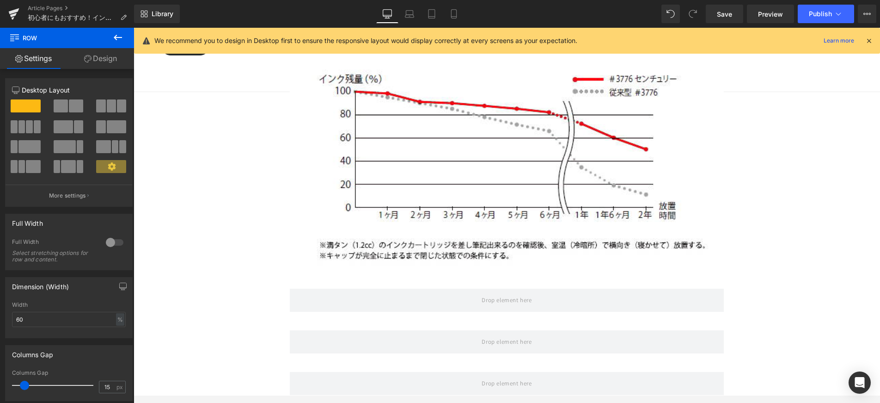
click at [127, 44] on button at bounding box center [118, 38] width 32 height 20
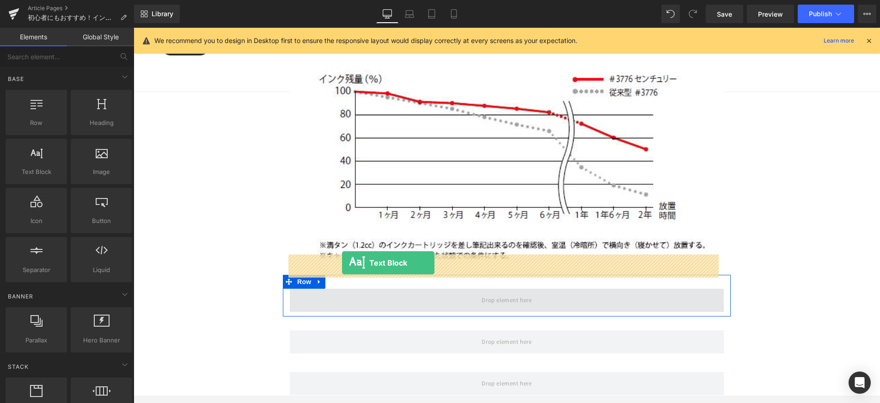
drag, startPoint x: 174, startPoint y: 204, endPoint x: 342, endPoint y: 263, distance: 177.3
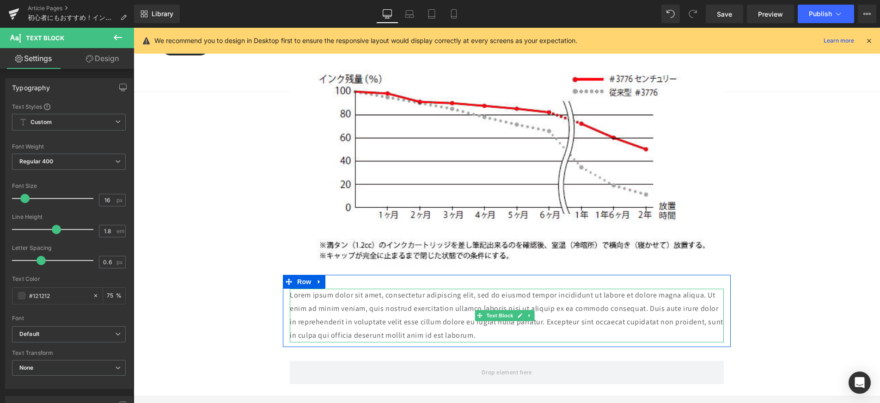
click at [480, 289] on p "Lorem ipsum dolor sit amet, consectetur adipiscing elit, sed do eiusmod tempor …" at bounding box center [507, 314] width 434 height 53
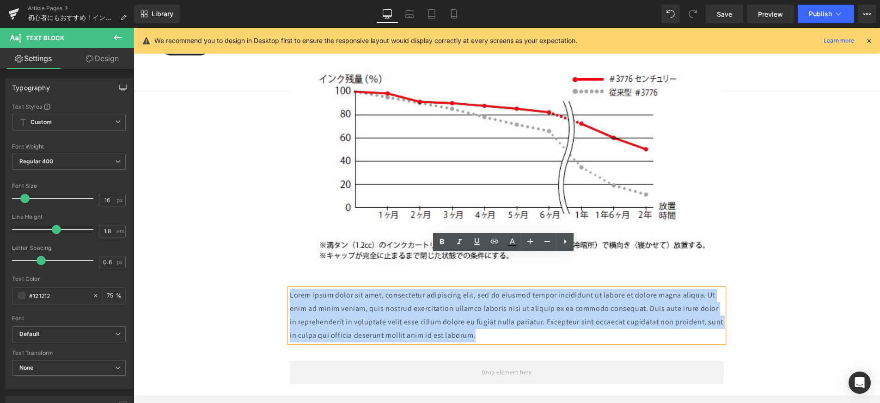
drag, startPoint x: 497, startPoint y: 299, endPoint x: 269, endPoint y: 247, distance: 234.1
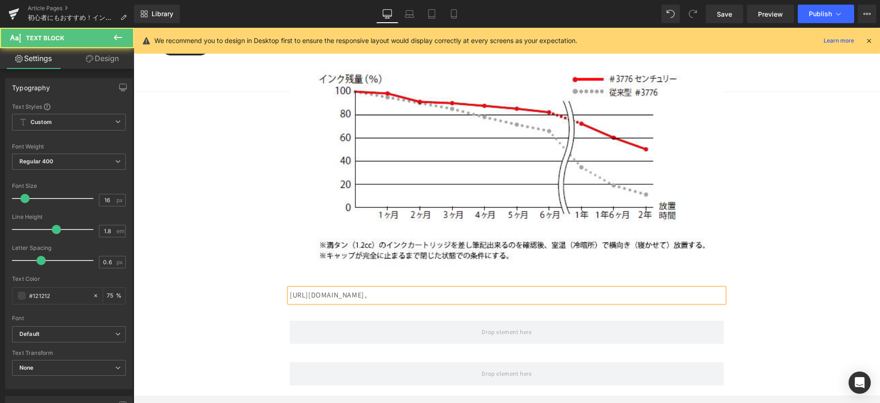
drag, startPoint x: 427, startPoint y: 262, endPoint x: 286, endPoint y: 265, distance: 140.6
click at [290, 288] on div "https://www.platinum-pen.co.jp/slipseal/より引用。" at bounding box center [507, 294] width 434 height 13
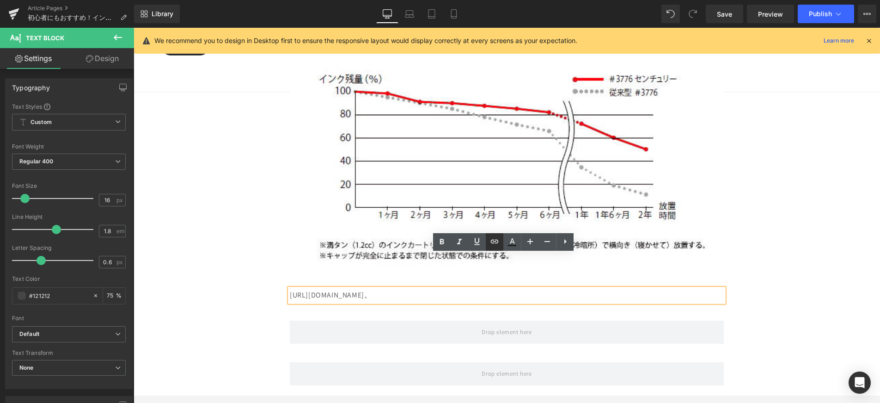
click at [496, 240] on icon at bounding box center [494, 241] width 11 height 11
click at [405, 277] on input "text" at bounding box center [383, 280] width 142 height 23
paste input "[URL][DOMAIN_NAME]"
type input "[URL][DOMAIN_NAME]"
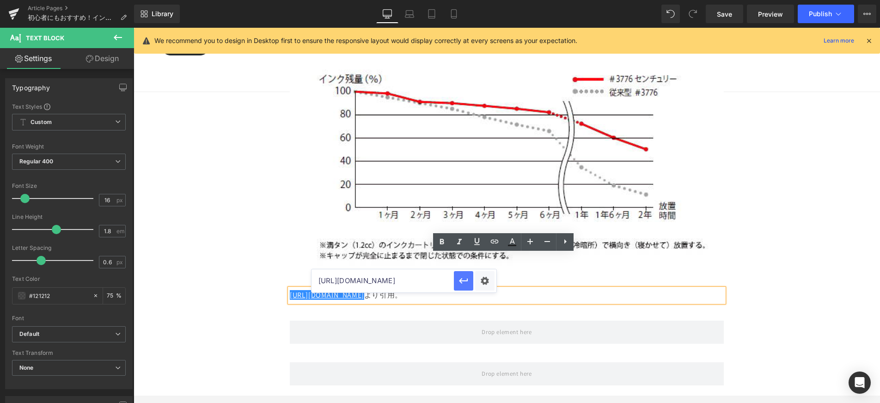
scroll to position [0, 0]
click at [463, 281] on icon "button" at bounding box center [463, 281] width 9 height 6
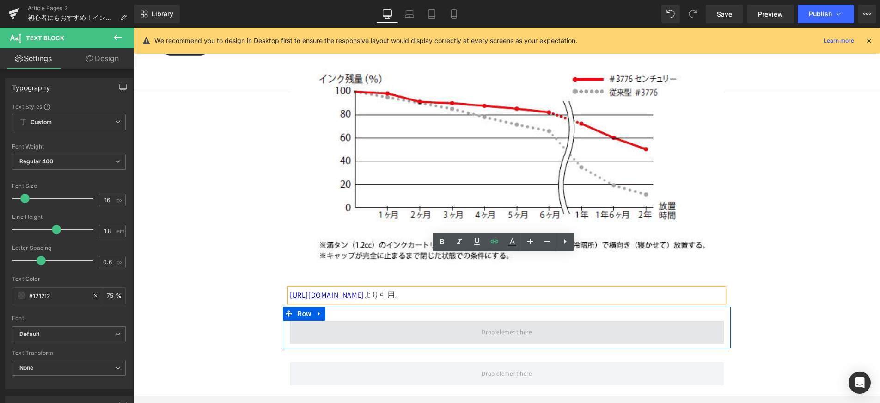
click at [481, 325] on span at bounding box center [506, 332] width 56 height 15
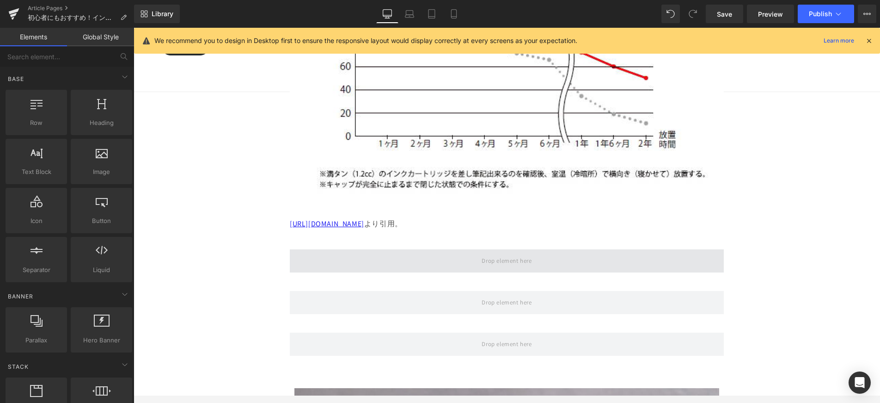
scroll to position [5539, 0]
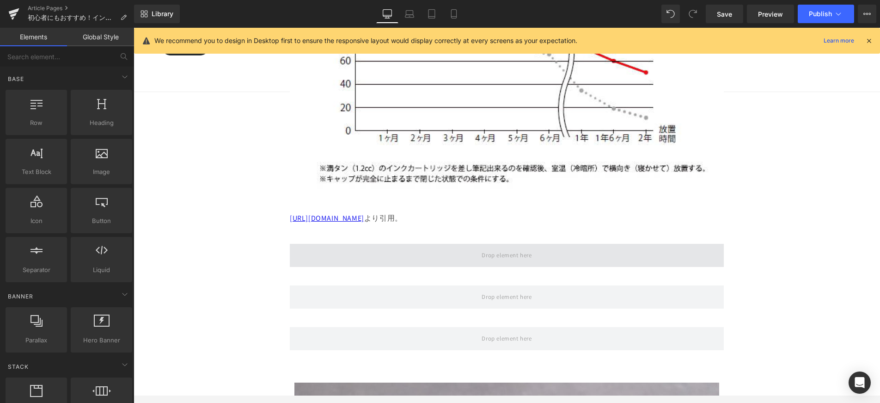
click at [465, 244] on span at bounding box center [507, 255] width 434 height 23
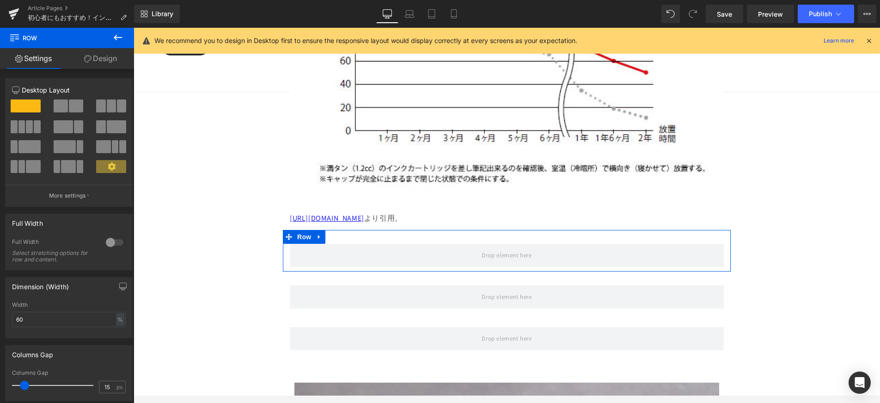
click at [122, 42] on icon at bounding box center [117, 37] width 11 height 11
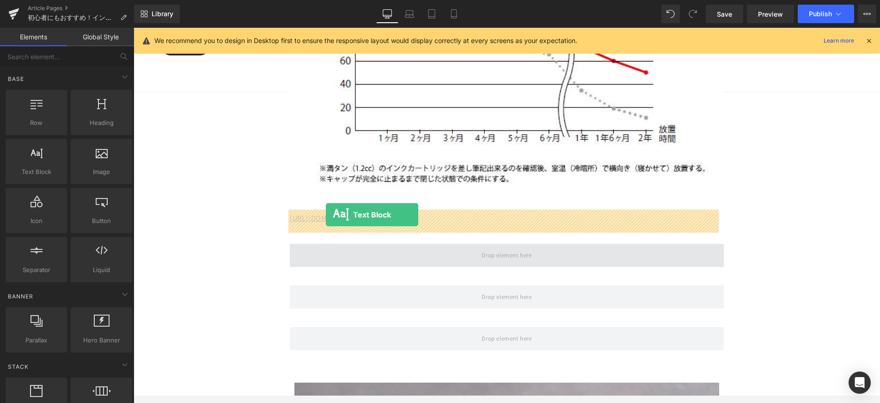
drag, startPoint x: 190, startPoint y: 210, endPoint x: 326, endPoint y: 214, distance: 136.9
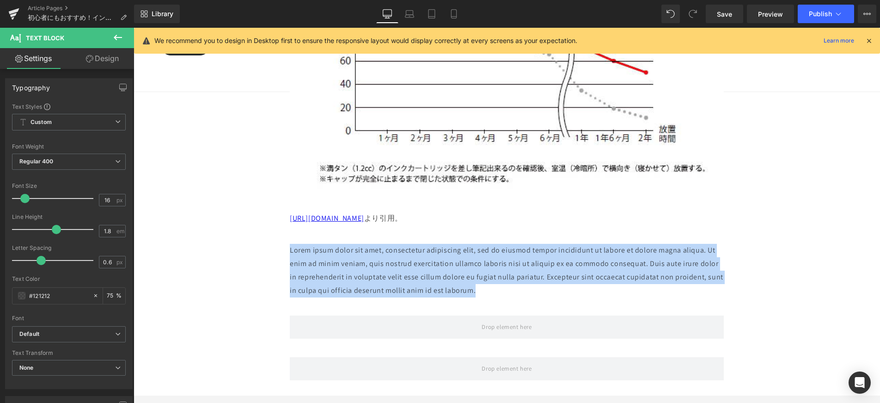
drag, startPoint x: 501, startPoint y: 251, endPoint x: 277, endPoint y: 214, distance: 226.3
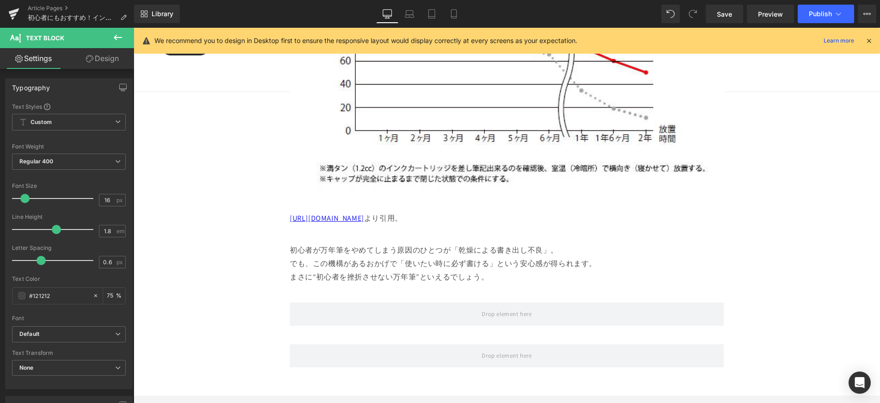
click at [634, 270] on p "まさに“初心者を挫折させない万年筆”といえるでしょう。" at bounding box center [507, 276] width 434 height 13
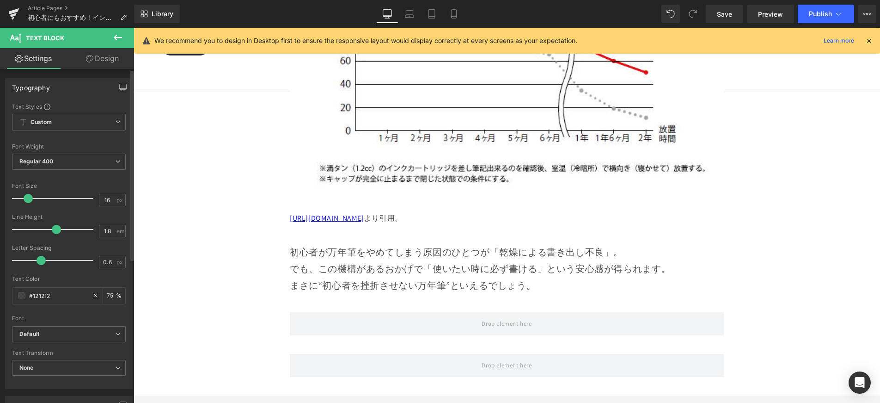
click at [29, 197] on span at bounding box center [28, 198] width 9 height 9
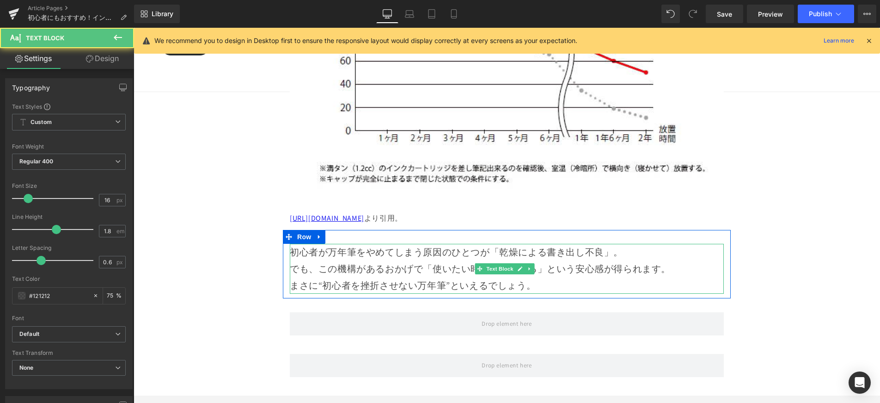
click at [635, 244] on p "初心者が万年筆をやめてしまう原因のひとつが「乾燥による書き出し不良」。 でも、この機構があるおかげで「使いたい時に必ず書ける」という安心感が得られます。" at bounding box center [507, 260] width 434 height 33
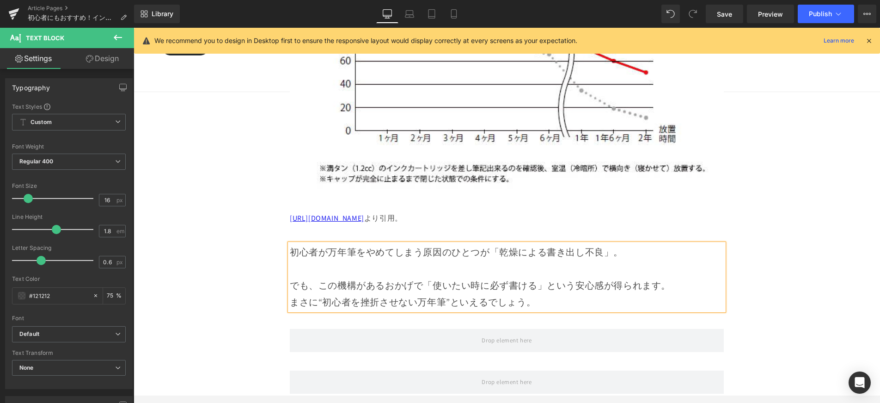
click at [675, 260] on p "でも、この機構があるおかげで「使いたい時に必ず書ける」という安心感が得られます。" at bounding box center [507, 276] width 434 height 33
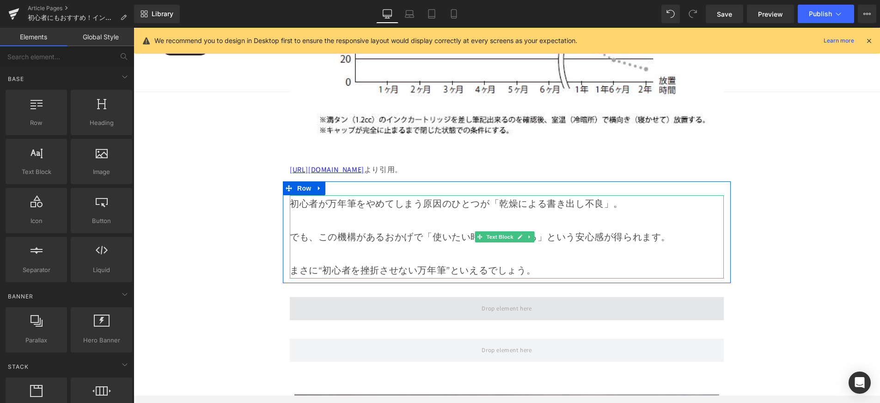
scroll to position [5609, 0]
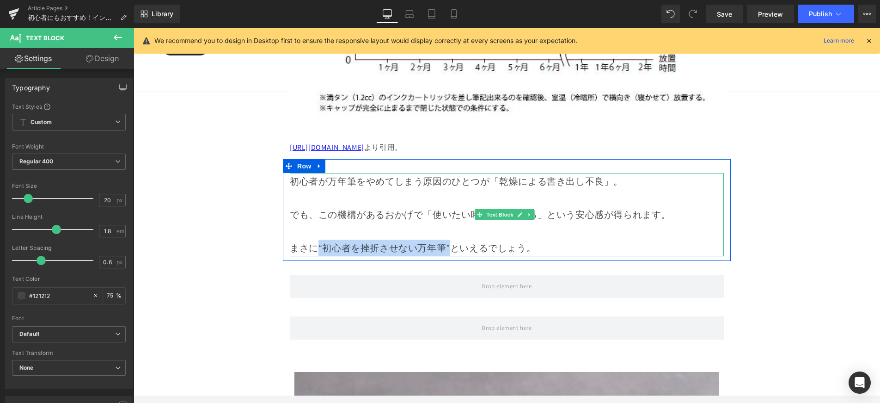
drag, startPoint x: 409, startPoint y: 212, endPoint x: 315, endPoint y: 213, distance: 93.8
click at [315, 239] on p "まさに“初心者を挫折させない万年筆”といえるでしょう。" at bounding box center [507, 247] width 434 height 17
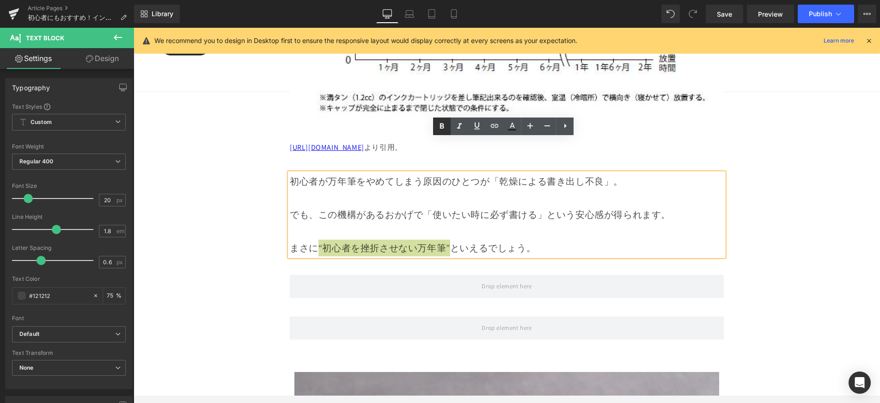
click at [441, 130] on icon at bounding box center [441, 126] width 11 height 11
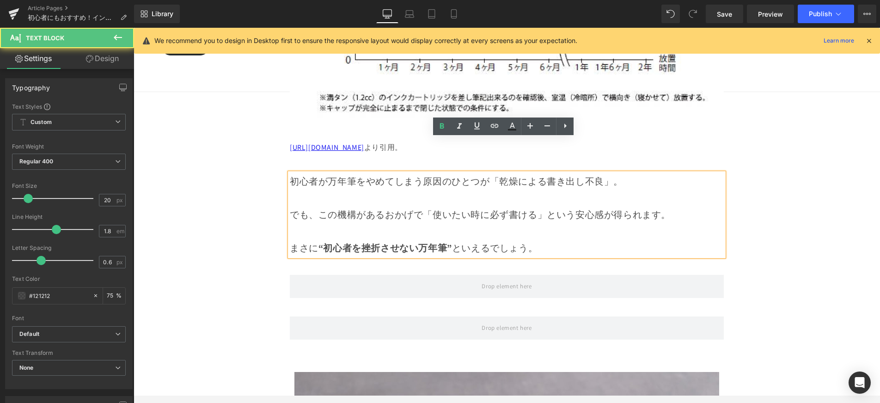
click at [353, 242] on strong "“初心者を挫折させない万年筆”" at bounding box center [385, 248] width 134 height 12
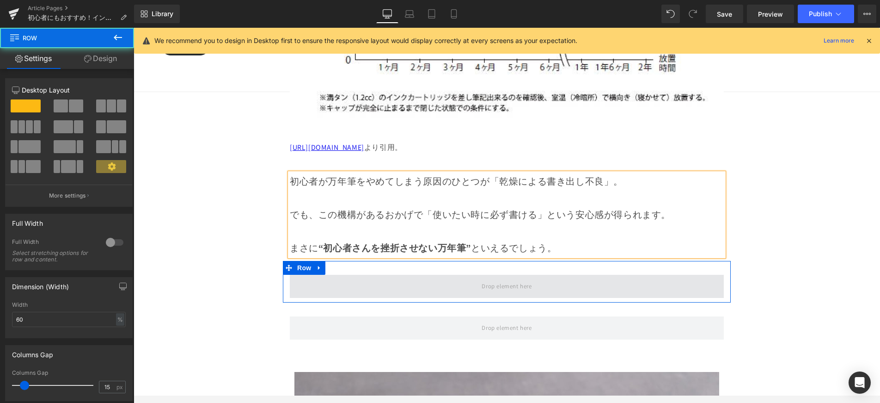
click at [692, 275] on span at bounding box center [507, 286] width 434 height 23
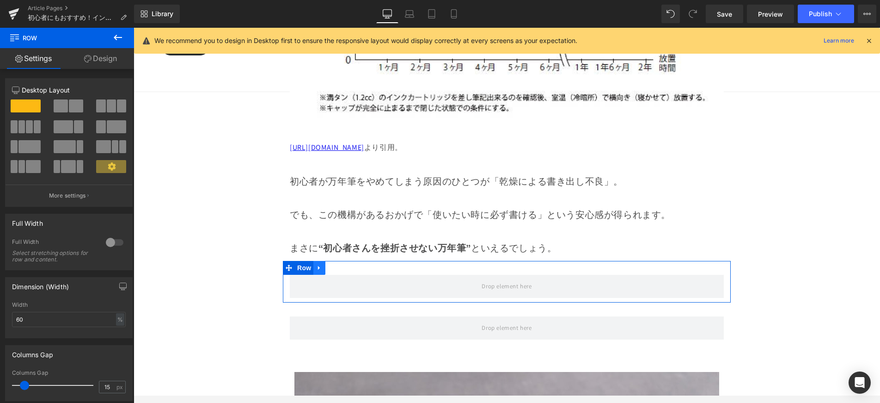
click at [316, 264] on icon at bounding box center [319, 267] width 6 height 7
click at [328, 264] on icon at bounding box center [331, 267] width 6 height 6
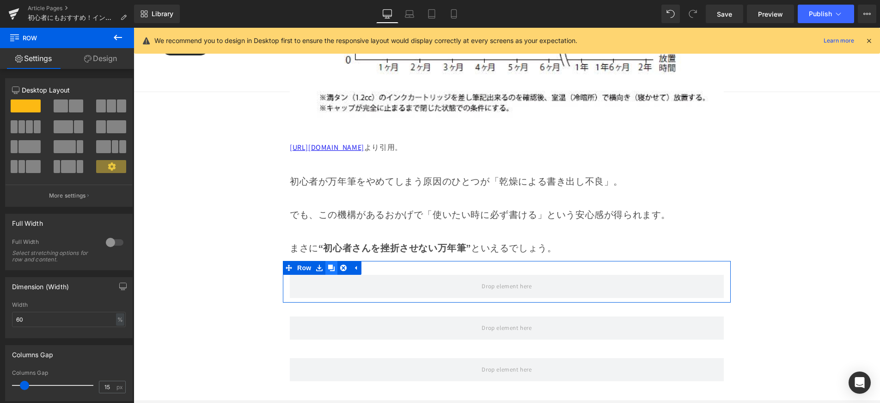
click at [328, 264] on icon at bounding box center [331, 267] width 6 height 6
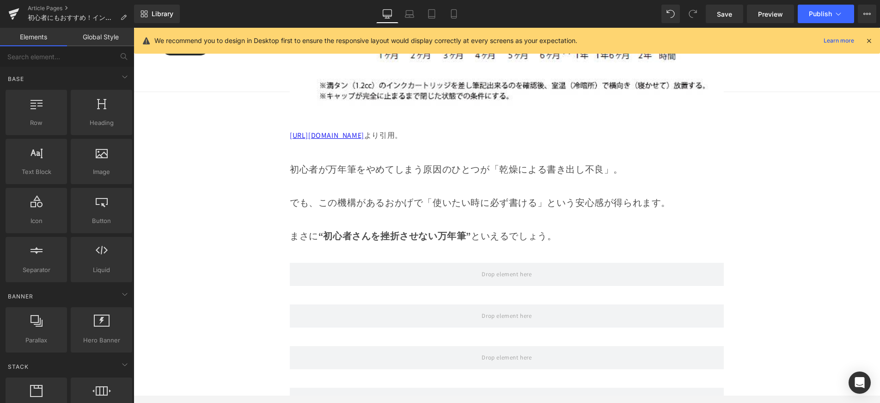
scroll to position [5622, 0]
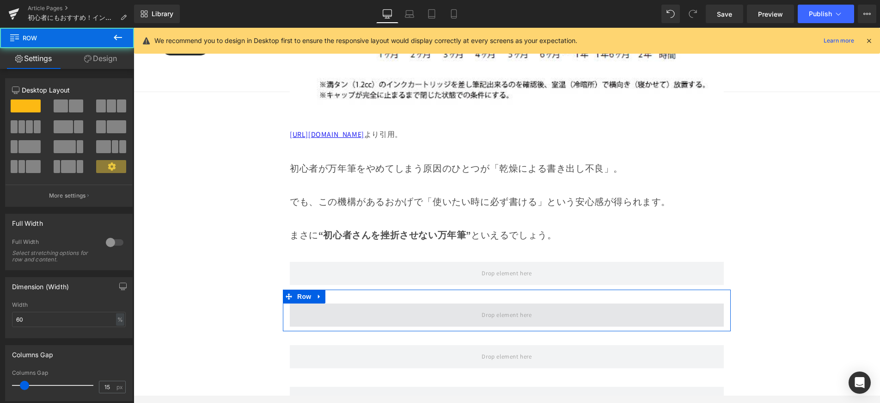
click at [444, 303] on span at bounding box center [507, 314] width 434 height 23
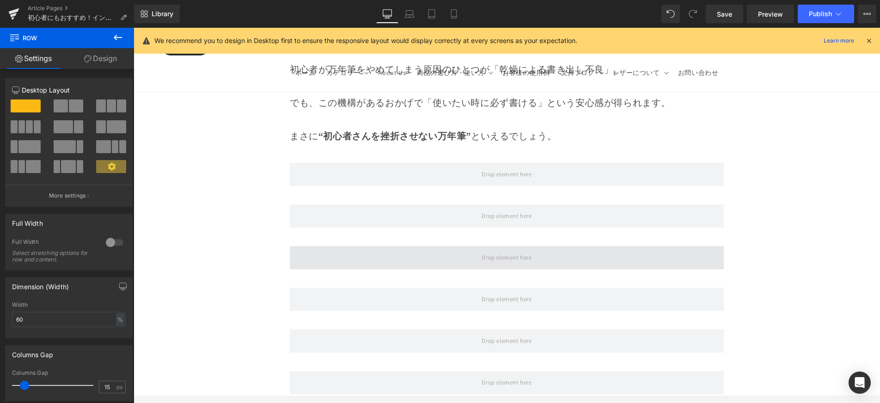
scroll to position [5733, 0]
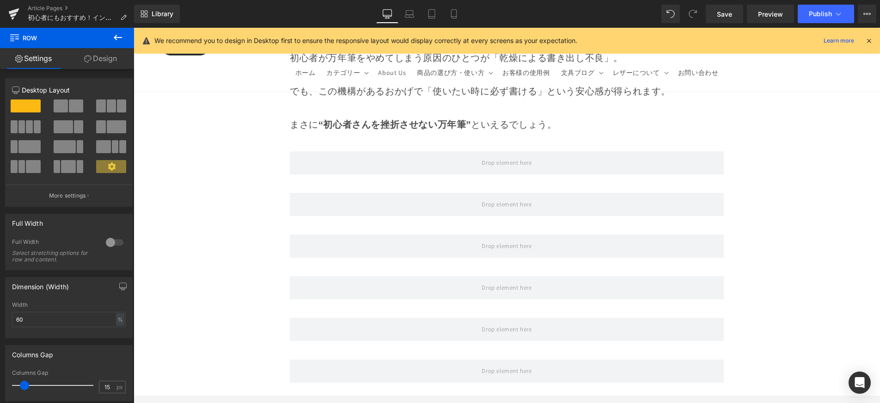
click at [447, 182] on div "Row" at bounding box center [507, 200] width 448 height 42
click at [123, 36] on icon at bounding box center [117, 37] width 11 height 11
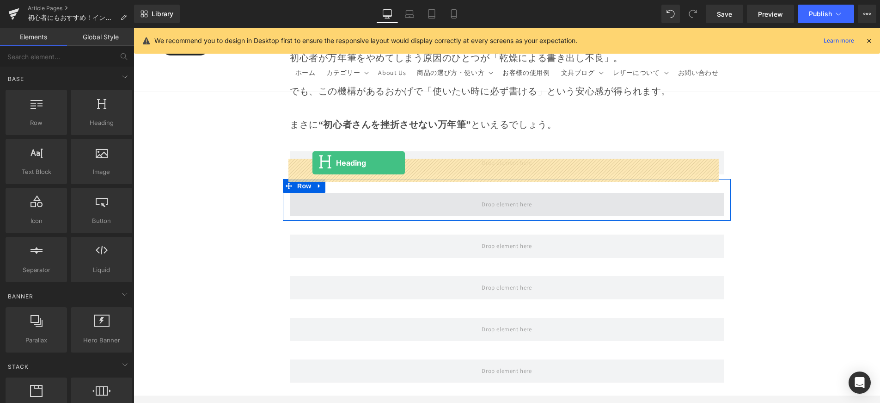
drag, startPoint x: 234, startPoint y: 146, endPoint x: 313, endPoint y: 163, distance: 81.2
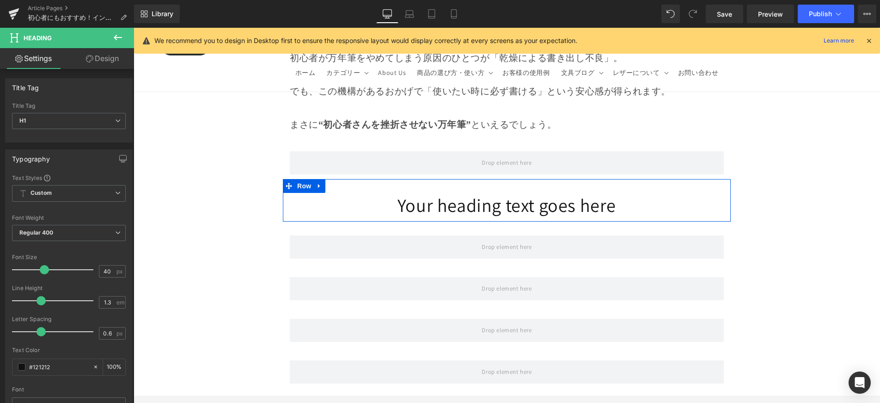
click at [469, 193] on div "Your heading text goes here Heading" at bounding box center [507, 205] width 434 height 24
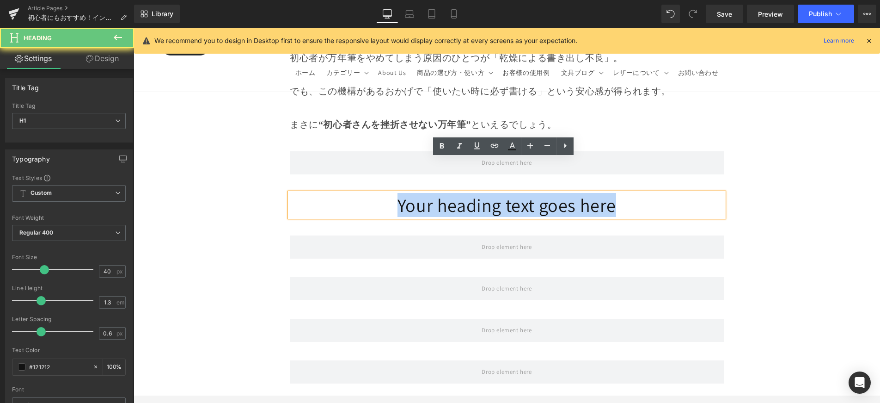
drag, startPoint x: 387, startPoint y: 172, endPoint x: 622, endPoint y: 165, distance: 234.9
click at [622, 193] on h1 "Your heading text goes here" at bounding box center [507, 205] width 434 height 24
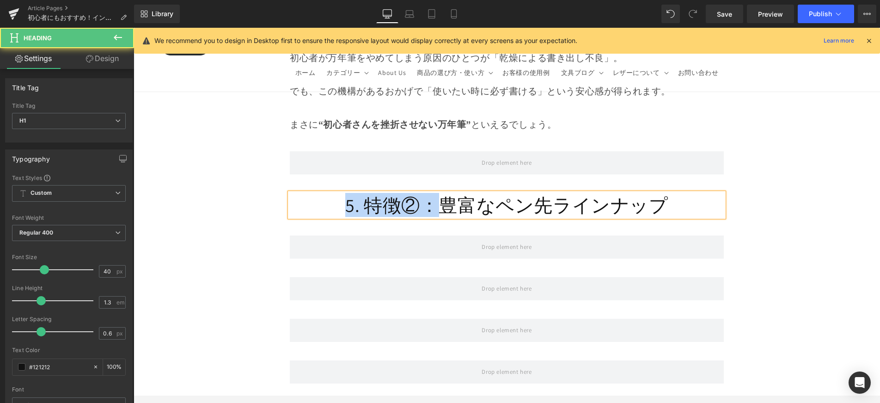
drag, startPoint x: 418, startPoint y: 171, endPoint x: 325, endPoint y: 173, distance: 93.8
click at [325, 193] on h1 "5. 特徴②：豊富なペン先ラインナップ" at bounding box center [507, 205] width 434 height 24
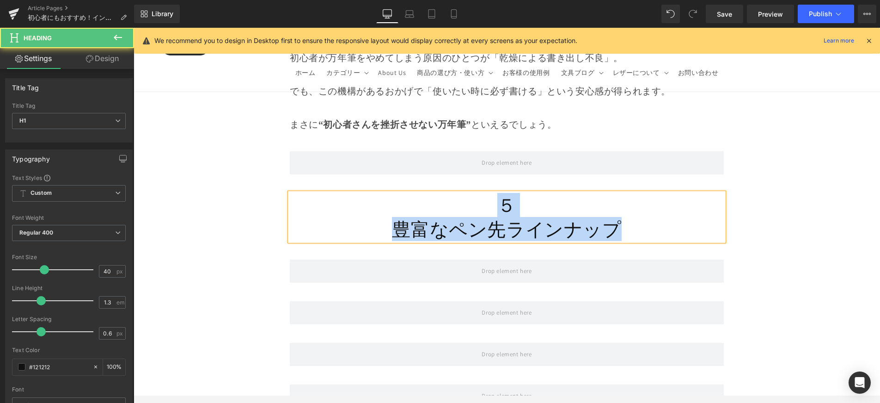
drag, startPoint x: 582, startPoint y: 189, endPoint x: 617, endPoint y: 189, distance: 34.2
click at [634, 193] on div "５ 豊富なペン先ラインナップ" at bounding box center [507, 217] width 434 height 48
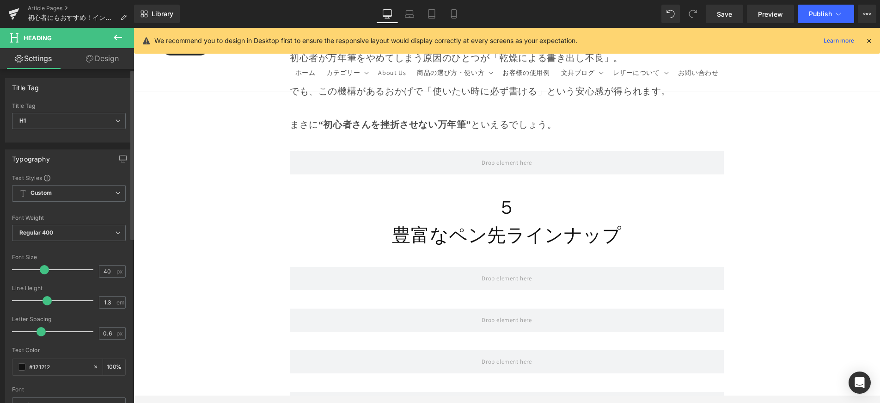
drag, startPoint x: 39, startPoint y: 302, endPoint x: 45, endPoint y: 303, distance: 6.1
click at [45, 303] on span at bounding box center [47, 300] width 9 height 9
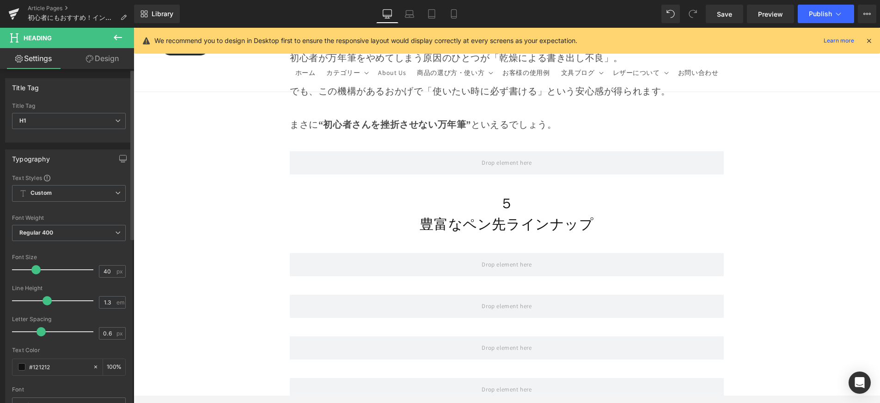
drag, startPoint x: 40, startPoint y: 267, endPoint x: 33, endPoint y: 271, distance: 8.1
click at [33, 271] on span at bounding box center [35, 269] width 9 height 9
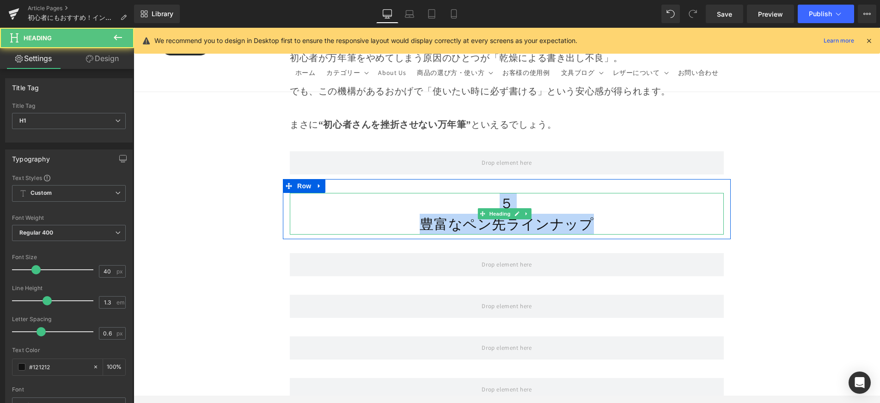
drag, startPoint x: 491, startPoint y: 163, endPoint x: 637, endPoint y: 178, distance: 146.5
click at [601, 193] on div "５ 豊富なペン先ラインナップ" at bounding box center [507, 214] width 434 height 42
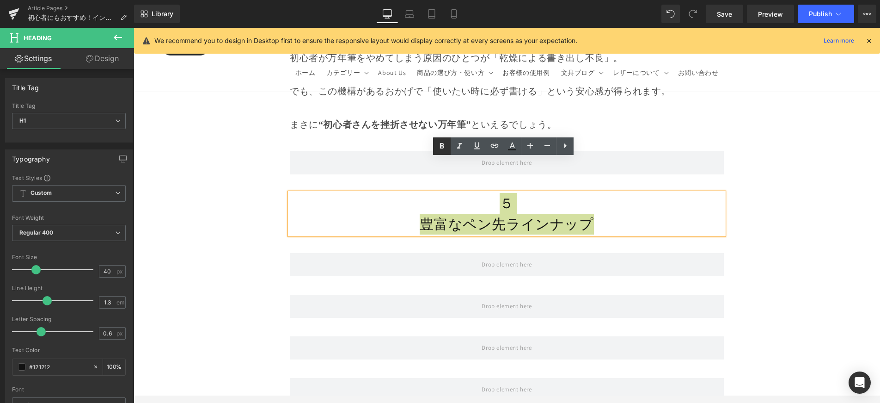
click at [446, 147] on icon at bounding box center [441, 146] width 11 height 11
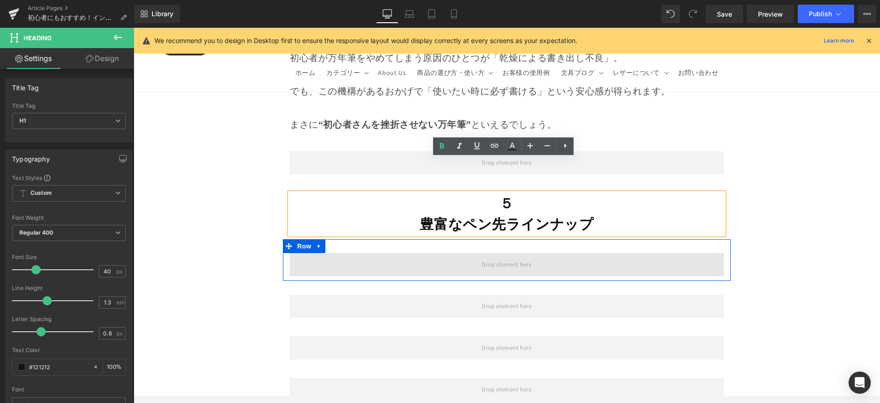
click at [438, 253] on span at bounding box center [507, 264] width 434 height 23
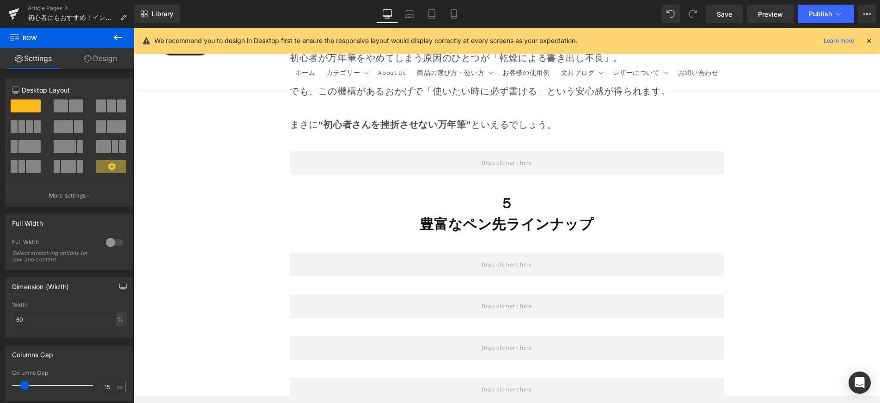
click at [129, 43] on button at bounding box center [118, 38] width 32 height 20
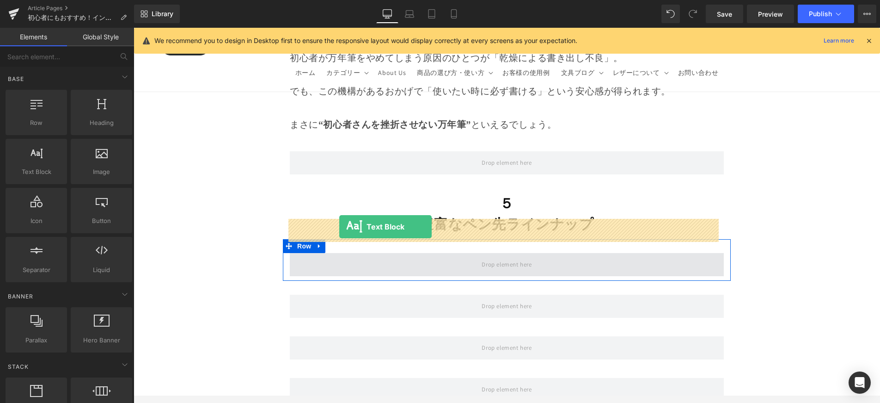
drag, startPoint x: 193, startPoint y: 198, endPoint x: 340, endPoint y: 227, distance: 149.3
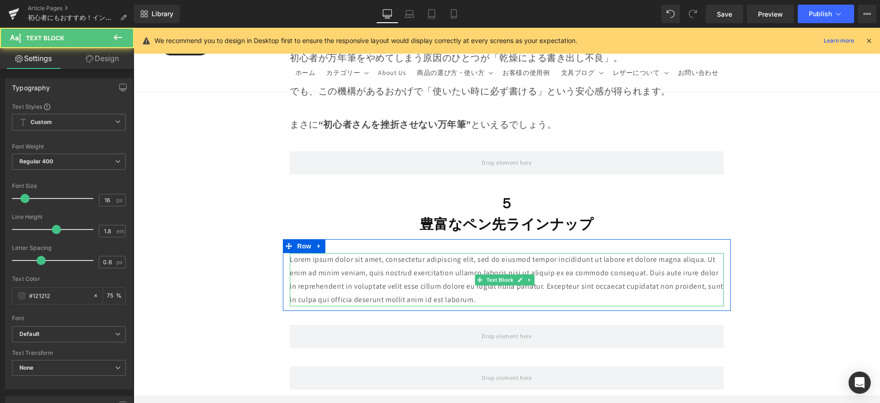
click at [456, 263] on p "Lorem ipsum dolor sit amet, consectetur adipiscing elit, sed do eiusmod tempor …" at bounding box center [507, 279] width 434 height 53
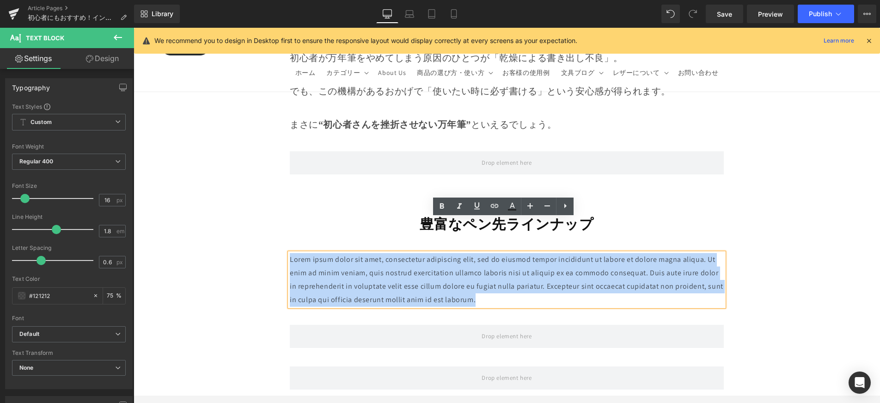
drag, startPoint x: 499, startPoint y: 268, endPoint x: 247, endPoint y: 225, distance: 255.6
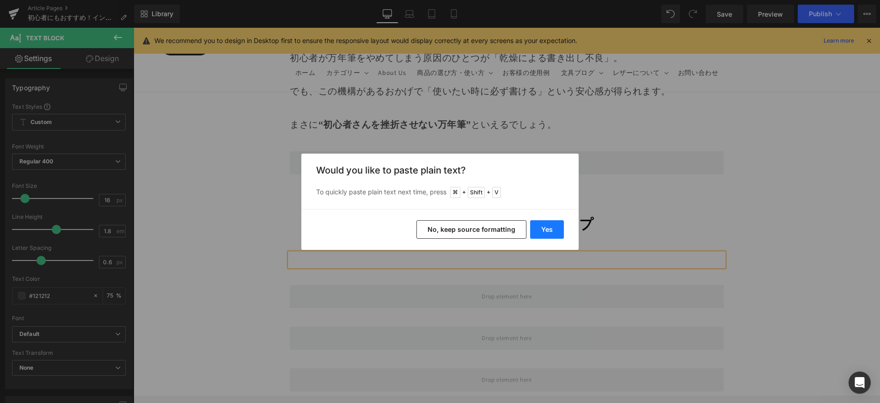
click at [546, 231] on button "Yes" at bounding box center [547, 229] width 34 height 18
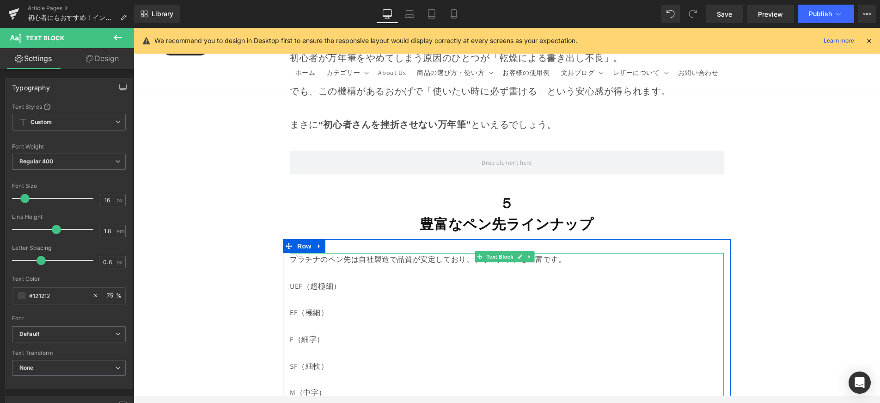
click at [455, 293] on p at bounding box center [507, 299] width 434 height 13
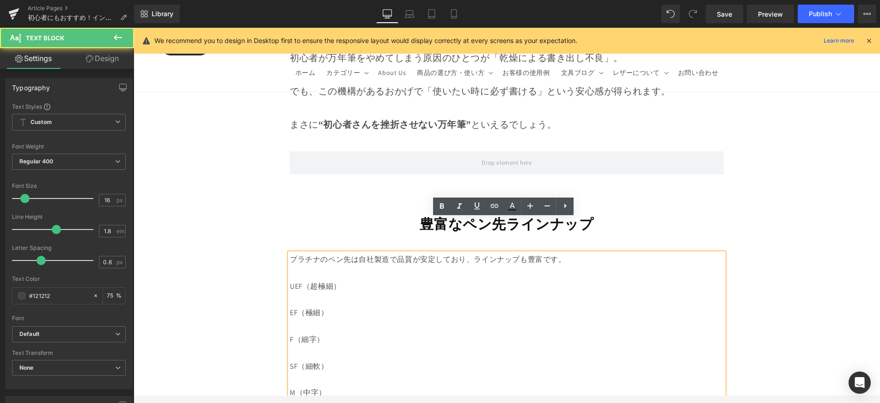
click at [339, 266] on p at bounding box center [507, 272] width 434 height 13
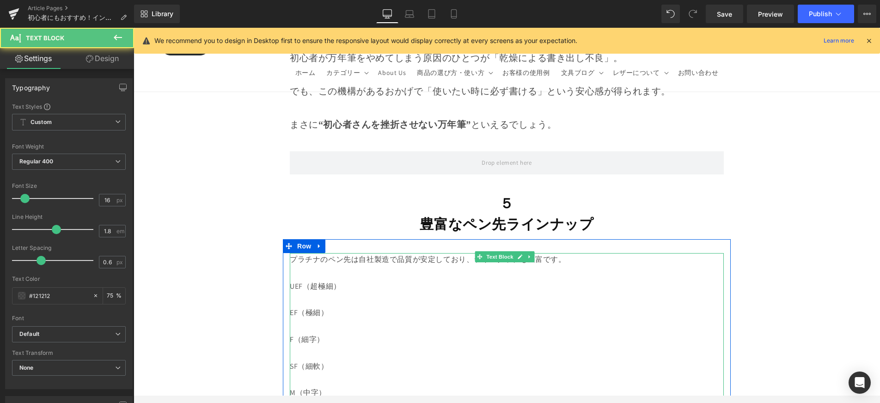
click at [651, 280] on p "UEF（超極細）" at bounding box center [507, 286] width 434 height 13
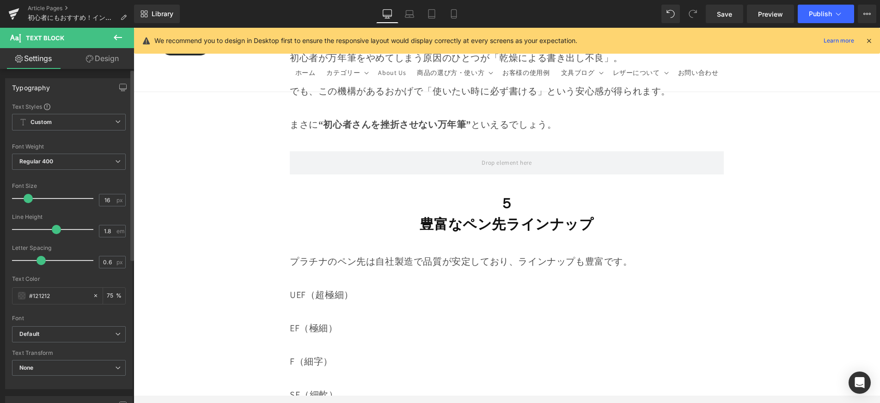
click at [24, 199] on span at bounding box center [28, 198] width 9 height 9
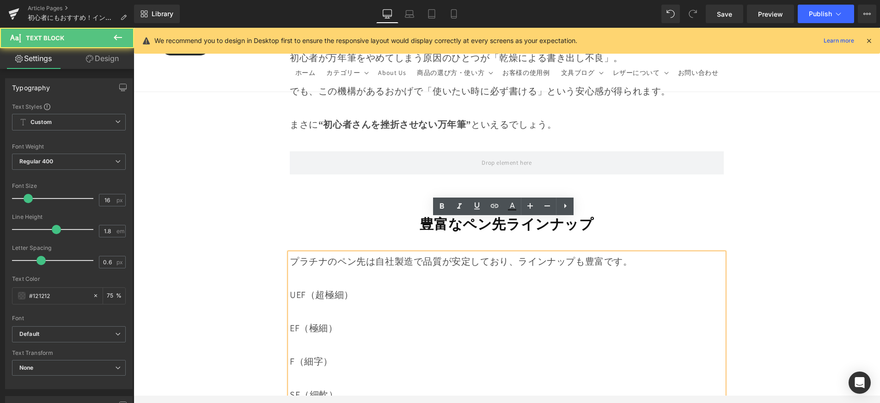
click at [296, 286] on p "UEF（超極細）" at bounding box center [507, 294] width 434 height 17
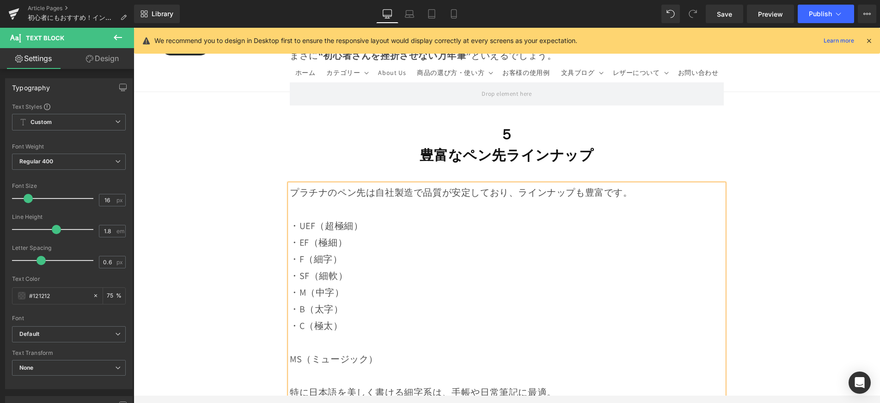
scroll to position [5807, 0]
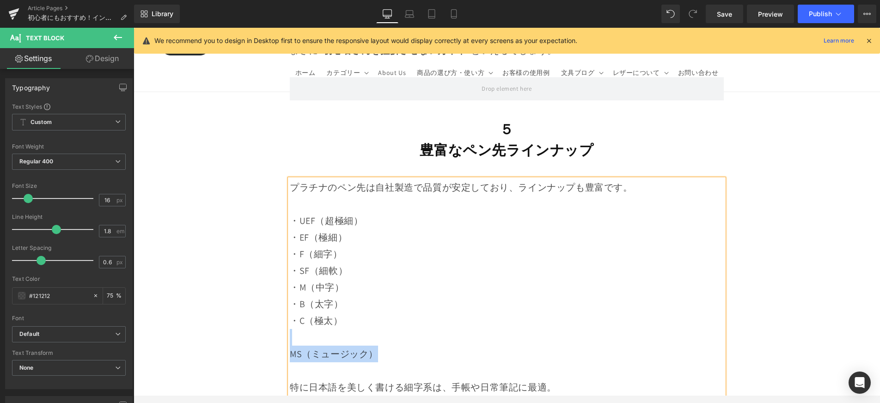
drag, startPoint x: 357, startPoint y: 316, endPoint x: 290, endPoint y: 304, distance: 67.6
click at [290, 305] on div "プラチナのペン先は自社製造で品質が安定しており、ラインナップも豊富です。 ・UEF（超極細） ・EF（極細） ・F（細字） ・SF（細軟） ・M（中字） ・B…" at bounding box center [507, 295] width 434 height 233
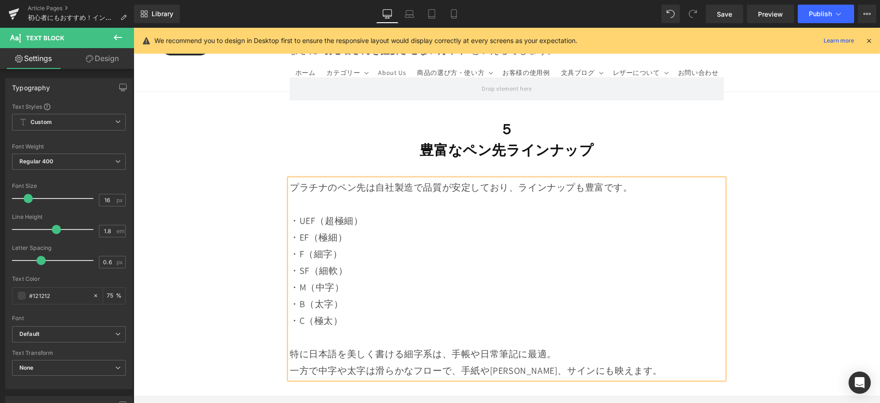
click at [337, 345] on p "特に日本語を美しく書ける細字系は、手帳や日常筆記に最適。" at bounding box center [507, 353] width 434 height 17
click at [601, 345] on p "特に日本語の漢字を美しく書ける細字系は、手帳や日常筆記に最適。" at bounding box center [507, 353] width 434 height 17
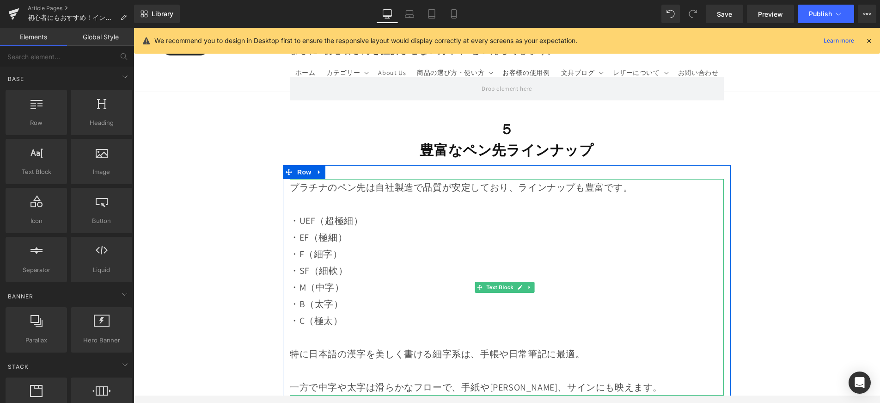
click at [640, 362] on p at bounding box center [507, 370] width 434 height 17
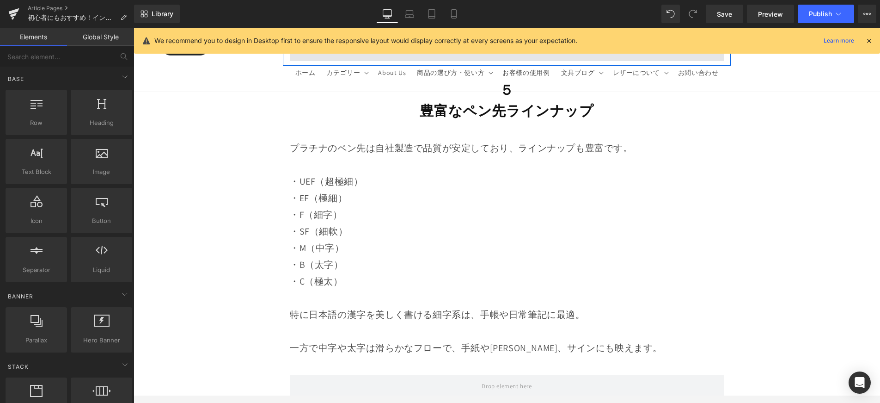
scroll to position [6024, 0]
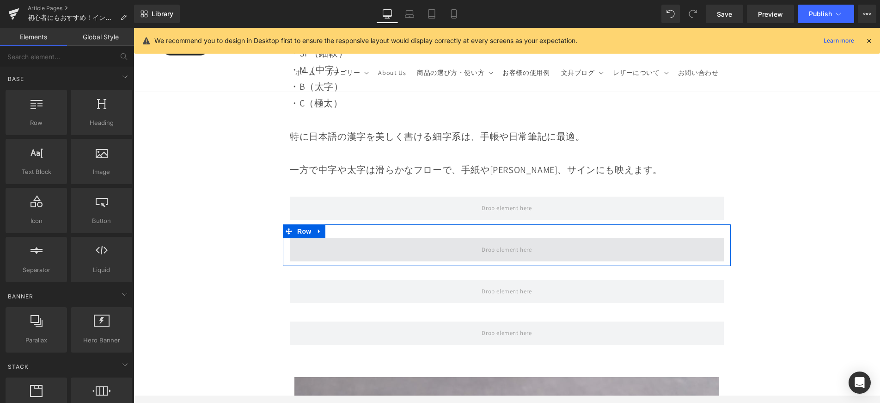
click at [425, 238] on span at bounding box center [507, 249] width 434 height 23
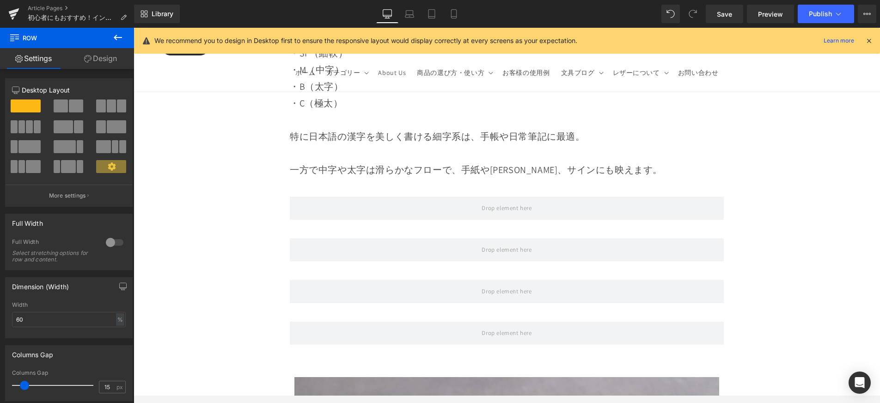
click at [116, 36] on icon at bounding box center [117, 37] width 11 height 11
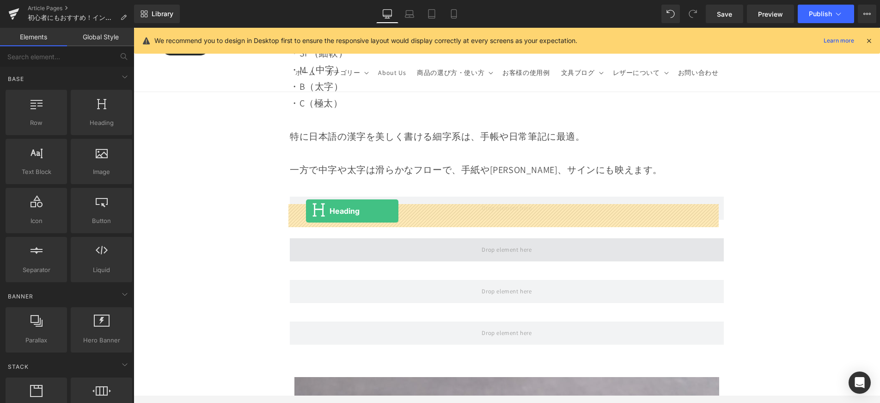
drag, startPoint x: 246, startPoint y: 161, endPoint x: 306, endPoint y: 211, distance: 78.1
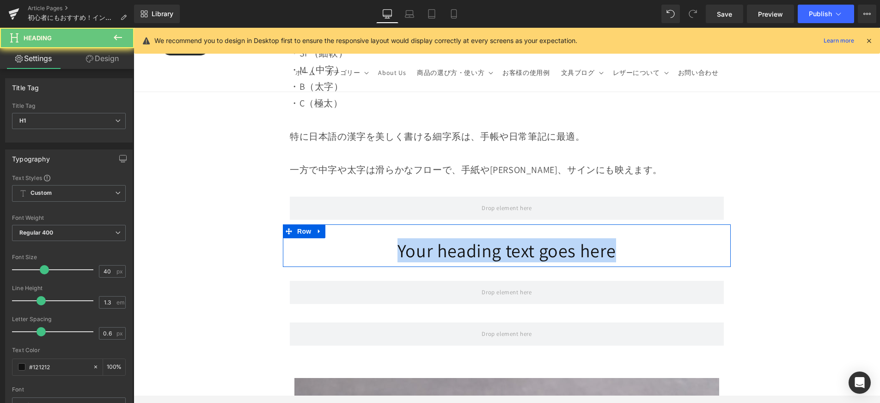
drag, startPoint x: 298, startPoint y: 212, endPoint x: 638, endPoint y: 226, distance: 340.0
click at [638, 238] on div "Your heading text goes here Heading" at bounding box center [507, 250] width 434 height 24
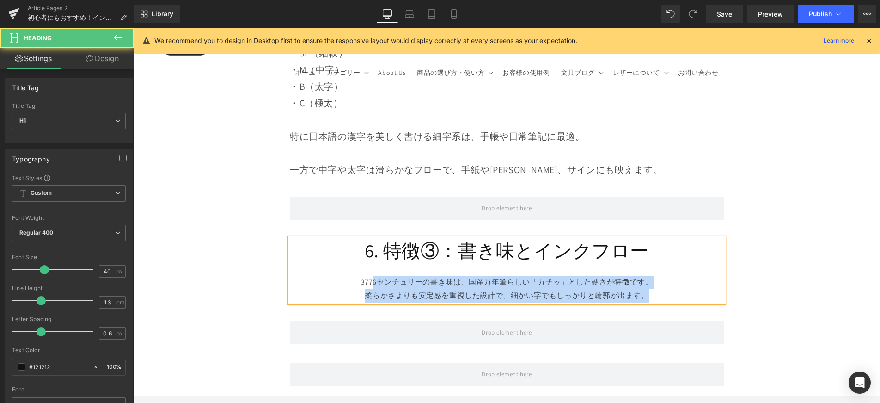
drag, startPoint x: 381, startPoint y: 247, endPoint x: 683, endPoint y: 269, distance: 302.7
click at [683, 269] on div "6. 特徴③：書き味とインクフロー 3776センチュリーの書き味は、国産万年筆らしい「カチッ」とした硬さが特徴です。 柔らかさよりも安定感を重視した設計で、細…" at bounding box center [507, 270] width 434 height 64
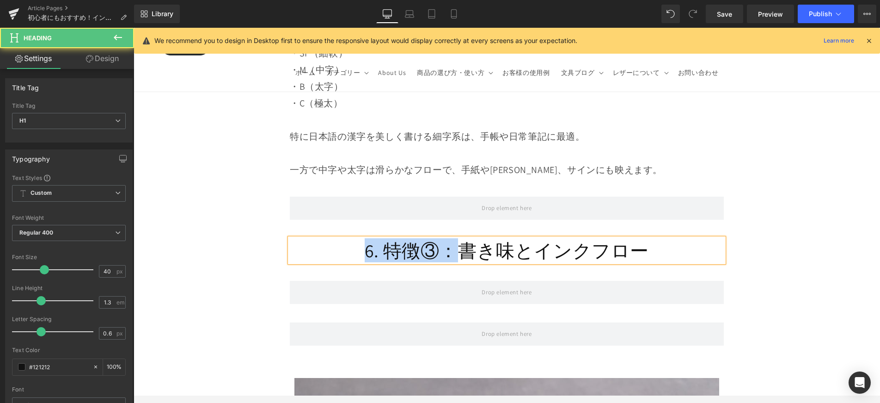
drag, startPoint x: 426, startPoint y: 214, endPoint x: 350, endPoint y: 213, distance: 75.8
click at [350, 238] on h1 "6. 特徴③：書き味とインクフロー" at bounding box center [507, 250] width 434 height 24
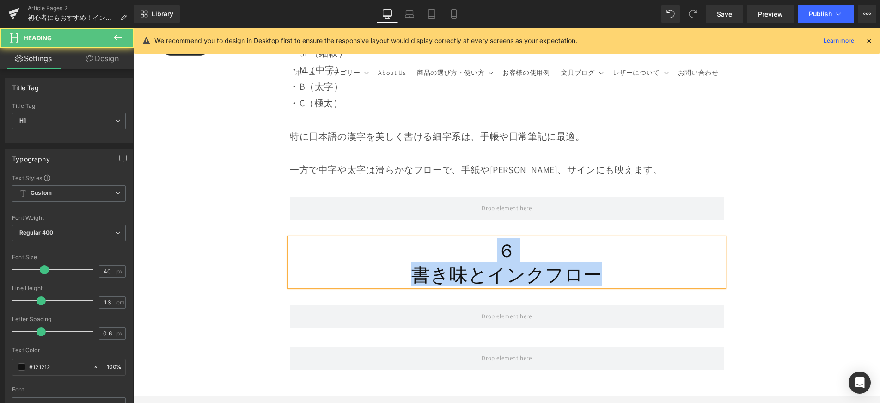
drag, startPoint x: 537, startPoint y: 237, endPoint x: 618, endPoint y: 245, distance: 81.3
click at [618, 245] on div "６ 書き味とインクフロー" at bounding box center [507, 262] width 434 height 48
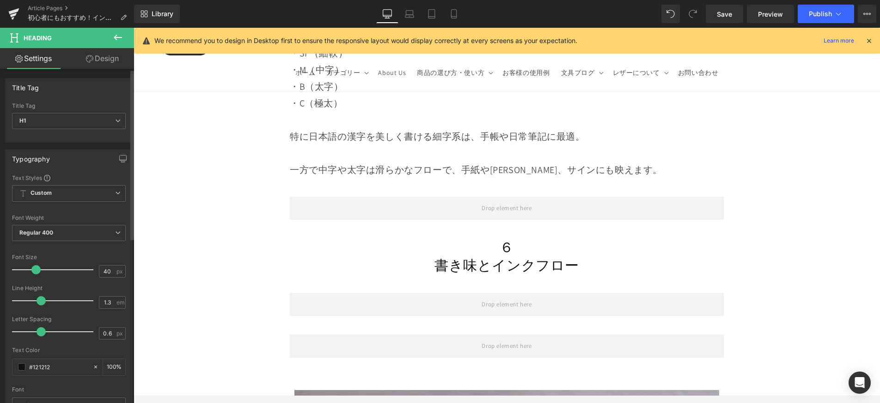
drag, startPoint x: 43, startPoint y: 270, endPoint x: 36, endPoint y: 273, distance: 7.7
click at [36, 273] on span at bounding box center [35, 269] width 9 height 9
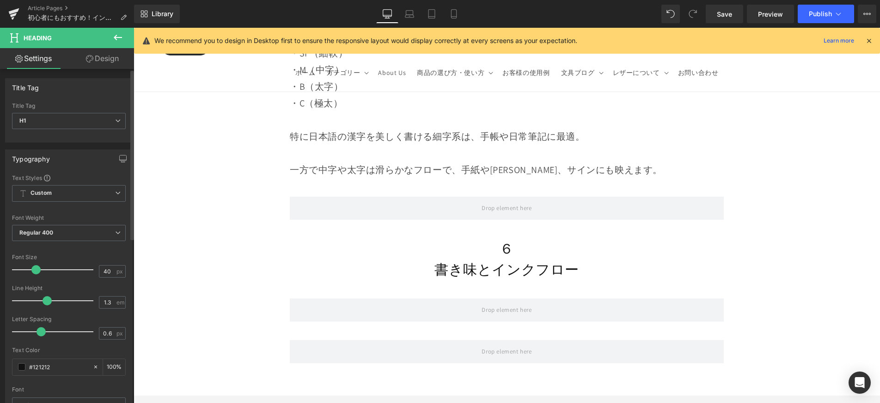
drag, startPoint x: 38, startPoint y: 300, endPoint x: 44, endPoint y: 299, distance: 5.6
click at [43, 300] on span at bounding box center [47, 300] width 9 height 9
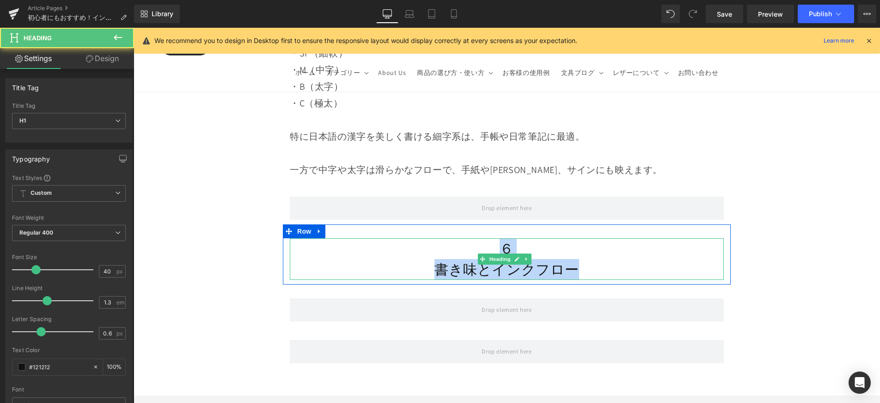
drag, startPoint x: 460, startPoint y: 210, endPoint x: 594, endPoint y: 232, distance: 135.7
click at [594, 238] on div "６ 書き味とインクフロー" at bounding box center [507, 259] width 434 height 42
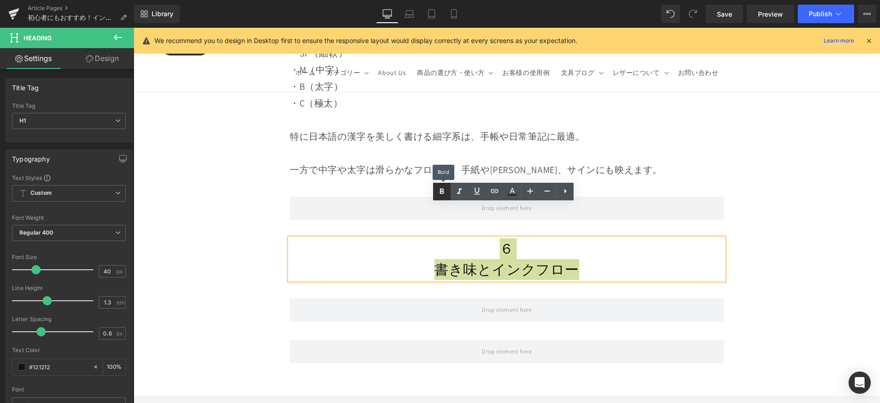
click at [434, 189] on link at bounding box center [442, 192] width 18 height 18
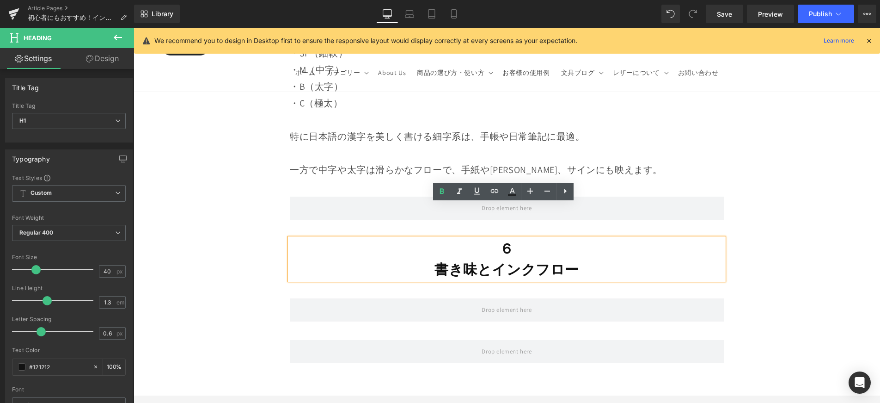
click at [476, 260] on strong "書き味とインクフロー" at bounding box center [507, 269] width 145 height 18
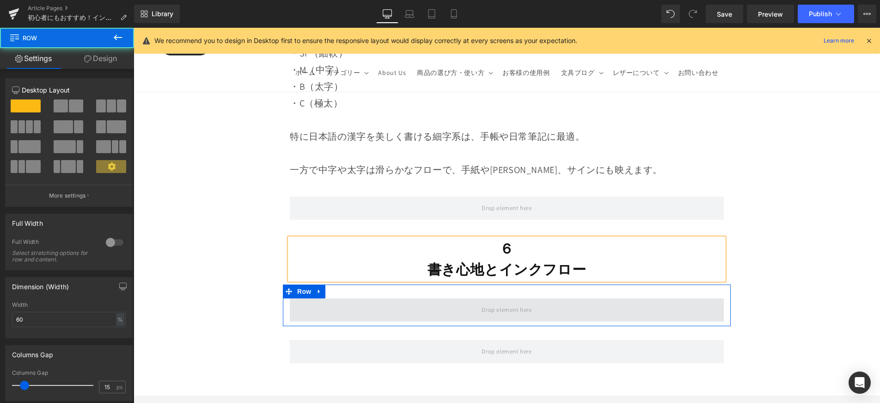
click at [541, 298] on span at bounding box center [507, 309] width 434 height 23
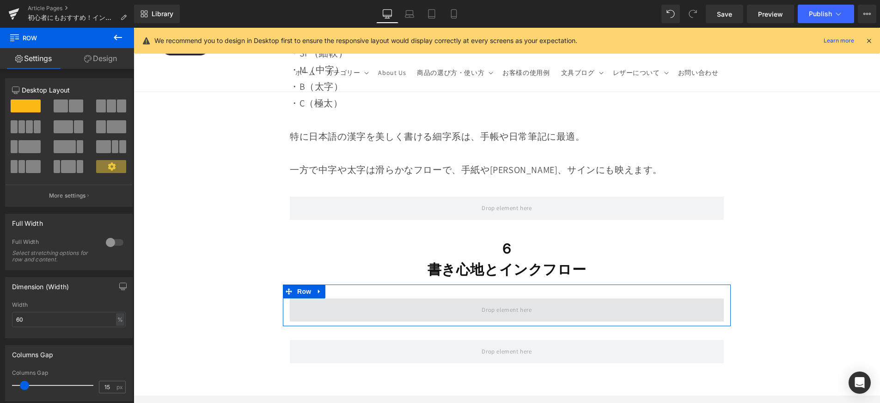
click at [425, 298] on span at bounding box center [507, 309] width 434 height 23
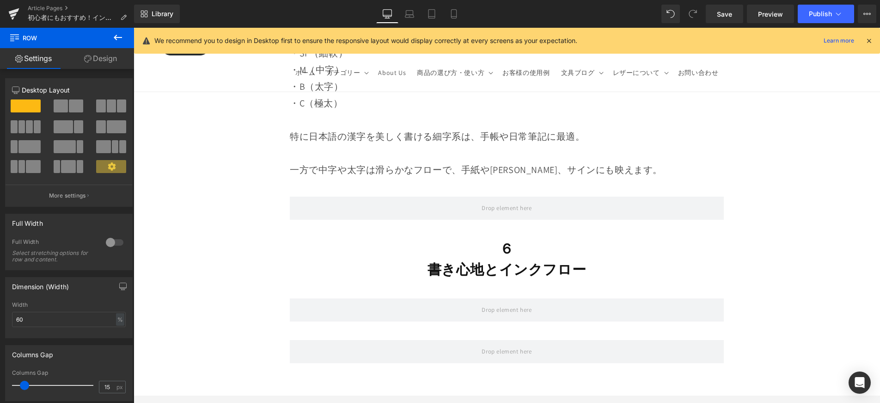
click at [119, 42] on icon at bounding box center [117, 37] width 11 height 11
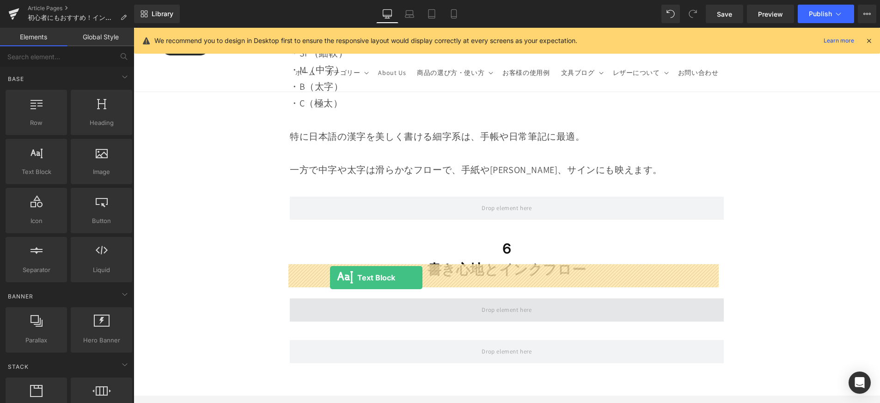
drag, startPoint x: 267, startPoint y: 241, endPoint x: 331, endPoint y: 276, distance: 73.0
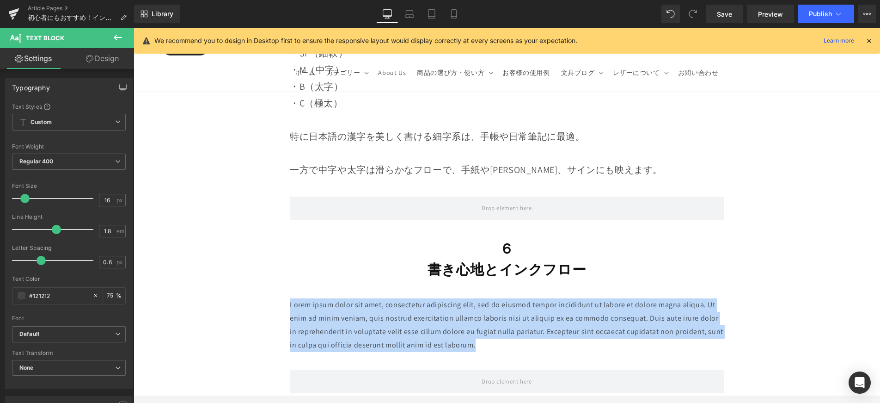
drag, startPoint x: 493, startPoint y: 310, endPoint x: 248, endPoint y: 272, distance: 248.4
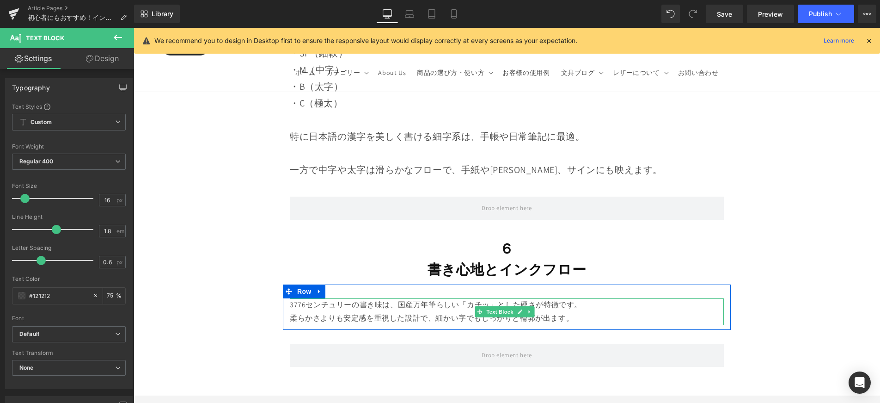
click at [589, 298] on p "3776センチュリーの書き味は、国産万年筆らしい「カチッ」とした硬さが特徴です。 柔らかさよりも安定感を重視した設計で、細かい字でもしっかりと輪郭が出ます。" at bounding box center [507, 311] width 434 height 27
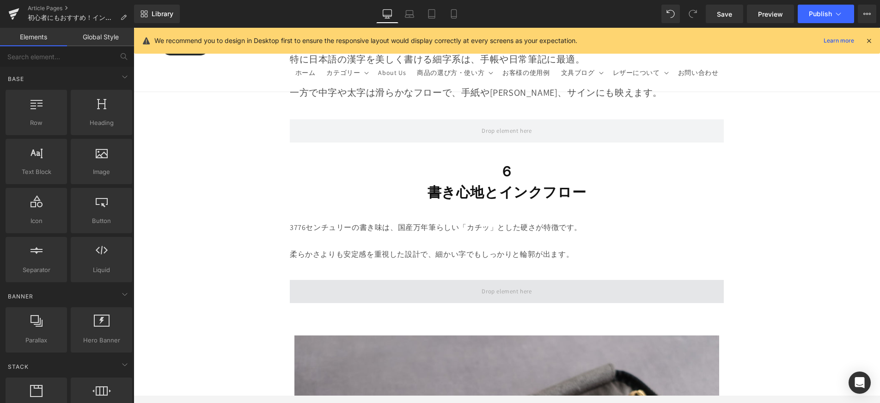
scroll to position [6103, 0]
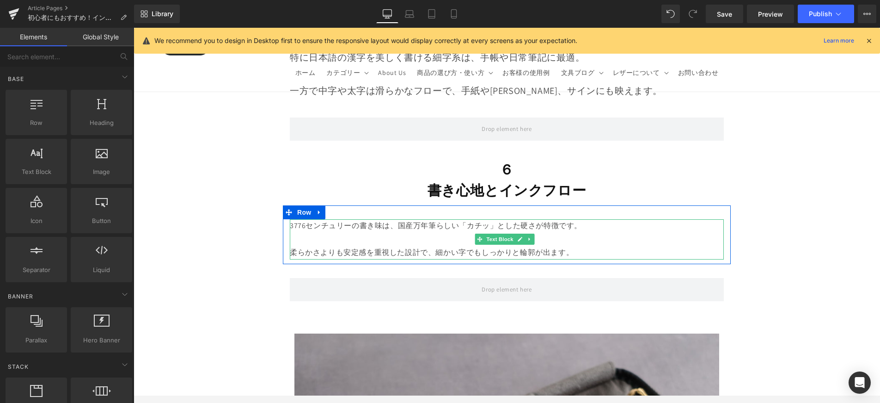
click at [593, 233] on p "柔らかさよりも安定感を重視した設計で、細かい字でもしっかりと輪郭が出ます。" at bounding box center [507, 246] width 434 height 27
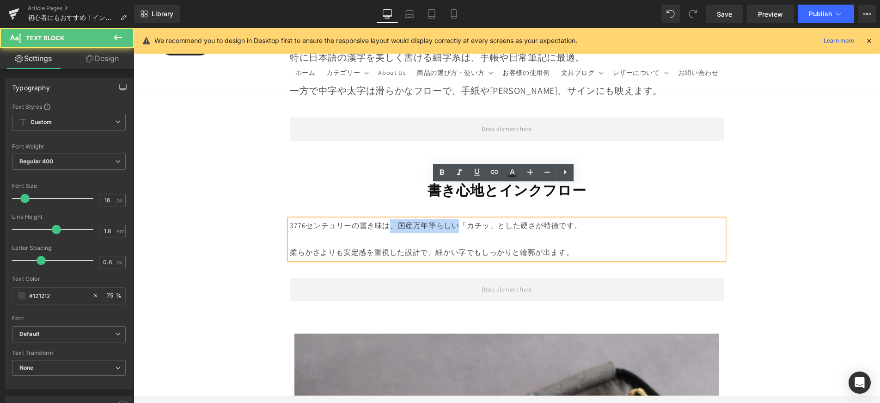
drag, startPoint x: 459, startPoint y: 191, endPoint x: 392, endPoint y: 193, distance: 68.0
click at [392, 219] on p "3776センチュリーの書き味は、国産万年筆らしい「カチッ」とした硬さが特徴です。" at bounding box center [507, 225] width 434 height 13
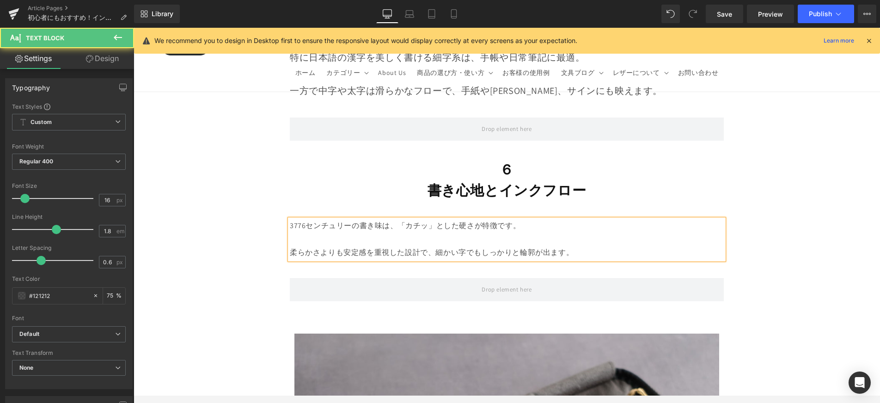
drag, startPoint x: 582, startPoint y: 223, endPoint x: 367, endPoint y: 199, distance: 216.7
click at [368, 233] on p "柔らかさよりも安定感を重視した設計で、細かい字でもしっかりと輪郭が出ます。" at bounding box center [507, 246] width 434 height 27
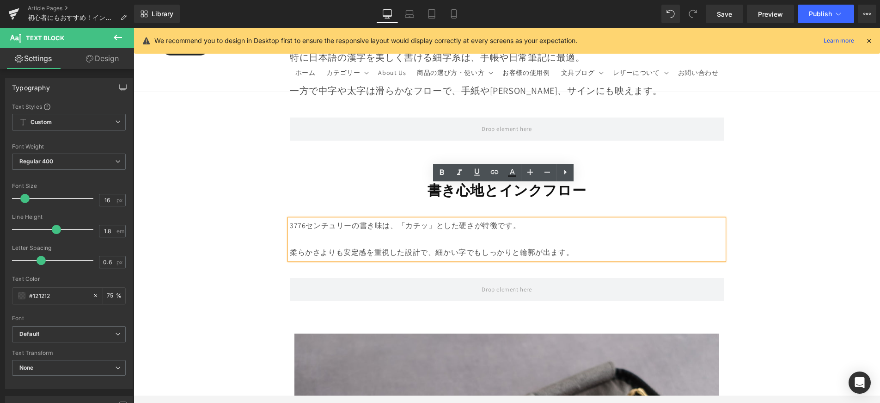
click at [290, 219] on p "3776センチュリーの書き味は、 「カチッ」とした硬さが特徴です。" at bounding box center [507, 225] width 434 height 13
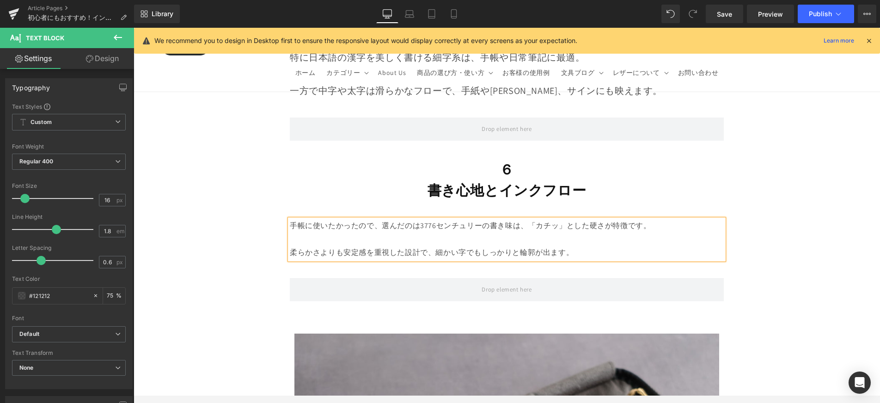
click at [415, 219] on p "手帳に使いたかったので、選んだのは3776センチュリーの書き味は、 「カチッ」とした硬さが特徴です。" at bounding box center [507, 225] width 434 height 13
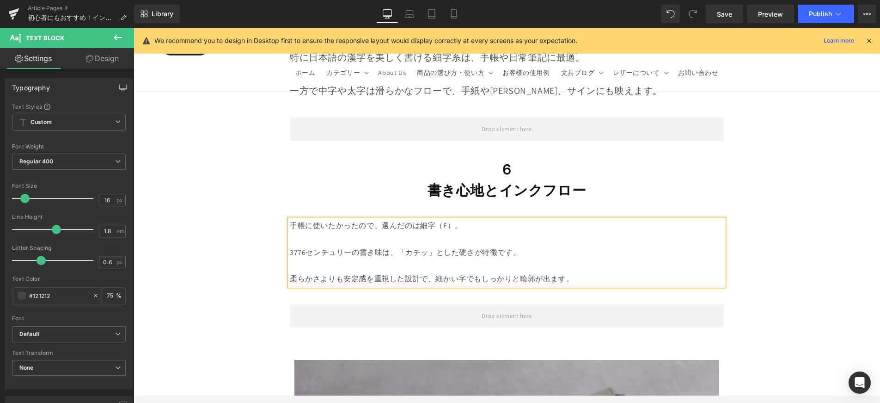
drag, startPoint x: 585, startPoint y: 250, endPoint x: 261, endPoint y: 192, distance: 329.2
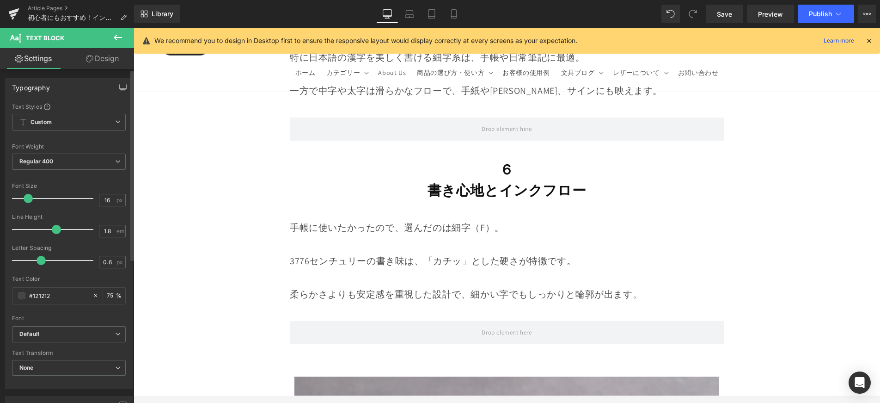
click at [28, 196] on span at bounding box center [28, 198] width 9 height 9
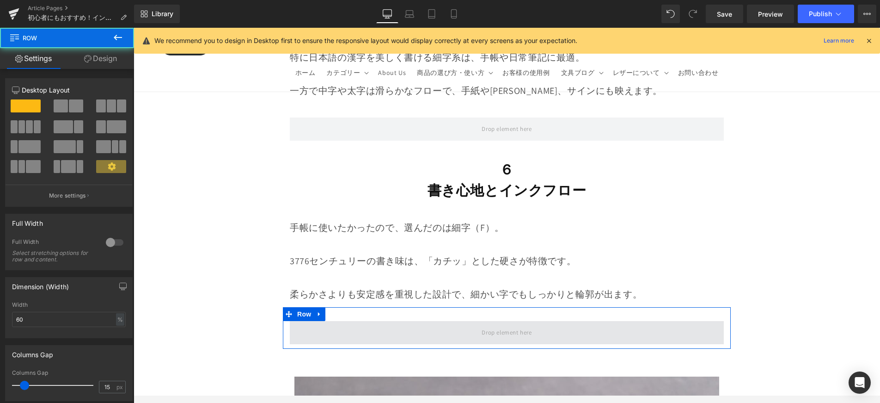
click at [621, 321] on span at bounding box center [507, 332] width 434 height 23
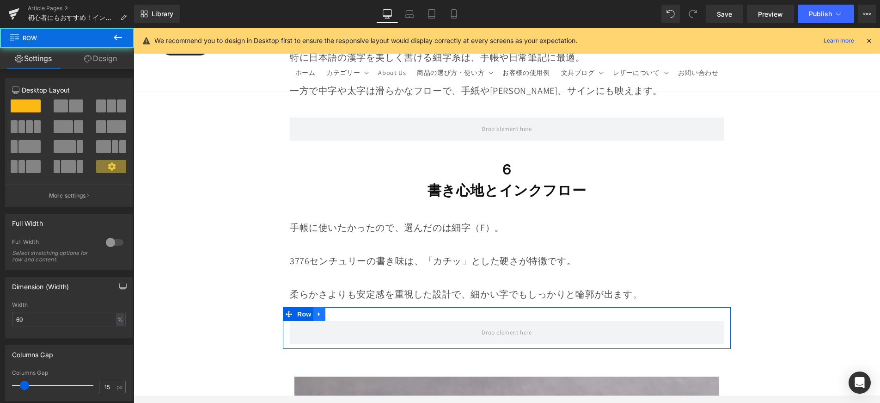
click at [316, 311] on icon at bounding box center [319, 314] width 6 height 7
click at [331, 311] on icon at bounding box center [331, 314] width 6 height 6
click at [331, 307] on div "Row" at bounding box center [507, 328] width 448 height 42
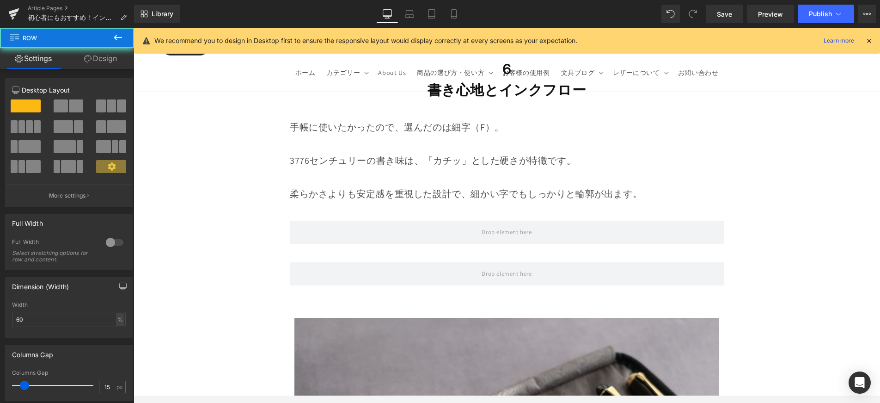
scroll to position [6149, 0]
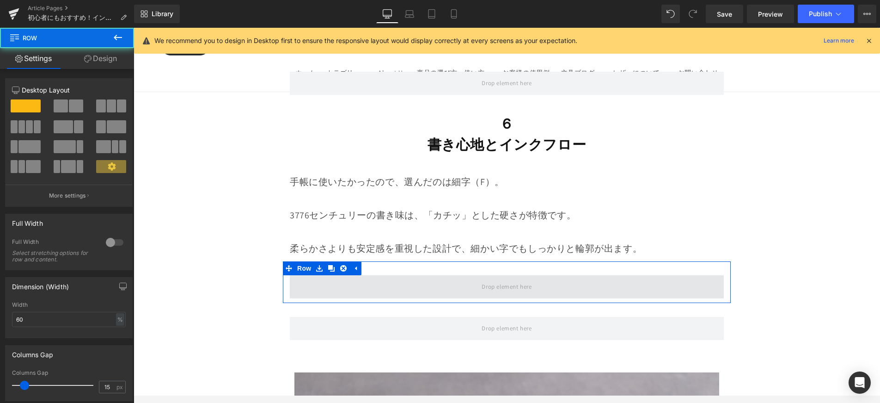
click at [337, 275] on span at bounding box center [507, 286] width 434 height 23
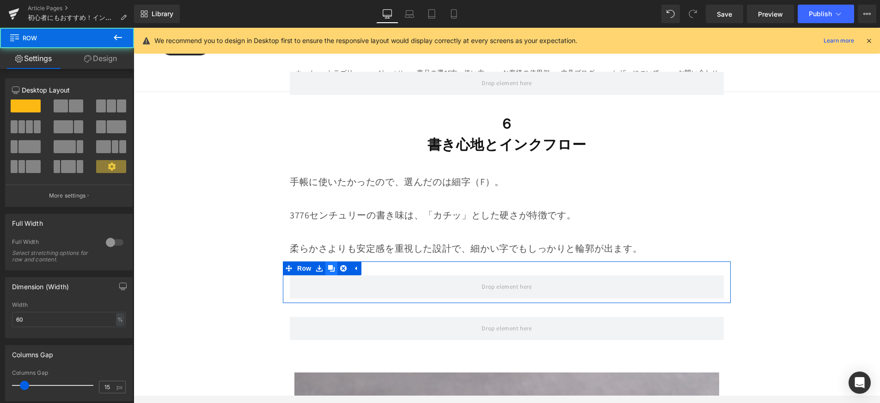
click at [332, 265] on icon at bounding box center [331, 268] width 6 height 6
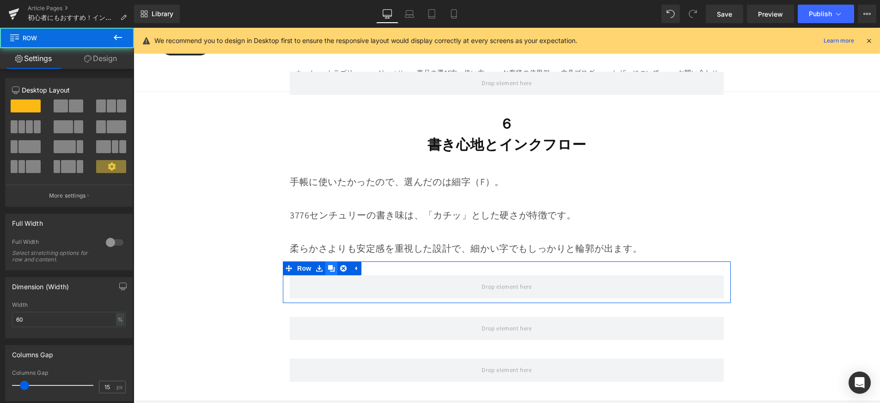
click at [332, 265] on icon at bounding box center [331, 268] width 6 height 6
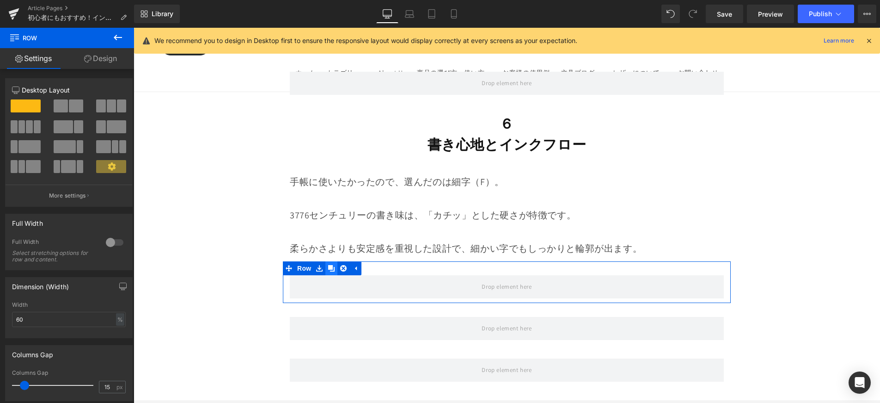
click at [332, 265] on icon at bounding box center [331, 268] width 6 height 6
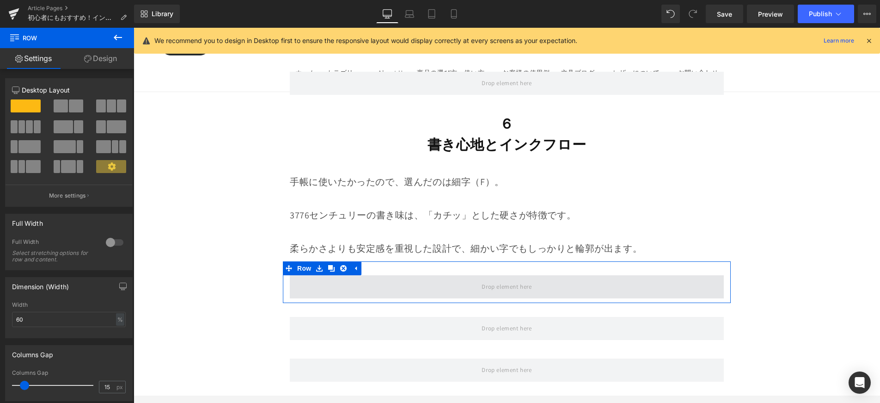
click at [352, 275] on span at bounding box center [507, 286] width 434 height 23
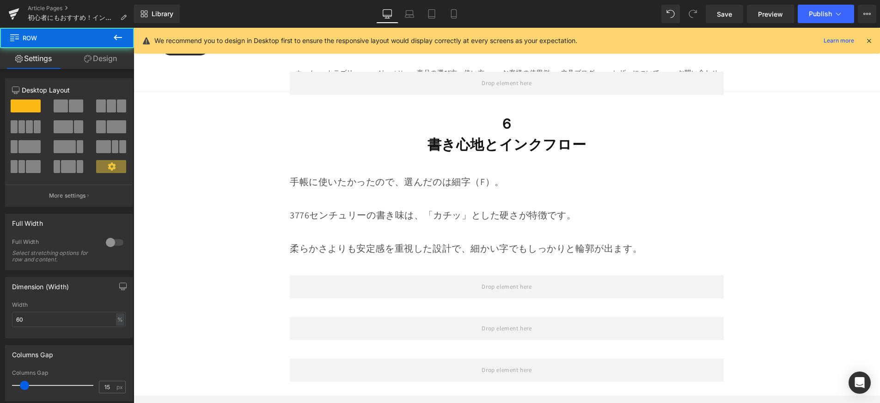
click at [110, 37] on button at bounding box center [118, 38] width 32 height 20
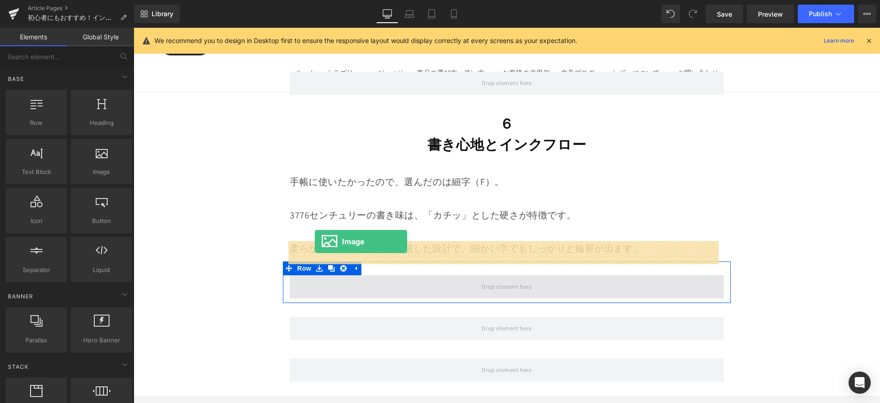
drag, startPoint x: 236, startPoint y: 189, endPoint x: 315, endPoint y: 241, distance: 94.6
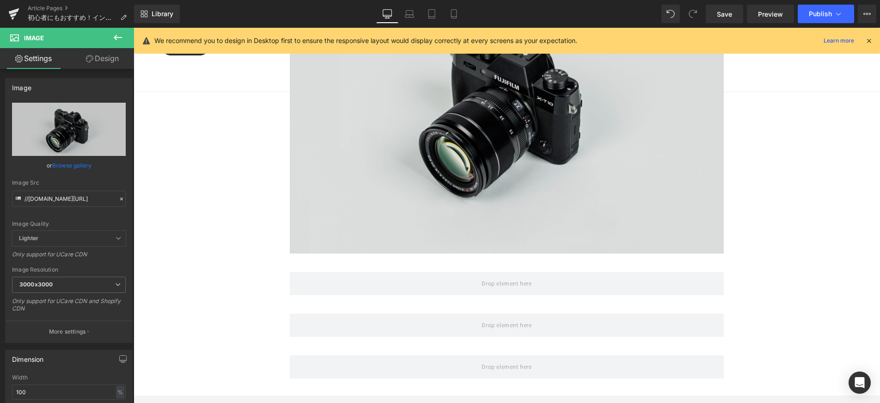
scroll to position [6459, 0]
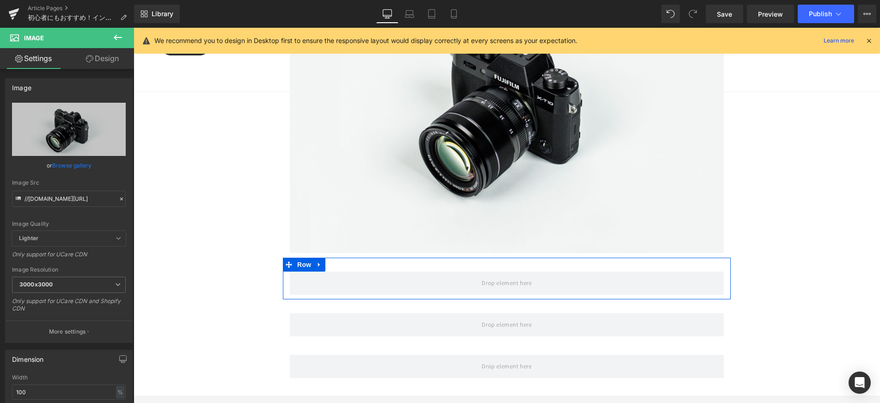
click at [441, 257] on div "Row" at bounding box center [507, 278] width 448 height 42
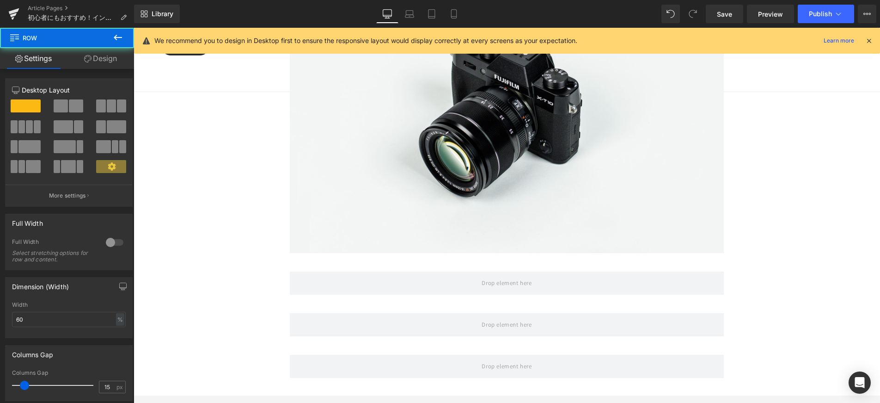
drag, startPoint x: 125, startPoint y: 37, endPoint x: 128, endPoint y: 52, distance: 14.7
click at [125, 37] on button at bounding box center [118, 38] width 32 height 20
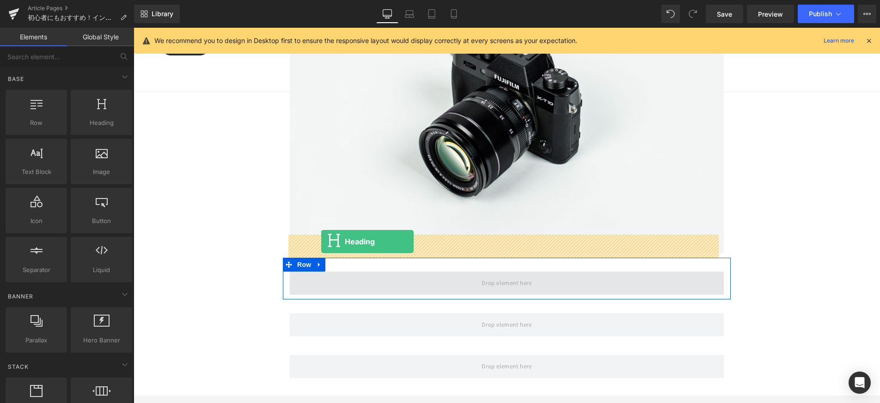
drag, startPoint x: 240, startPoint y: 142, endPoint x: 322, endPoint y: 241, distance: 128.1
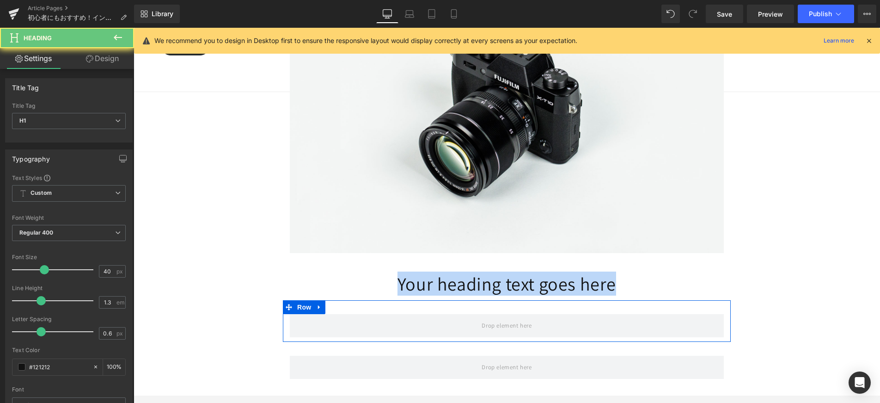
drag, startPoint x: 319, startPoint y: 243, endPoint x: 637, endPoint y: 267, distance: 318.5
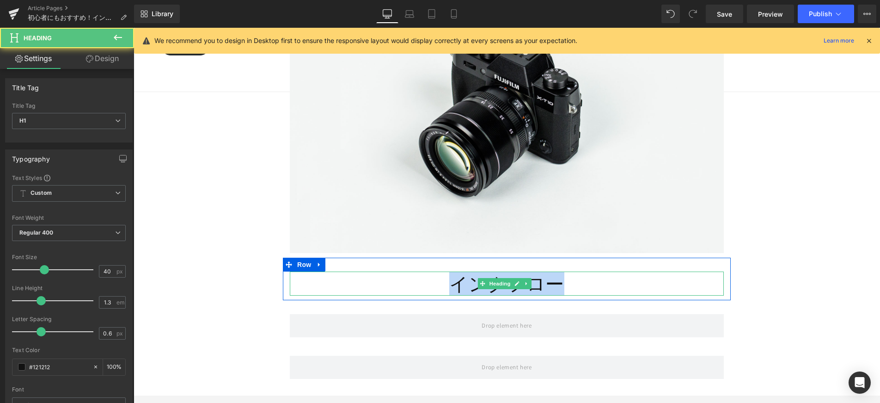
drag, startPoint x: 569, startPoint y: 241, endPoint x: 420, endPoint y: 241, distance: 148.4
click at [420, 271] on h1 "インクフロー" at bounding box center [507, 283] width 434 height 24
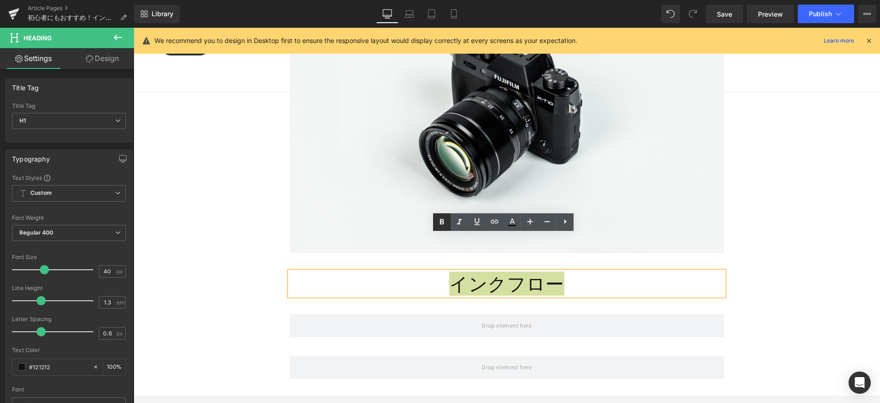
click at [442, 222] on icon at bounding box center [442, 222] width 4 height 6
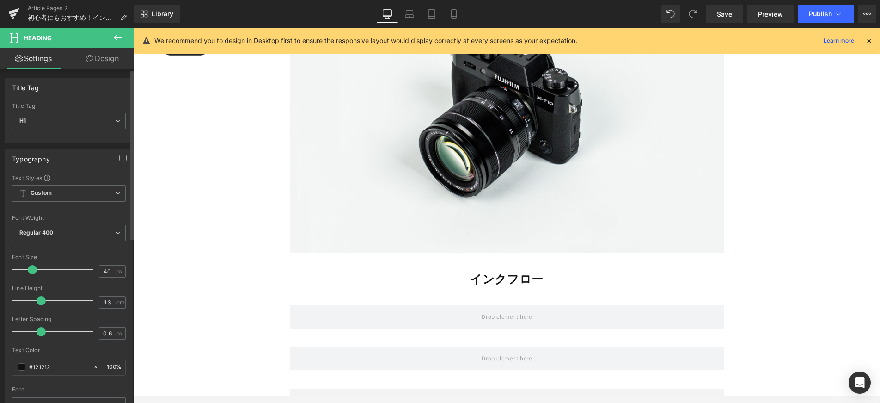
drag, startPoint x: 42, startPoint y: 270, endPoint x: 31, endPoint y: 271, distance: 11.1
click at [31, 271] on span at bounding box center [32, 269] width 9 height 9
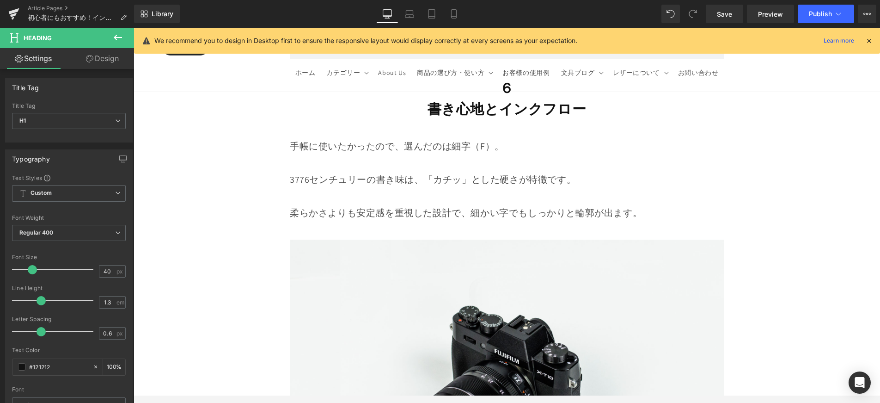
scroll to position [6183, 0]
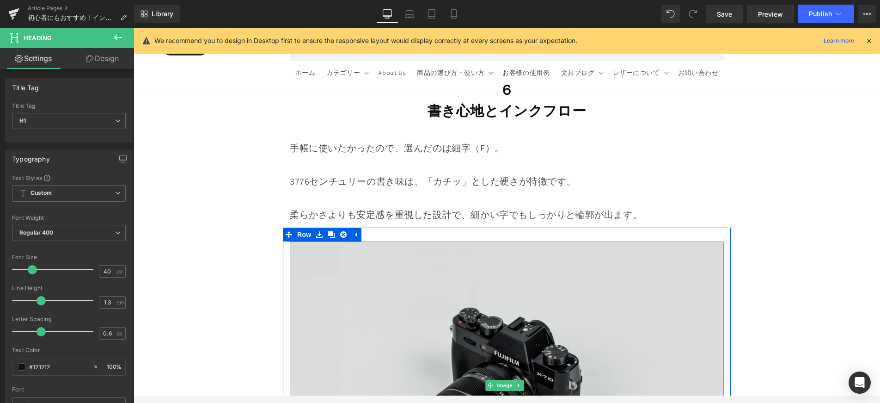
click at [354, 241] on img at bounding box center [507, 385] width 434 height 288
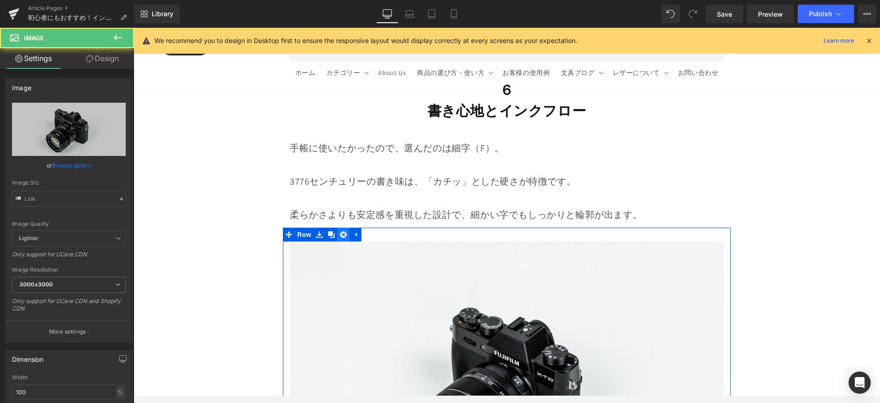
click at [343, 231] on icon at bounding box center [343, 234] width 6 height 6
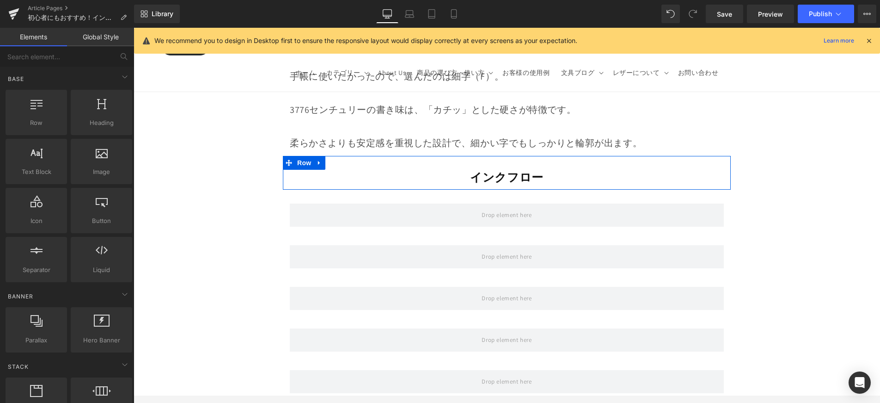
scroll to position [6063, 0]
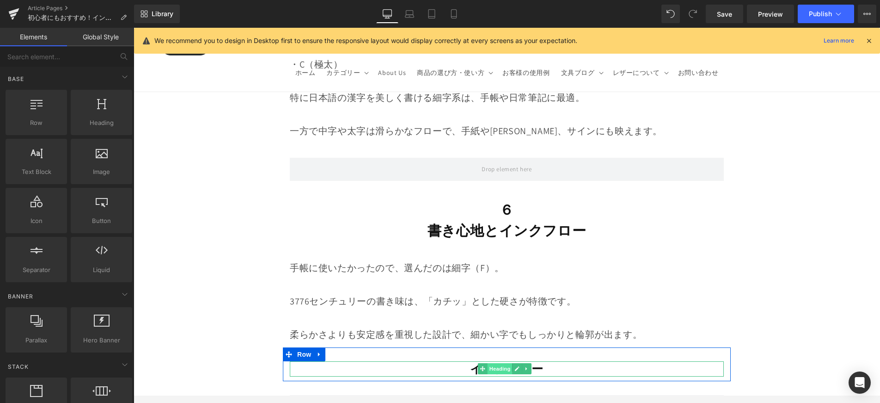
click at [488, 363] on span "Heading" at bounding box center [500, 368] width 25 height 11
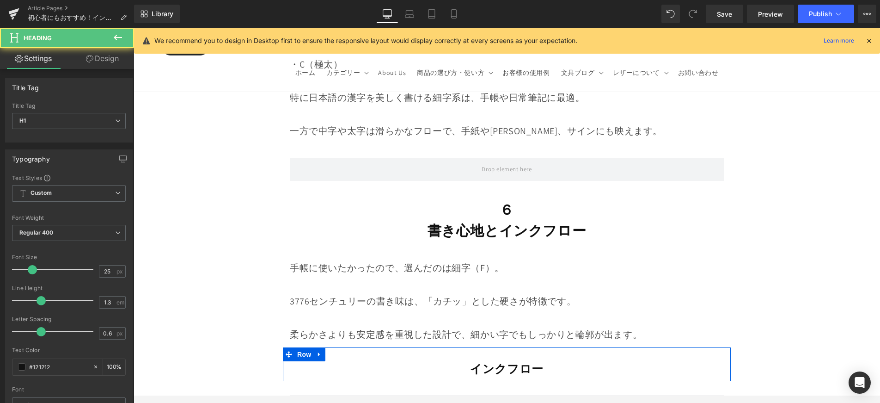
click at [319, 352] on icon at bounding box center [319, 354] width 2 height 4
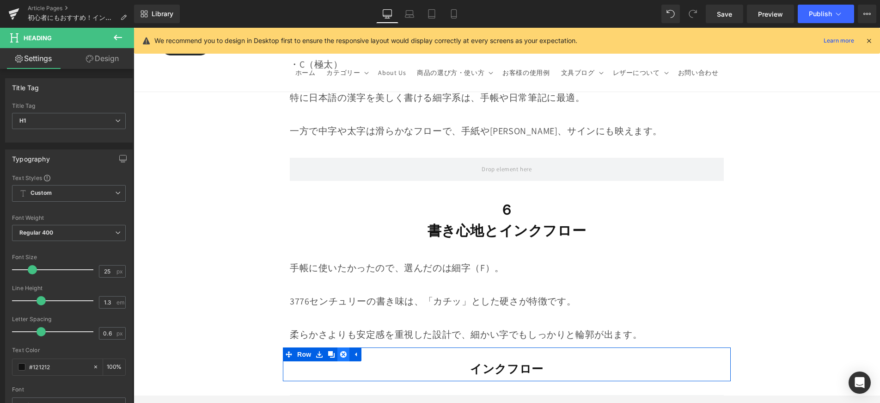
click at [343, 351] on icon at bounding box center [343, 354] width 6 height 6
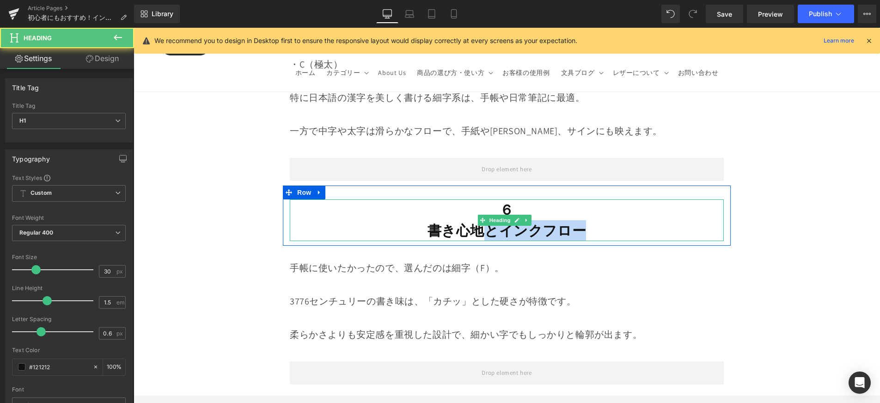
drag, startPoint x: 485, startPoint y: 194, endPoint x: 628, endPoint y: 194, distance: 142.8
click at [628, 220] on h1 "書き心地とインクフロー" at bounding box center [507, 230] width 434 height 21
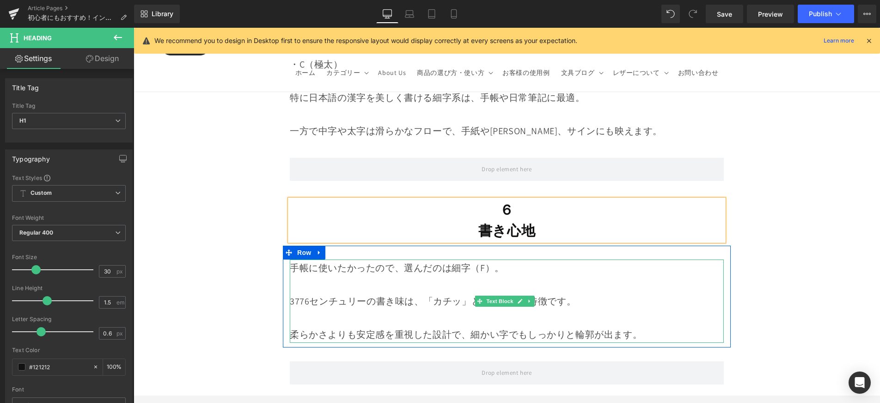
click at [503, 259] on p "手帳に使いたかったので、選んだのは細字（F）。" at bounding box center [507, 267] width 434 height 17
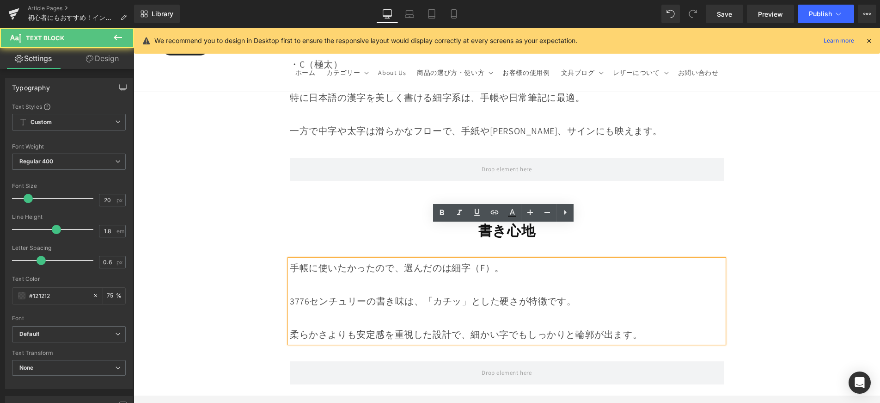
click at [324, 293] on p "3776センチュリーの書き味は、 「カチッ」とした硬さが特徴です。" at bounding box center [507, 301] width 434 height 17
click at [416, 293] on p "3776センチュリーの書き味は、 「カチッ」とした硬さが特徴です。" at bounding box center [507, 301] width 434 height 17
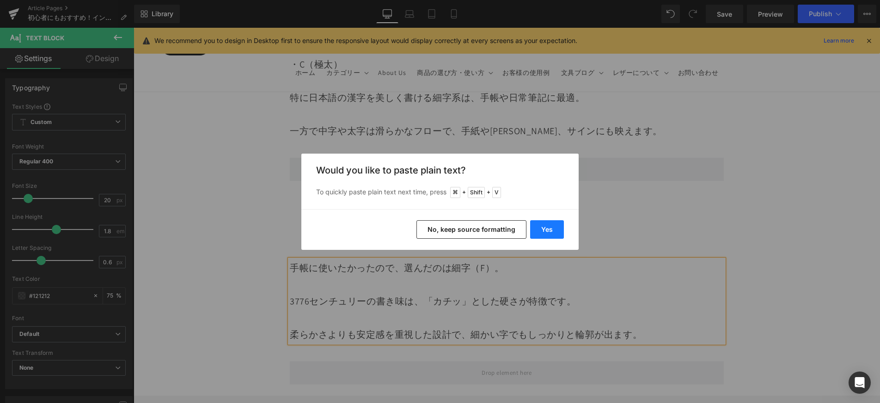
click at [552, 227] on button "Yes" at bounding box center [547, 229] width 34 height 18
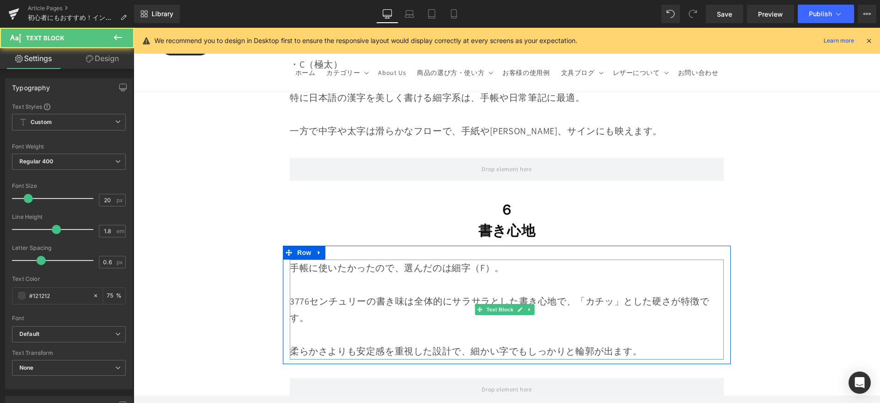
click at [402, 293] on p "3776センチュリーの書き味は全体的にサラサラとした書き心地で、 「カチッ」とした硬さが特徴です。" at bounding box center [507, 309] width 434 height 33
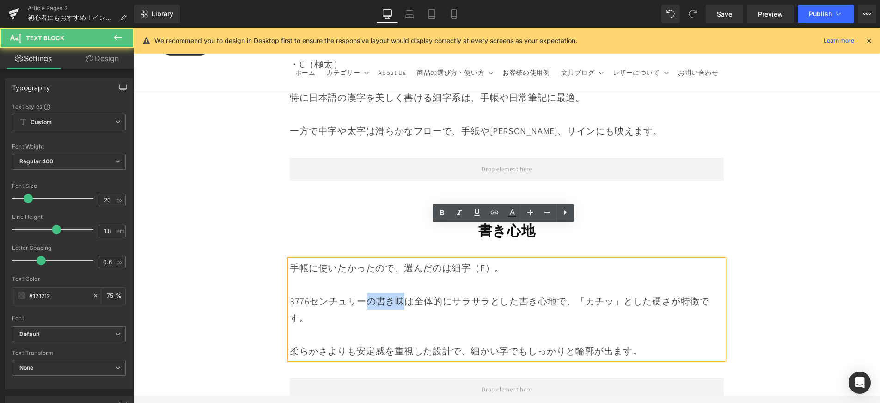
drag, startPoint x: 378, startPoint y: 268, endPoint x: 367, endPoint y: 268, distance: 11.1
click at [367, 293] on p "3776センチュリーの書き味は全体的にサラサラとした書き心地で、 「カチッ」とした硬さが特徴です。" at bounding box center [507, 309] width 434 height 33
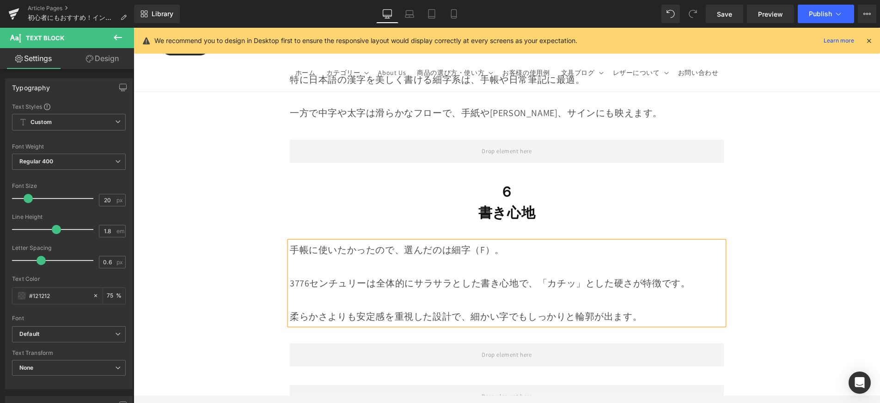
scroll to position [6081, 0]
click at [632, 291] on p "柔らかさよりも安定感を重視した設計で、細かい字でもしっかりと輪郭が出ます。" at bounding box center [507, 307] width 434 height 33
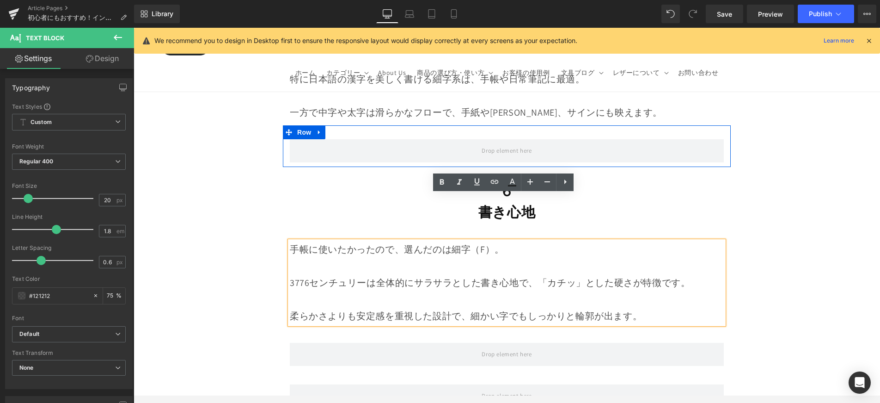
scroll to position [6169, 0]
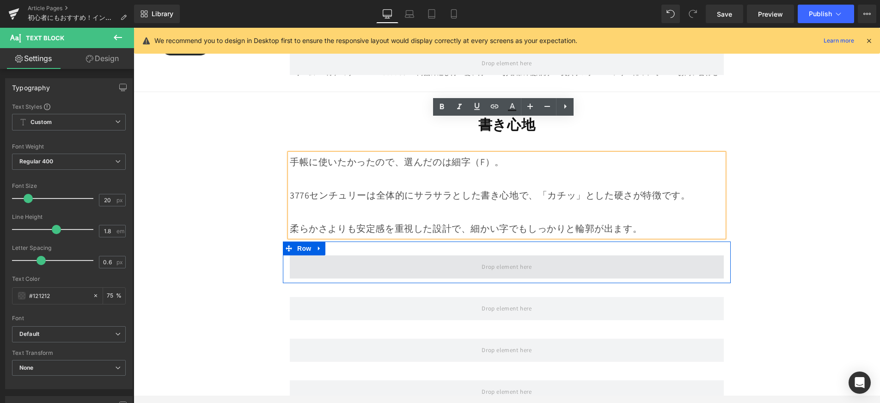
click at [472, 255] on span at bounding box center [507, 266] width 434 height 23
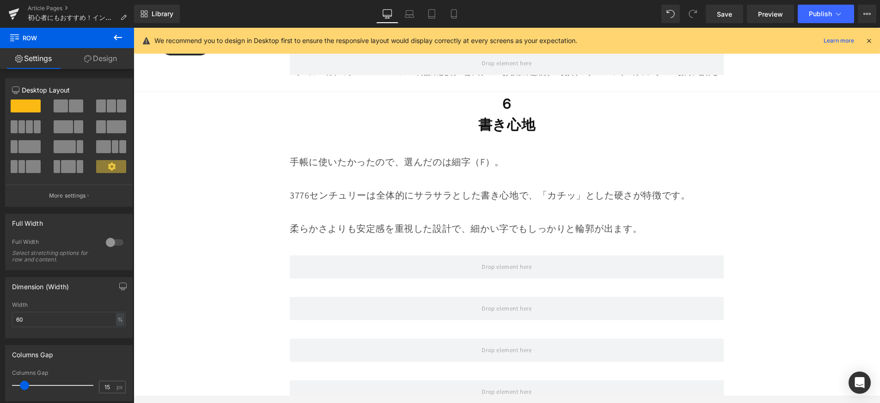
click at [122, 44] on button at bounding box center [118, 38] width 32 height 20
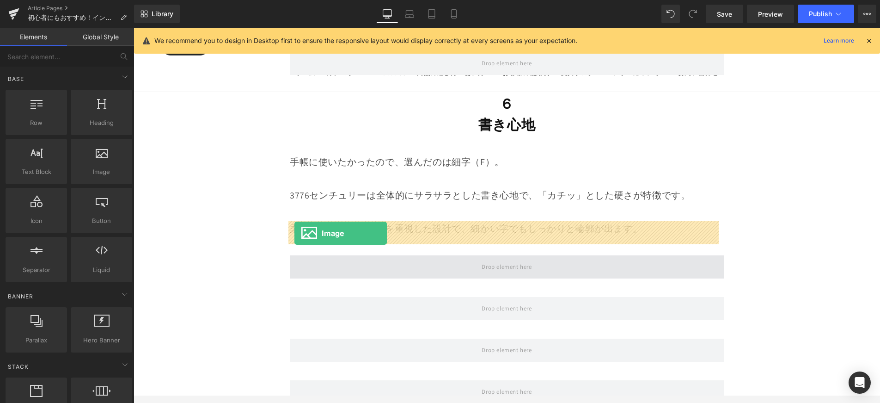
drag, startPoint x: 251, startPoint y: 215, endPoint x: 294, endPoint y: 233, distance: 46.4
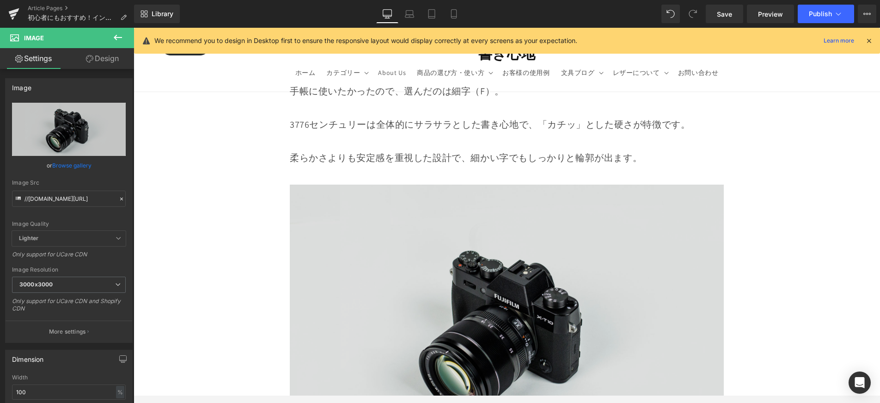
scroll to position [6285, 0]
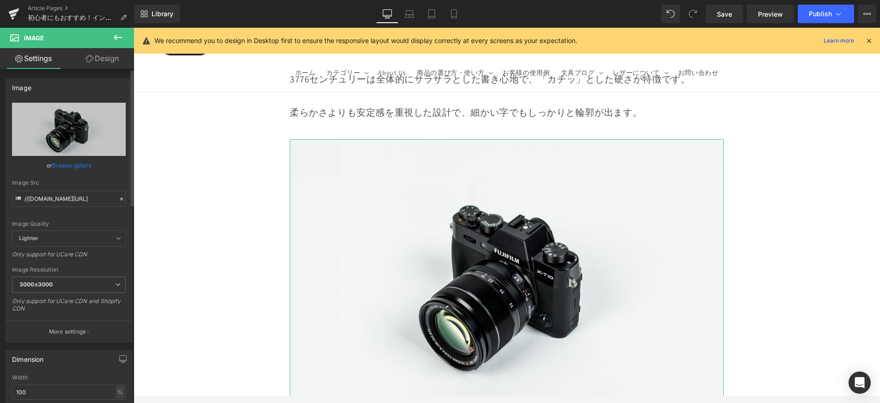
click at [86, 168] on link "Browse gallery" at bounding box center [71, 165] width 39 height 16
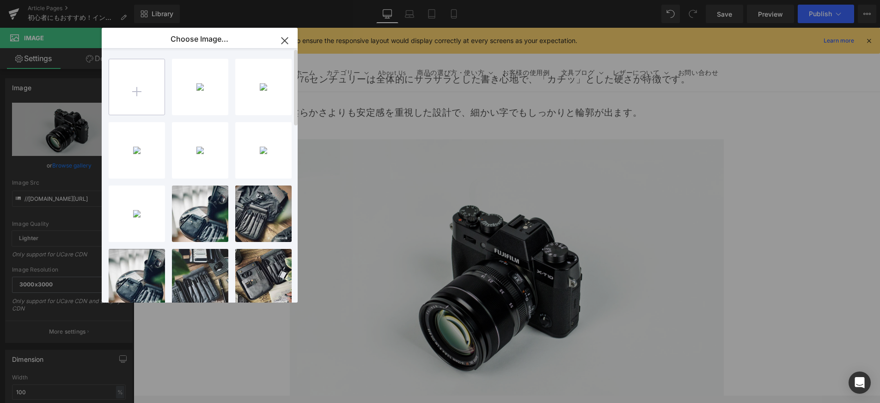
click at [147, 76] on input "file" at bounding box center [136, 86] width 55 height 55
type input "C:\fakepath\8.jpg"
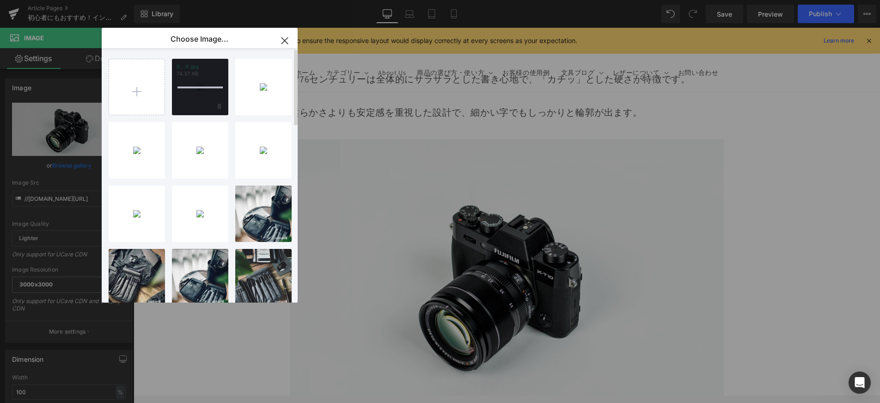
click at [211, 101] on div "8...8.jpg 74.37 KB" at bounding box center [200, 87] width 56 height 56
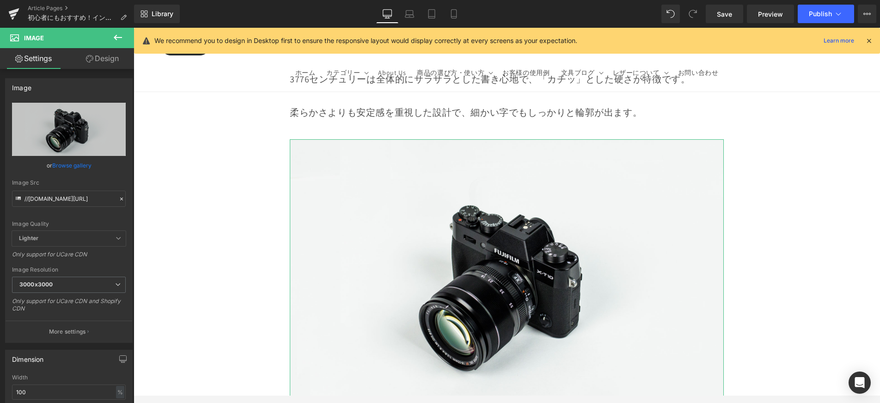
click at [71, 165] on link "Browse gallery" at bounding box center [71, 165] width 39 height 16
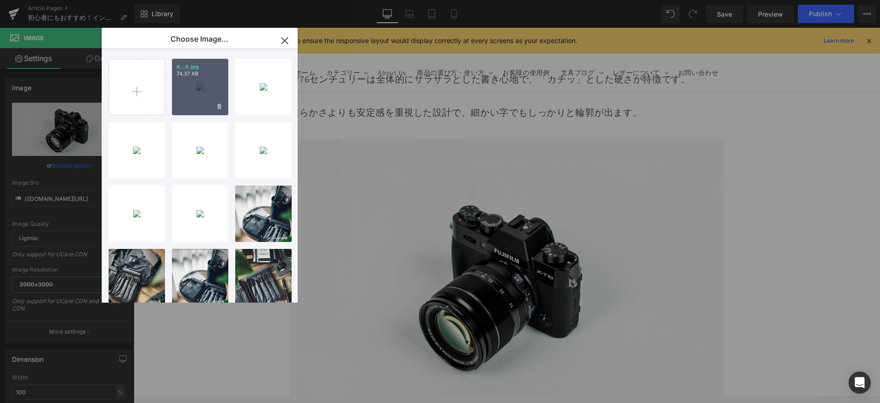
click at [184, 103] on div "8...8.jpg 74.37 KB" at bounding box center [200, 87] width 56 height 56
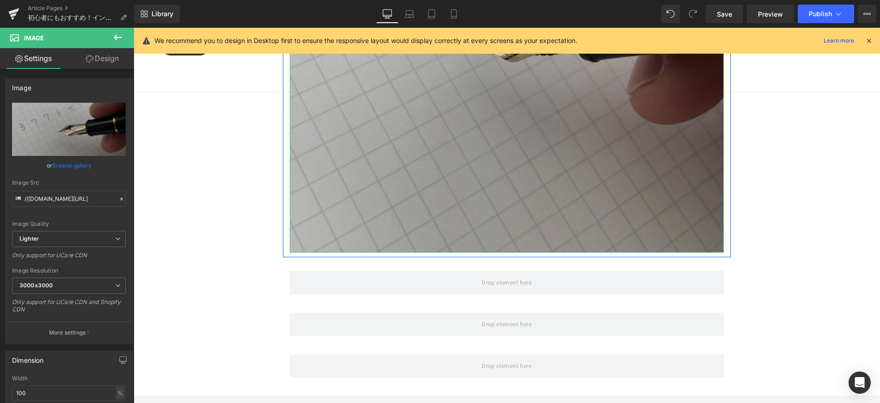
scroll to position [6612, 0]
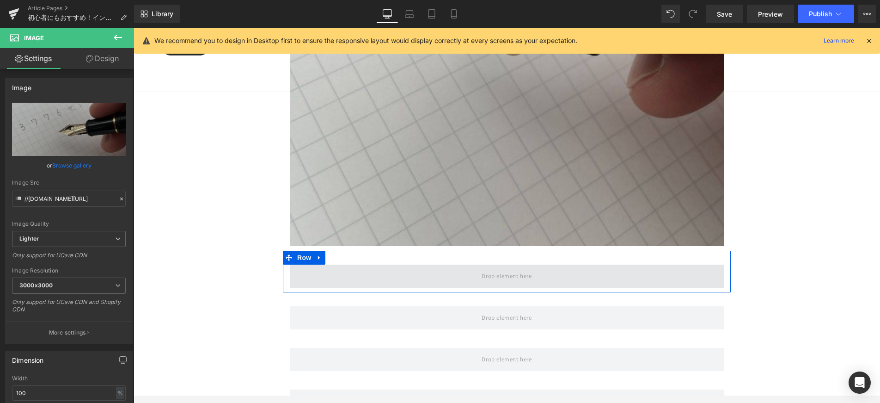
click at [400, 264] on span at bounding box center [507, 275] width 434 height 23
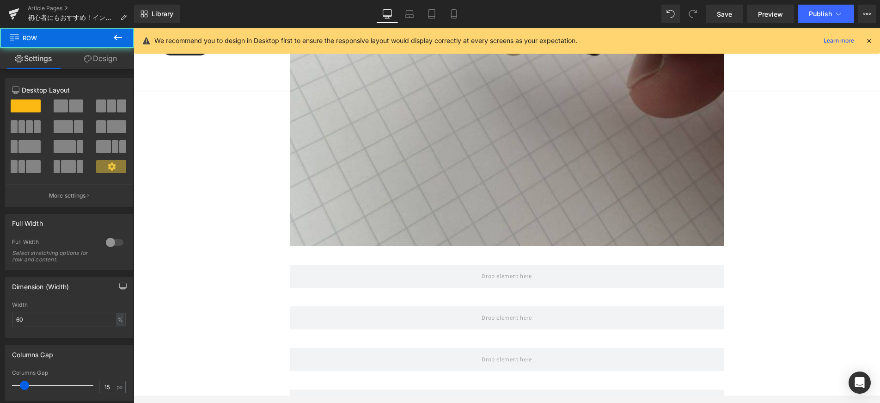
click at [120, 44] on button at bounding box center [118, 38] width 32 height 20
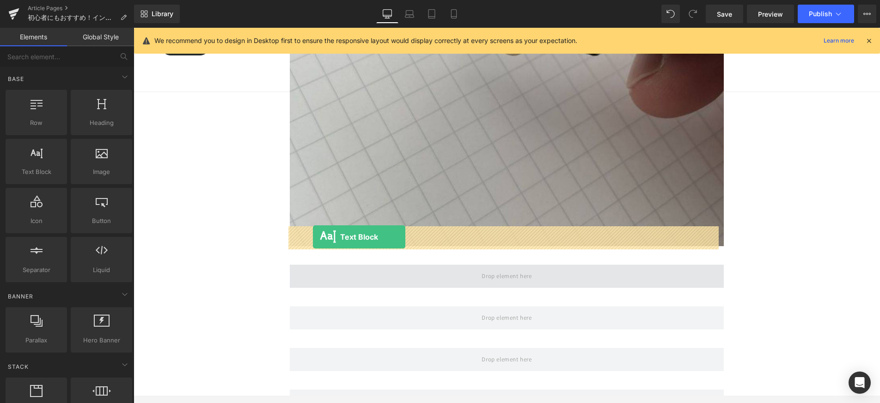
drag, startPoint x: 225, startPoint y: 198, endPoint x: 313, endPoint y: 237, distance: 95.8
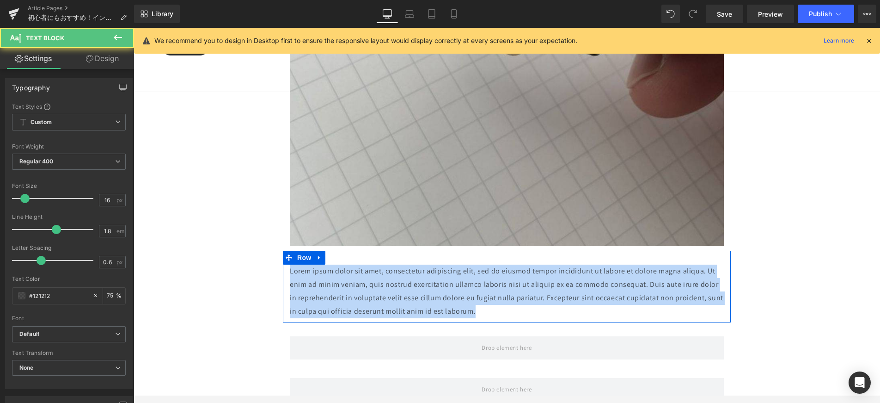
drag, startPoint x: 478, startPoint y: 273, endPoint x: 285, endPoint y: 236, distance: 196.3
click at [284, 264] on div "Lorem ipsum dolor sit amet, consectetur adipiscing elit, sed do eiusmod tempor …" at bounding box center [507, 290] width 448 height 53
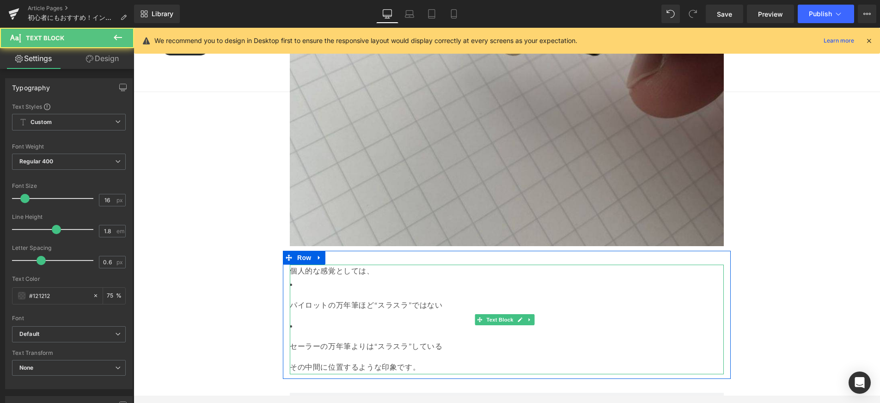
click at [292, 299] on p "パイロットの万年筆ほど“スラスラ”ではない" at bounding box center [507, 305] width 434 height 13
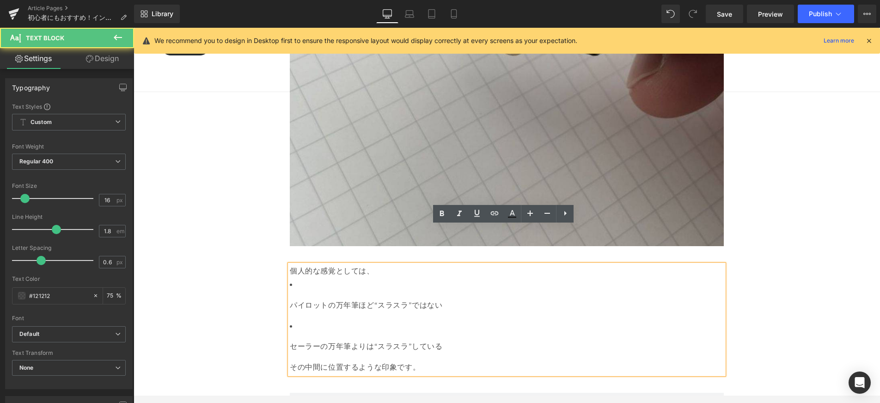
click at [292, 299] on p "パイロットの万年筆ほど“スラスラ”ではない" at bounding box center [507, 305] width 434 height 13
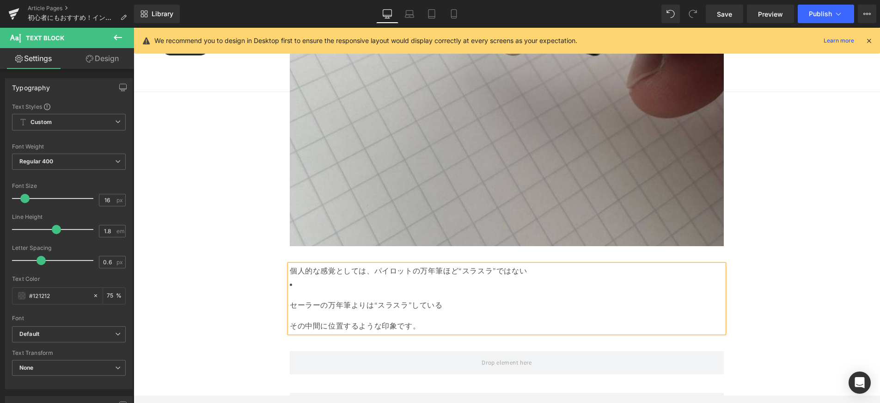
click at [319, 278] on li "セーラーの万年筆よりは“スラスラ”している" at bounding box center [507, 295] width 434 height 34
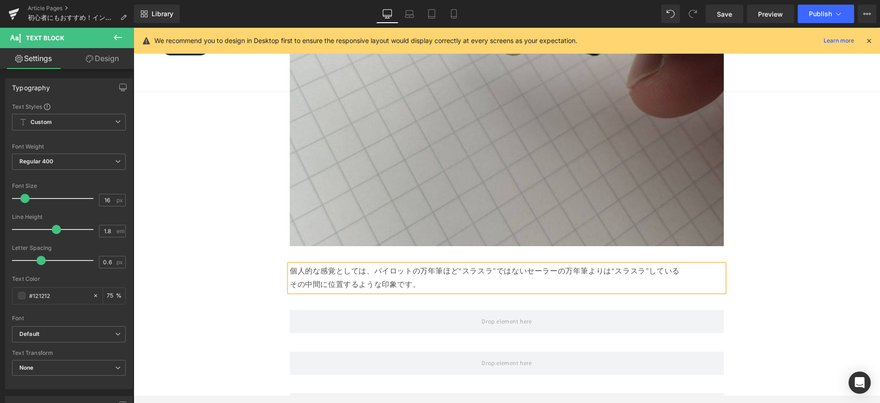
click at [374, 266] on span "パイロットの万年筆ほど“スラスラ”ではない" at bounding box center [450, 271] width 153 height 10
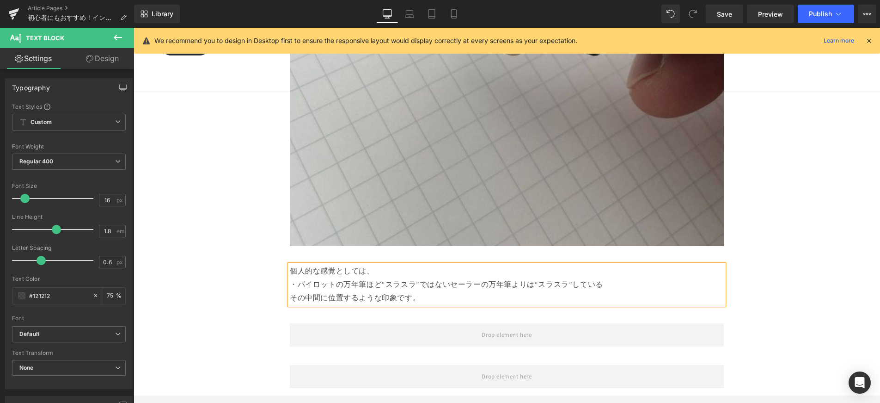
click at [443, 279] on span "・パイロットの万年筆ほど“スラスラ”ではない" at bounding box center [370, 284] width 160 height 10
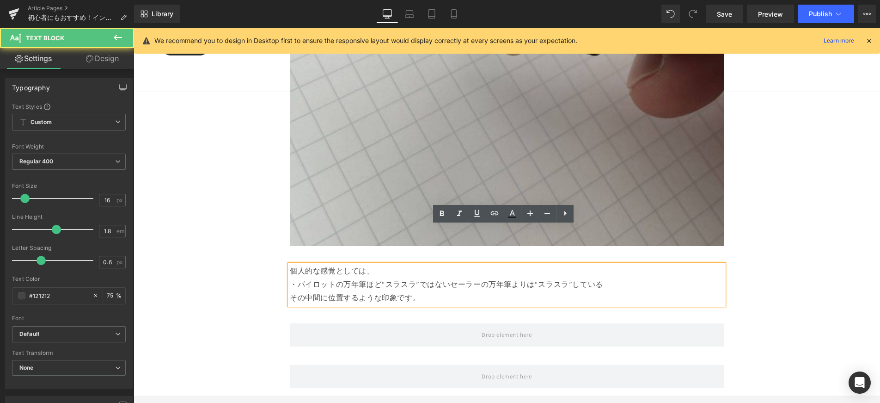
click at [447, 278] on p "・パイロットの万年筆ほど“スラスラ”ではない セーラーの万年筆よりは“スラスラ”している" at bounding box center [507, 284] width 434 height 13
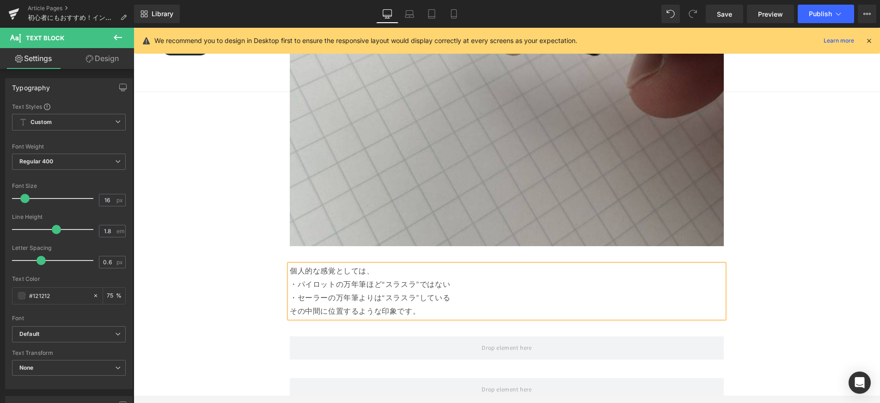
click at [451, 278] on p "・パイロットの万年筆ほど“スラスラ”ではない" at bounding box center [507, 284] width 434 height 13
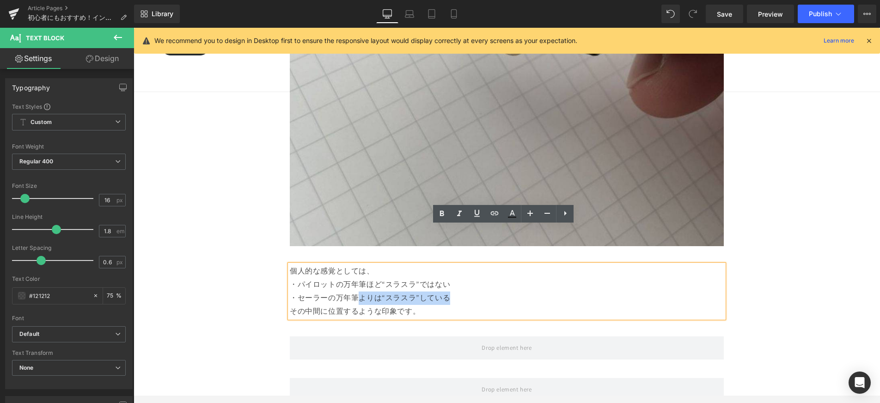
drag, startPoint x: 358, startPoint y: 259, endPoint x: 457, endPoint y: 256, distance: 99.0
click at [457, 291] on p "・セーラーの万年筆よりは“スラスラ”している" at bounding box center [507, 297] width 434 height 13
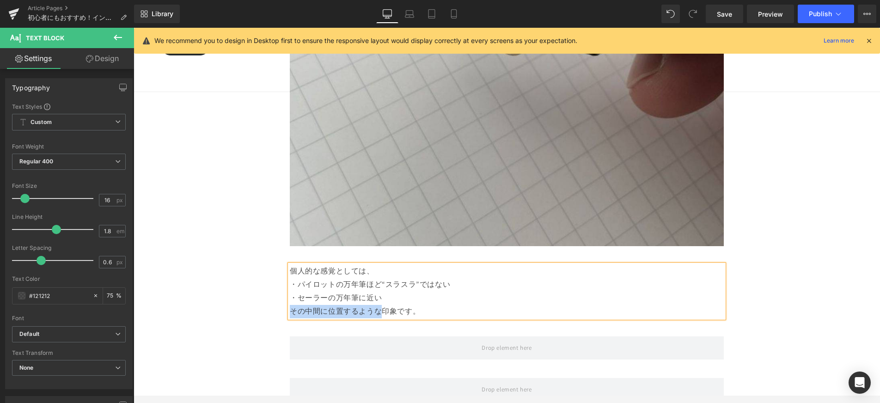
drag, startPoint x: 374, startPoint y: 274, endPoint x: 286, endPoint y: 276, distance: 88.3
click at [285, 276] on div "個人的な感覚としては、 ・パイロットの万年筆ほど“スラスラ”ではない ・セーラーの万年筆に近い その中間に位置するような印象です。 Text Block" at bounding box center [507, 290] width 448 height 53
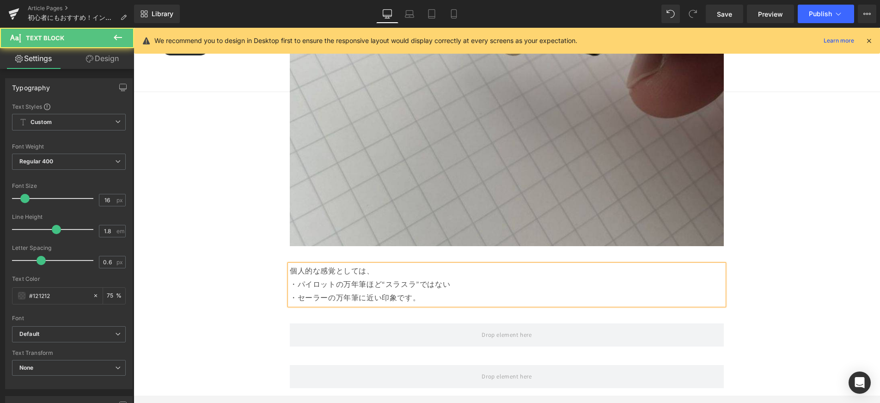
click at [450, 291] on p "・セーラーの万年筆に近い 印象です。" at bounding box center [507, 297] width 434 height 13
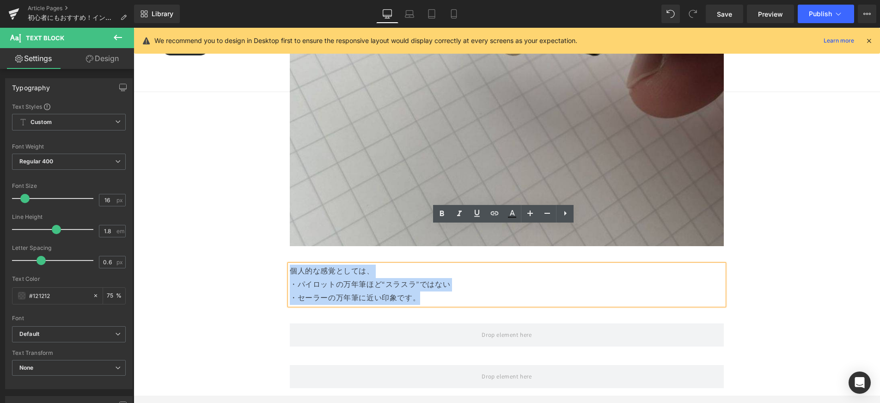
drag, startPoint x: 367, startPoint y: 249, endPoint x: 274, endPoint y: 232, distance: 95.4
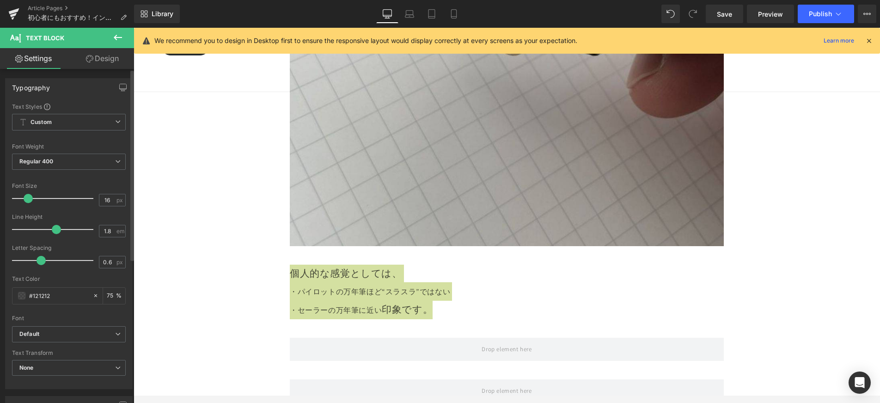
click at [26, 197] on span at bounding box center [28, 198] width 9 height 9
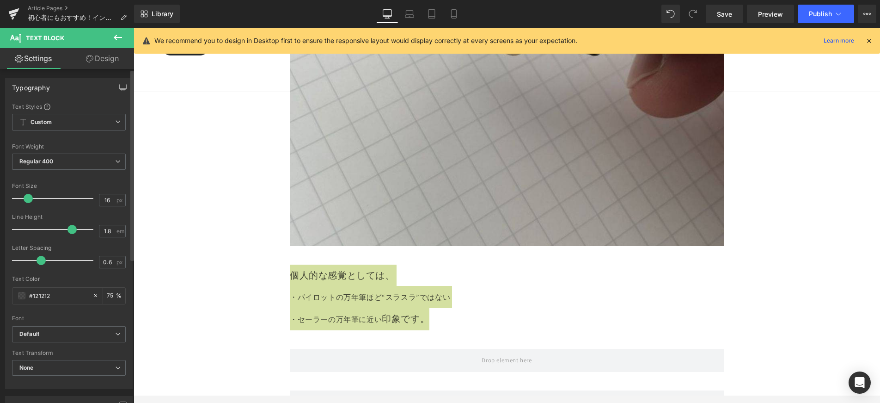
drag, startPoint x: 52, startPoint y: 227, endPoint x: 66, endPoint y: 229, distance: 13.6
click at [67, 229] on span at bounding box center [71, 229] width 9 height 9
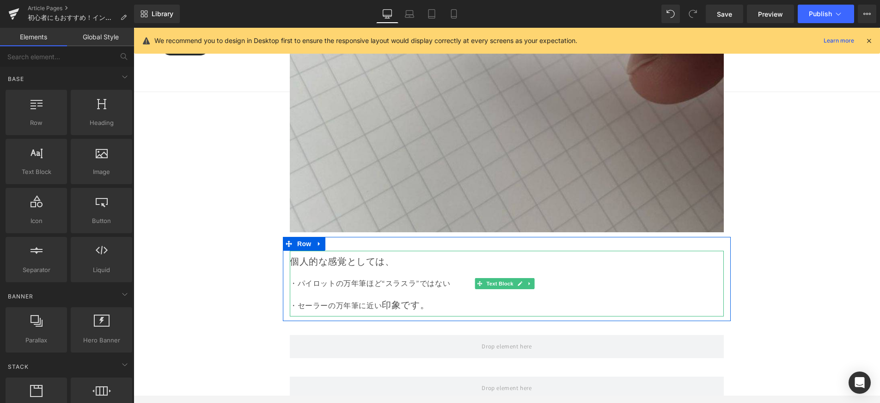
scroll to position [6629, 0]
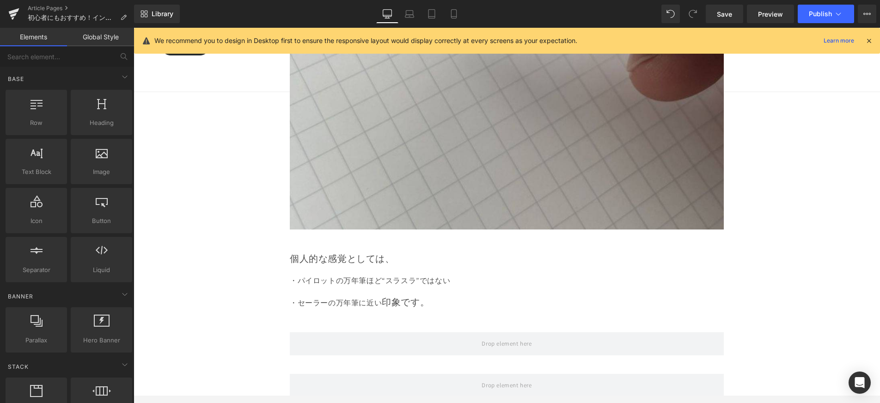
click at [361, 269] on p "・パイロットの万年筆ほど“スラスラ”ではない" at bounding box center [507, 280] width 434 height 22
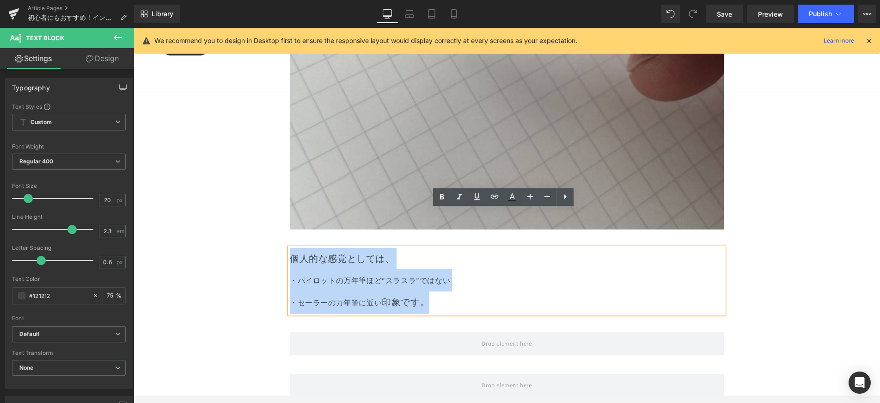
drag, startPoint x: 421, startPoint y: 263, endPoint x: 278, endPoint y: 224, distance: 148.7
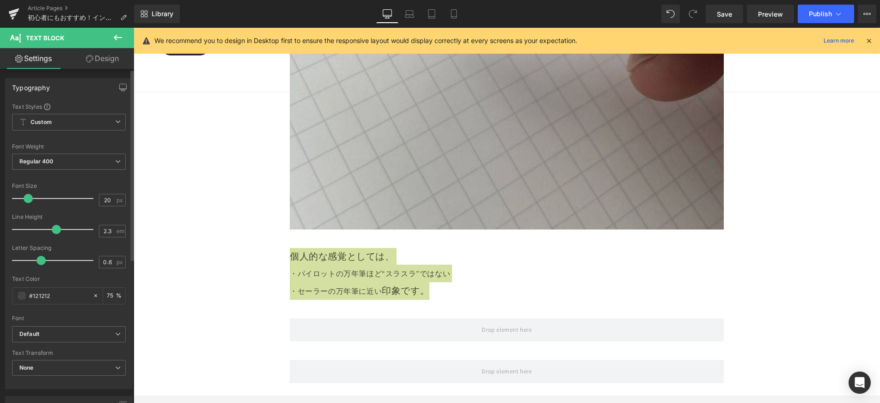
drag, startPoint x: 69, startPoint y: 230, endPoint x: 56, endPoint y: 234, distance: 13.9
click at [56, 234] on div at bounding box center [55, 229] width 77 height 18
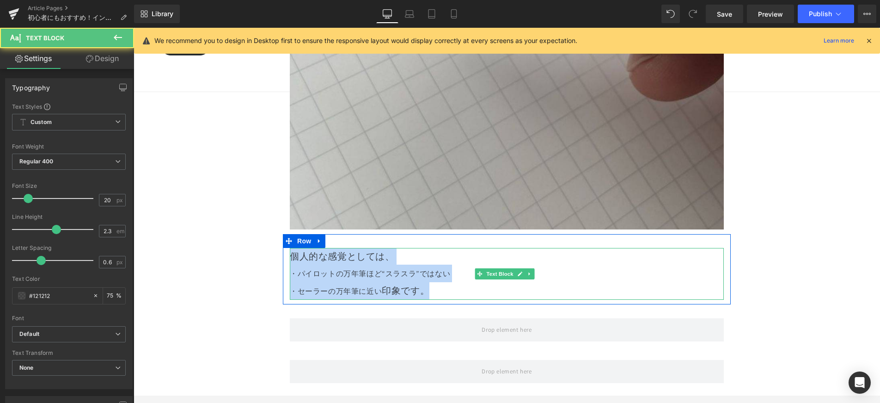
click at [422, 264] on p "・パイロットの万年筆ほど“スラスラ”ではない" at bounding box center [507, 273] width 434 height 18
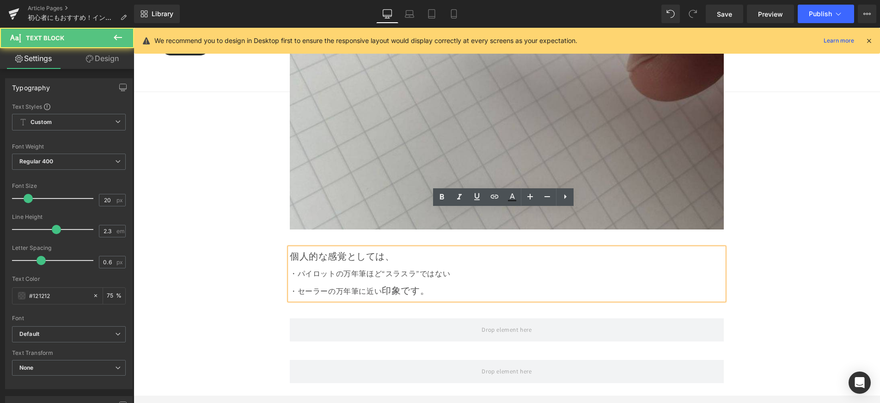
click at [393, 284] on span "印象です。" at bounding box center [406, 290] width 48 height 12
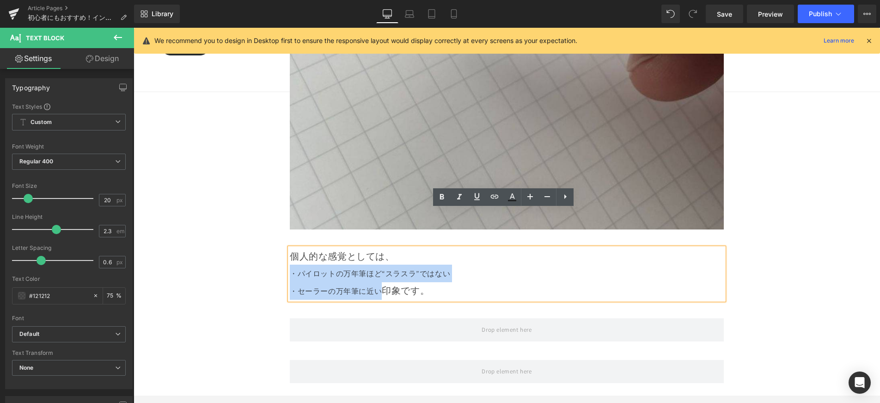
drag, startPoint x: 380, startPoint y: 251, endPoint x: 283, endPoint y: 233, distance: 98.4
click at [283, 248] on div "個人的な感覚としては、 ・パイロットの万年筆ほど“スラスラ”ではない ・セーラーの万年筆に近い 印象です。 Text Block" at bounding box center [507, 274] width 448 height 52
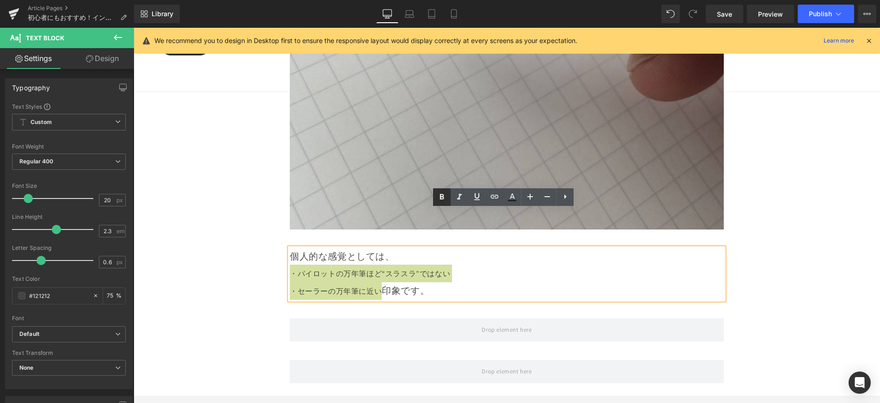
click at [441, 197] on icon at bounding box center [441, 196] width 11 height 11
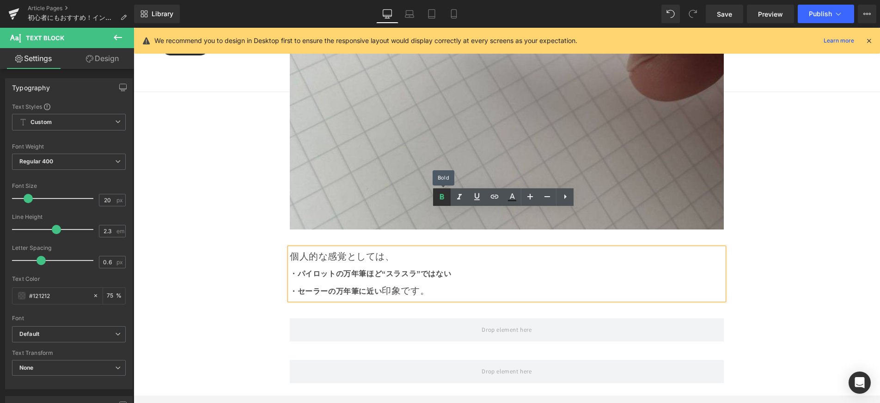
click at [441, 197] on icon at bounding box center [441, 196] width 11 height 11
click at [443, 195] on icon at bounding box center [442, 197] width 4 height 6
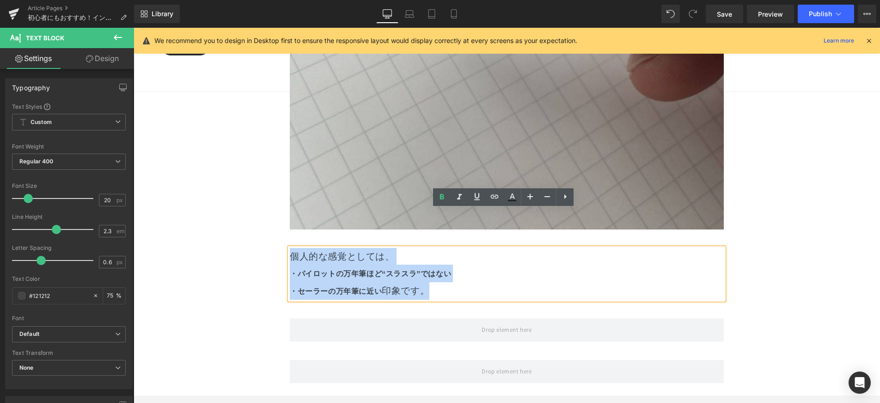
drag, startPoint x: 426, startPoint y: 252, endPoint x: 288, endPoint y: 217, distance: 141.7
click at [290, 248] on div "個人的な感覚としては、 ・パイロットの万年筆ほど“スラスラ”ではない ・セーラーの万年筆に近い 印象です。" at bounding box center [507, 274] width 434 height 52
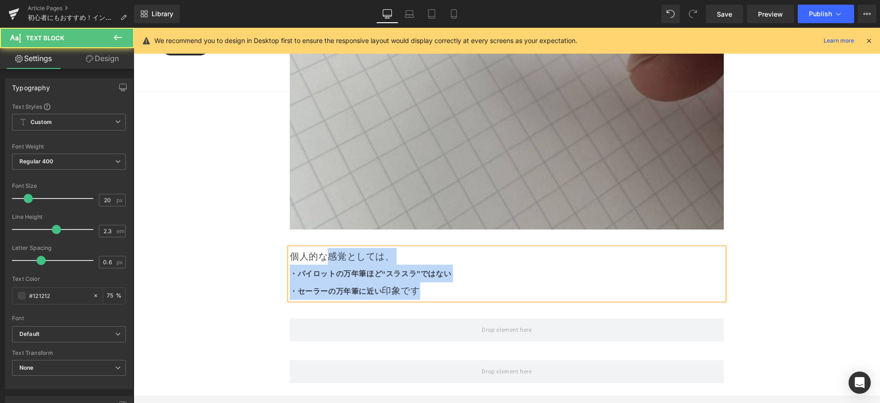
drag, startPoint x: 325, startPoint y: 222, endPoint x: 420, endPoint y: 257, distance: 100.7
click at [420, 257] on div "個人的な感覚としては、 ・パイロットの万年筆ほど“スラスラ”ではない ・セーラーの万年筆に近い 印象です" at bounding box center [507, 274] width 434 height 52
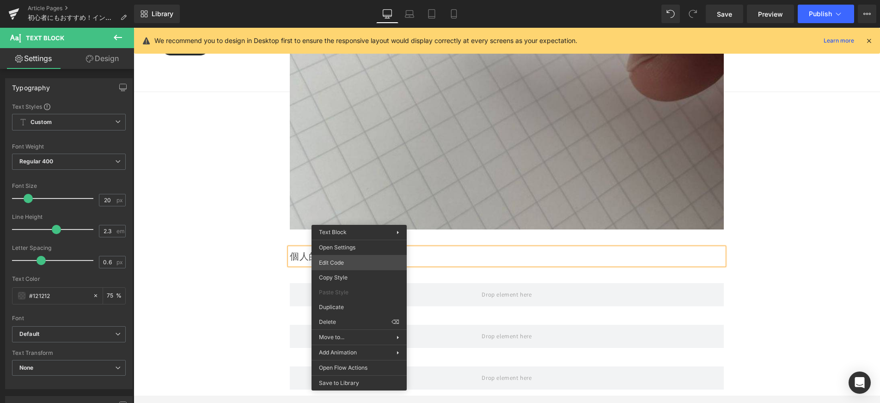
click at [354, 0] on div "Text Block You are previewing how the will restyle your page. You can not edit …" at bounding box center [440, 0] width 880 height 0
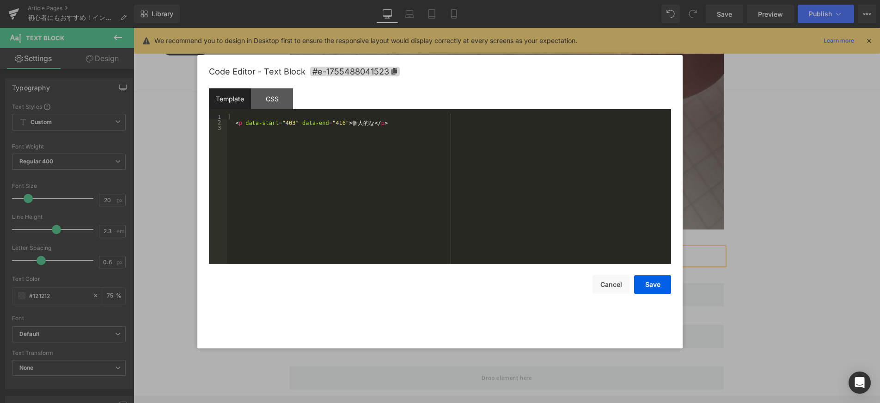
click at [353, 124] on div "< p data-start = "403" data-end = "416" > 個 人 的 な </ p >" at bounding box center [449, 194] width 444 height 161
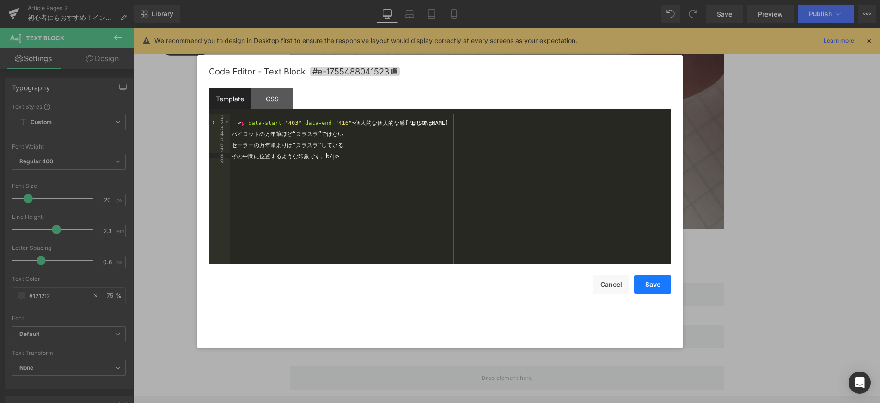
click at [649, 283] on button "Save" at bounding box center [652, 284] width 37 height 18
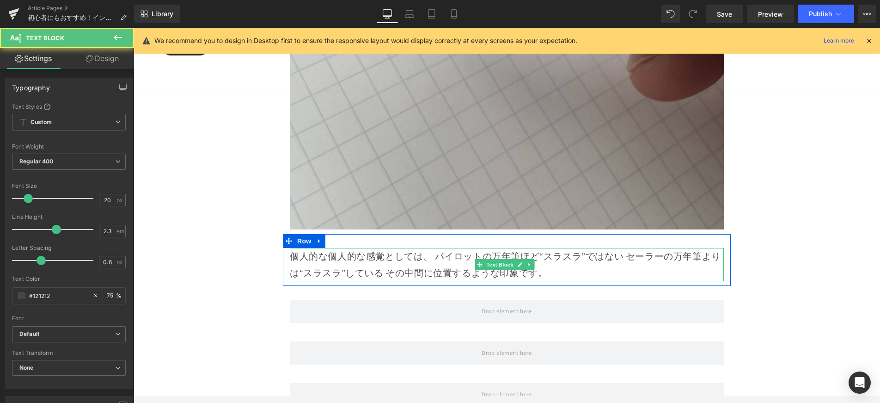
click at [443, 248] on p "個人的な個人的な感覚としては、 パイロットの万年筆ほど“スラスラ”ではない セーラーの万年筆よりは“スラスラ”している その中間に位置するような印象です。" at bounding box center [507, 264] width 434 height 33
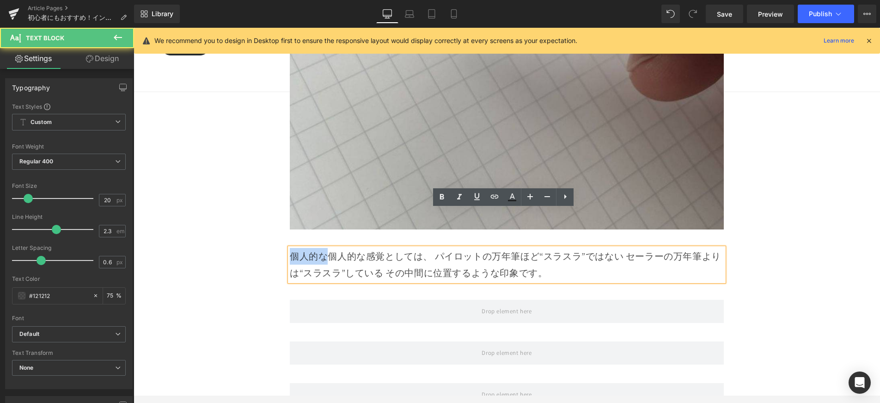
drag, startPoint x: 322, startPoint y: 216, endPoint x: 278, endPoint y: 218, distance: 44.0
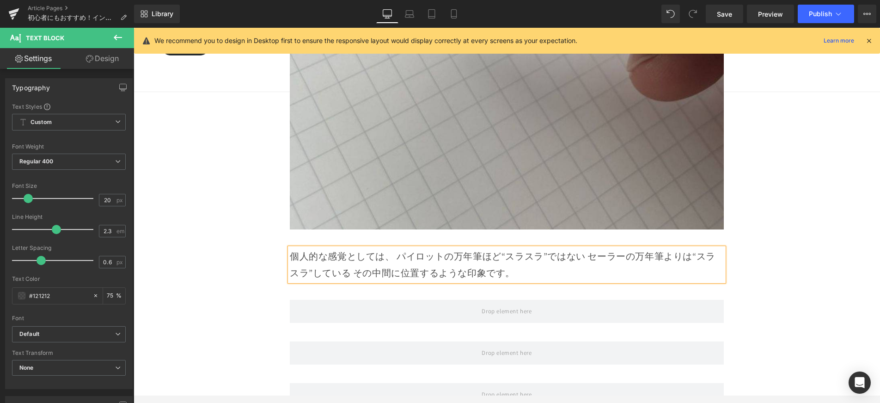
click at [394, 248] on p "個人的な感覚としては、 パイロットの万年筆ほど“スラスラ”ではない セーラーの万年筆よりは“スラスラ”している その中間に位置するような印象です。" at bounding box center [507, 264] width 434 height 33
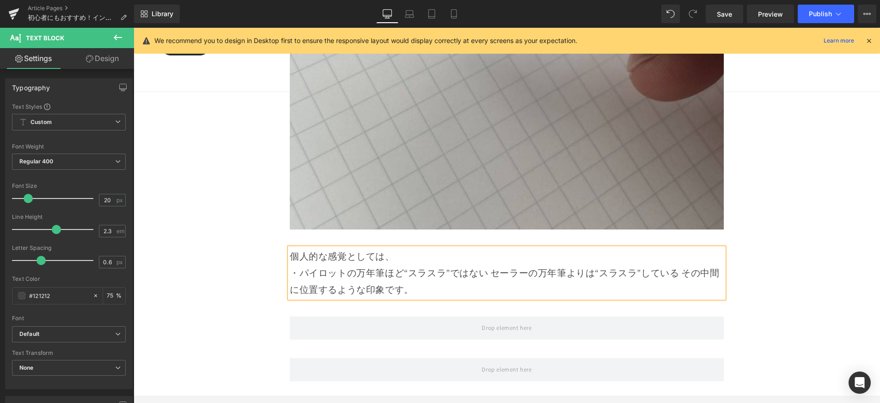
click at [490, 264] on p "・パイロットの万年筆ほど“スラスラ”ではない セーラーの万年筆よりは“スラスラ”している その中間に位置するような印象です。" at bounding box center [507, 280] width 434 height 33
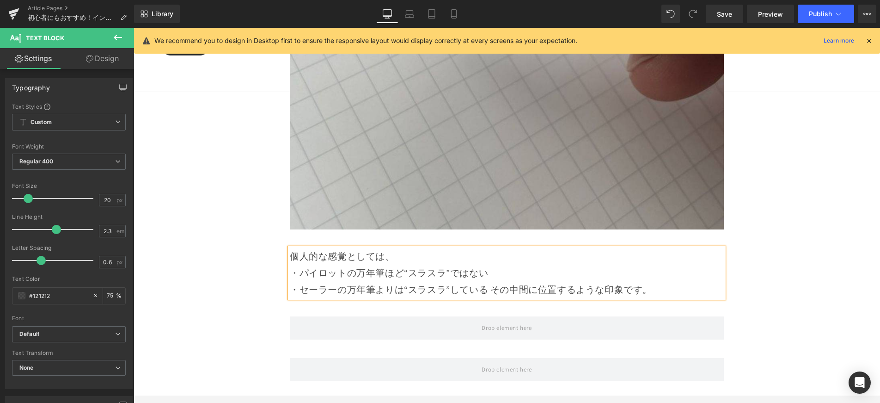
click at [490, 281] on p "・セーラーの万年筆よりは“スラスラ”している その中間に位置するような印象です。" at bounding box center [507, 289] width 434 height 17
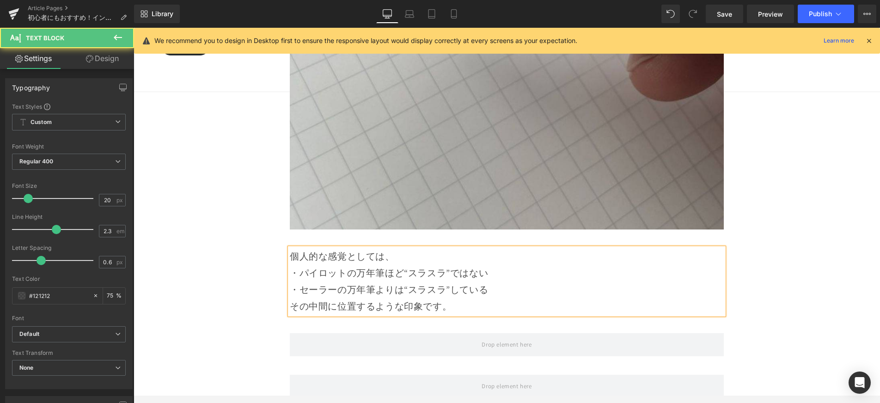
click at [405, 281] on p "・セーラーの万年筆よりは“スラスラ”している" at bounding box center [507, 289] width 434 height 17
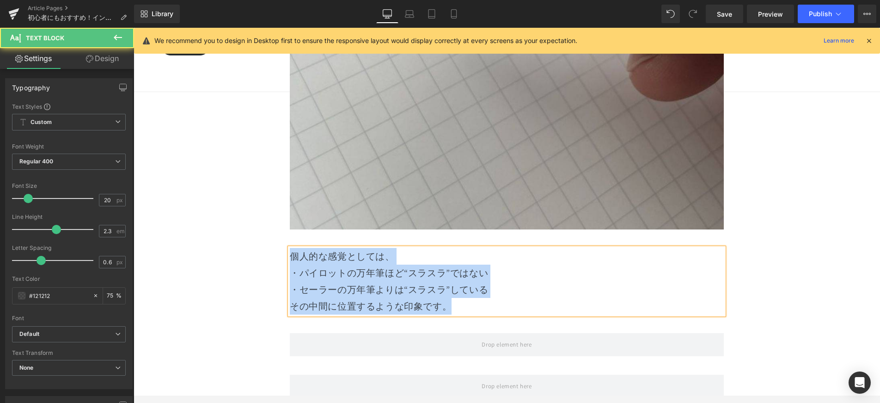
drag, startPoint x: 465, startPoint y: 271, endPoint x: 273, endPoint y: 219, distance: 198.8
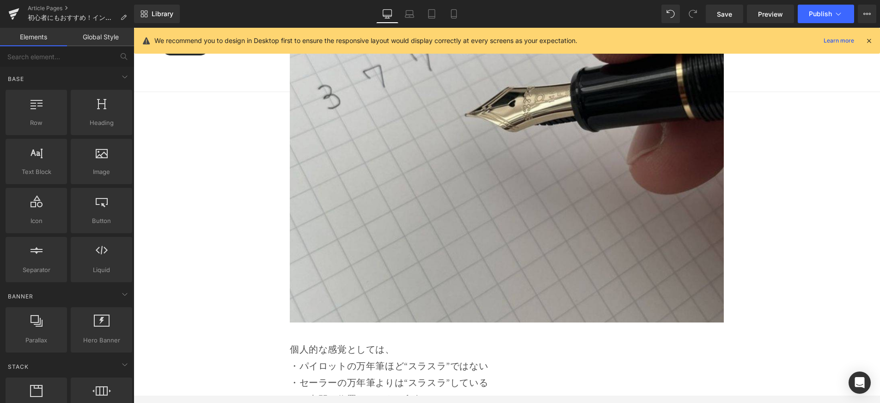
scroll to position [6742, 0]
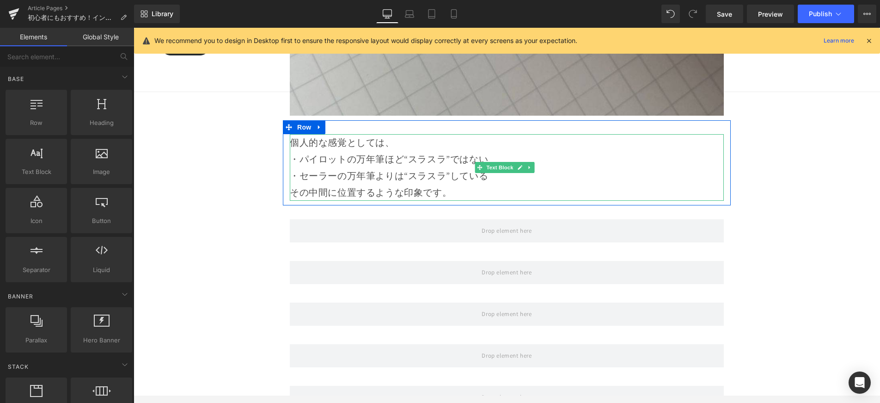
click at [441, 151] on p "・パイロットの万年筆ほど“スラスラ”ではない" at bounding box center [507, 159] width 434 height 17
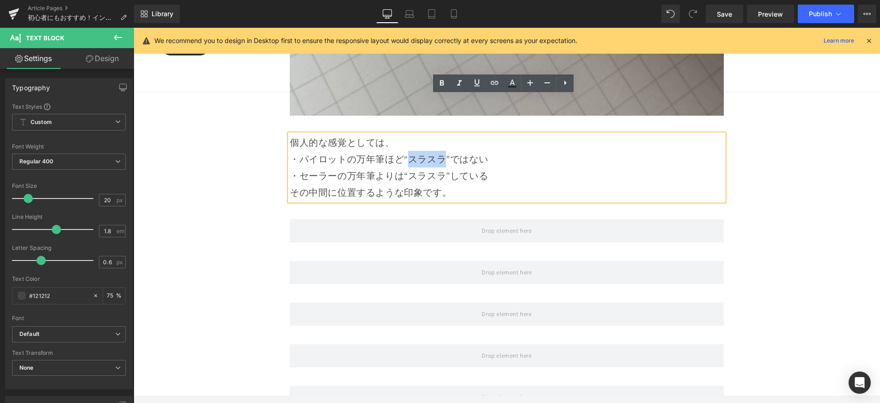
drag, startPoint x: 441, startPoint y: 122, endPoint x: 409, endPoint y: 123, distance: 32.8
click at [409, 151] on p "・パイロットの万年筆ほど“スラスラ”ではない" at bounding box center [507, 159] width 434 height 17
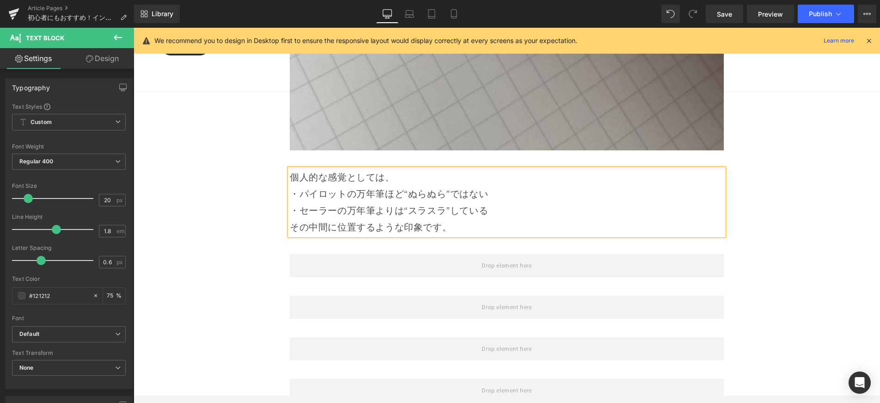
scroll to position [6694, 0]
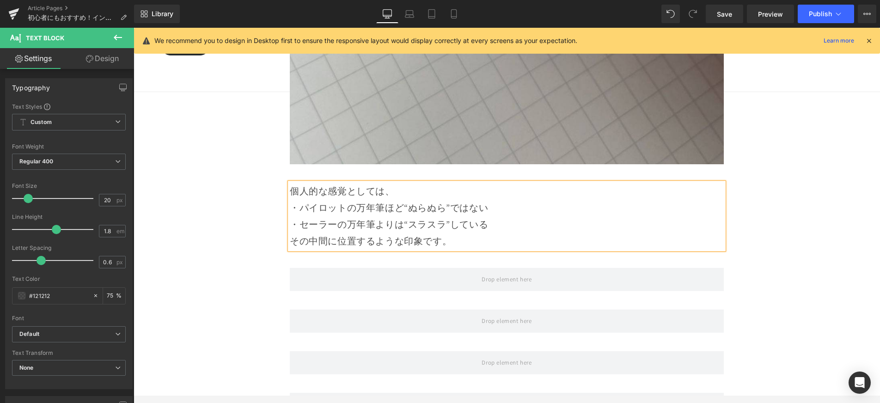
click at [518, 233] on p "その中間に位置するような印象です。" at bounding box center [507, 241] width 434 height 17
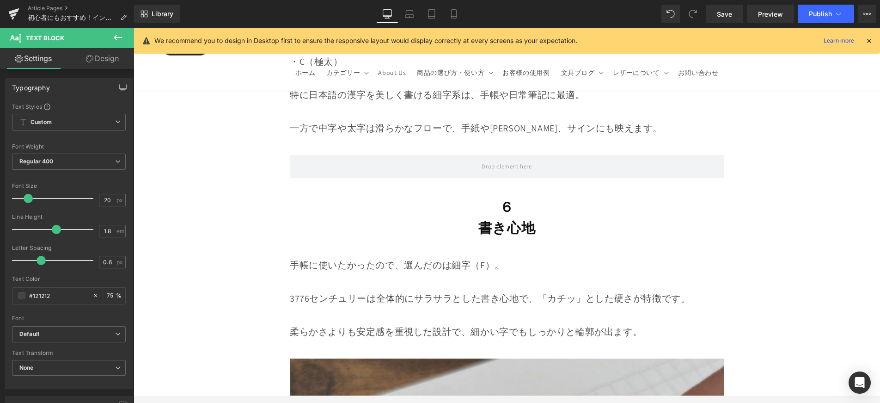
scroll to position [6068, 0]
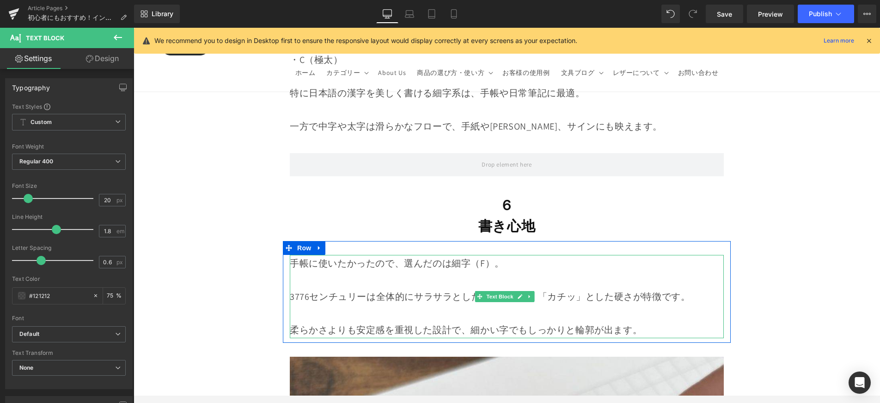
click at [502, 255] on p "手帳に使いたかったので、選んだのは細字（F）。" at bounding box center [507, 263] width 434 height 17
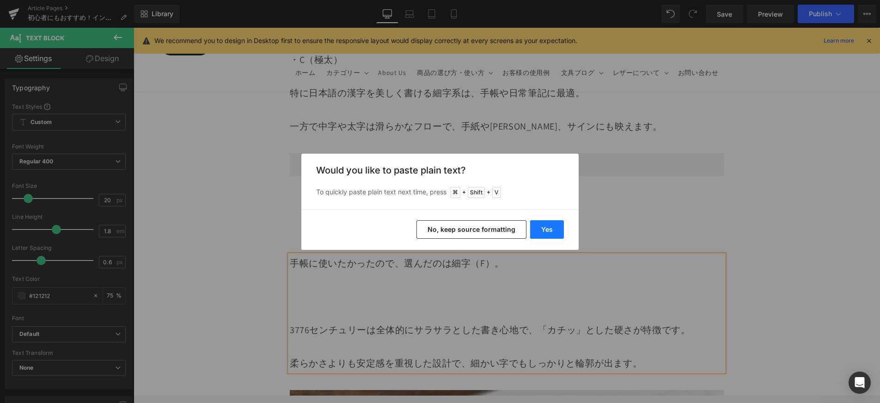
click at [544, 232] on button "Yes" at bounding box center [547, 229] width 34 height 18
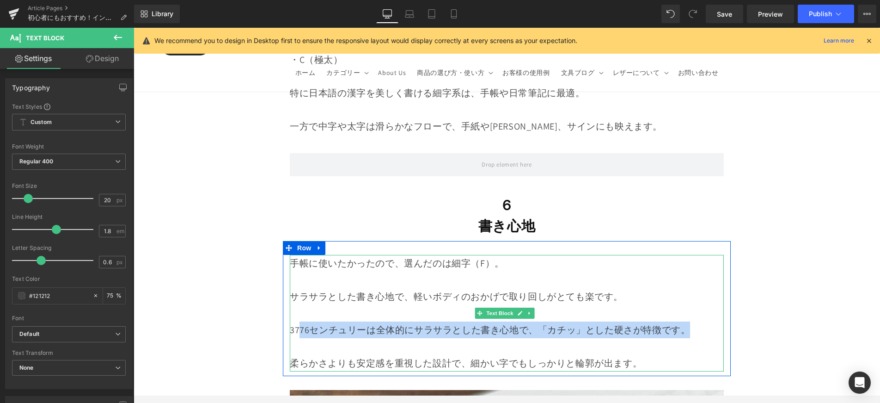
drag, startPoint x: 691, startPoint y: 296, endPoint x: 299, endPoint y: 295, distance: 392.0
click at [299, 321] on p "3776センチュリーは全体的にサラサラとした書き心地で、 「カチッ」とした硬さが特徴です。" at bounding box center [507, 329] width 434 height 17
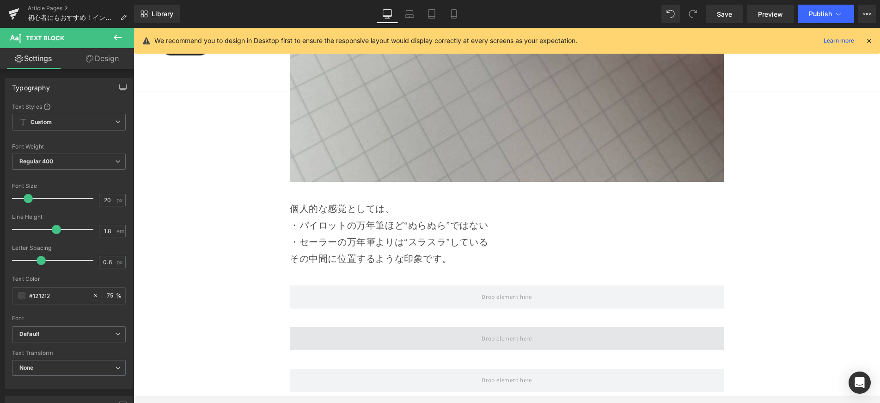
scroll to position [6677, 0]
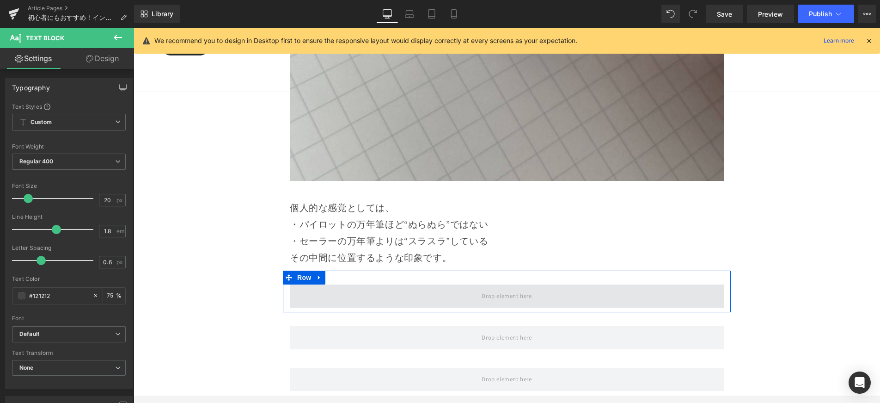
click at [377, 284] on span at bounding box center [507, 295] width 434 height 23
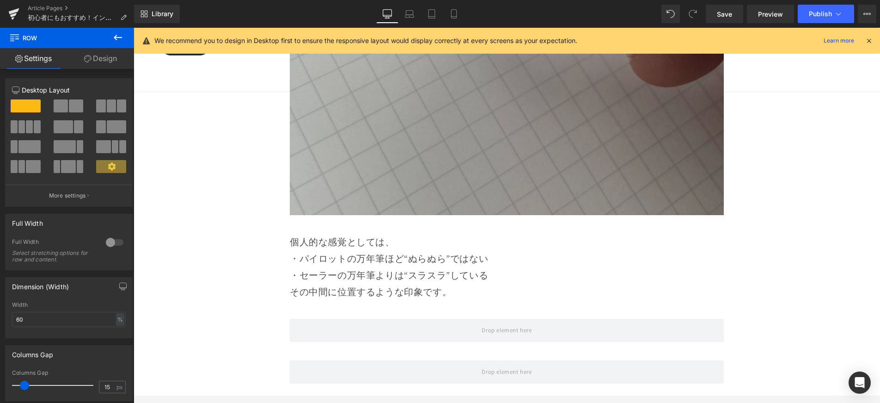
scroll to position [6654, 0]
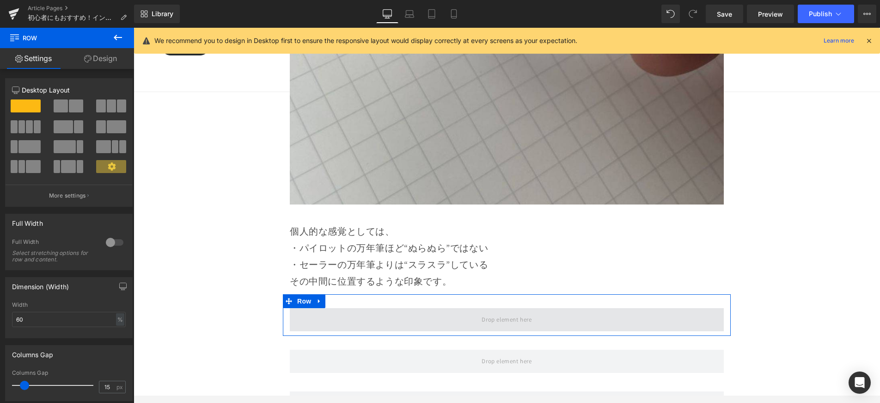
click at [431, 308] on span at bounding box center [507, 319] width 434 height 23
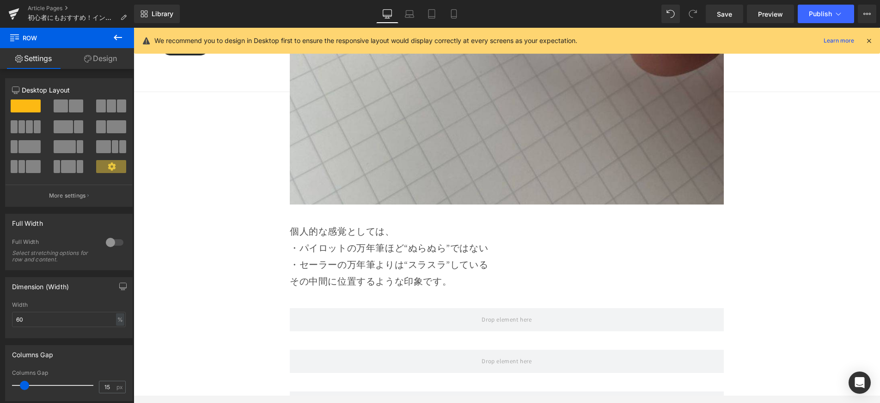
click at [119, 39] on icon at bounding box center [117, 37] width 11 height 11
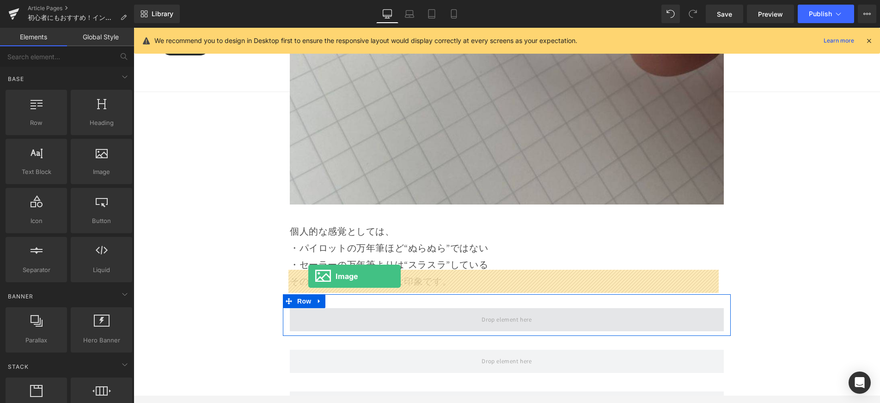
drag, startPoint x: 233, startPoint y: 194, endPoint x: 309, endPoint y: 276, distance: 111.6
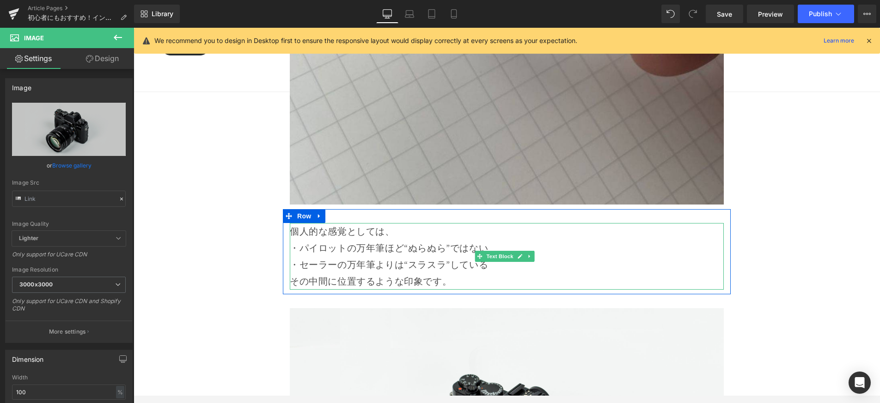
click at [464, 273] on p "その中間に位置するような印象です。" at bounding box center [507, 281] width 434 height 17
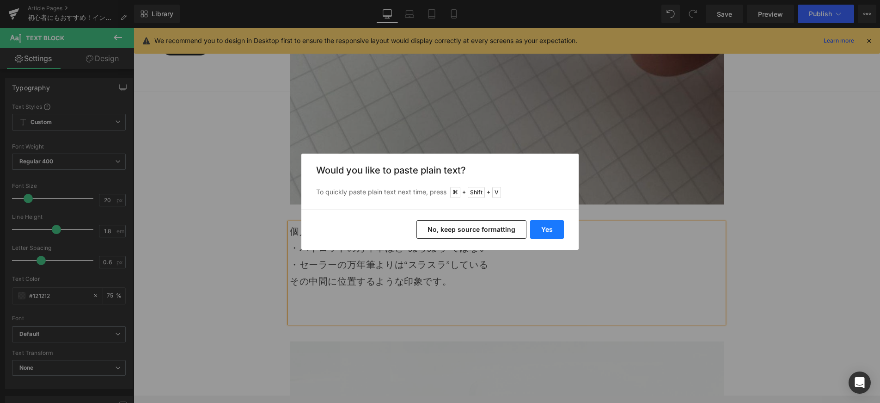
click at [541, 224] on button "Yes" at bounding box center [547, 229] width 34 height 18
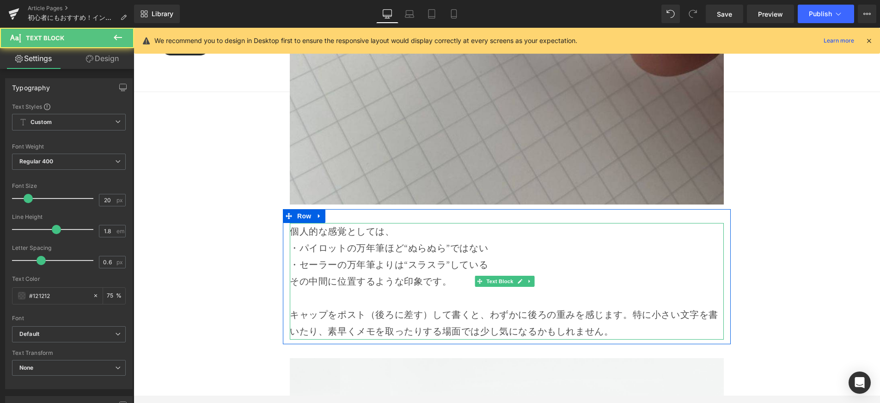
click at [626, 306] on p "キャップをポスト（後ろに差す）して書くと、わずかに後ろの重みを感じます。特に小さい文字を書いたり、素早くメモを取ったりする場面では少し気になるかもしれません。" at bounding box center [507, 322] width 434 height 33
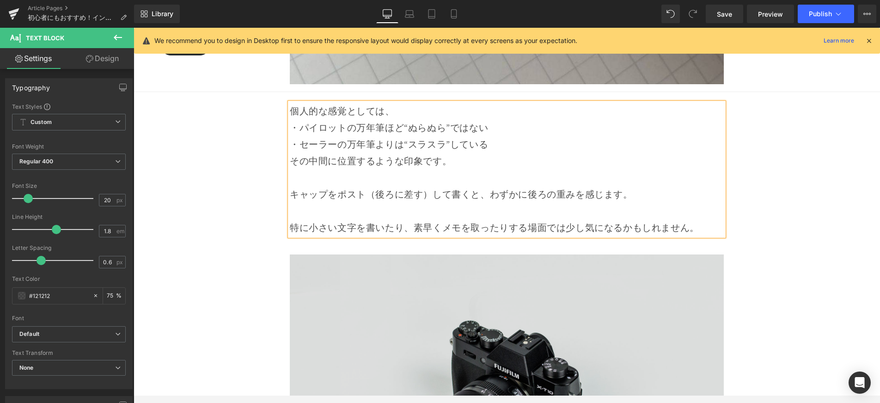
scroll to position [6871, 0]
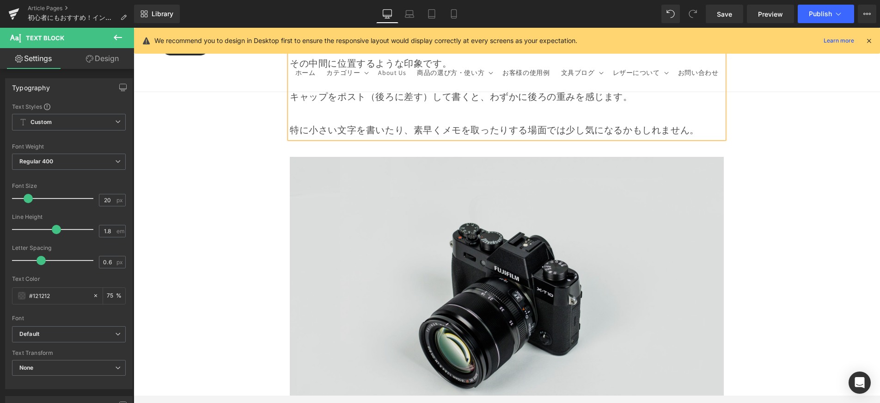
click at [602, 285] on img at bounding box center [507, 301] width 434 height 288
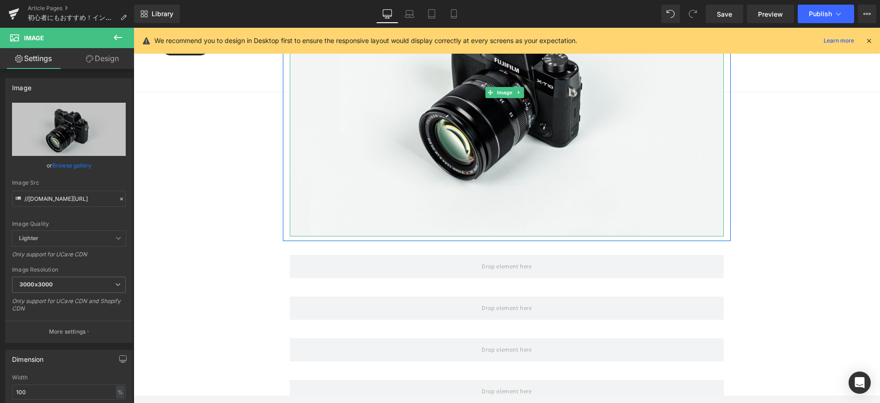
scroll to position [7114, 0]
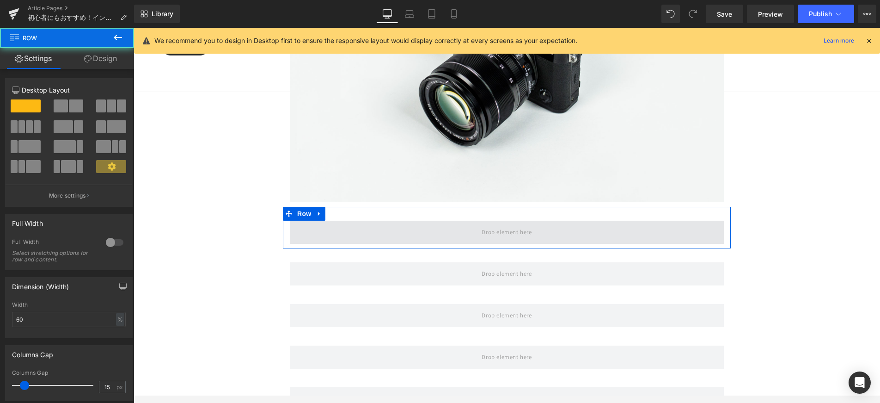
click at [457, 220] on span at bounding box center [507, 231] width 434 height 23
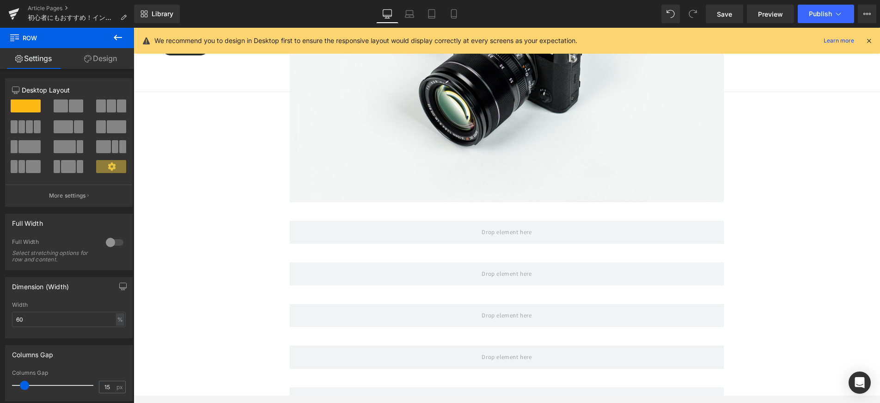
click at [104, 39] on button at bounding box center [118, 38] width 32 height 20
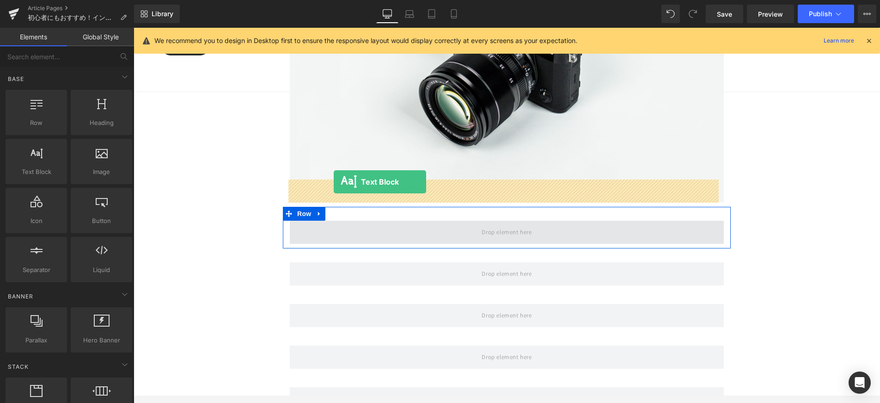
drag, startPoint x: 198, startPoint y: 192, endPoint x: 334, endPoint y: 182, distance: 135.8
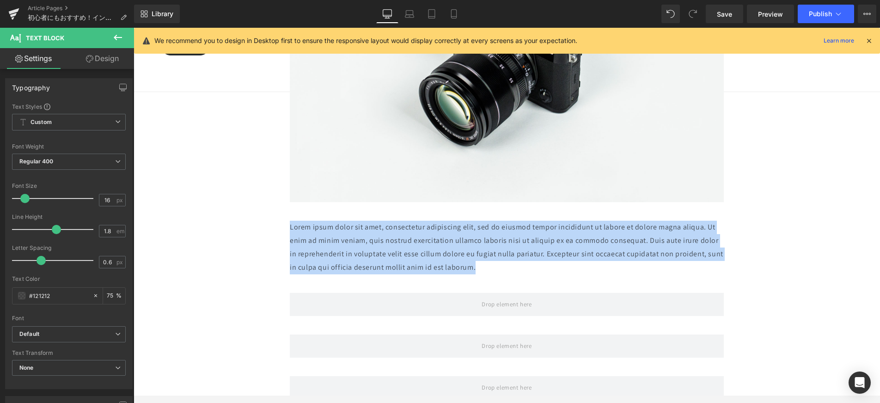
drag, startPoint x: 498, startPoint y: 222, endPoint x: 258, endPoint y: 185, distance: 242.8
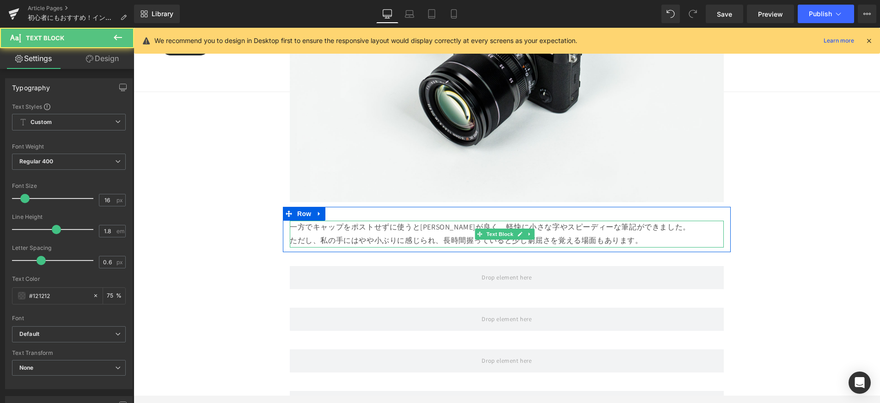
click at [457, 220] on p "一方でキャップをポストせずに使うとバランスが良く、軽快に小さな字やスピーディーな筆記ができました。" at bounding box center [507, 226] width 434 height 13
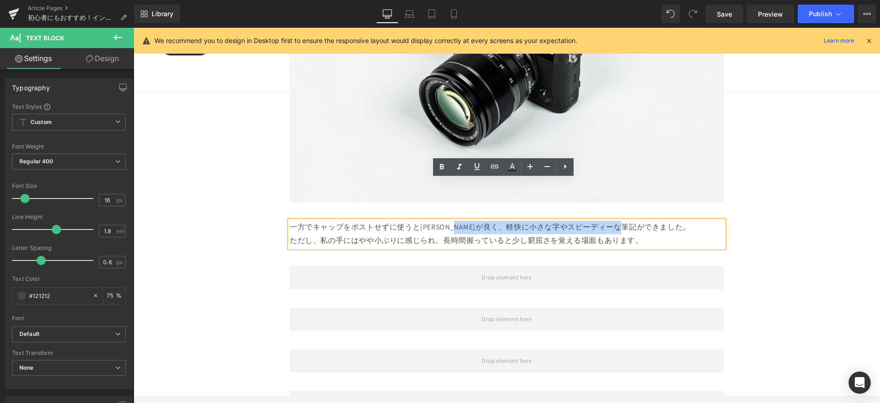
drag, startPoint x: 477, startPoint y: 188, endPoint x: 677, endPoint y: 191, distance: 200.2
click at [677, 220] on p "一方でキャップをポストせずに使うとバランスが良く、軽快に小さな字やスピーディーな筆記ができました。" at bounding box center [507, 226] width 434 height 13
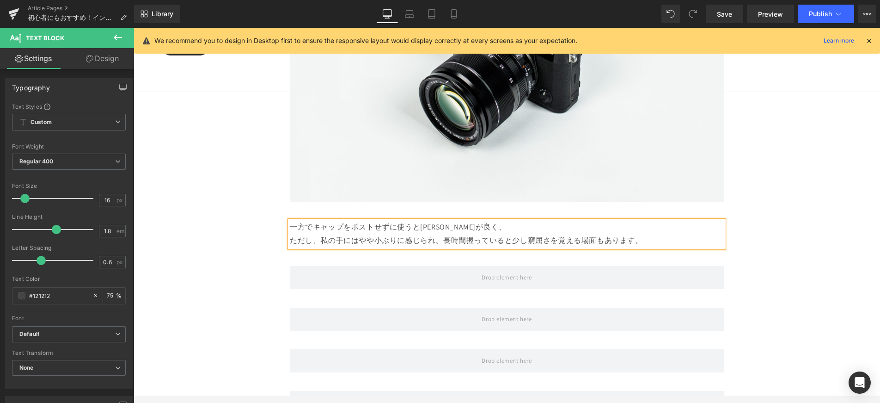
click at [422, 220] on p "一方でキャップをポストせずに使うとバランスが良く、" at bounding box center [507, 226] width 434 height 13
click at [499, 220] on p "一方でキャップをポストせずに使うと重心のバランスが良く、" at bounding box center [507, 226] width 434 height 13
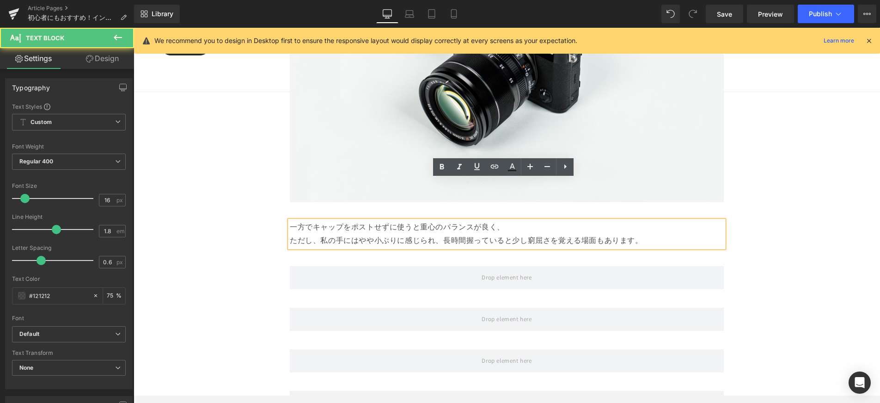
click at [494, 220] on p "一方でキャップをポストせずに使うと重心のバランスが良く、" at bounding box center [507, 226] width 434 height 13
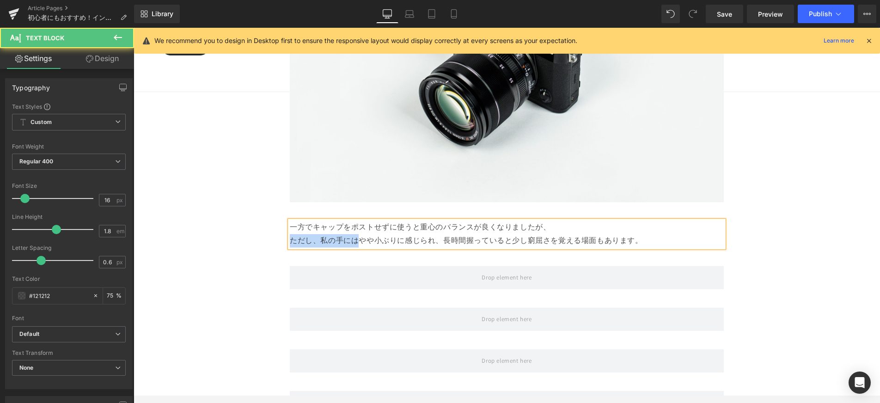
drag, startPoint x: 356, startPoint y: 199, endPoint x: 281, endPoint y: 200, distance: 74.9
click at [283, 220] on div "一方でキャップをポストせずに使うと重心のバランスが良くなりましたが、 ただし、私の手にはやや小ぶりに感じられ、長時間握っていると少し窮屈さを覚える場面もありま…" at bounding box center [507, 233] width 448 height 27
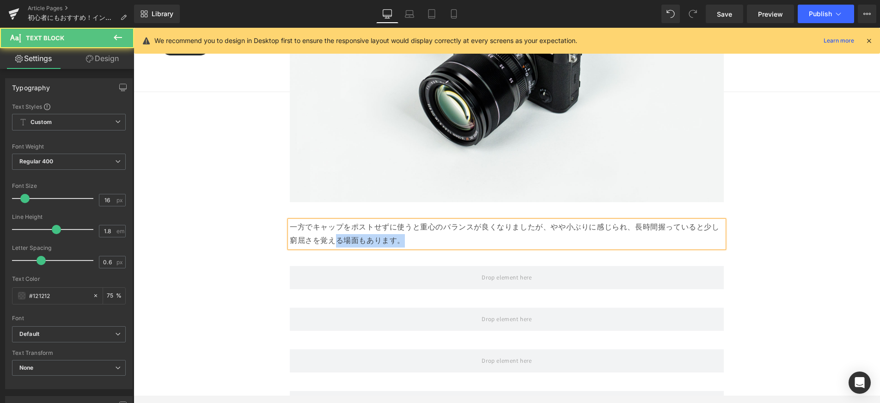
drag, startPoint x: 335, startPoint y: 198, endPoint x: 409, endPoint y: 203, distance: 74.6
click at [409, 220] on p "一方でキャップをポストせずに使うと重心のバランスが良くなりましたが、 やや小ぶりに感じられ、長時間握っていると少し窮屈さを覚える場面もあります。" at bounding box center [507, 233] width 434 height 27
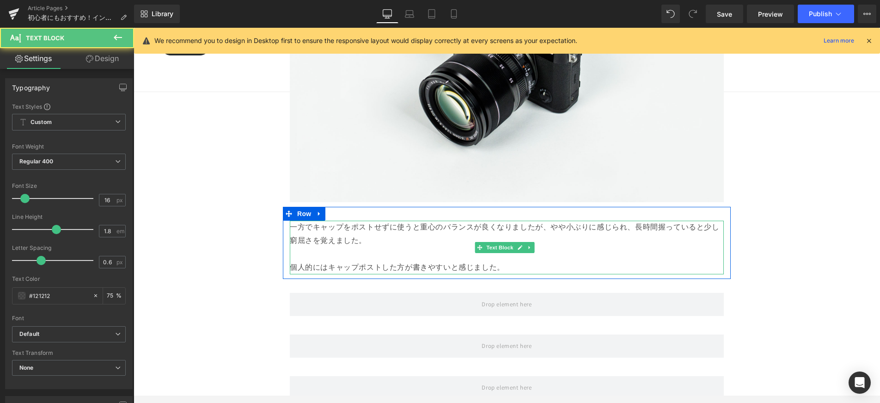
click at [565, 220] on p "一方でキャップをポストせずに使うと重心のバランスが良くなりましたが、 やや小ぶりに感じられ、長時間握っていると少し窮屈さを覚えました。 個人的にはキャップポス…" at bounding box center [507, 246] width 434 height 53
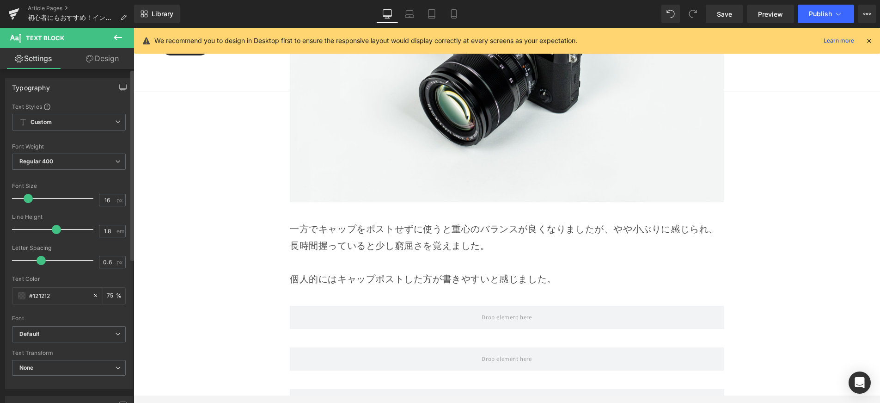
click at [26, 201] on span at bounding box center [28, 198] width 9 height 9
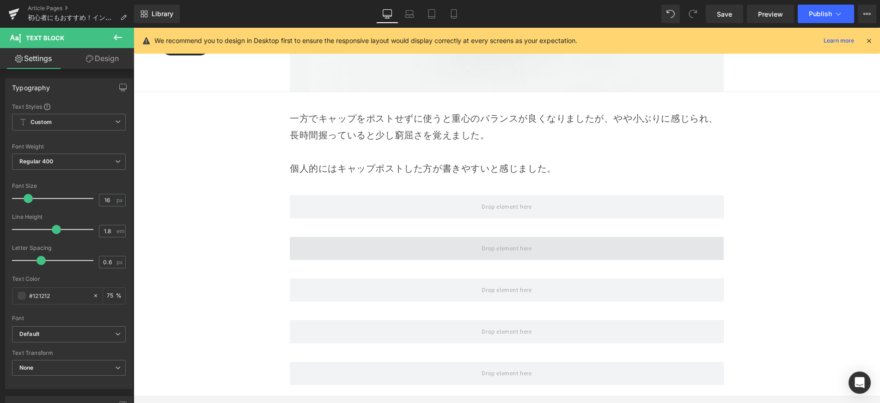
scroll to position [7225, 0]
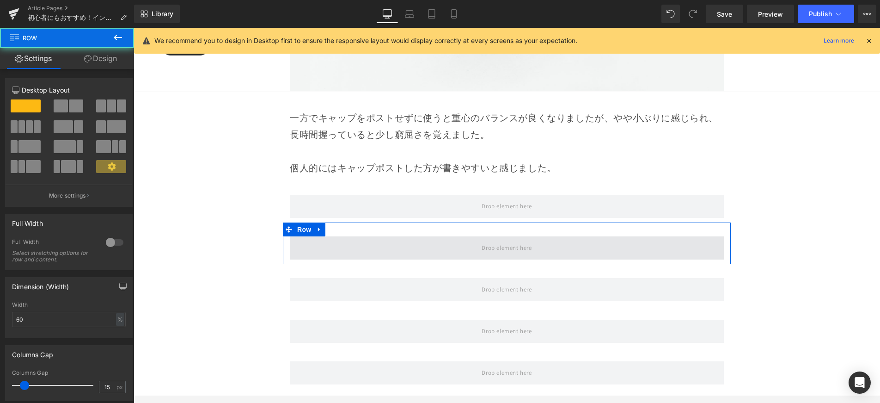
click at [440, 236] on span at bounding box center [507, 247] width 434 height 23
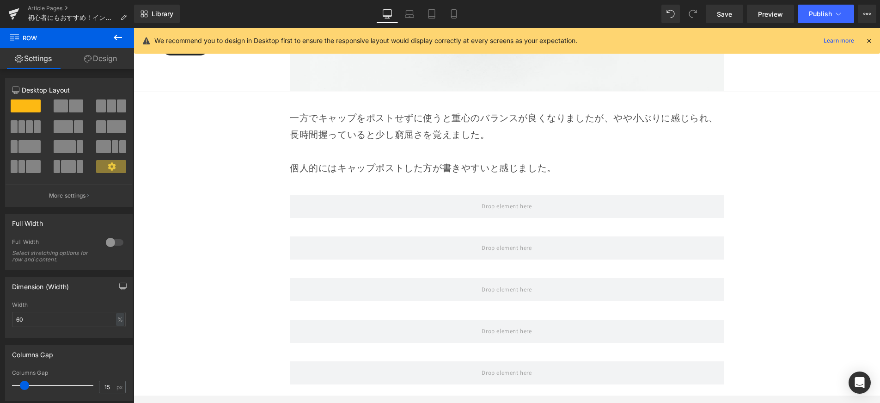
click at [119, 43] on button at bounding box center [118, 38] width 32 height 20
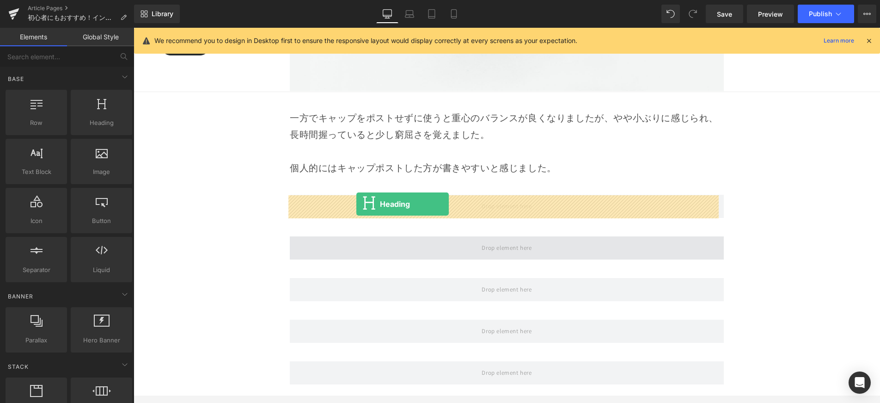
drag, startPoint x: 258, startPoint y: 154, endPoint x: 356, endPoint y: 204, distance: 109.8
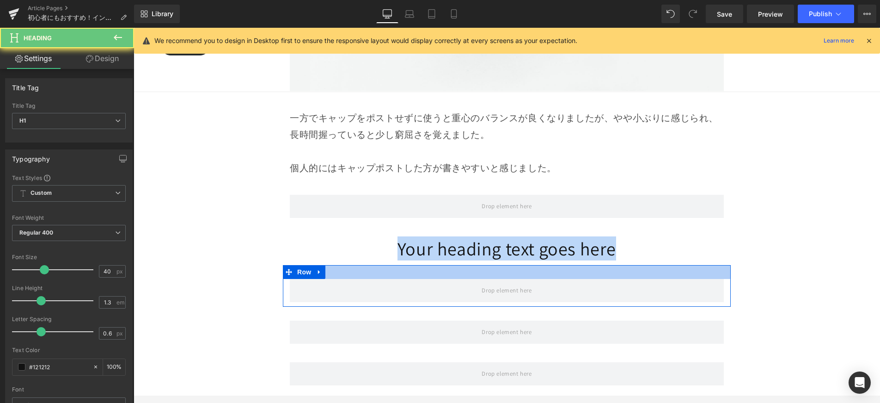
click at [625, 226] on div "Image Row 初心者さんにもおすすめ！ インクが乾かない万年筆 「#3776 センチュリー」 Heading Row 万年筆に興味はあるけれど、最初の一…" at bounding box center [507, 366] width 747 height 14963
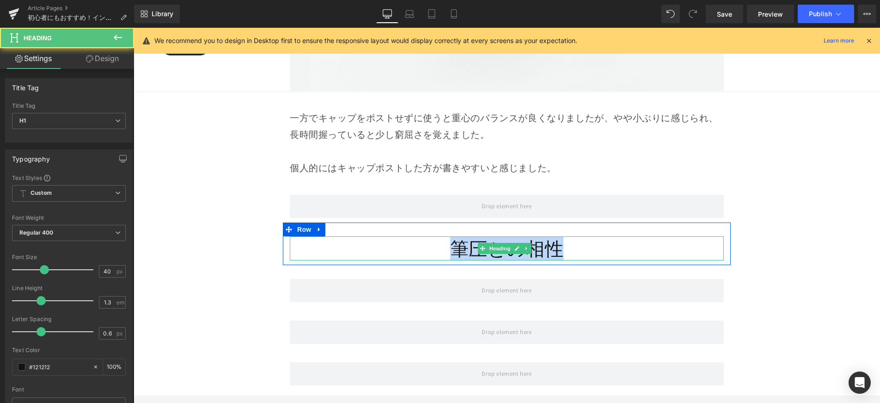
drag, startPoint x: 508, startPoint y: 208, endPoint x: 435, endPoint y: 208, distance: 74.0
click at [435, 236] on h1 "筆圧との相性" at bounding box center [507, 248] width 434 height 24
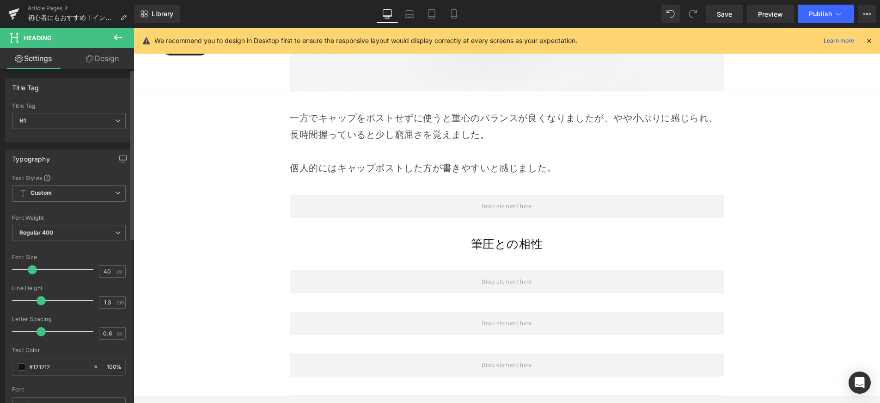
drag, startPoint x: 43, startPoint y: 272, endPoint x: 32, endPoint y: 277, distance: 12.2
click at [32, 277] on div at bounding box center [55, 269] width 77 height 18
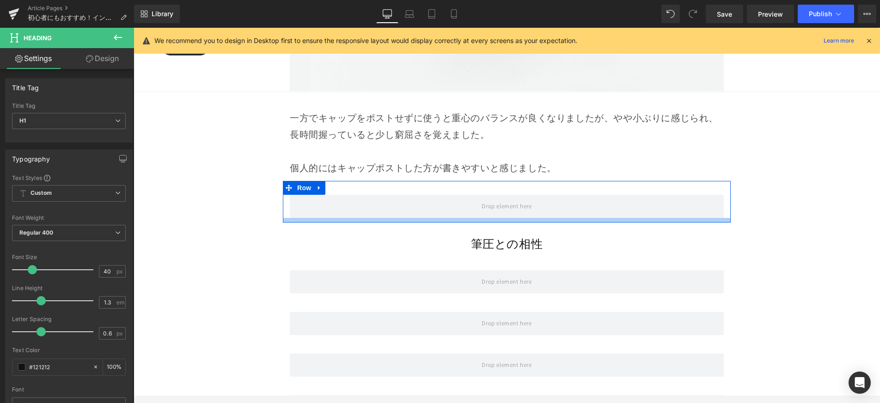
click at [465, 218] on div at bounding box center [507, 220] width 448 height 5
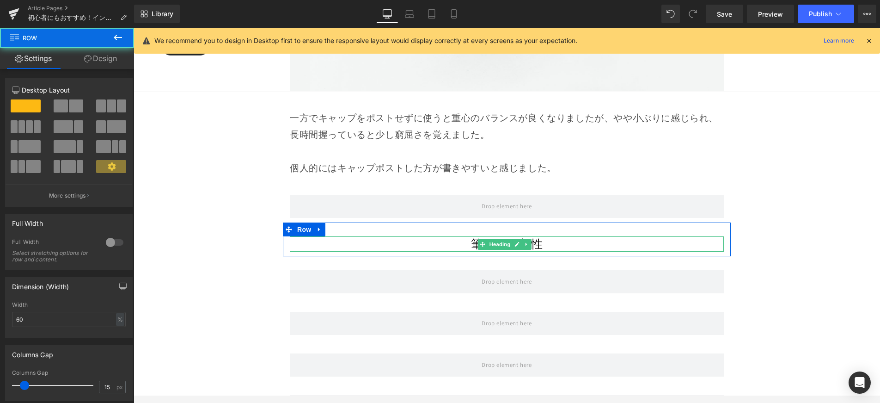
click at [457, 236] on h1 "筆圧との相性" at bounding box center [507, 243] width 434 height 15
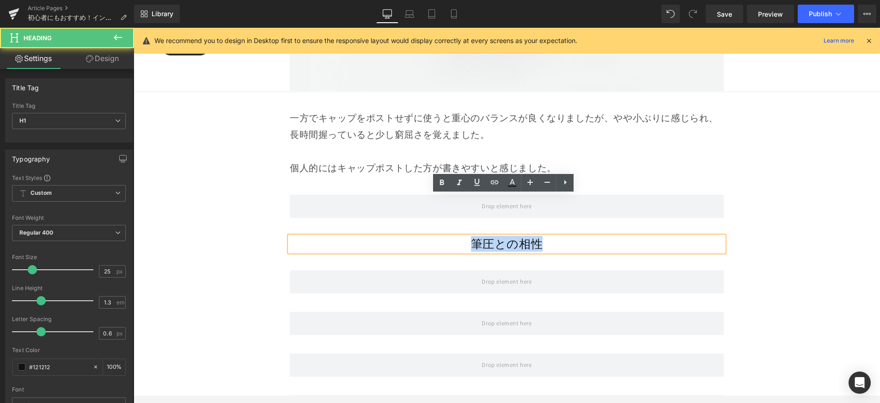
drag, startPoint x: 463, startPoint y: 199, endPoint x: 478, endPoint y: 195, distance: 15.8
click at [559, 236] on h1 "筆圧との相性" at bounding box center [507, 243] width 434 height 15
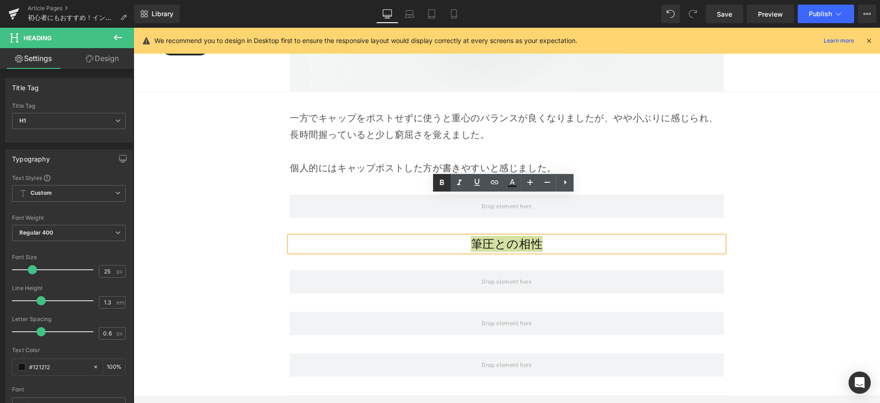
click at [437, 186] on icon at bounding box center [441, 182] width 11 height 11
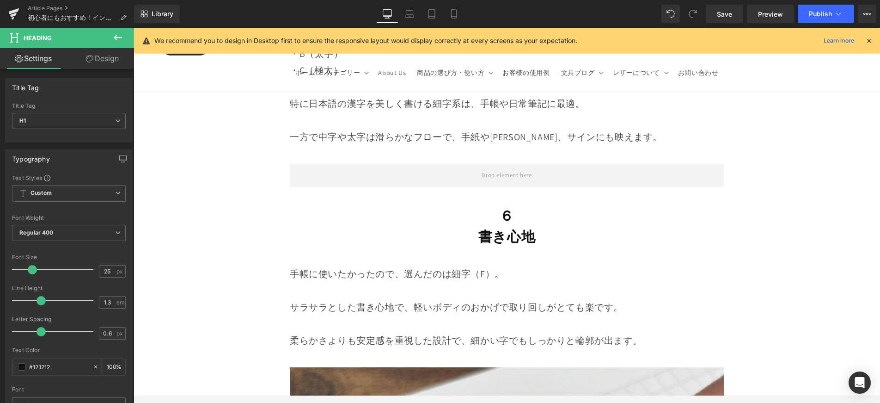
scroll to position [5865, 0]
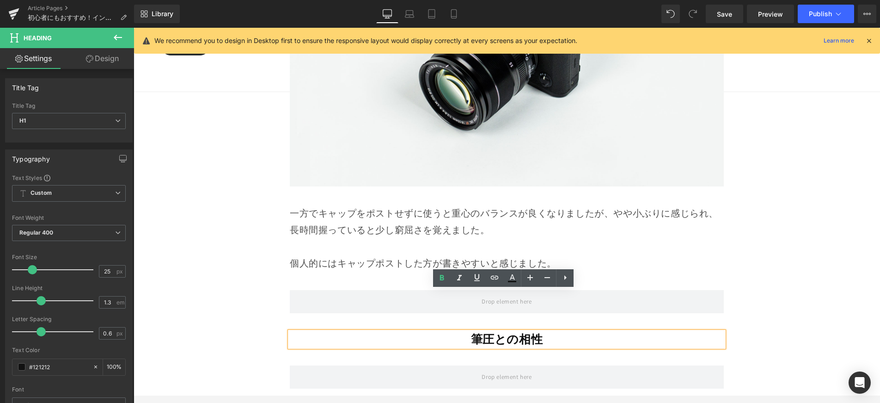
scroll to position [7221, 0]
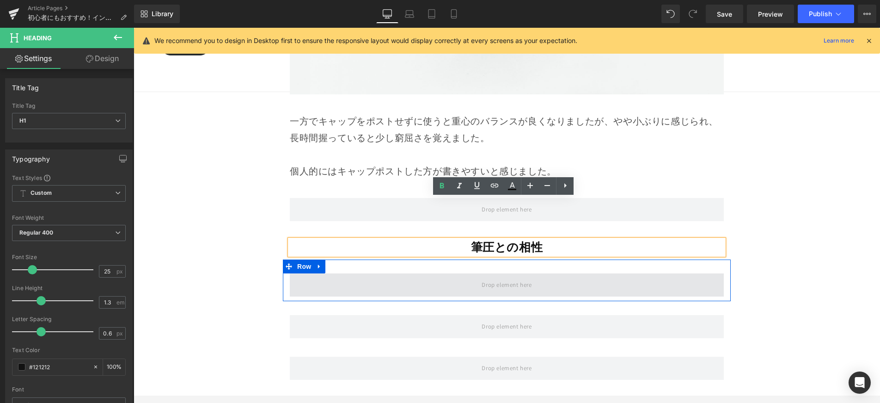
click at [481, 277] on span at bounding box center [506, 284] width 56 height 15
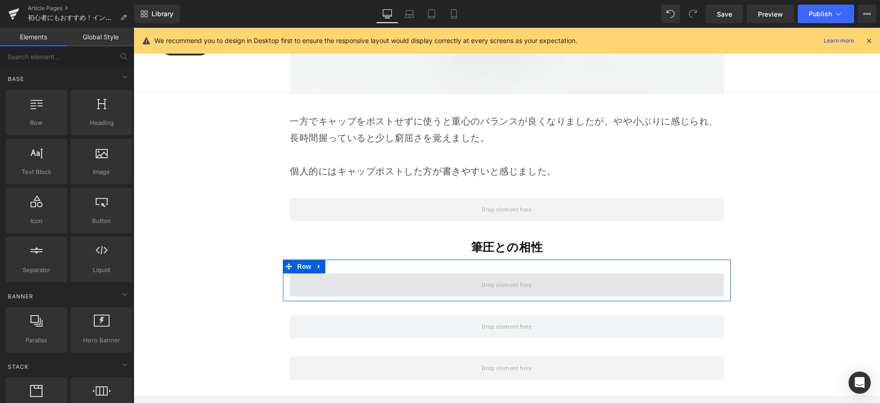
click at [452, 273] on span at bounding box center [507, 284] width 434 height 23
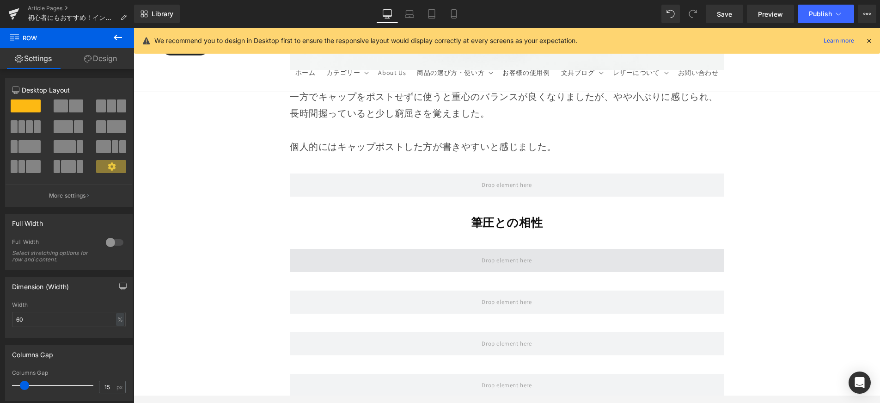
scroll to position [7293, 0]
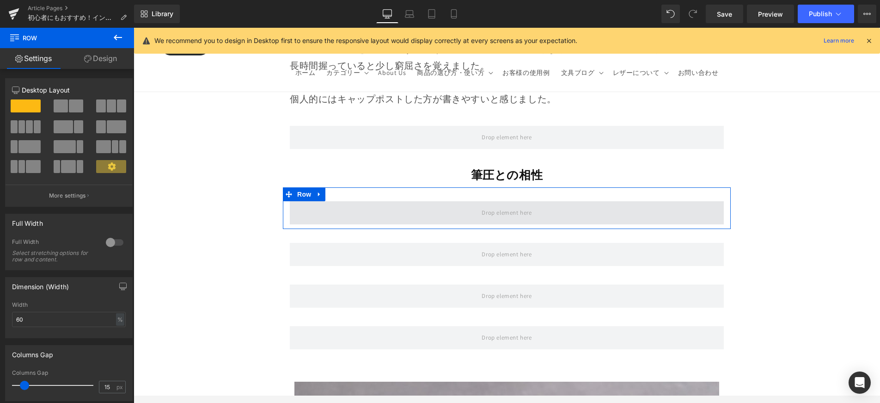
click at [444, 201] on span at bounding box center [507, 212] width 434 height 23
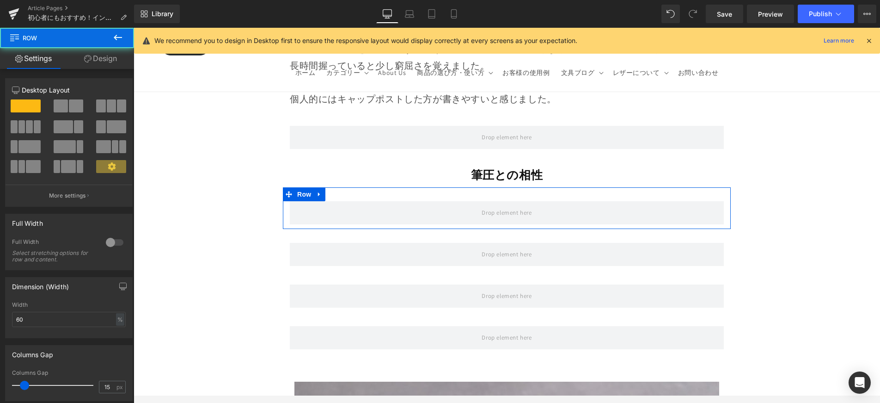
click at [120, 40] on icon at bounding box center [117, 37] width 11 height 11
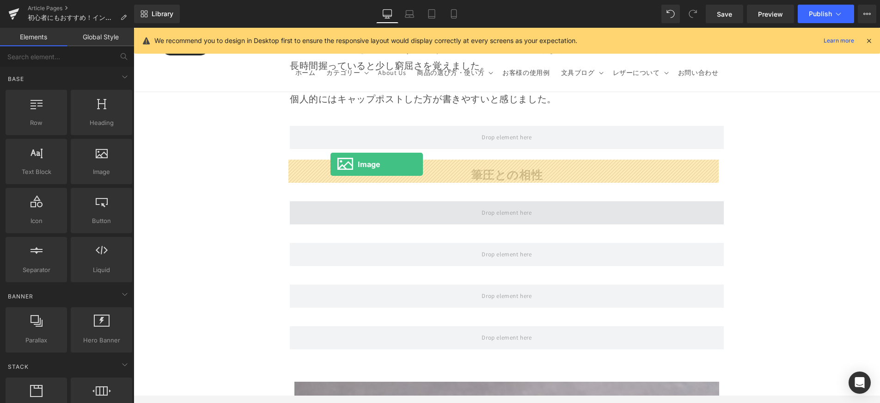
drag, startPoint x: 232, startPoint y: 188, endPoint x: 331, endPoint y: 164, distance: 101.8
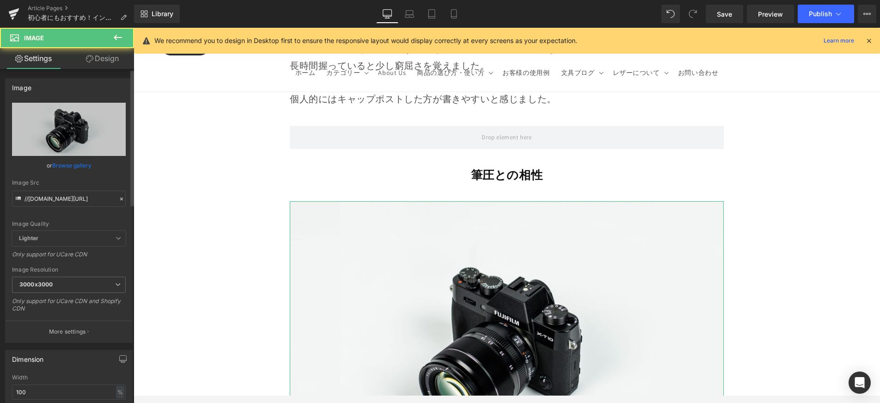
click at [68, 165] on link "Browse gallery" at bounding box center [71, 165] width 39 height 16
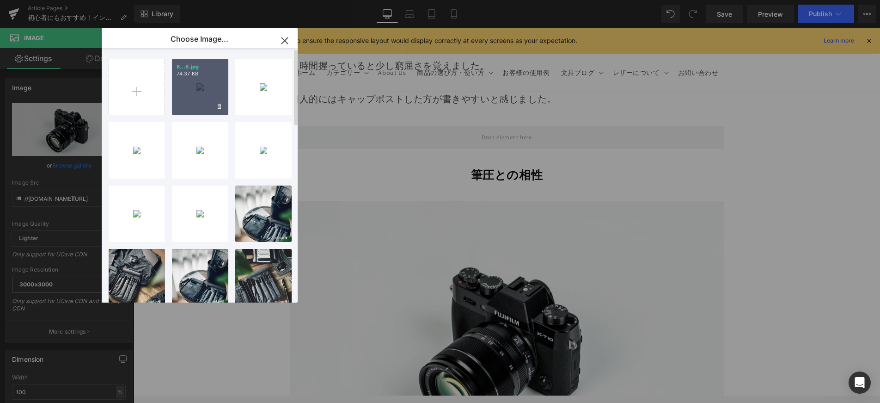
click at [194, 88] on div "8...8.jpg 74.37 KB" at bounding box center [200, 87] width 56 height 56
type input "[URL][DOMAIN_NAME]"
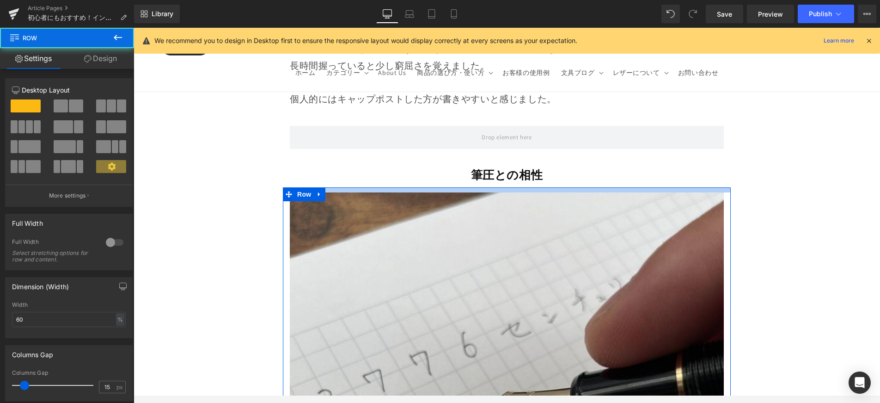
drag, startPoint x: 494, startPoint y: 148, endPoint x: 496, endPoint y: 139, distance: 9.2
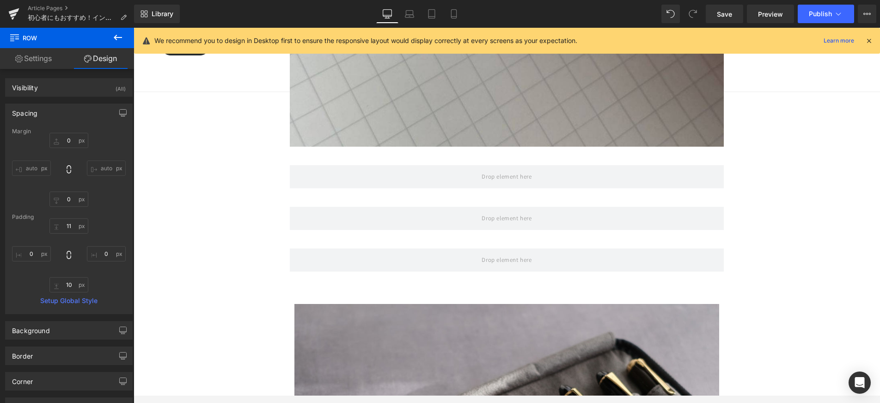
scroll to position [7771, 0]
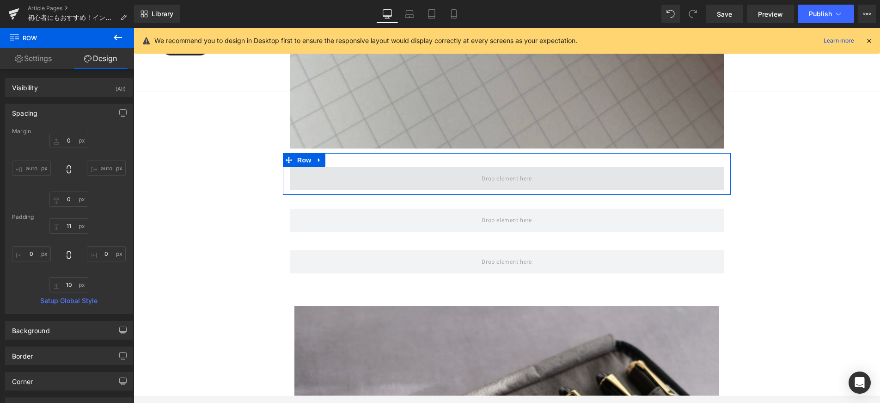
click at [483, 171] on span at bounding box center [506, 178] width 56 height 15
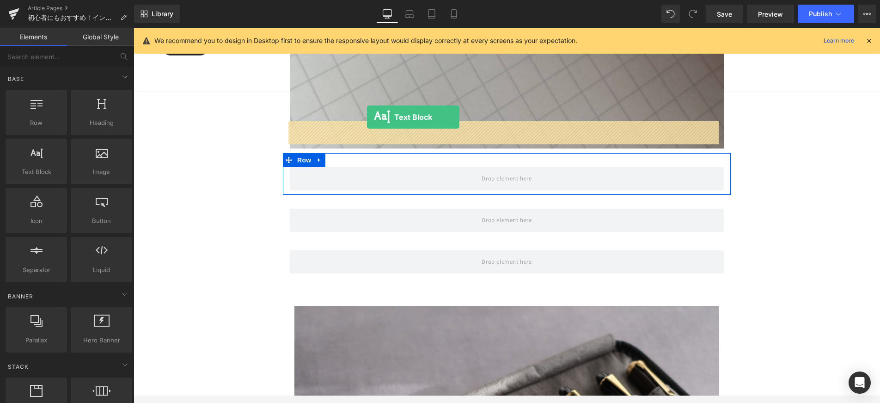
drag, startPoint x: 179, startPoint y: 189, endPoint x: 367, endPoint y: 117, distance: 200.9
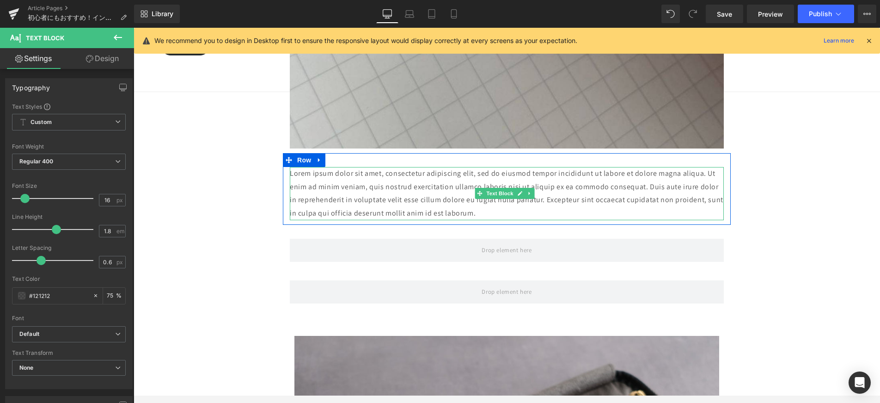
click at [459, 167] on p "Lorem ipsum dolor sit amet, consectetur adipiscing elit, sed do eiusmod tempor …" at bounding box center [507, 193] width 434 height 53
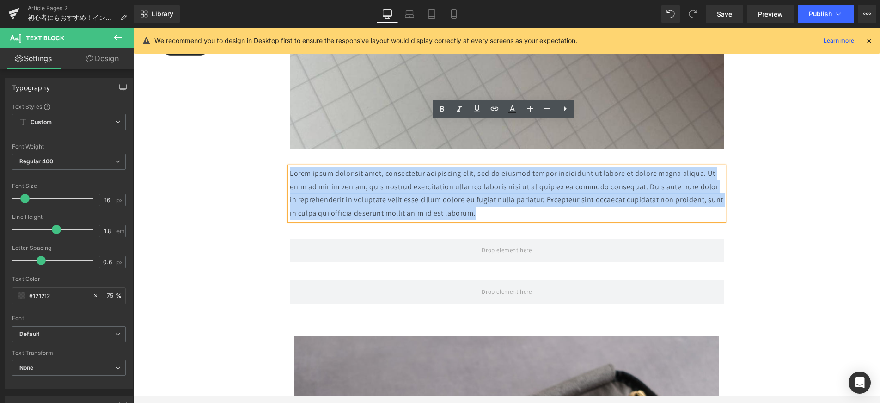
drag, startPoint x: 461, startPoint y: 165, endPoint x: 271, endPoint y: 130, distance: 192.8
click at [271, 130] on div "Image Row 初心者さんにもおすすめ！ インクが乾かない万年筆 「#3776 センチュリー」 Heading Row 万年筆に興味はあるけれど、最初の一…" at bounding box center [507, 31] width 747 height 15386
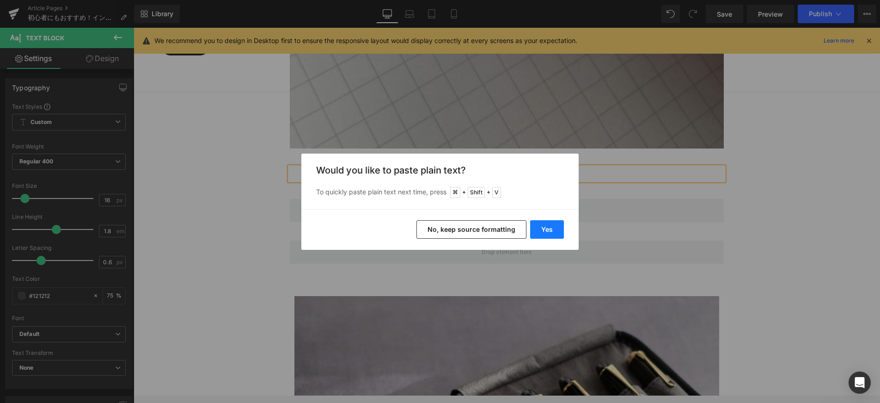
click at [538, 223] on button "Yes" at bounding box center [547, 229] width 34 height 18
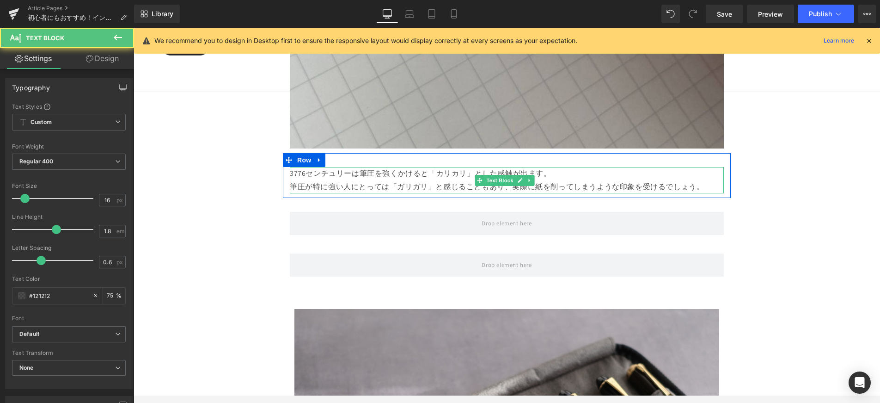
click at [559, 167] on p "3776センチュリーは筆圧を強くかけると「カリカリ」とした感触が出ます。" at bounding box center [507, 173] width 434 height 13
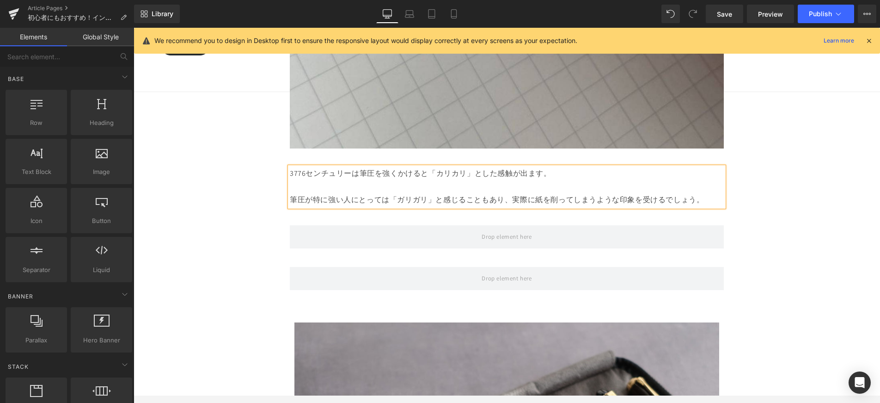
click at [735, 151] on div "Image Row 初心者さんにもおすすめ！ インクが乾かない万年筆 「#3776 センチュリー」 Heading Row 万年筆に興味はあるけれど、最初の一…" at bounding box center [507, 24] width 747 height 15373
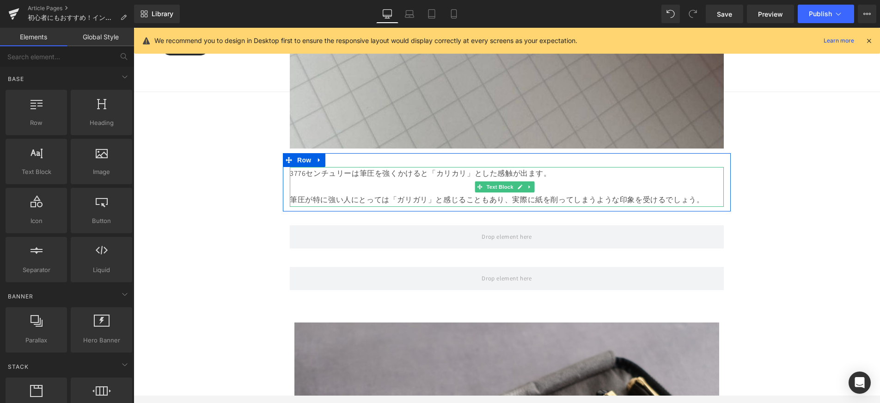
click at [595, 193] on p "筆圧が特に強い人にとっては「ガリガリ」と感じることもあり、実際に紙を削ってしまうような印象を受けるでしょう。" at bounding box center [507, 199] width 434 height 13
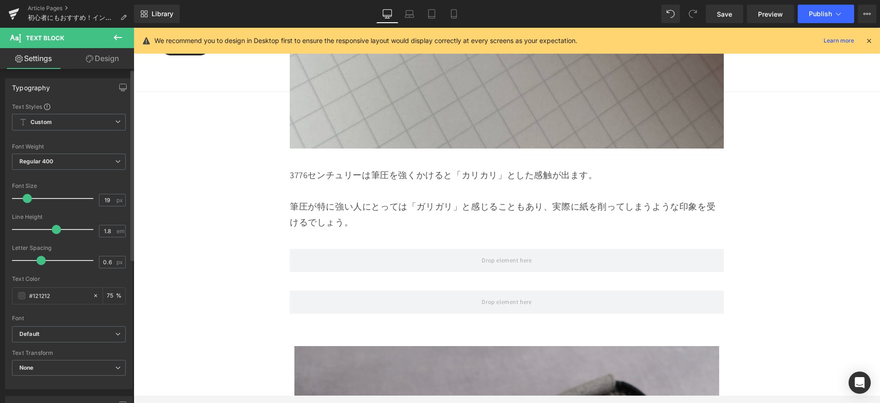
type input "20"
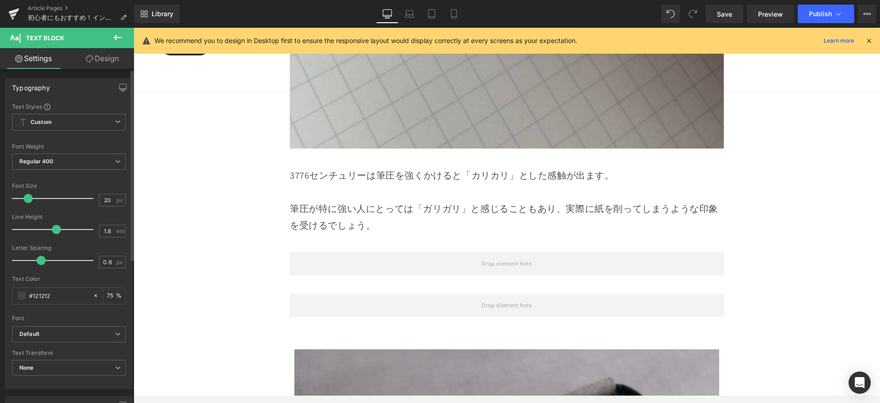
click at [28, 200] on span at bounding box center [28, 198] width 9 height 9
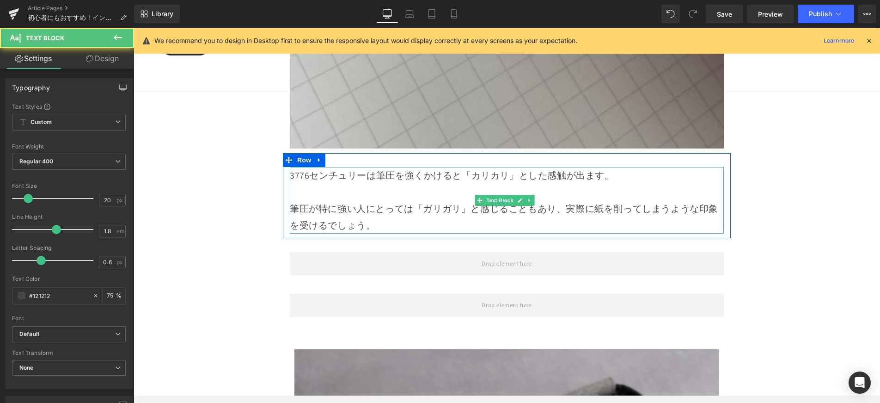
click at [379, 200] on p "筆圧が特に強い人にとっては「ガリガリ」と感じることもあり、実際に紙を削ってしまうような印象を受けるでしょう。" at bounding box center [507, 216] width 434 height 33
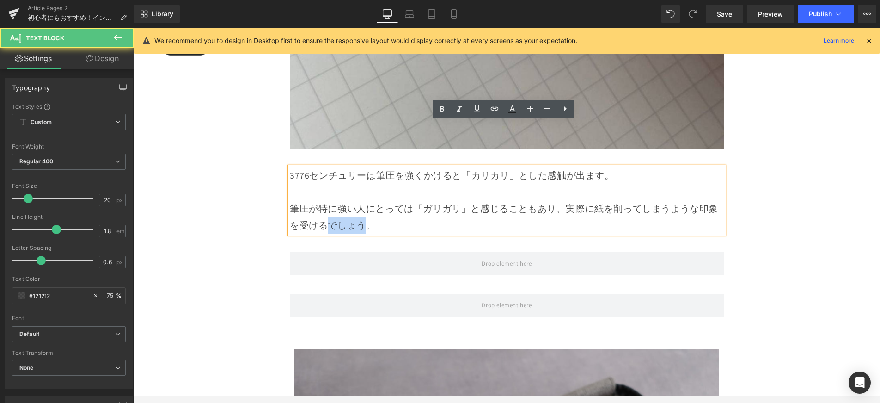
drag, startPoint x: 352, startPoint y: 183, endPoint x: 325, endPoint y: 184, distance: 26.8
click at [325, 200] on p "筆圧が特に強い人にとっては「ガリガリ」と感じることもあり、実際に紙を削ってしまうような印象を受けるでしょう。" at bounding box center [507, 216] width 434 height 33
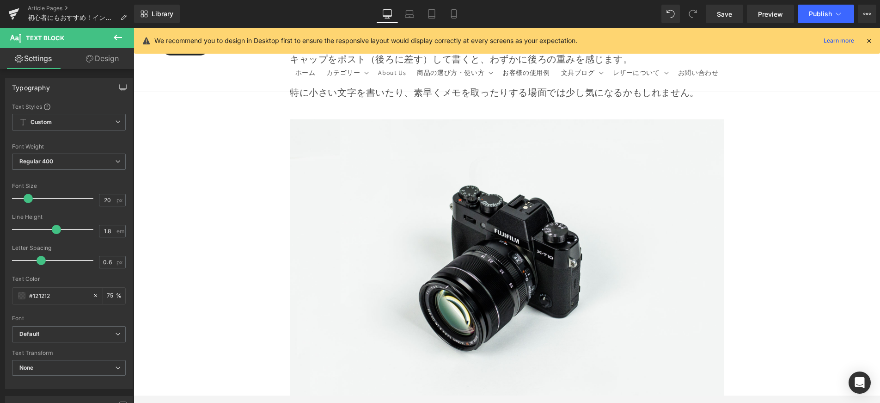
scroll to position [7202, 0]
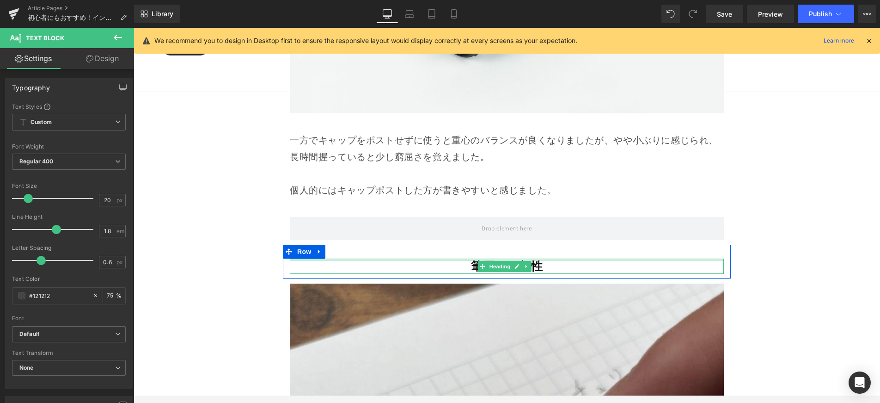
click at [493, 258] on div at bounding box center [507, 259] width 434 height 2
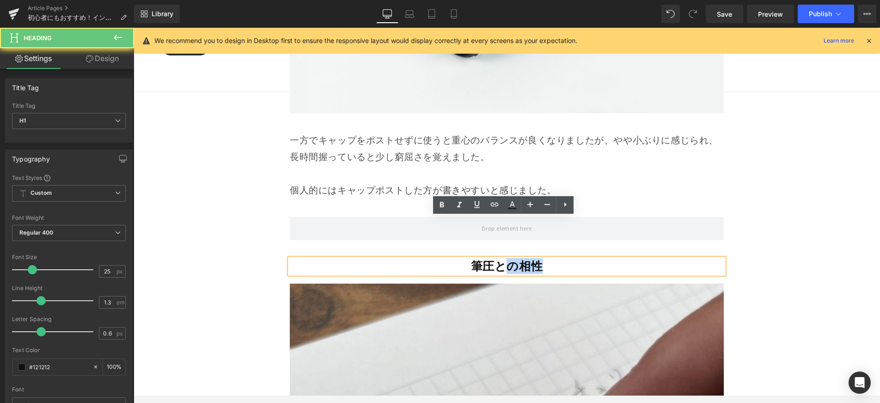
drag, startPoint x: 498, startPoint y: 225, endPoint x: 570, endPoint y: 228, distance: 72.6
click at [570, 258] on h1 "筆圧との相性" at bounding box center [507, 265] width 434 height 15
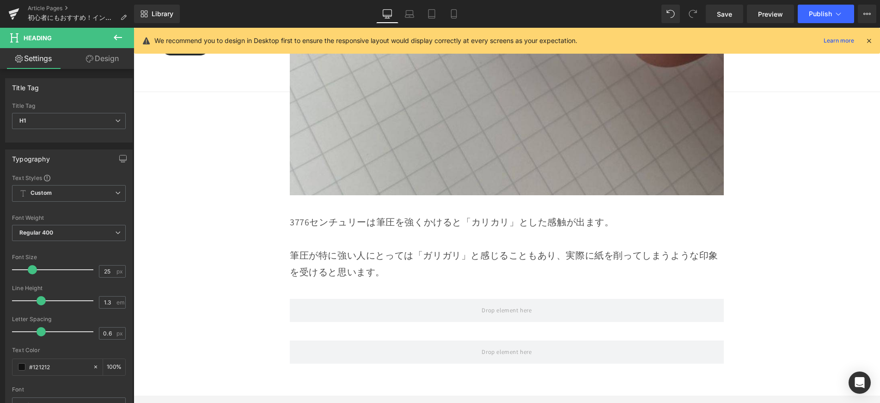
scroll to position [7726, 0]
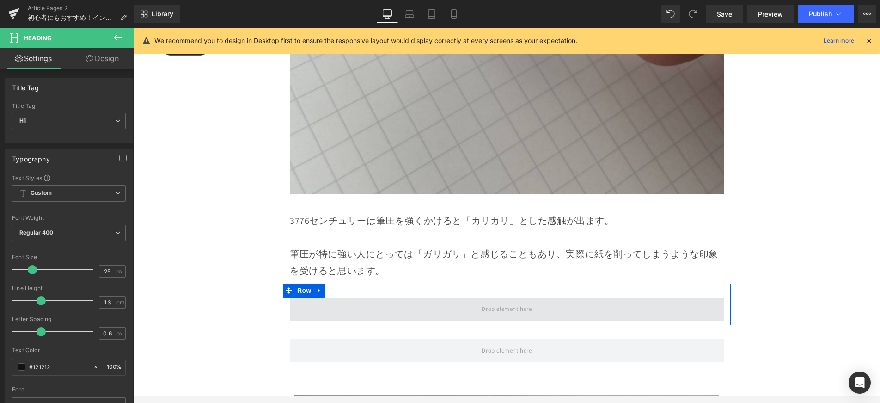
click at [559, 297] on span at bounding box center [507, 308] width 434 height 23
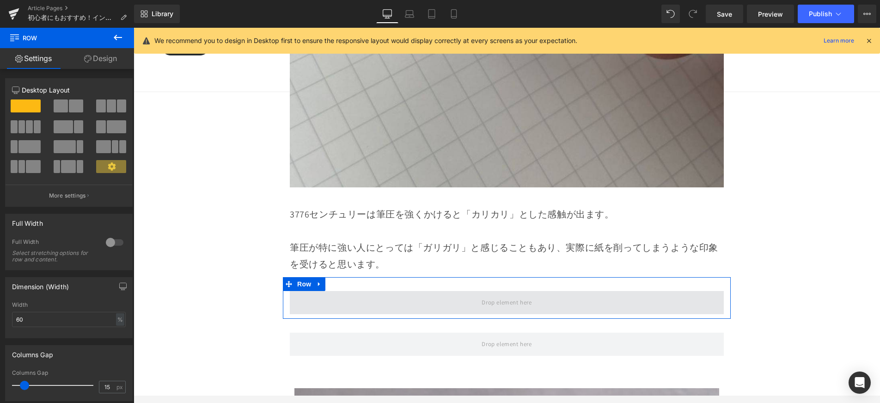
scroll to position [7741, 0]
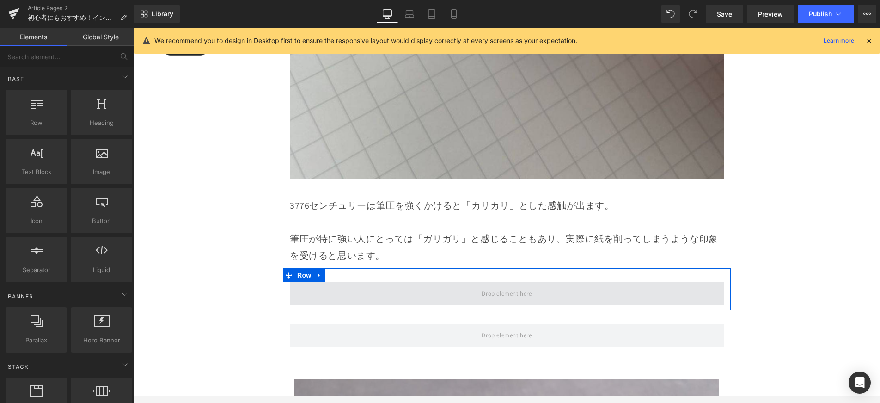
click at [510, 286] on span at bounding box center [506, 293] width 56 height 15
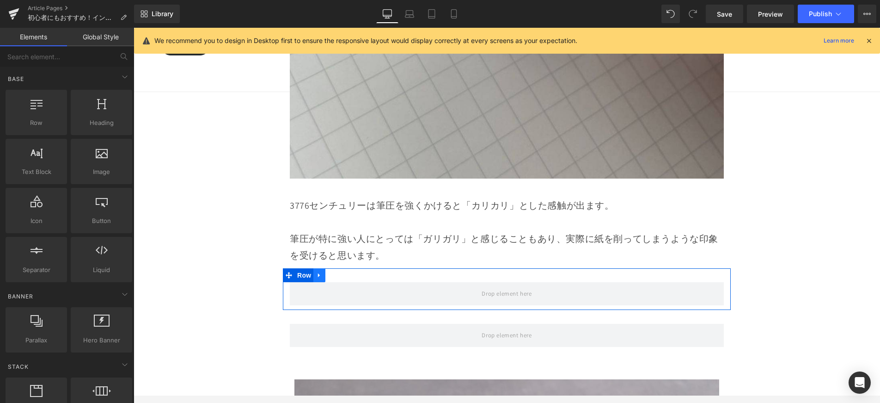
click at [320, 271] on icon at bounding box center [319, 274] width 6 height 7
click at [337, 268] on link at bounding box center [343, 275] width 12 height 14
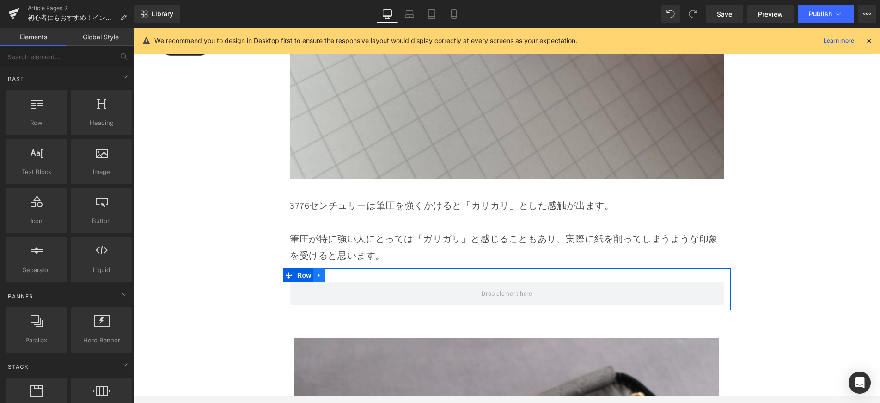
click at [318, 271] on icon at bounding box center [319, 274] width 6 height 7
click at [331, 272] on icon at bounding box center [331, 275] width 6 height 6
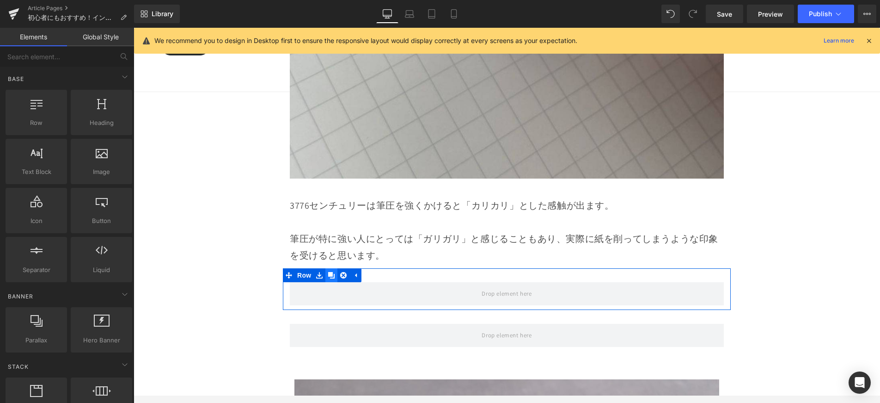
click at [331, 272] on icon at bounding box center [331, 275] width 6 height 6
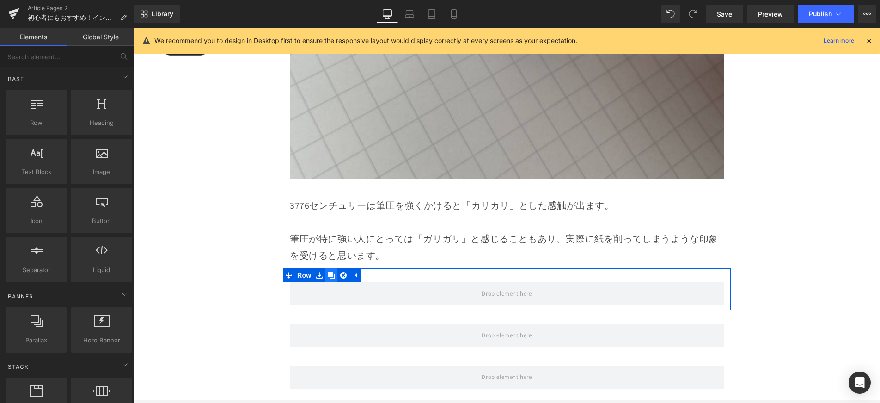
click at [331, 272] on icon at bounding box center [331, 275] width 6 height 6
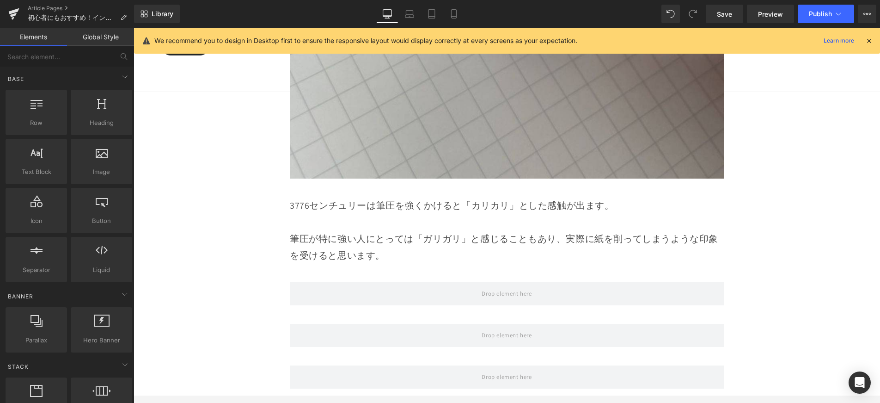
click at [401, 230] on p "筆圧が特に強い人にとっては「ガリガリ」と感じることもあり、実際に紙を削ってしまうような印象を受けると思います。" at bounding box center [507, 246] width 434 height 33
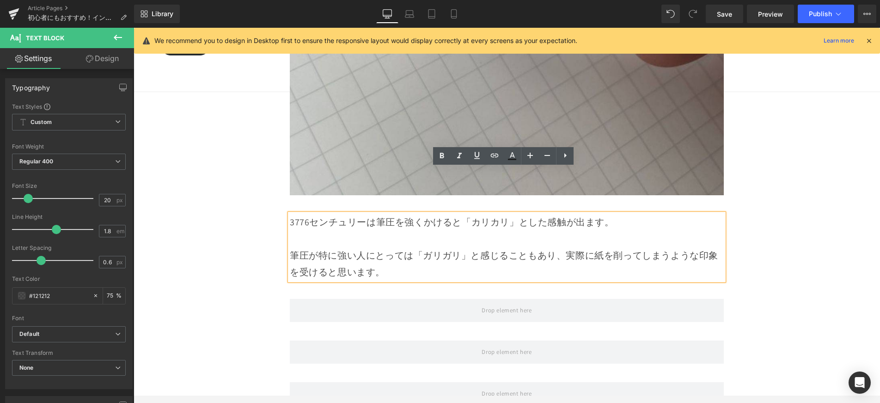
scroll to position [7786, 0]
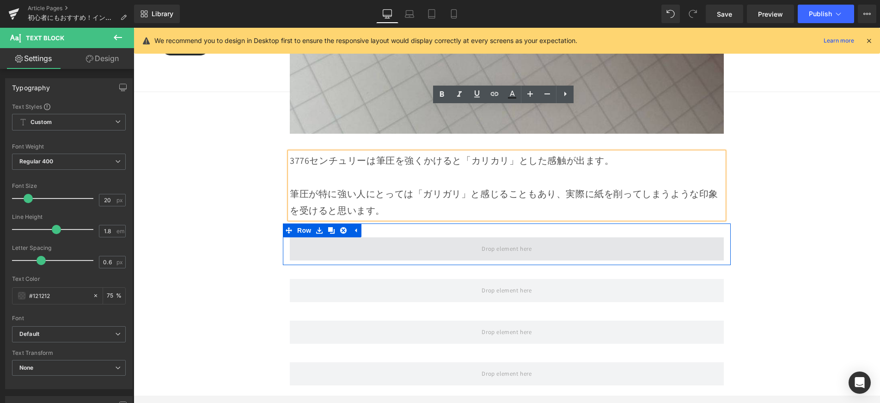
click at [404, 237] on span at bounding box center [507, 248] width 434 height 23
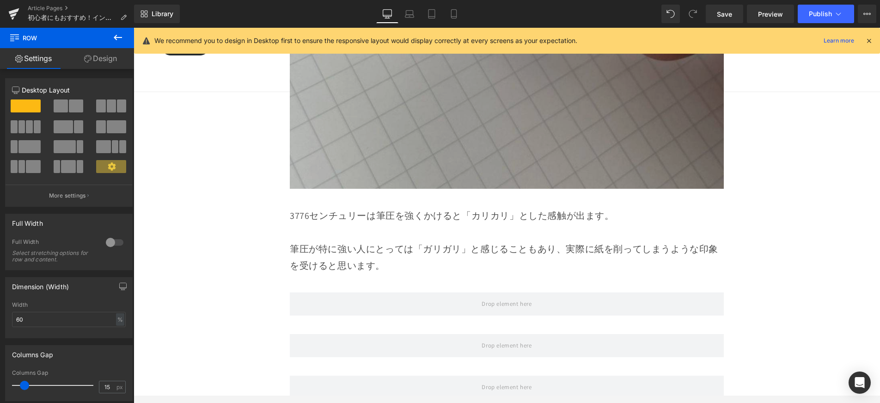
scroll to position [7862, 0]
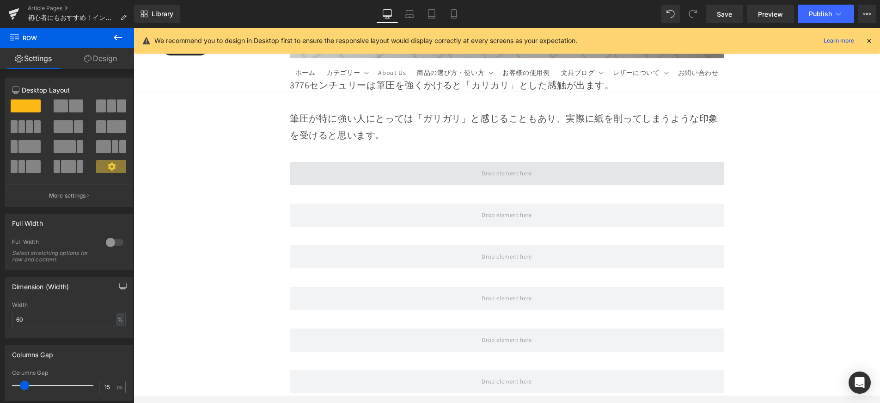
click at [425, 162] on span at bounding box center [507, 173] width 434 height 23
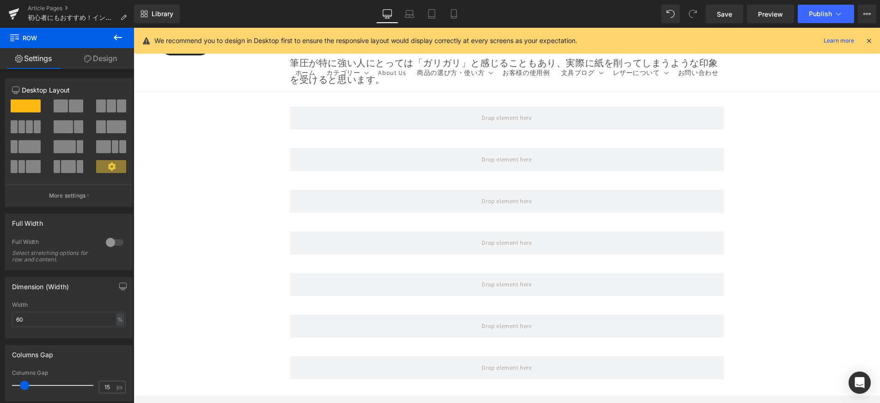
scroll to position [7722, 0]
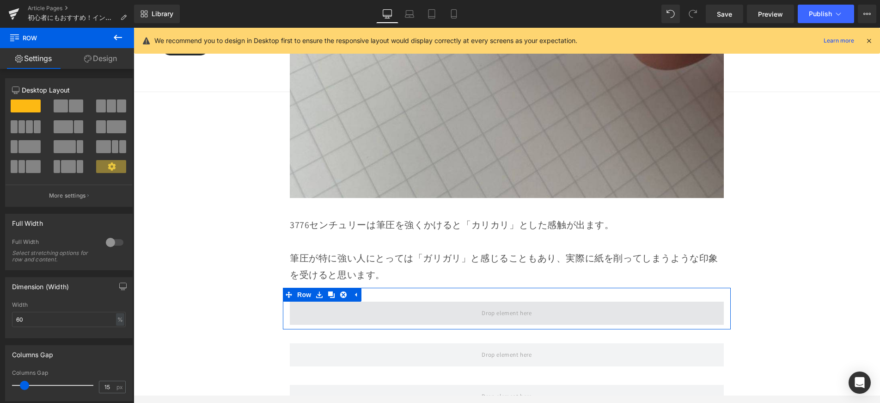
click at [463, 301] on span at bounding box center [507, 312] width 434 height 23
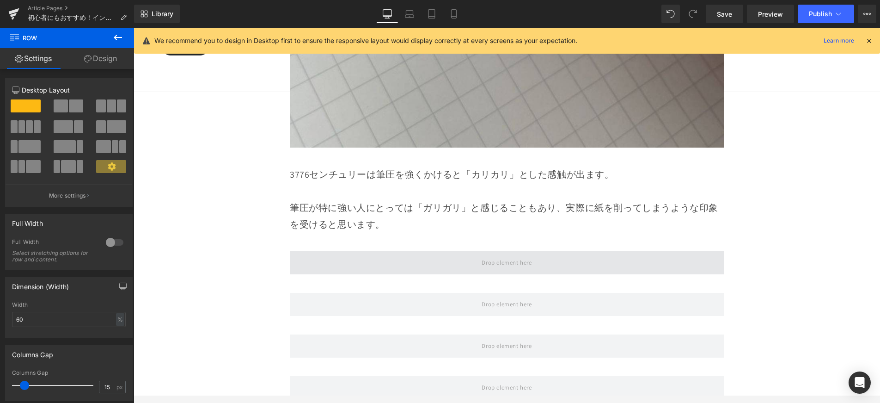
scroll to position [7773, 0]
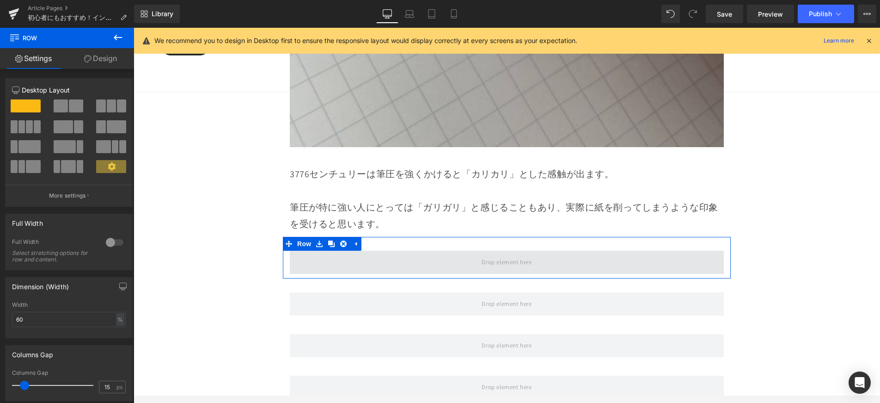
click at [459, 251] on span at bounding box center [507, 262] width 434 height 23
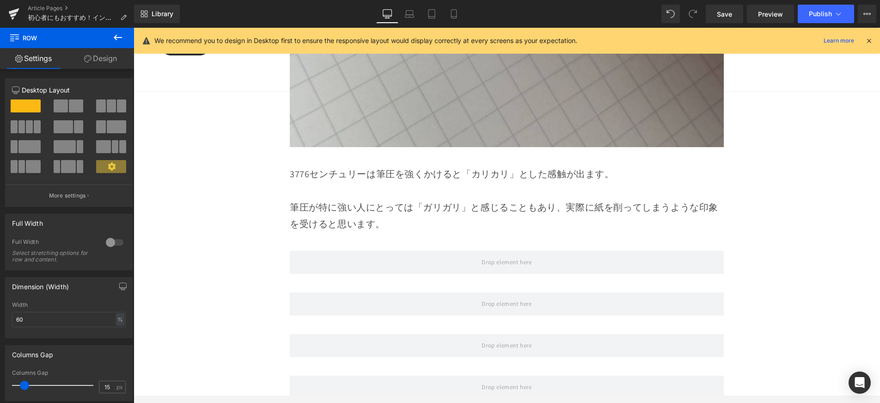
click at [125, 40] on button at bounding box center [118, 38] width 32 height 20
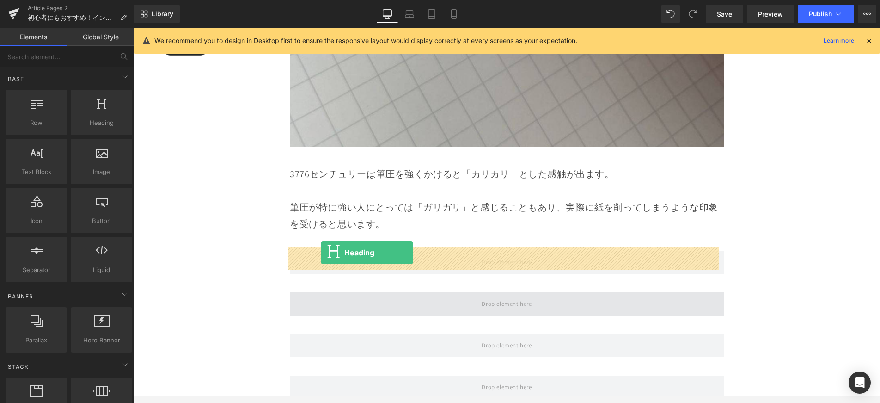
drag, startPoint x: 255, startPoint y: 171, endPoint x: 321, endPoint y: 252, distance: 105.2
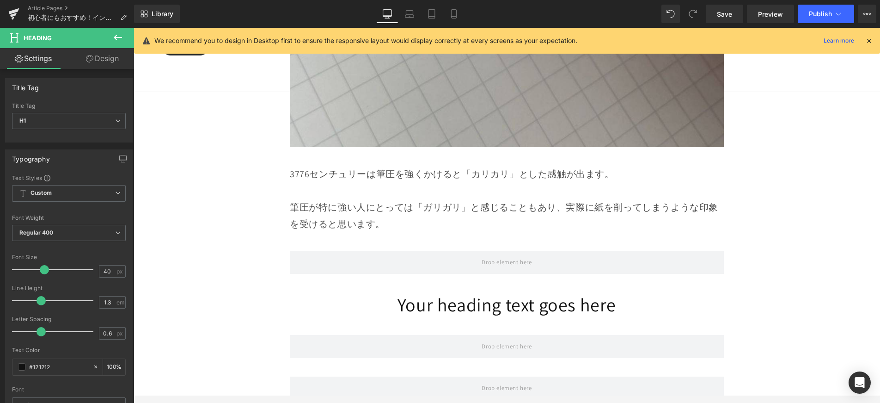
click at [482, 301] on icon at bounding box center [482, 303] width 5 height 5
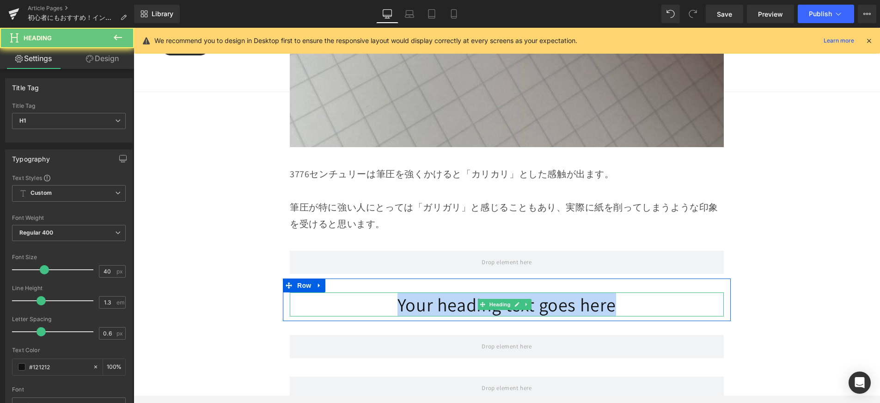
drag, startPoint x: 399, startPoint y: 259, endPoint x: 634, endPoint y: 268, distance: 235.0
click at [634, 292] on h1 "Your heading text goes here" at bounding box center [507, 304] width 434 height 24
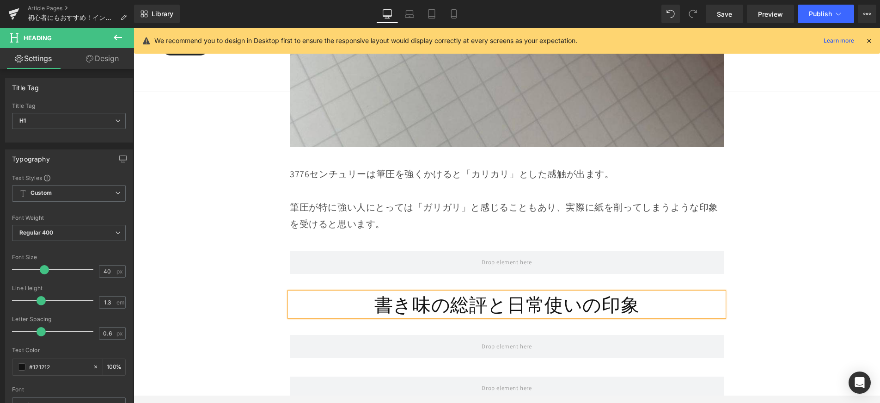
click at [420, 292] on h1 "書き味の総評と日常使いの印象" at bounding box center [507, 304] width 434 height 24
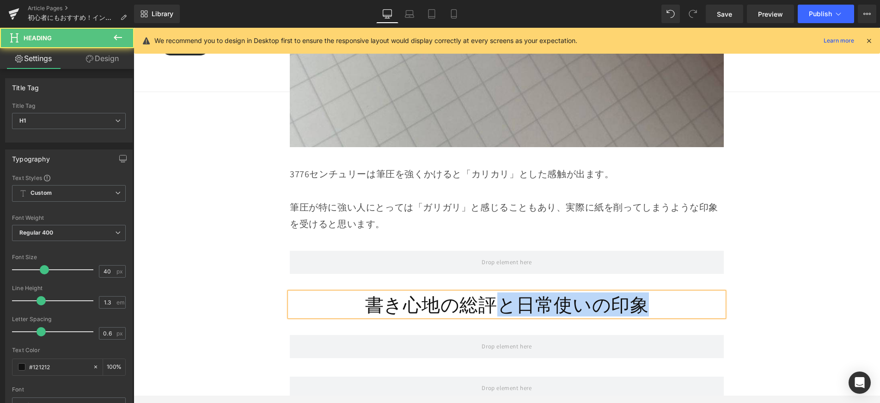
drag, startPoint x: 501, startPoint y: 263, endPoint x: 665, endPoint y: 257, distance: 164.2
click at [665, 292] on h1 "書き心地の総評と日常使いの印象" at bounding box center [507, 304] width 434 height 24
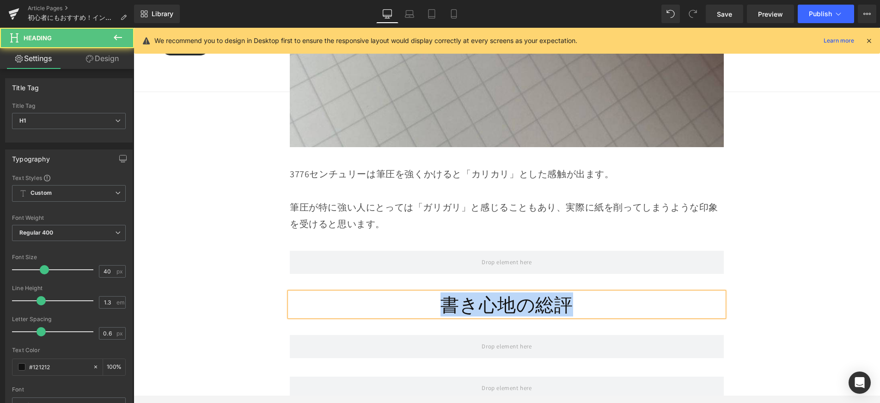
drag, startPoint x: 483, startPoint y: 262, endPoint x: 369, endPoint y: 259, distance: 114.2
click at [369, 292] on h1 "書き心地の総評" at bounding box center [507, 304] width 434 height 24
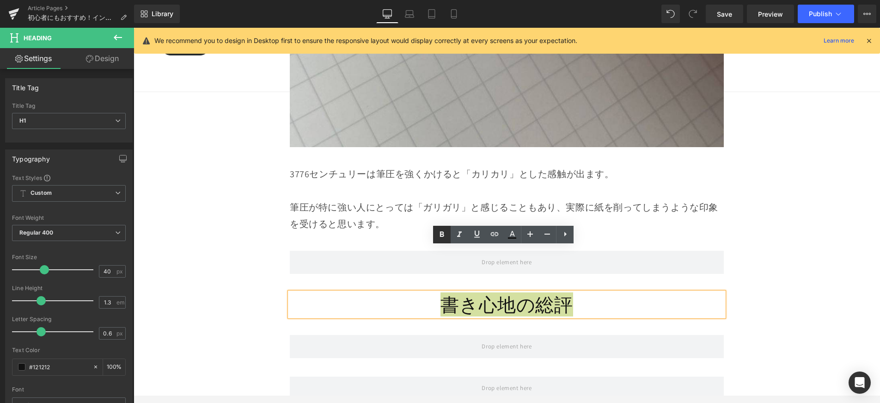
click at [437, 235] on icon at bounding box center [441, 234] width 11 height 11
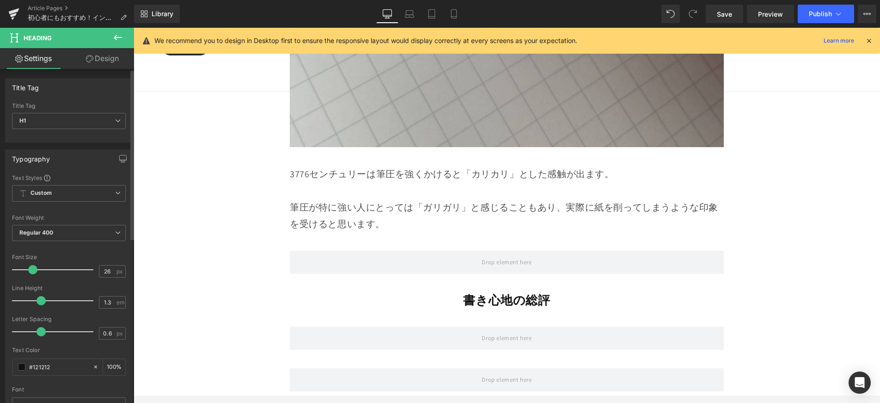
type input "25"
drag, startPoint x: 37, startPoint y: 271, endPoint x: 27, endPoint y: 277, distance: 11.8
click at [27, 277] on div at bounding box center [55, 269] width 77 height 18
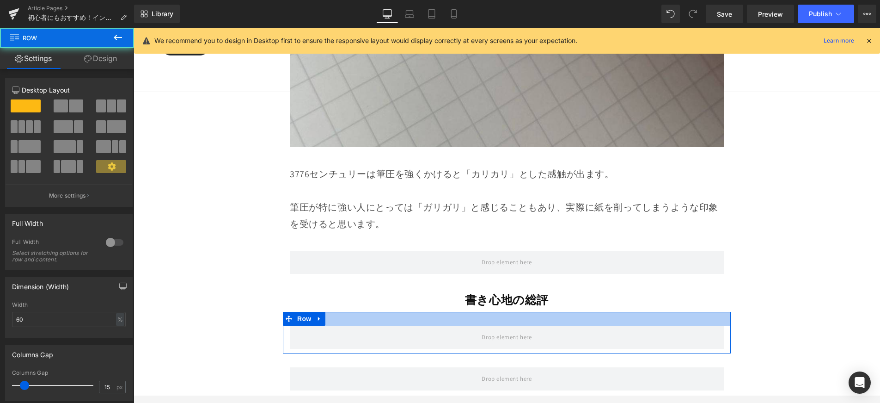
click at [372, 312] on div at bounding box center [507, 319] width 448 height 14
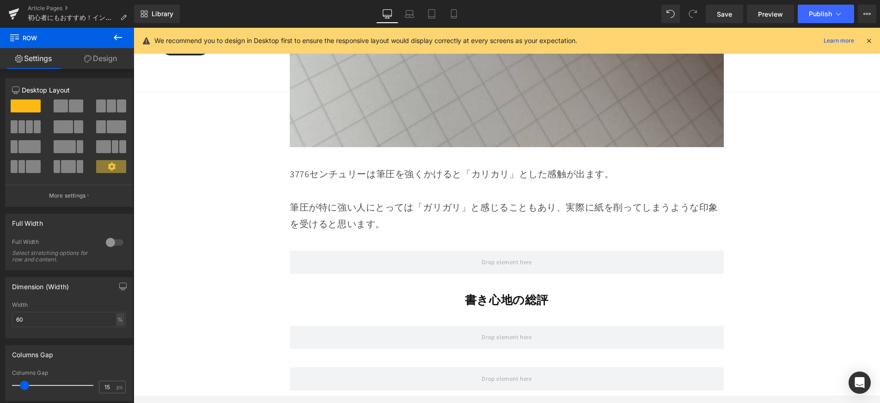
click at [124, 40] on button at bounding box center [118, 38] width 32 height 20
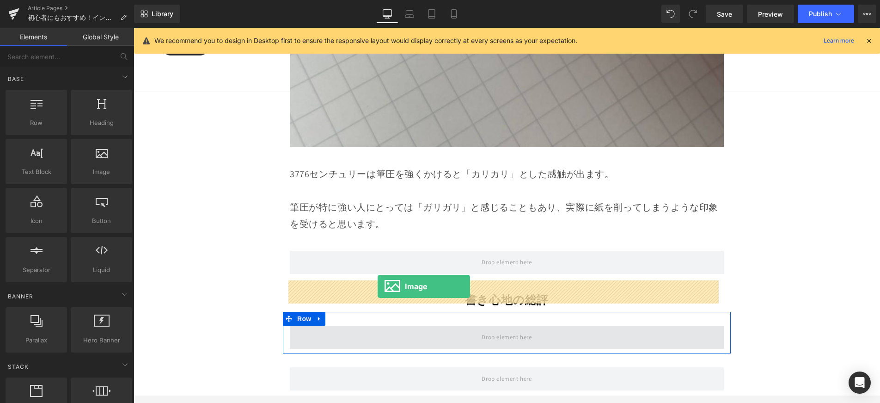
drag, startPoint x: 256, startPoint y: 210, endPoint x: 378, endPoint y: 286, distance: 143.3
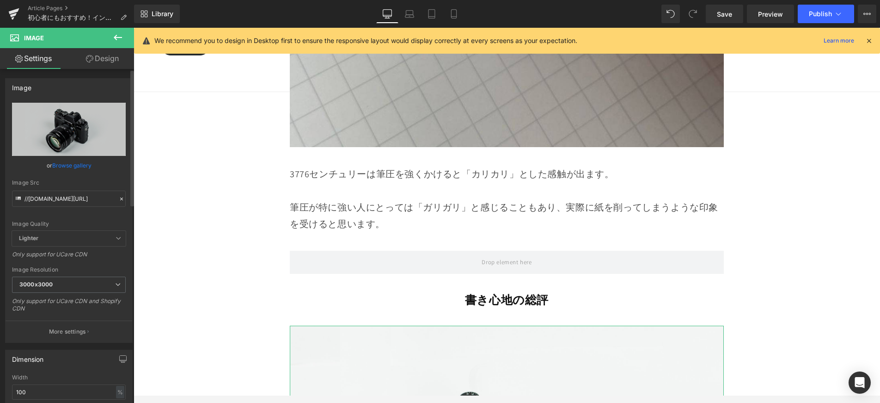
click at [70, 164] on link "Browse gallery" at bounding box center [71, 165] width 39 height 16
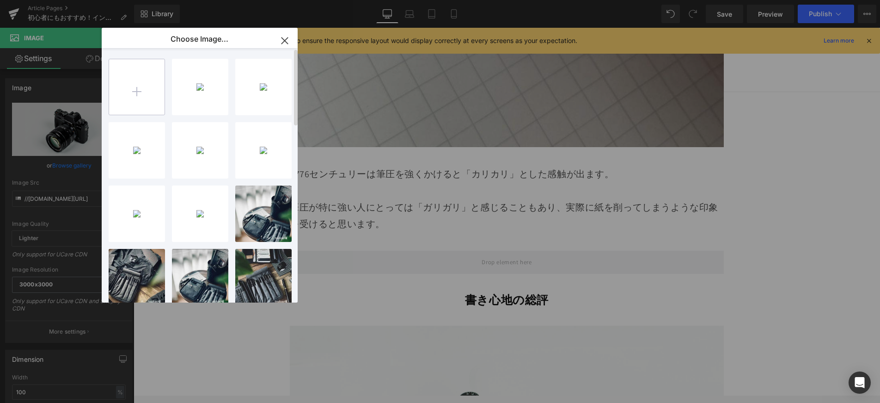
click at [154, 89] on input "file" at bounding box center [136, 86] width 55 height 55
type input "C:\fakepath\8.jpg"
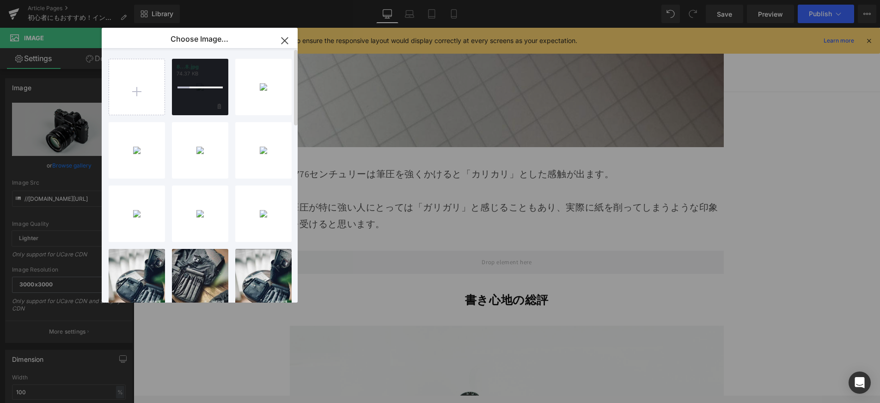
click at [220, 109] on div at bounding box center [200, 87] width 56 height 56
click at [219, 107] on div at bounding box center [200, 87] width 56 height 56
click at [219, 107] on icon at bounding box center [219, 107] width 3 height 6
click at [189, 104] on span "Yes" at bounding box center [188, 106] width 23 height 10
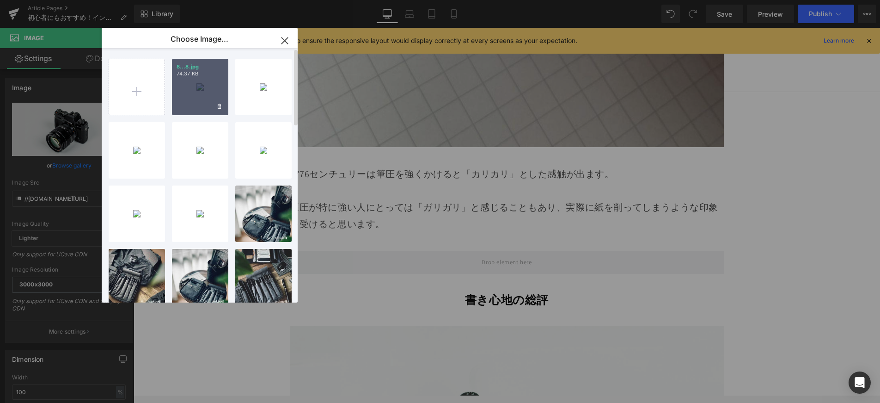
click at [194, 94] on div "8...8.jpg 74.37 KB" at bounding box center [200, 87] width 56 height 56
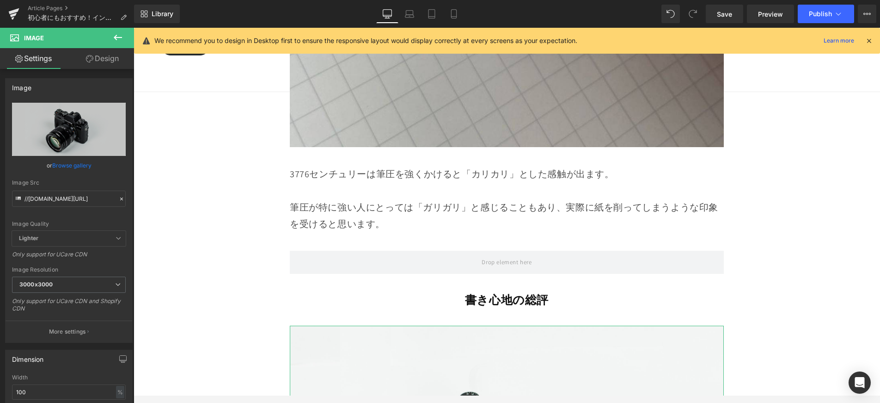
click at [80, 168] on link "Browse gallery" at bounding box center [71, 165] width 39 height 16
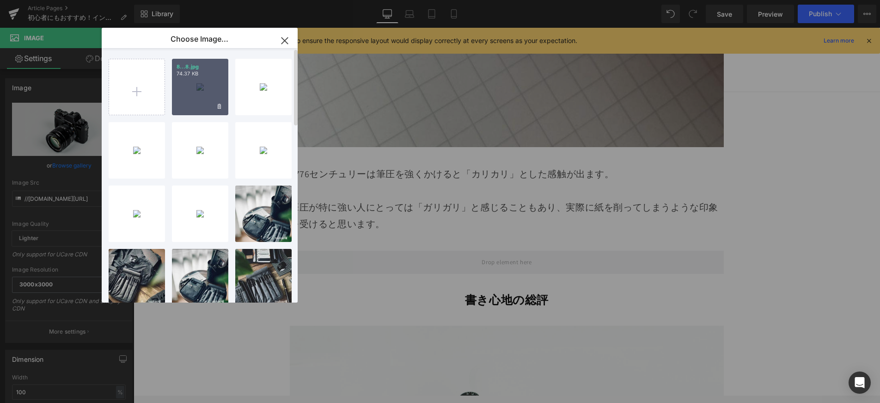
click at [194, 76] on p "74.37 KB" at bounding box center [200, 73] width 47 height 7
type input "[URL][DOMAIN_NAME]"
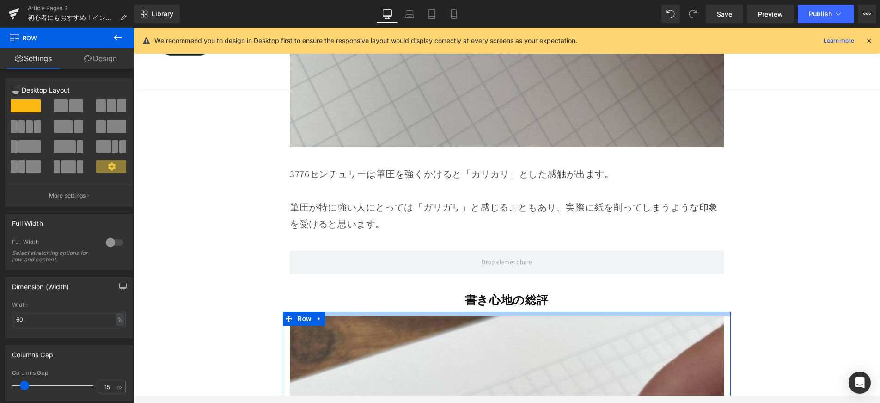
drag, startPoint x: 470, startPoint y: 267, endPoint x: 469, endPoint y: 257, distance: 9.3
click at [469, 257] on div "Image Row 初心者さんにもおすすめ！ インクが乾かない万年筆 「#3776 センチュリー」 Heading Row 万年筆に興味はあるけれど、最初の一…" at bounding box center [507, 358] width 747 height 16043
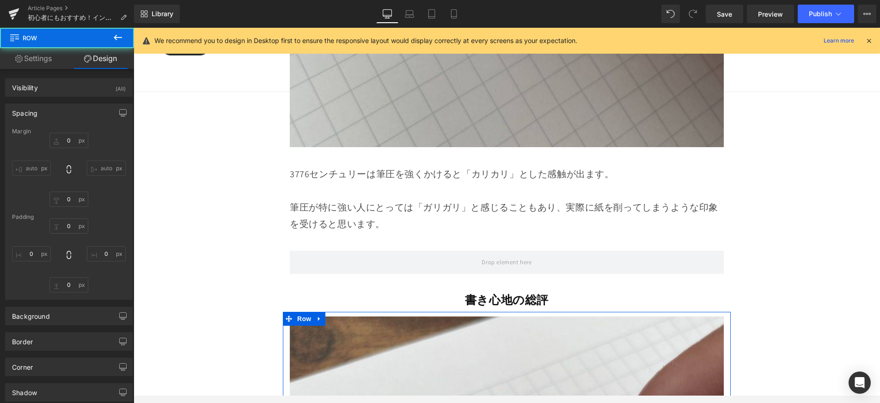
type input "0"
type input "10"
type input "0"
type input "10"
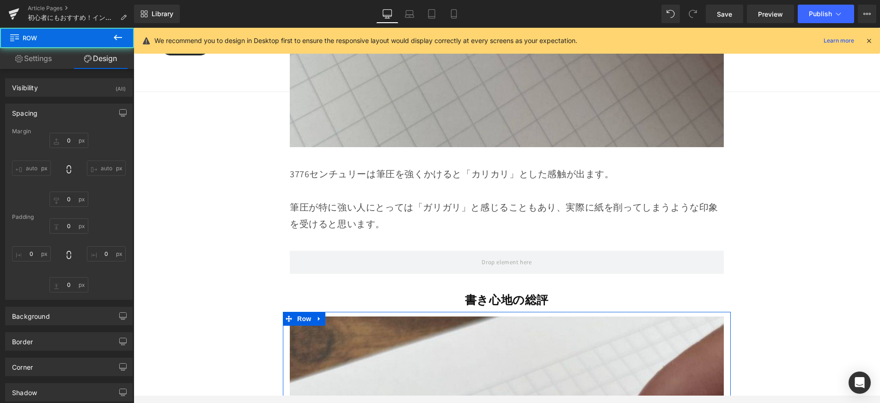
type input "0"
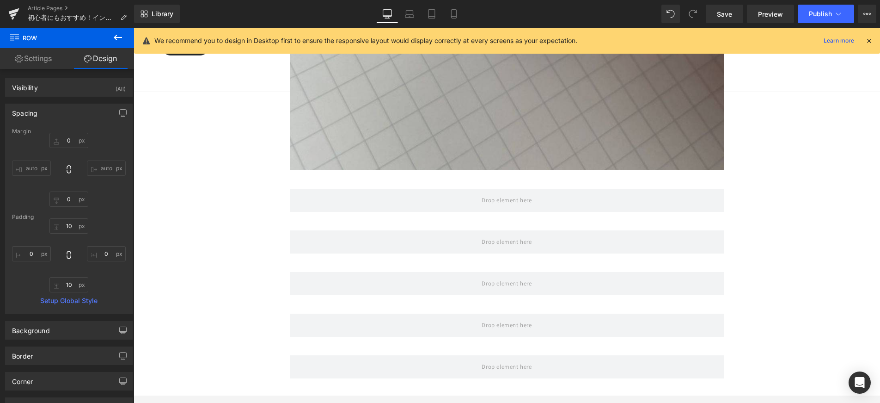
scroll to position [8367, 0]
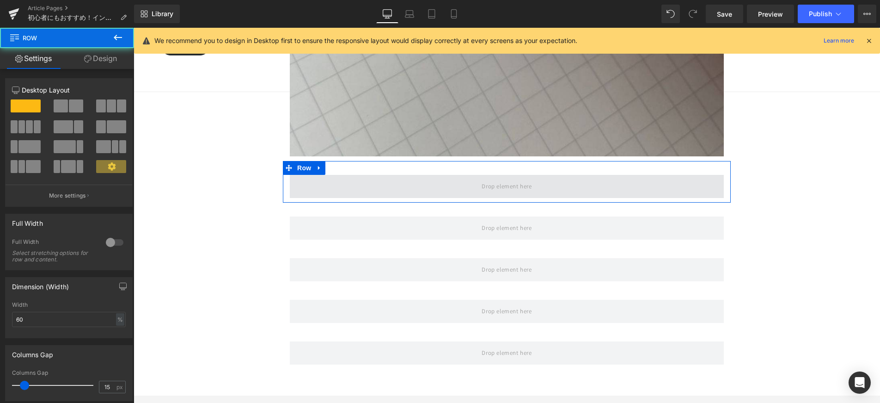
click at [444, 175] on span at bounding box center [507, 186] width 434 height 23
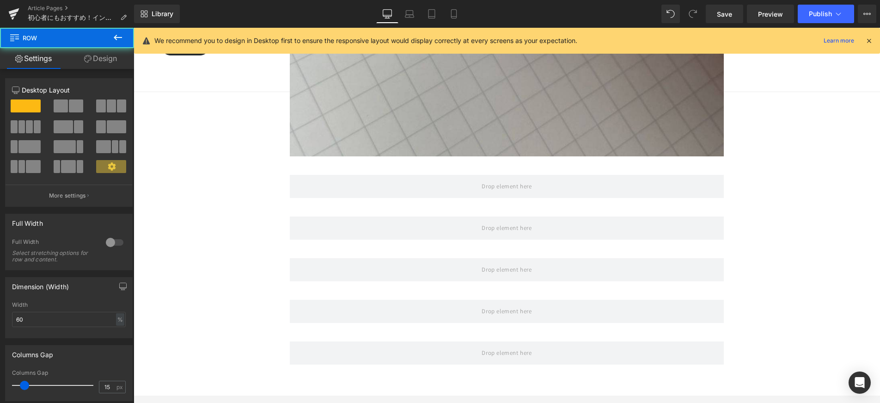
click at [109, 35] on button at bounding box center [118, 38] width 32 height 20
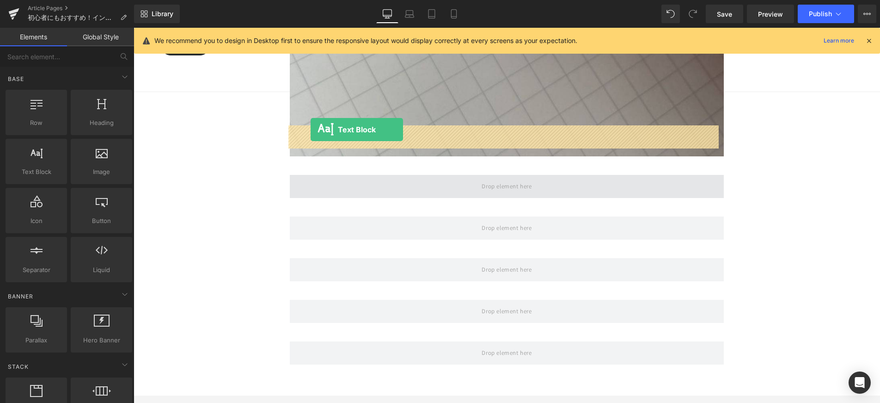
drag, startPoint x: 249, startPoint y: 181, endPoint x: 312, endPoint y: 129, distance: 81.8
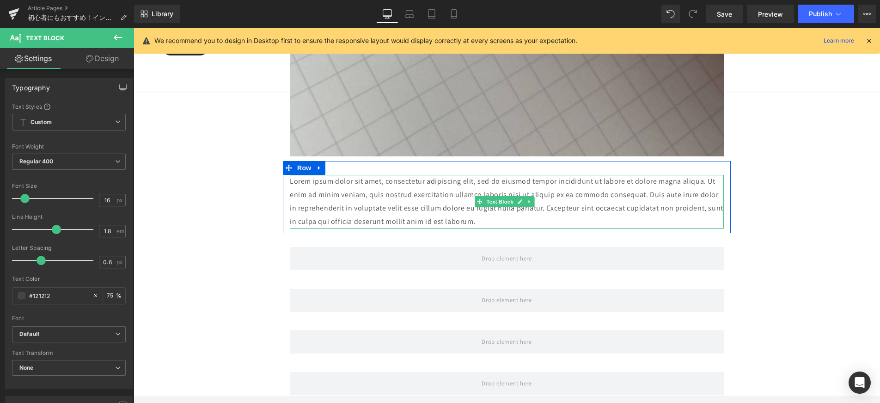
click at [447, 175] on p "Lorem ipsum dolor sit amet, consectetur adipiscing elit, sed do eiusmod tempor …" at bounding box center [507, 201] width 434 height 53
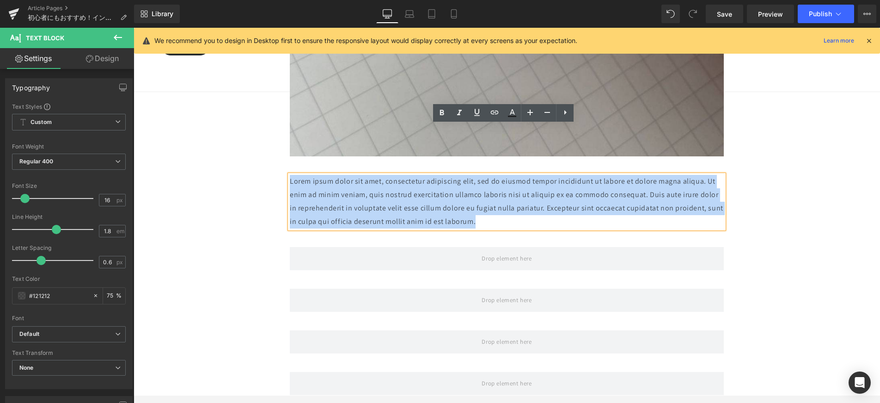
drag, startPoint x: 498, startPoint y: 172, endPoint x: 280, endPoint y: 126, distance: 223.0
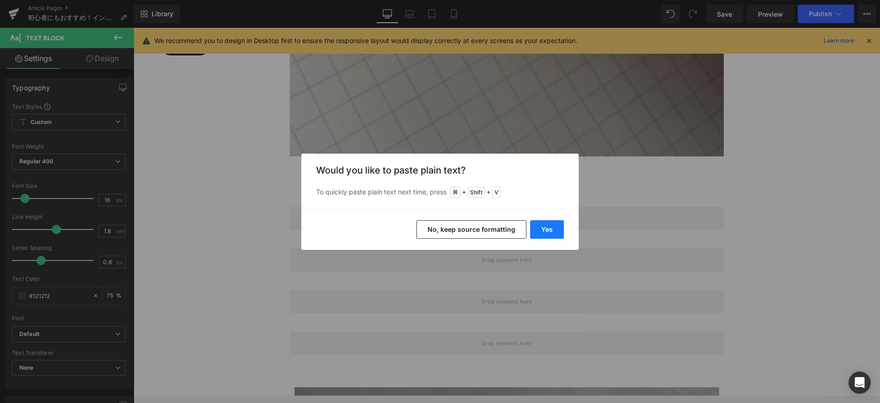
click at [533, 231] on button "Yes" at bounding box center [547, 229] width 34 height 18
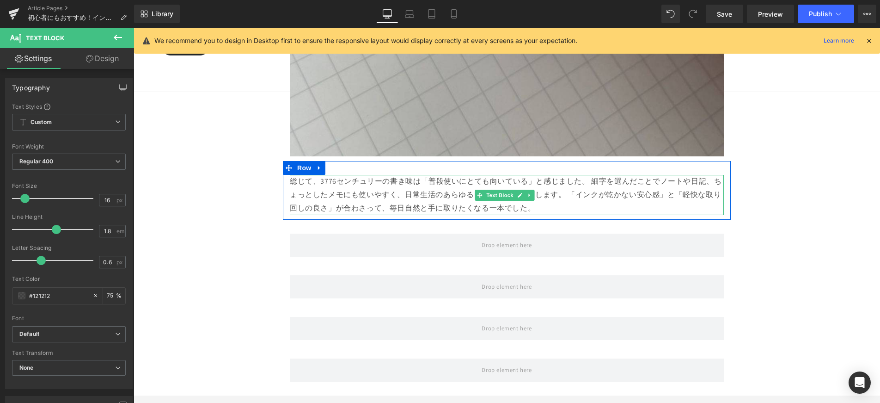
click at [589, 175] on p "総じて、3776センチュリーの書き味は「普段使いにとても向いている」と感じました。 細字を選んだことでノートや日記、ちょっとしたメモにも使いやすく、日常生活の…" at bounding box center [507, 195] width 434 height 40
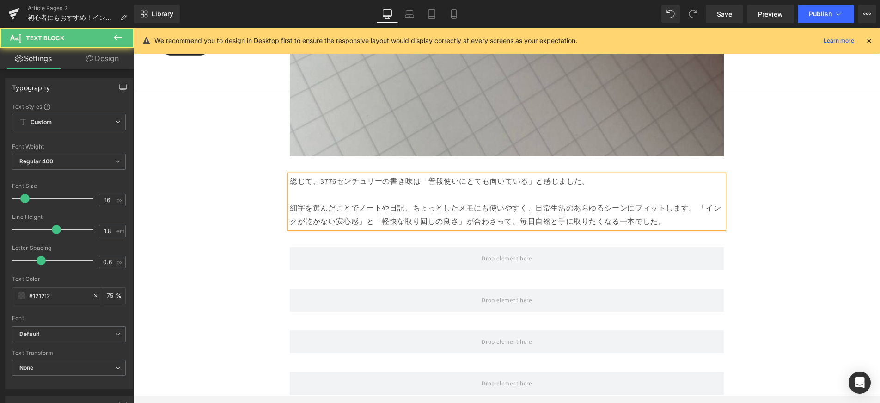
click at [693, 202] on p "細字を選んだことでノートや日記、ちょっとしたメモにも使いやすく、日常生活のあらゆるシーンにフィットします。 「インクが乾かない安心感」と「軽快な取り回しの良さ…" at bounding box center [507, 215] width 434 height 27
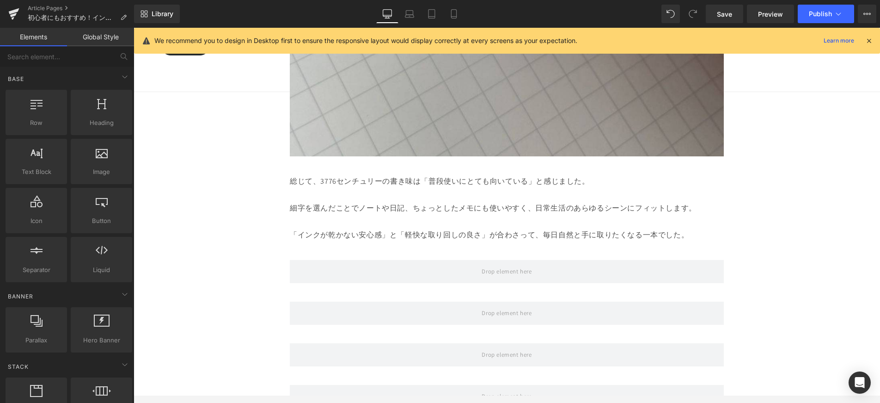
click at [636, 215] on p at bounding box center [507, 221] width 434 height 13
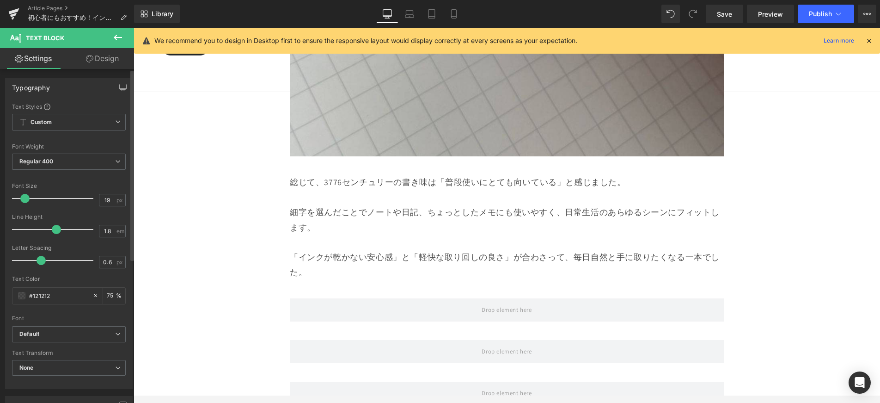
type input "20"
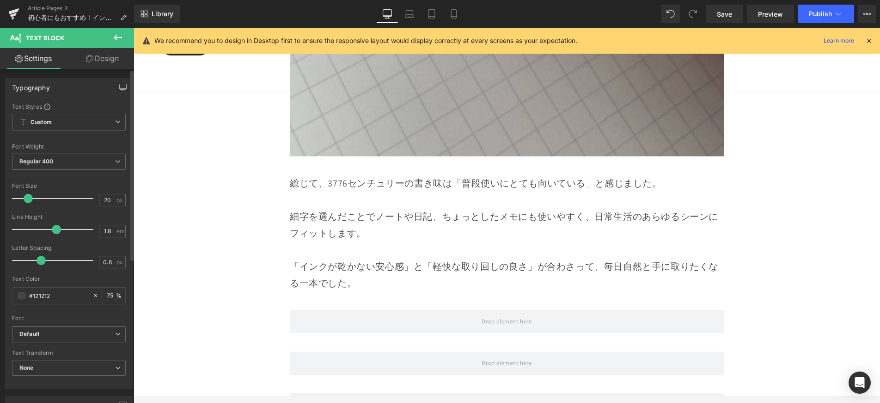
click at [25, 201] on span at bounding box center [28, 198] width 9 height 9
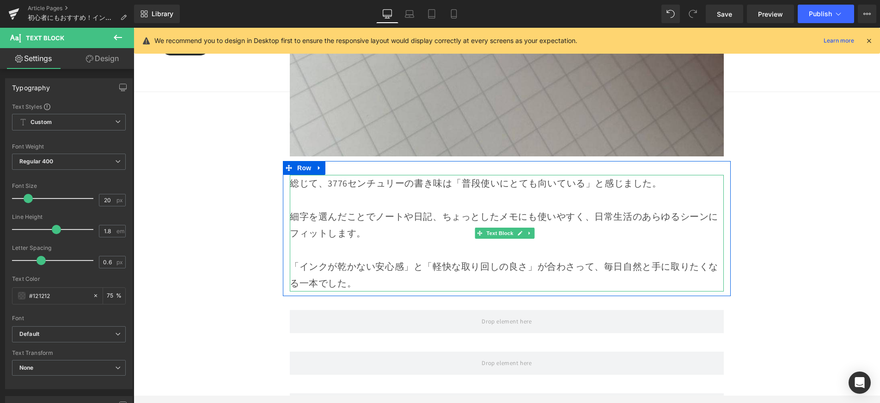
click at [292, 258] on p "「インクが乾かない安心感」と「軽快な取り回しの良さ」が合わさって、毎日自然と手に取りたくなる一本でした。" at bounding box center [507, 274] width 434 height 33
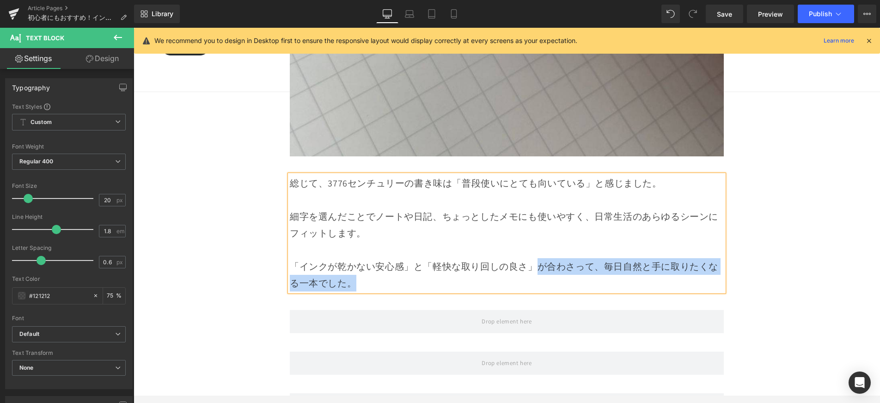
drag, startPoint x: 485, startPoint y: 222, endPoint x: 288, endPoint y: 217, distance: 197.0
click at [290, 258] on p "「インクが乾かない安心感」と「軽快な取り回しの良さ」が合わさって、毎日自然と手に取りたくなる一本でした。" at bounding box center [507, 274] width 434 height 33
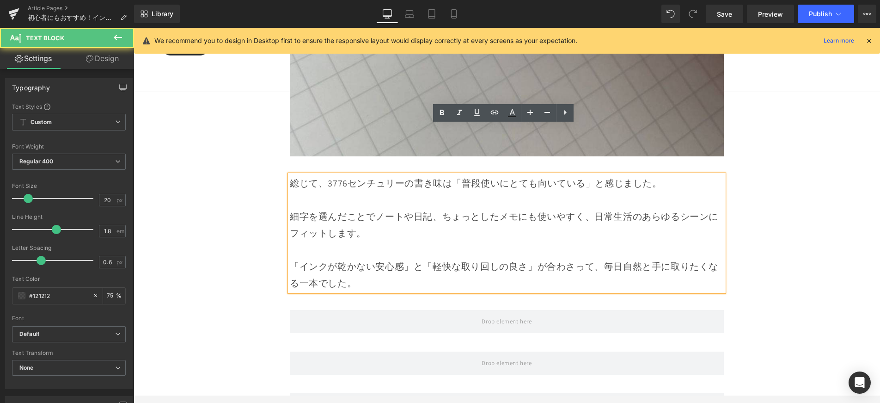
click at [290, 258] on p "「インクが乾かない安心感」と「軽快な取り回しの良さ」が合わさって、毎日自然と手に取りたくなる一本でした。" at bounding box center [507, 274] width 434 height 33
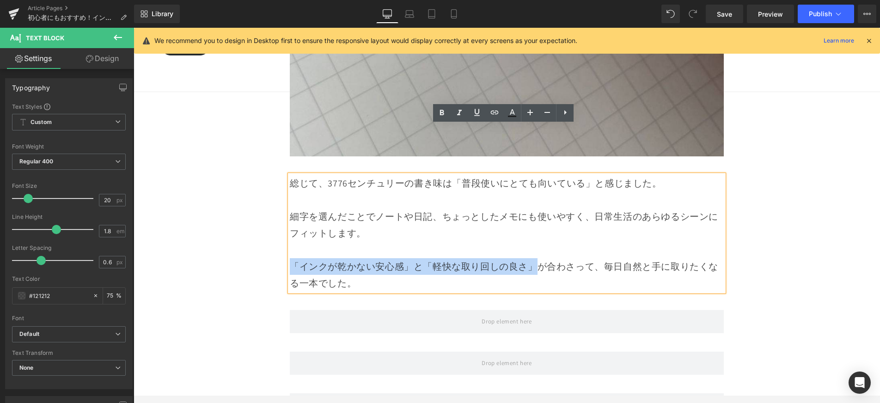
drag, startPoint x: 289, startPoint y: 214, endPoint x: 533, endPoint y: 217, distance: 243.6
click at [533, 258] on p "「インクが乾かない安心感」と「軽快な取り回しの良さ」が合わさって、毎日自然と手に取りたくなる一本でした。" at bounding box center [507, 274] width 434 height 33
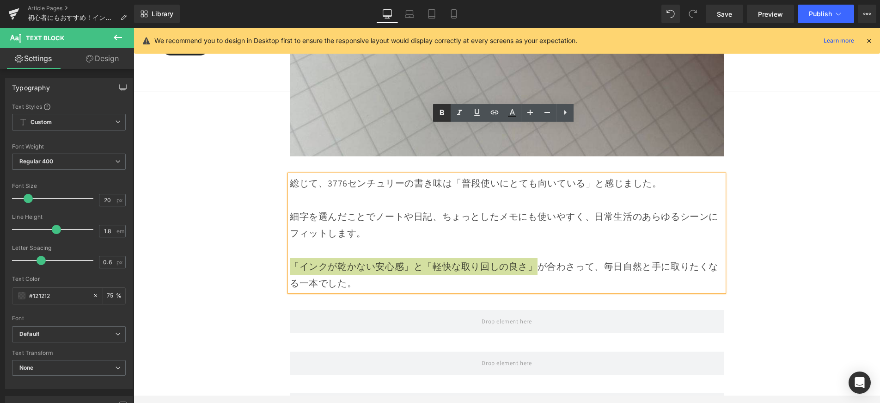
click at [439, 117] on icon at bounding box center [441, 112] width 11 height 11
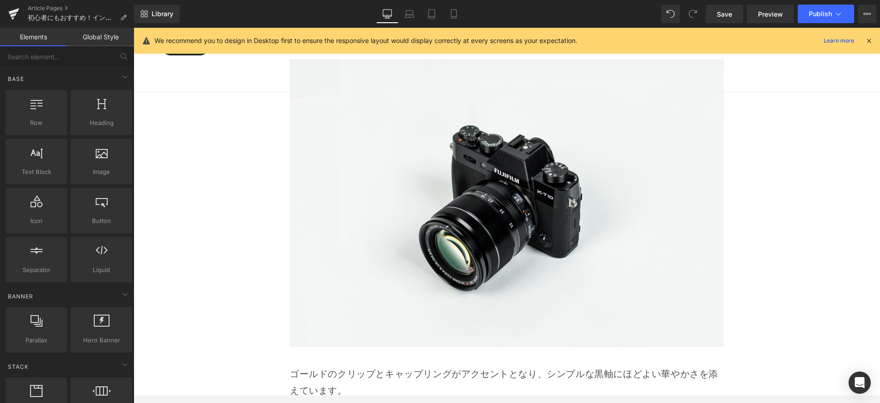
scroll to position [1553, 0]
